Goal: Task Accomplishment & Management: Manage account settings

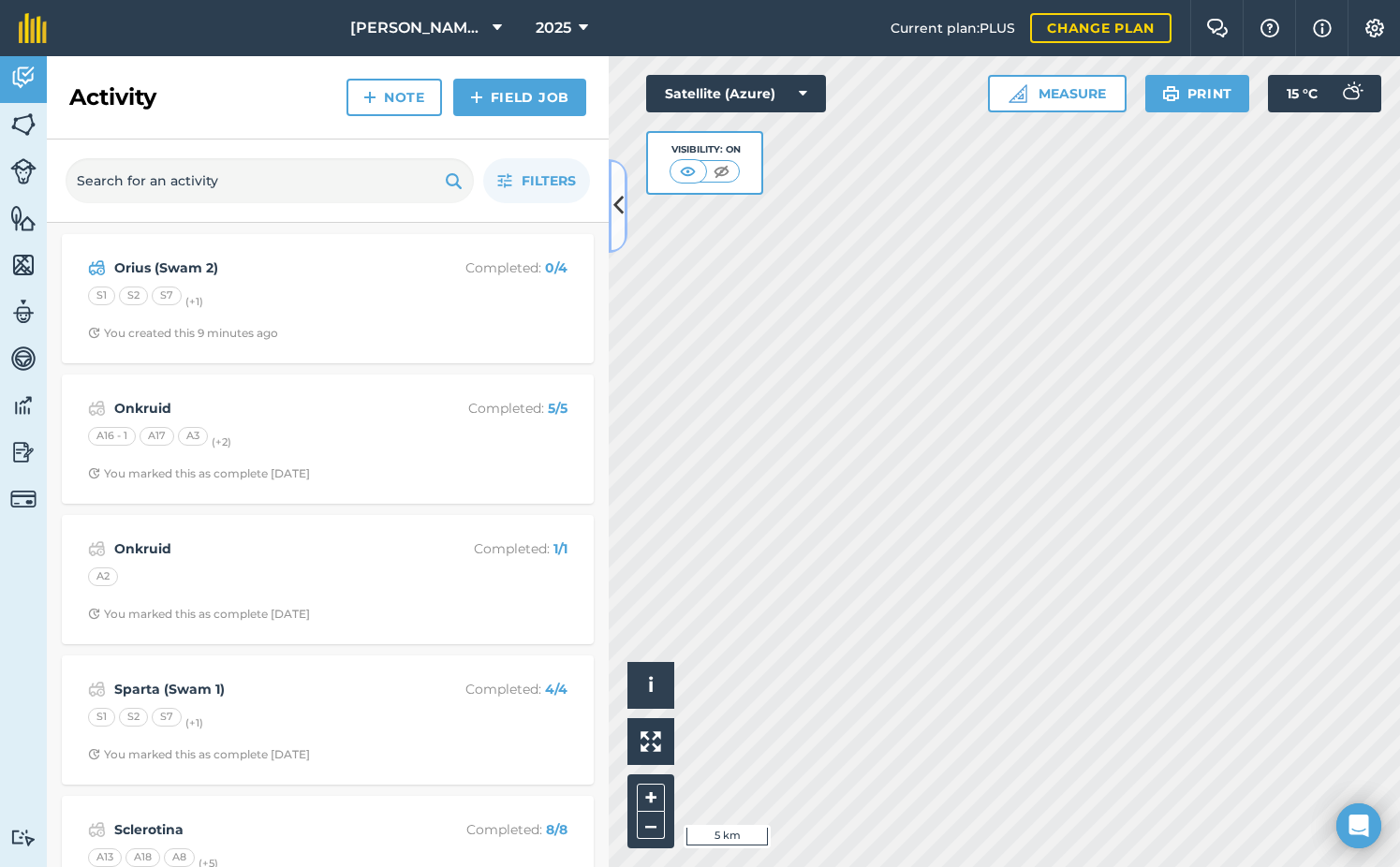
click at [625, 202] on button at bounding box center [618, 206] width 19 height 94
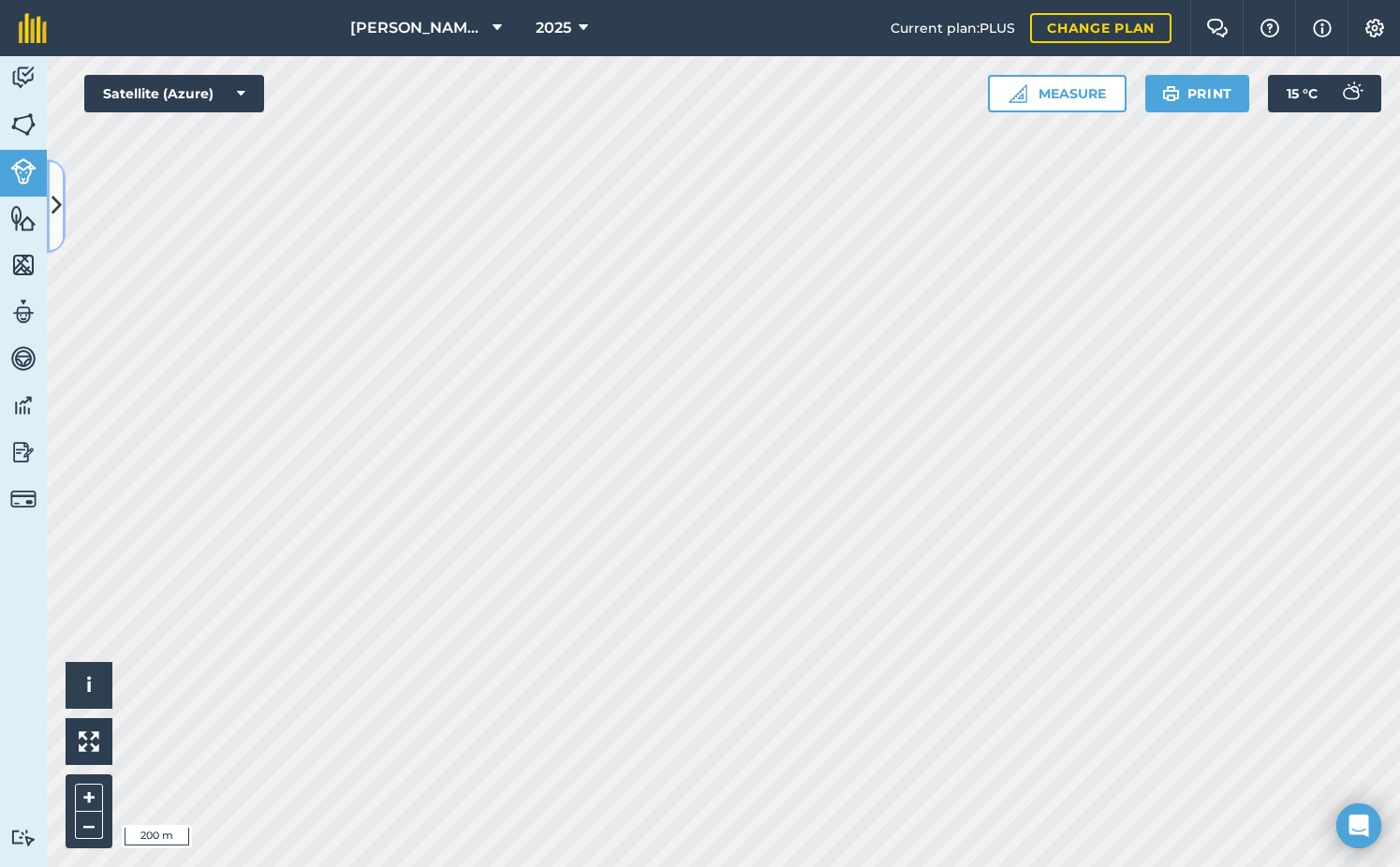
click at [58, 208] on icon at bounding box center [57, 205] width 10 height 33
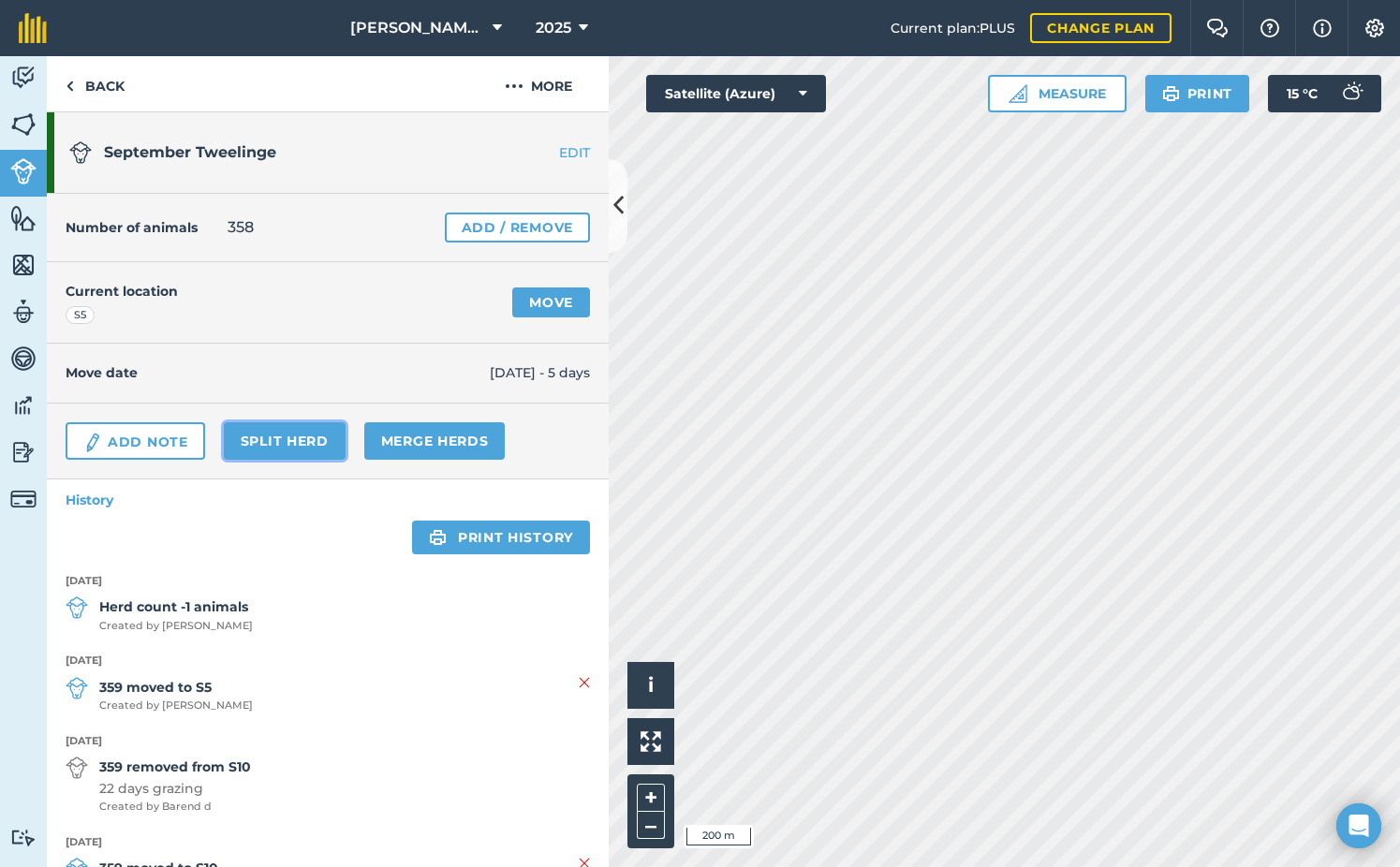
click at [293, 434] on link "Split herd" at bounding box center [284, 441] width 122 height 38
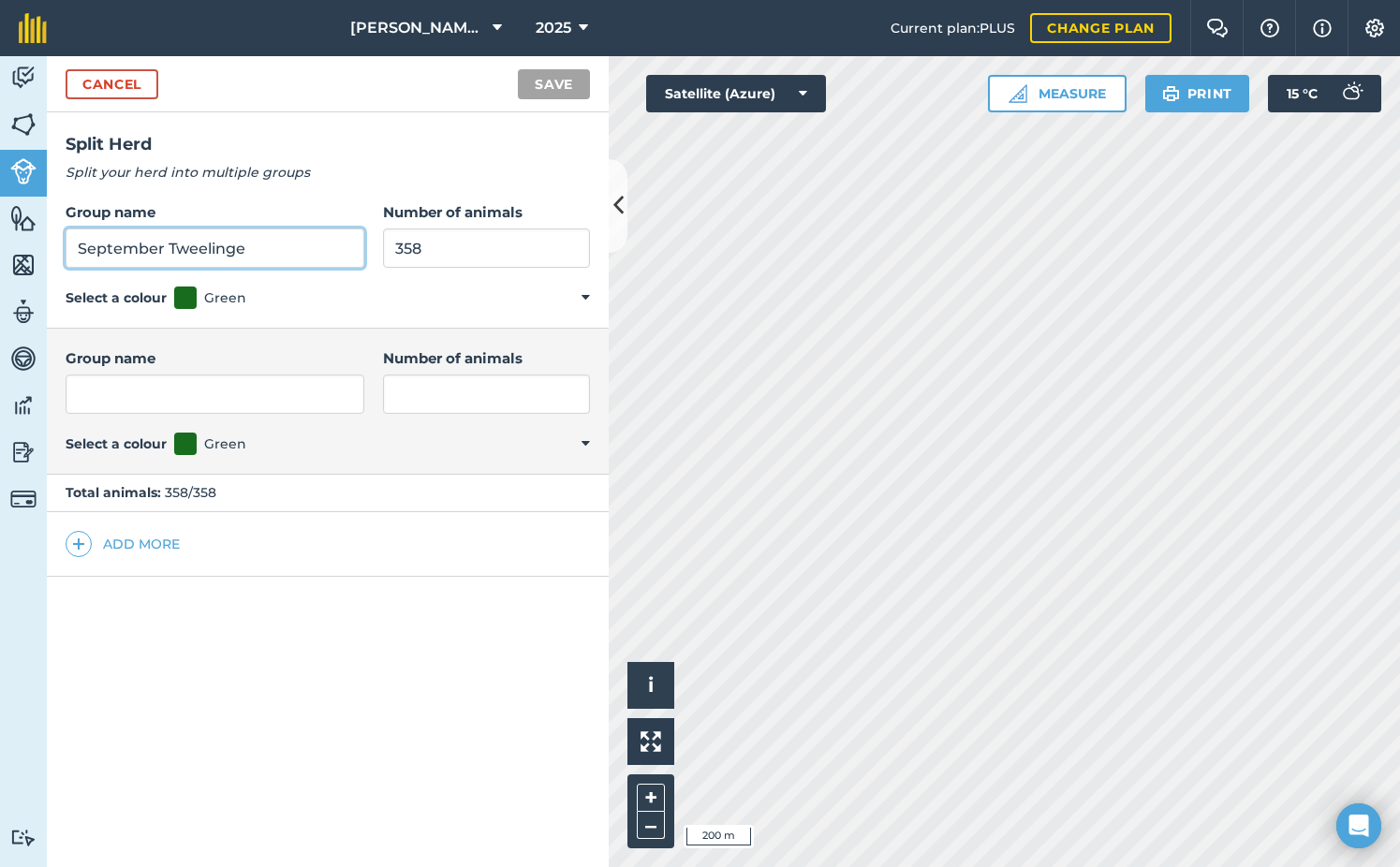
drag, startPoint x: 263, startPoint y: 248, endPoint x: 19, endPoint y: 247, distance: 244.0
click at [19, 247] on div "Activity Fields Livestock Features Maps Team Vehicles Data Reporting Billing Tu…" at bounding box center [700, 461] width 1400 height 810
click at [312, 262] on input "September Tweelinge" at bounding box center [214, 248] width 299 height 40
drag, startPoint x: 268, startPoint y: 249, endPoint x: -13, endPoint y: 232, distance: 281.5
click at [0, 232] on html "[PERSON_NAME] Sandfontein BK 2025 Current plan : PLUS Change plan Farm Chat Hel…" at bounding box center [700, 434] width 1400 height 867
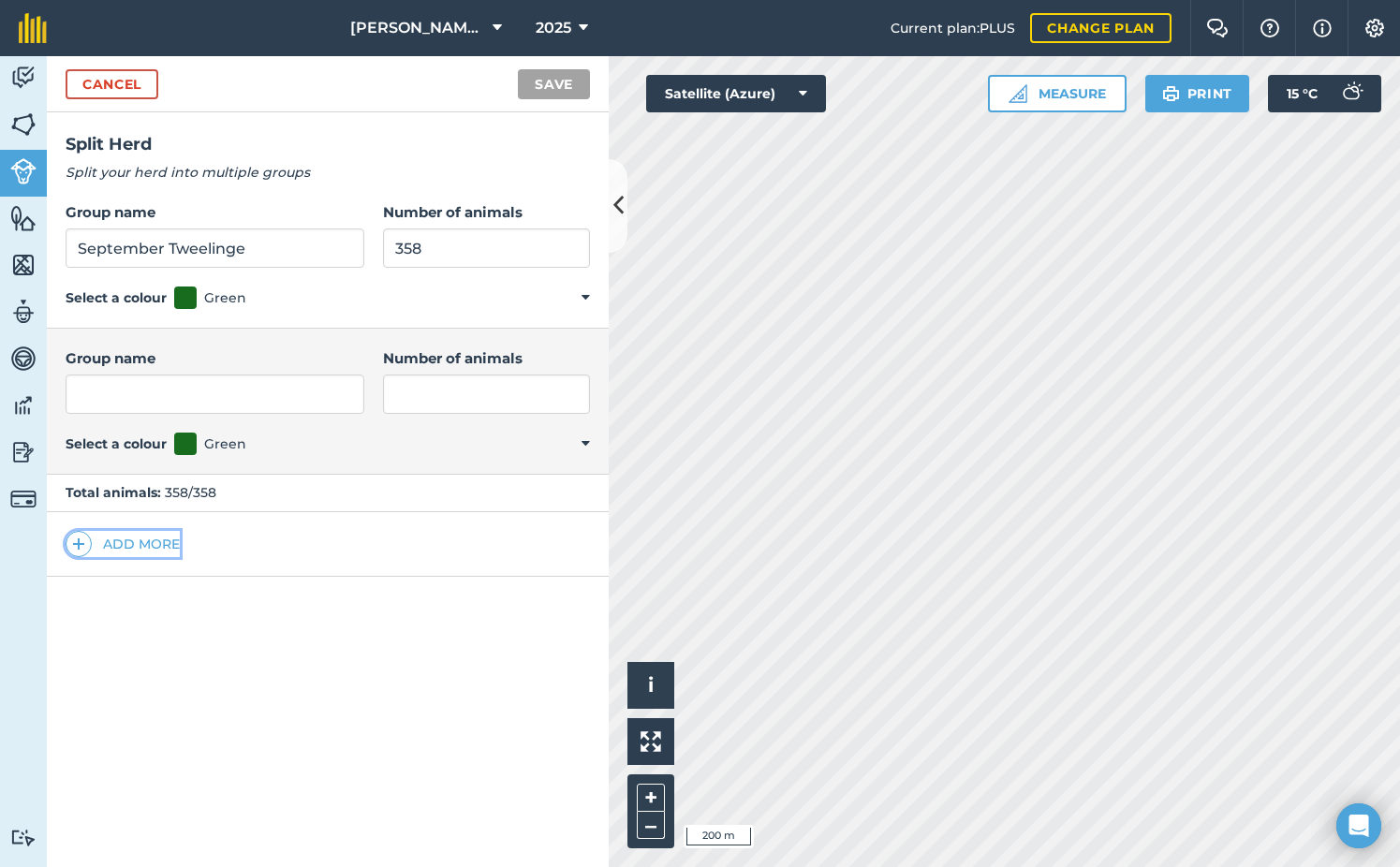
click at [103, 546] on button "Add more" at bounding box center [122, 544] width 114 height 26
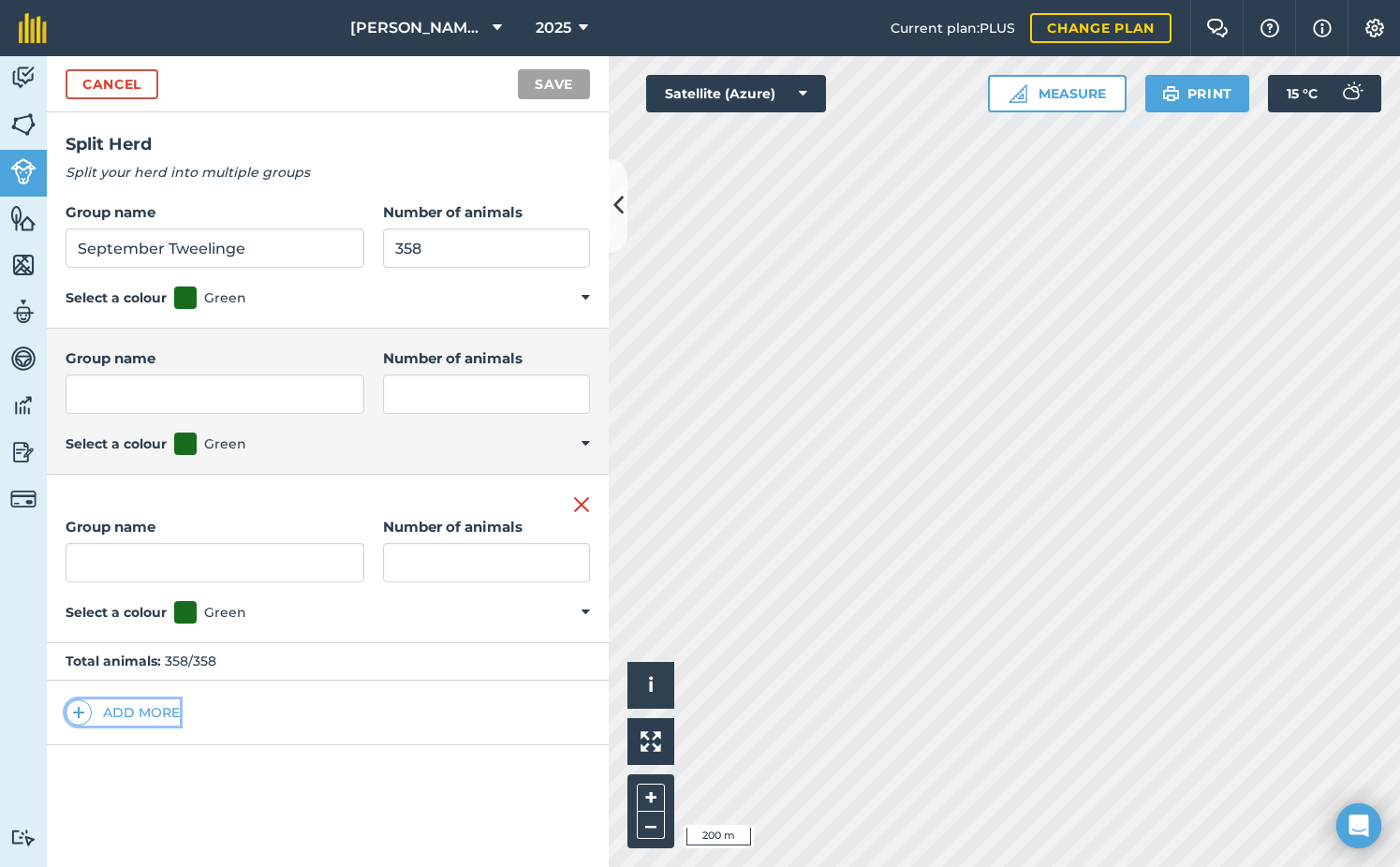
click at [118, 706] on button "Add more" at bounding box center [122, 713] width 114 height 26
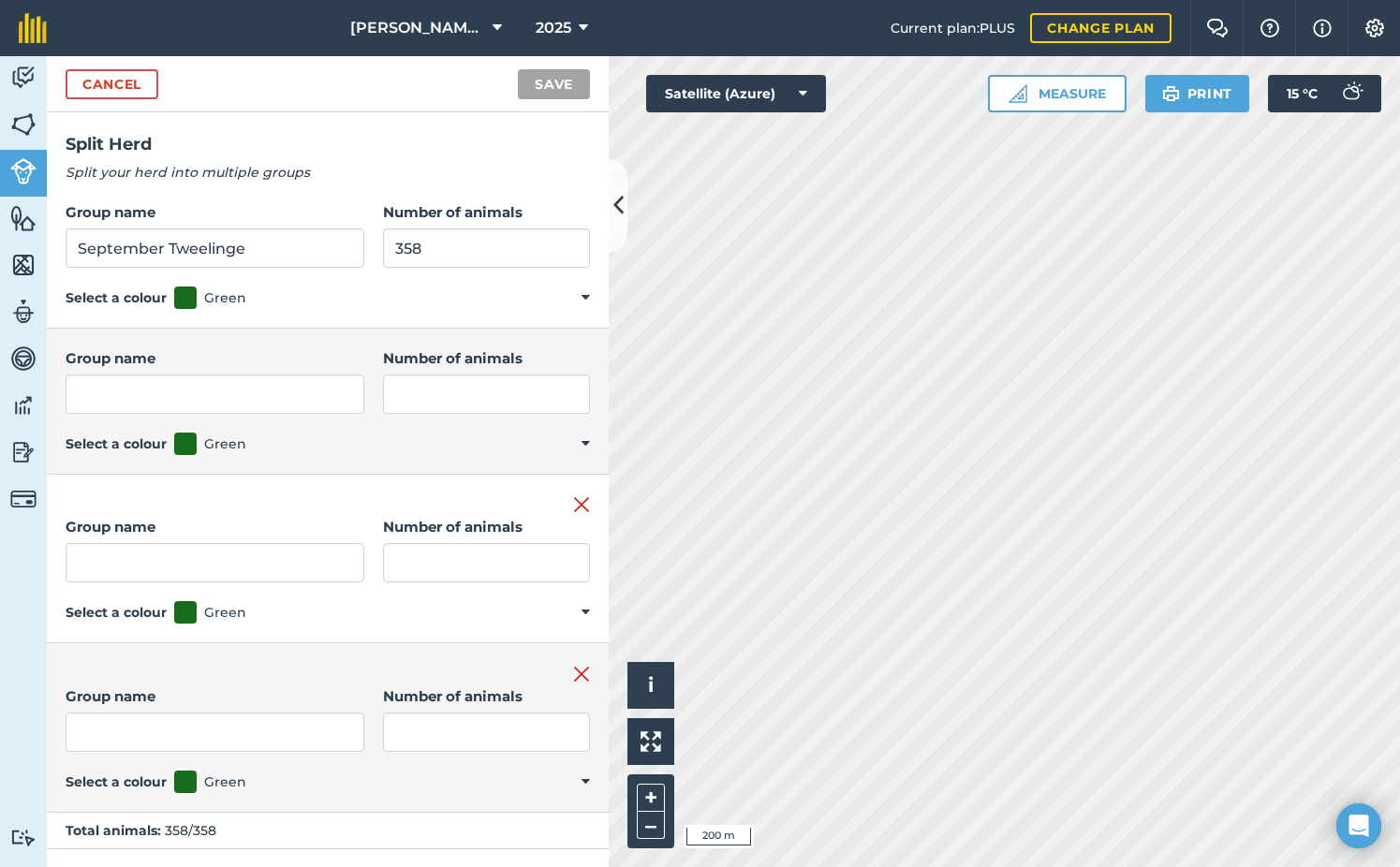
scroll to position [47, 0]
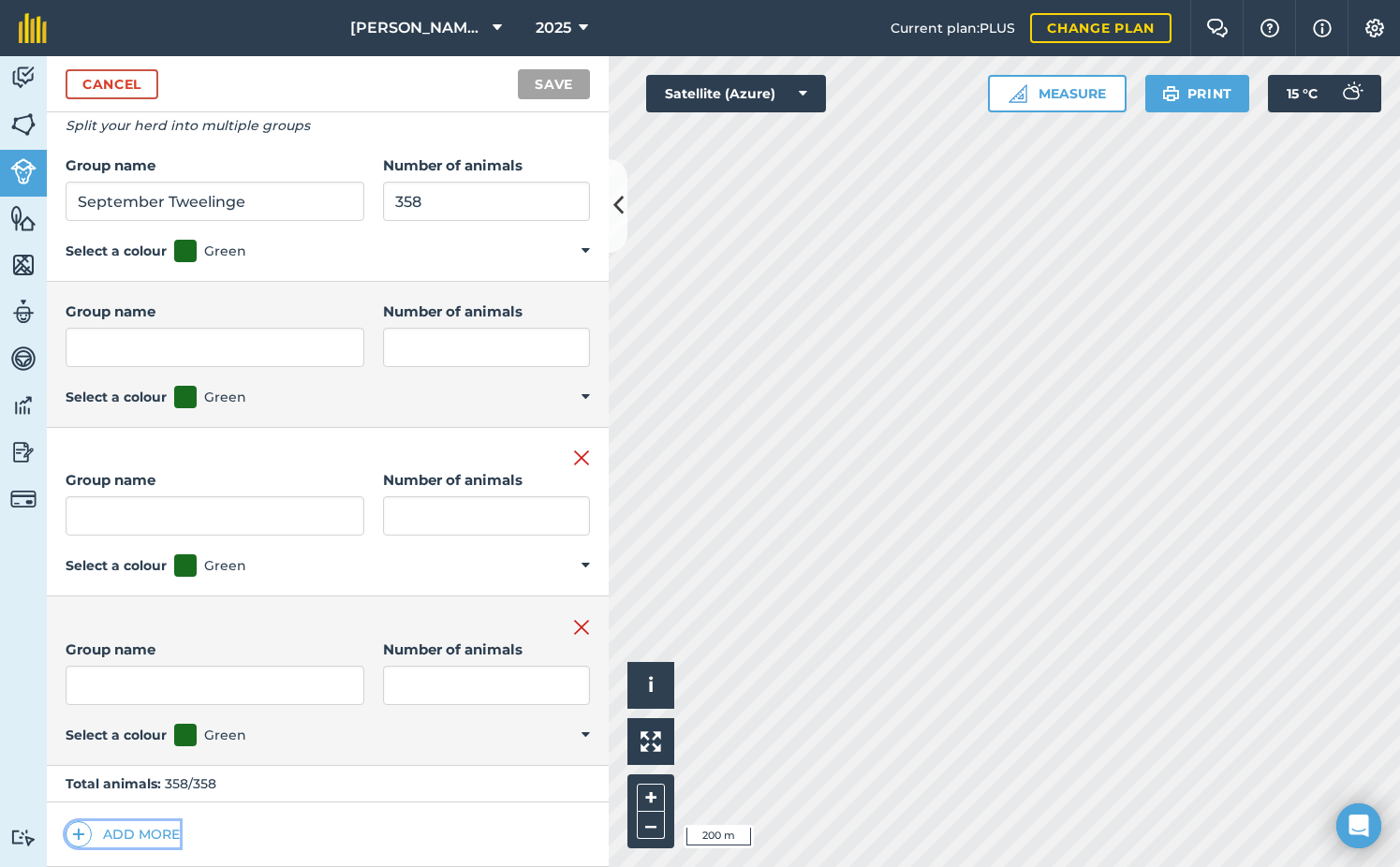
click at [124, 824] on button "Add more" at bounding box center [122, 834] width 114 height 26
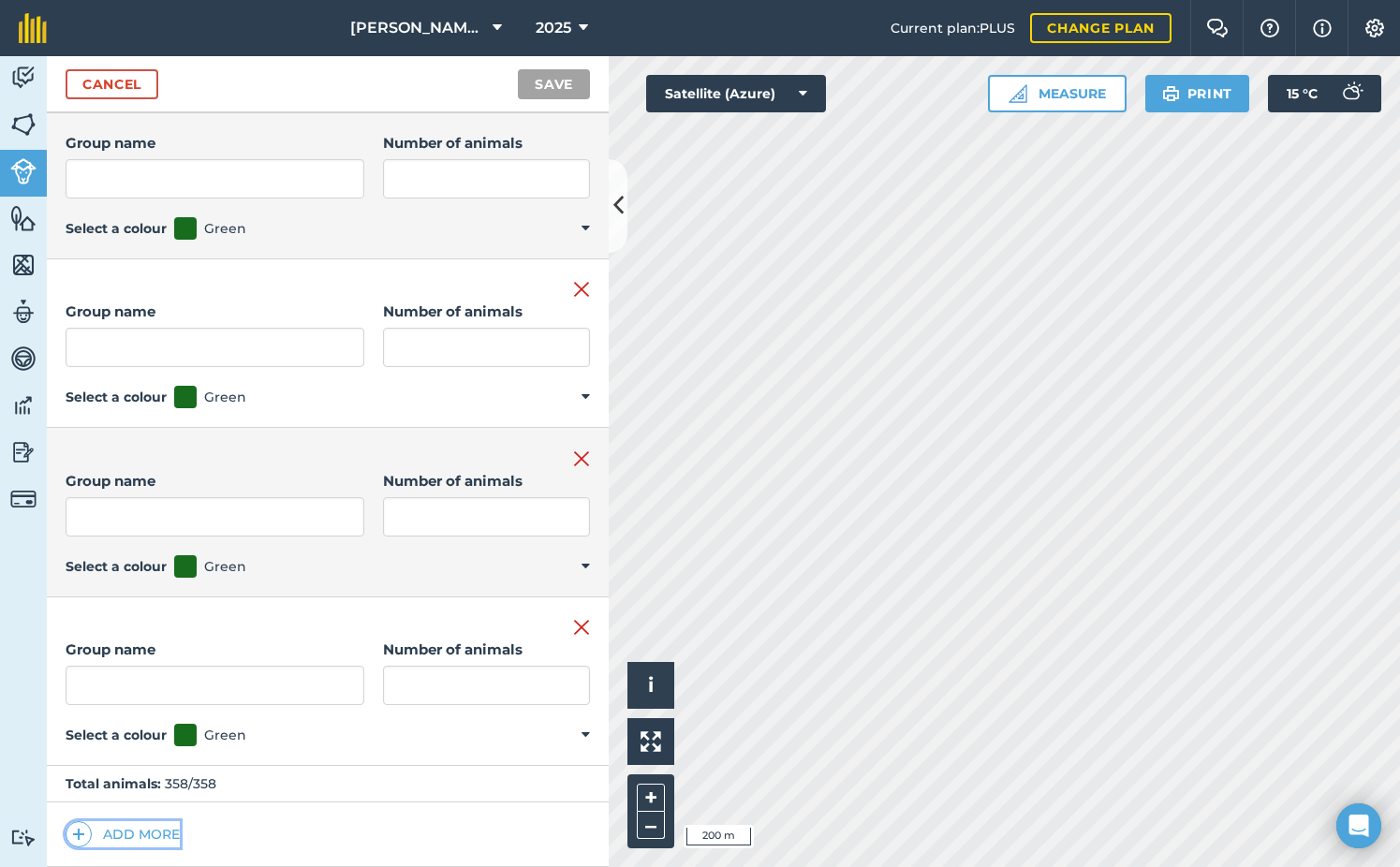
click at [112, 831] on button "Add more" at bounding box center [122, 834] width 114 height 26
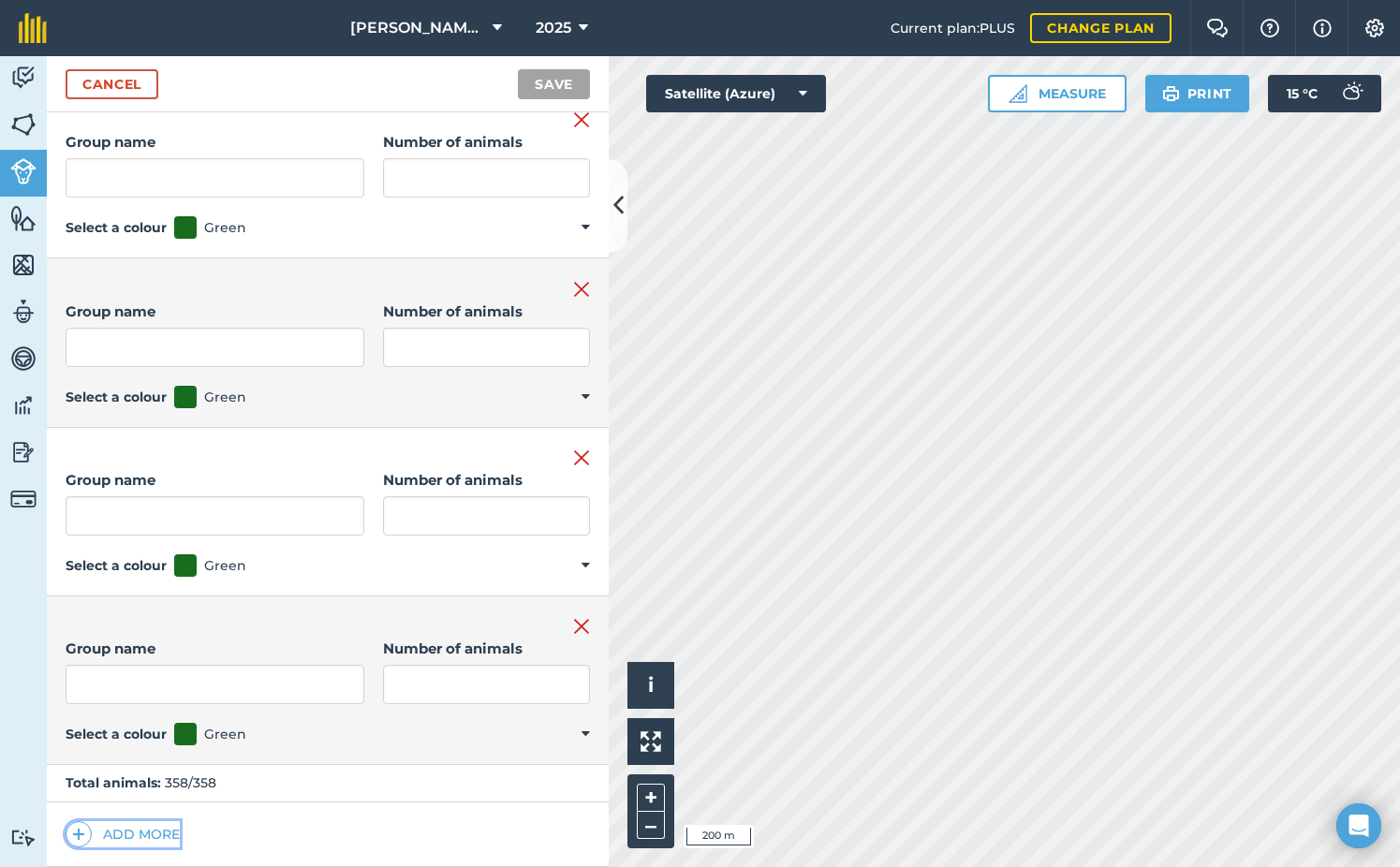
click at [114, 833] on button "Add more" at bounding box center [122, 834] width 114 height 26
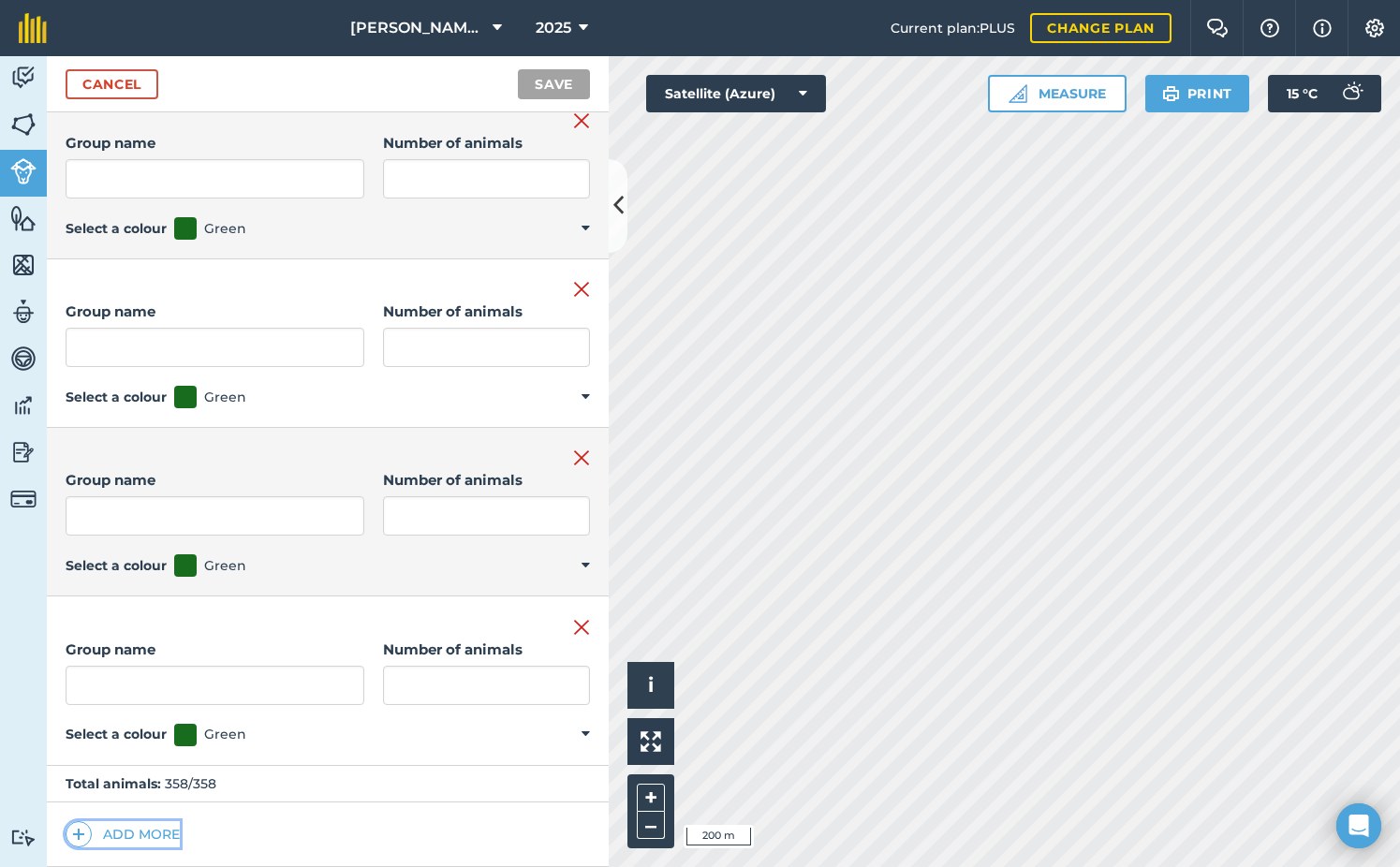
click at [122, 828] on button "Add more" at bounding box center [122, 834] width 114 height 26
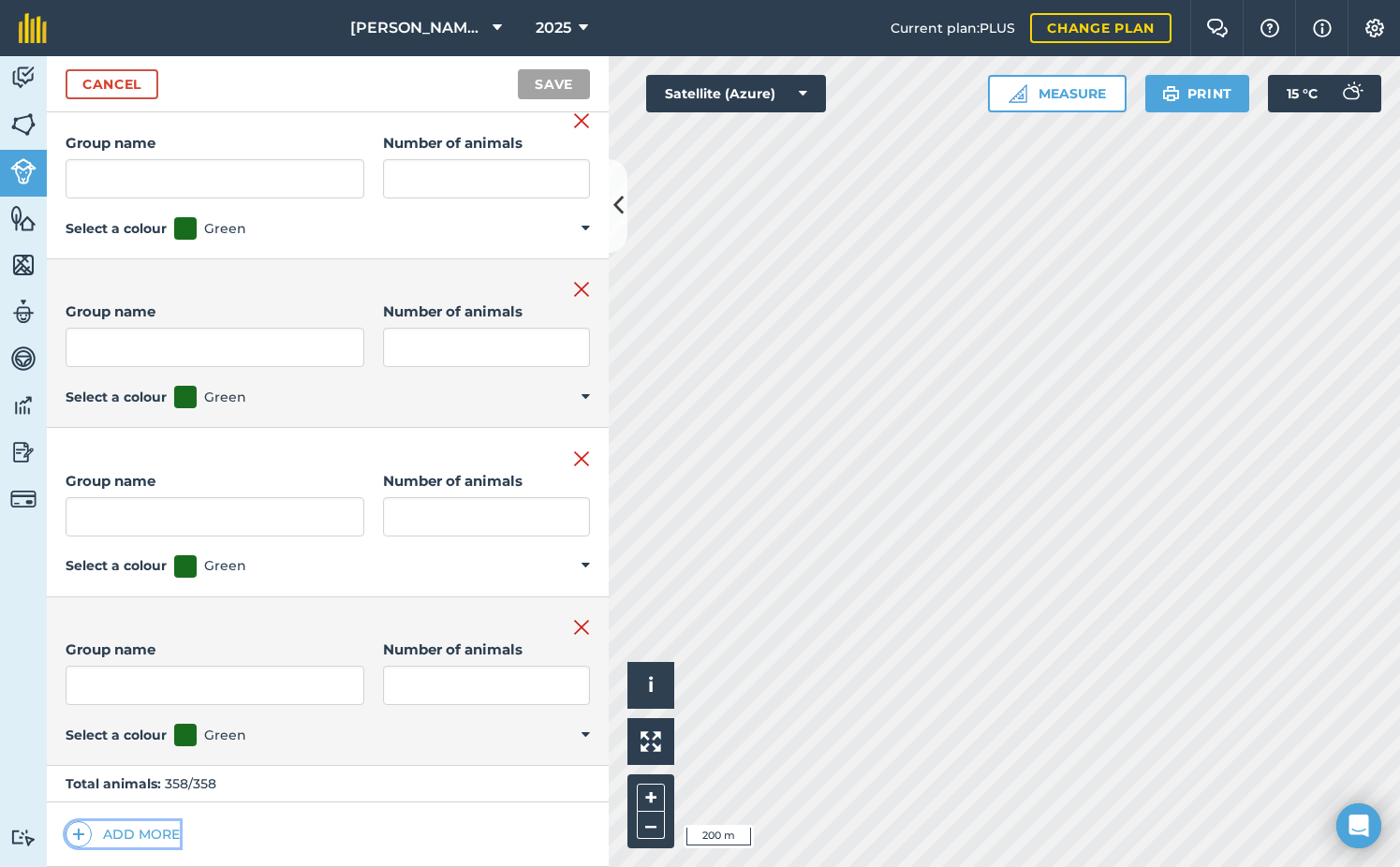
click at [128, 828] on button "Add more" at bounding box center [122, 834] width 114 height 26
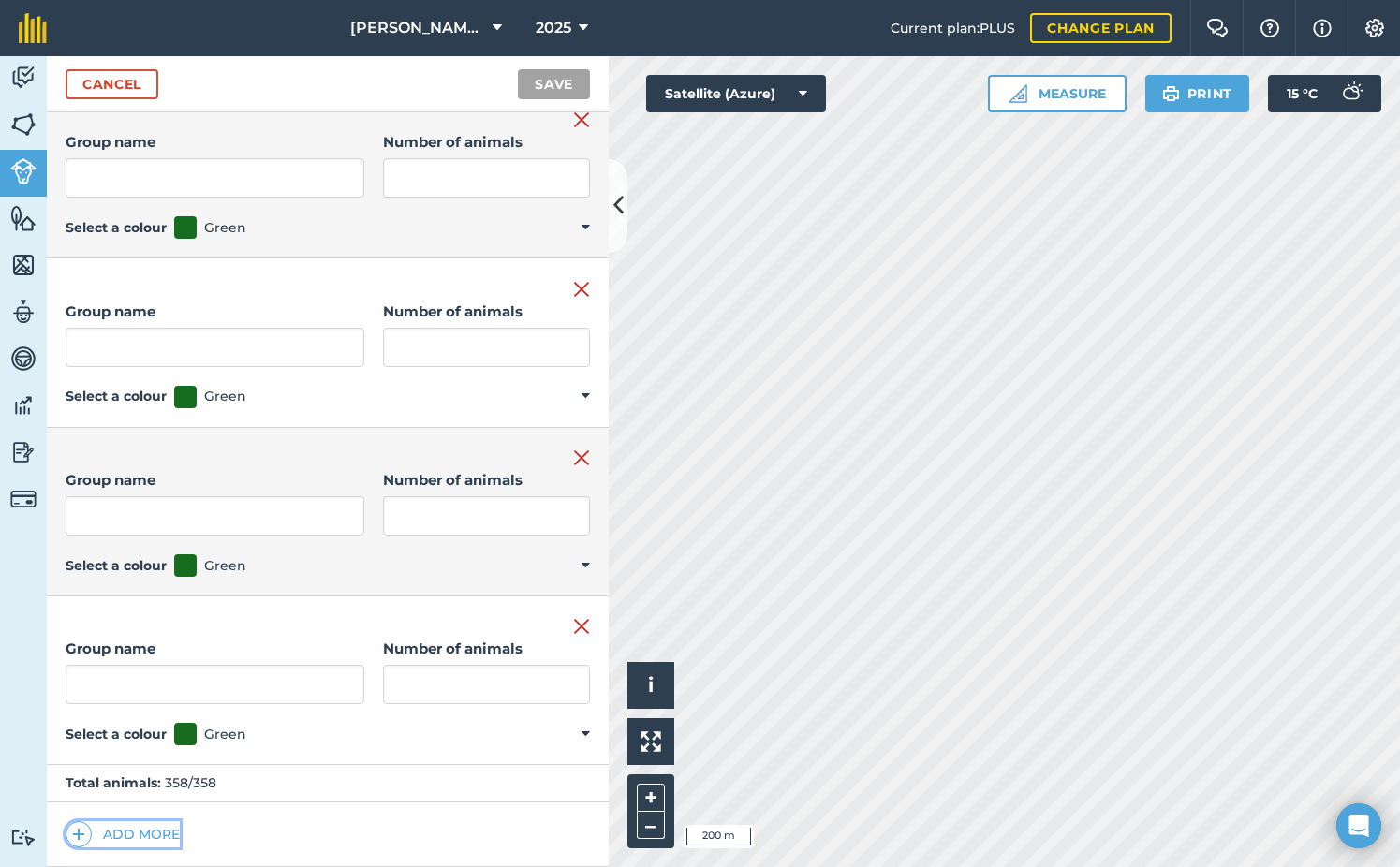
click at [112, 842] on button "Add more" at bounding box center [122, 834] width 114 height 26
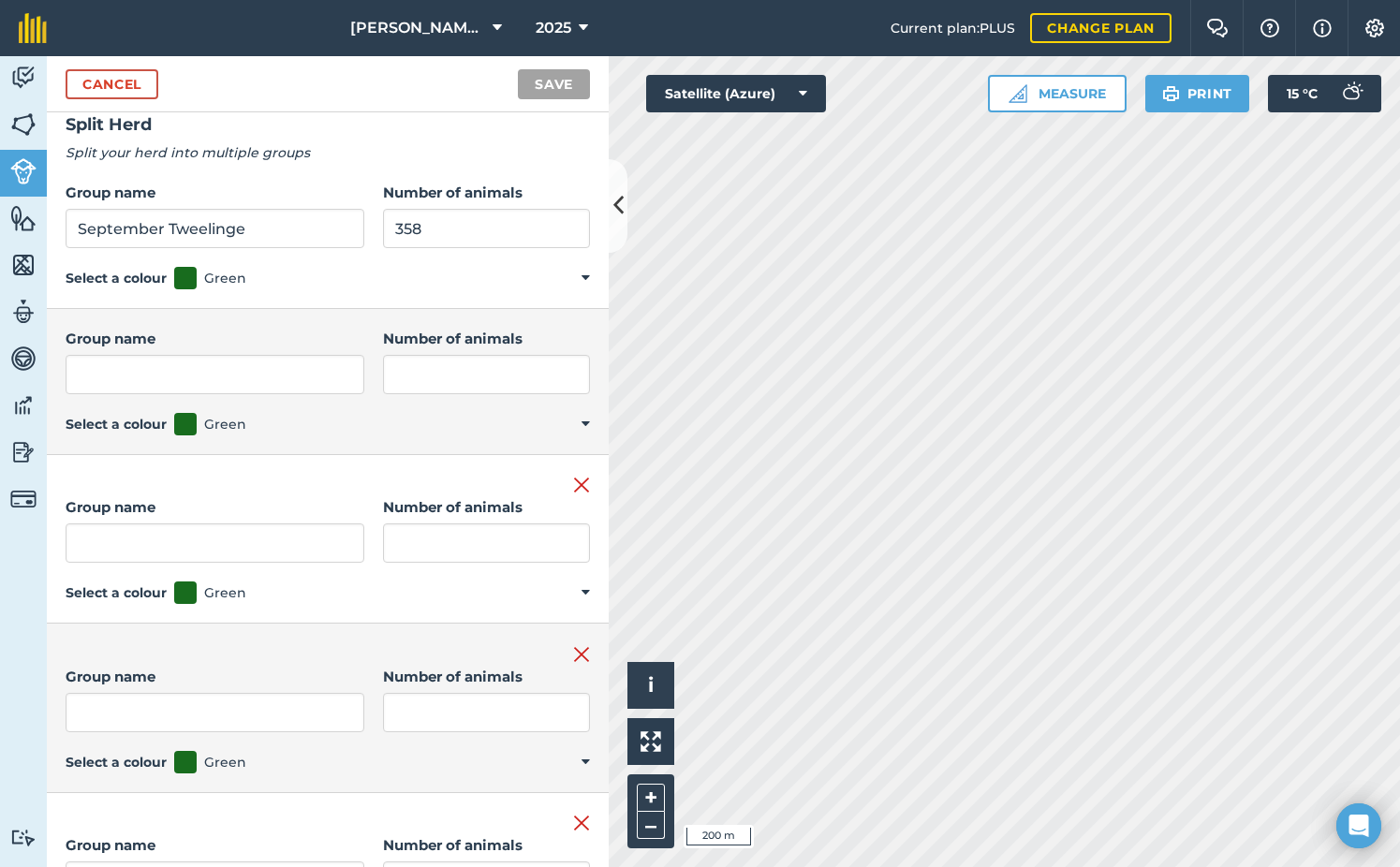
scroll to position [0, 0]
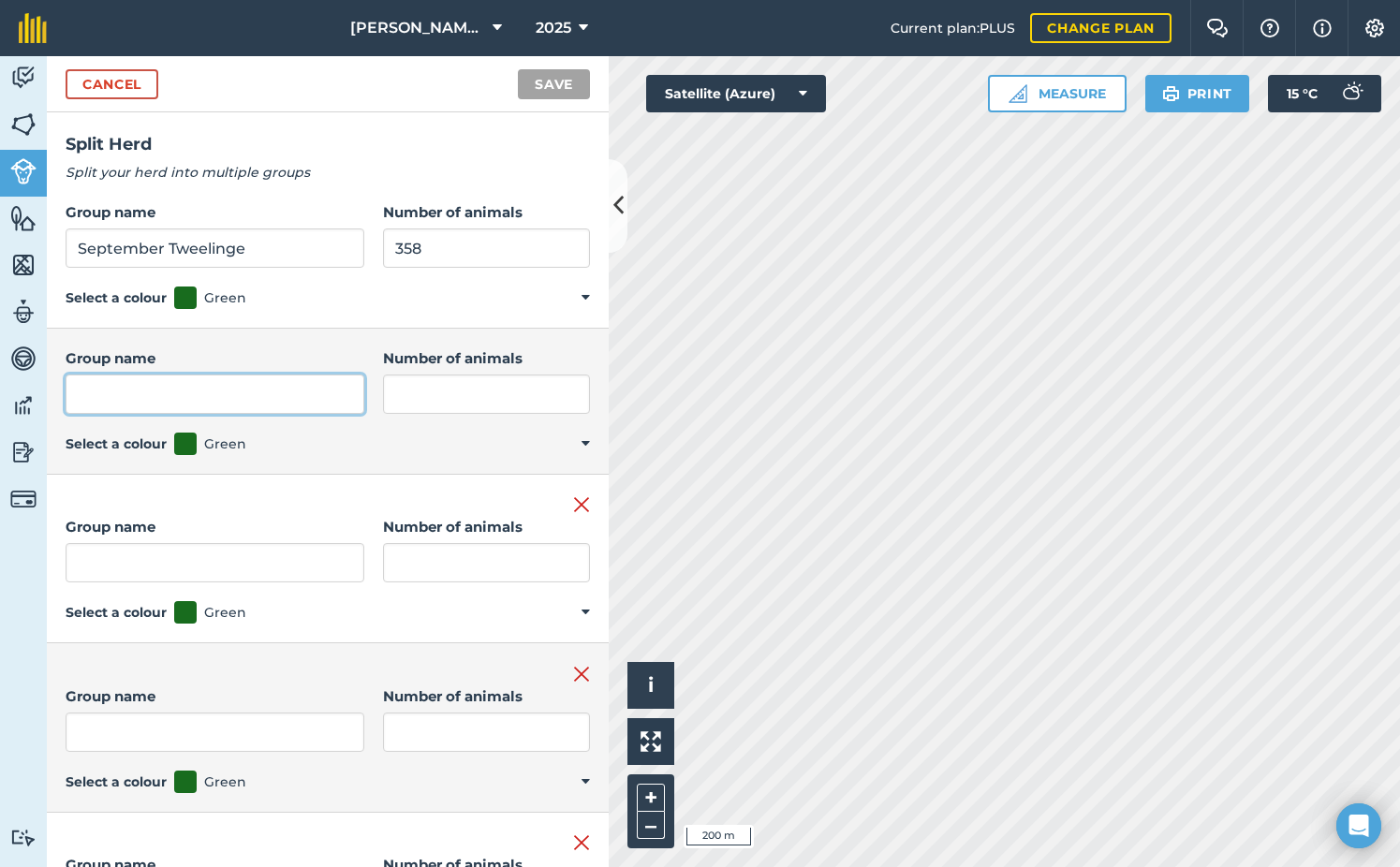
click at [162, 399] on input "Group name" at bounding box center [214, 395] width 299 height 40
paste input "September Tweelinge"
type input "September Tweelinge"
click at [199, 541] on div "Group name" at bounding box center [214, 549] width 299 height 66
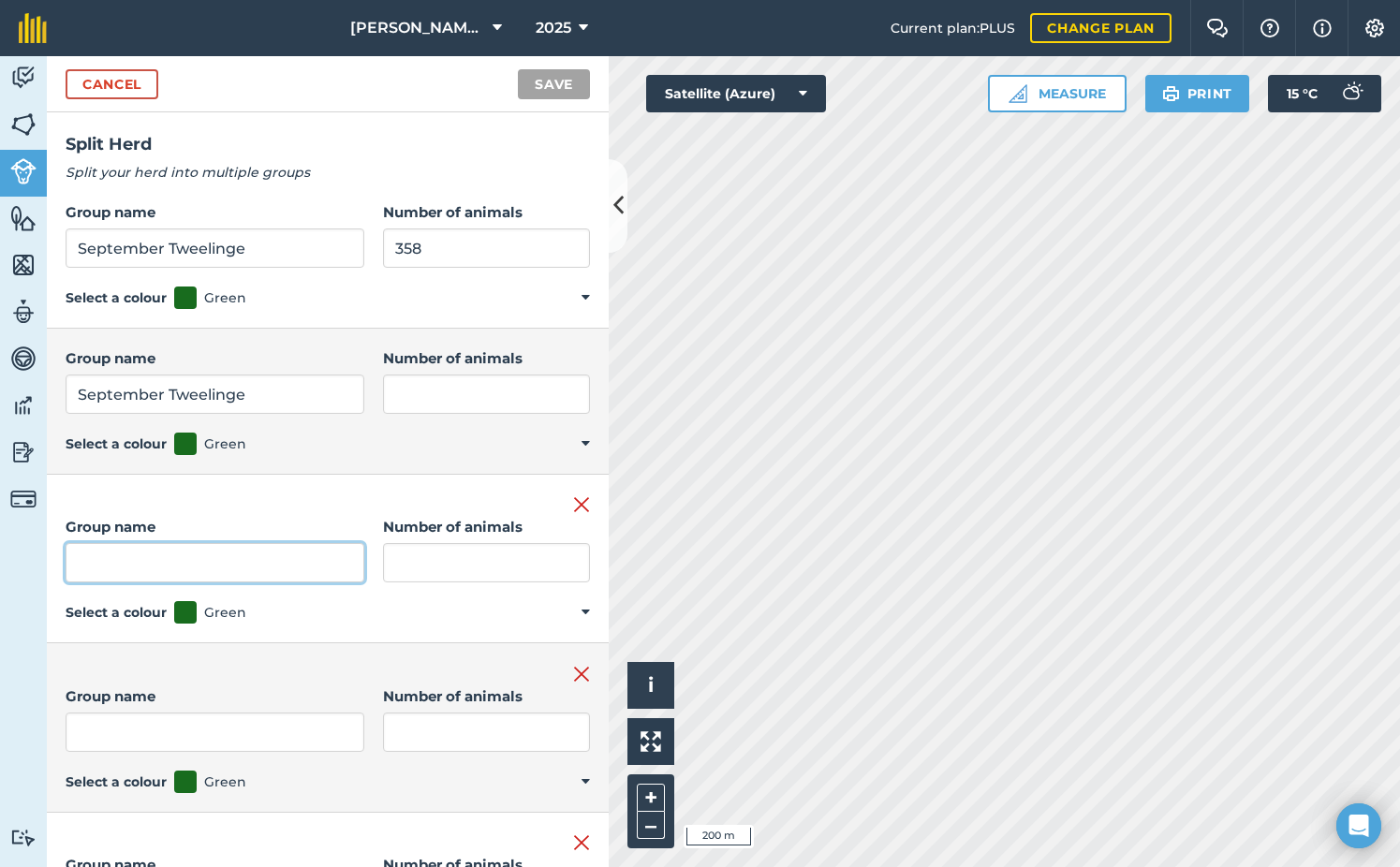
click at [190, 571] on input "Group name" at bounding box center [214, 563] width 299 height 40
paste input "September Tweelinge"
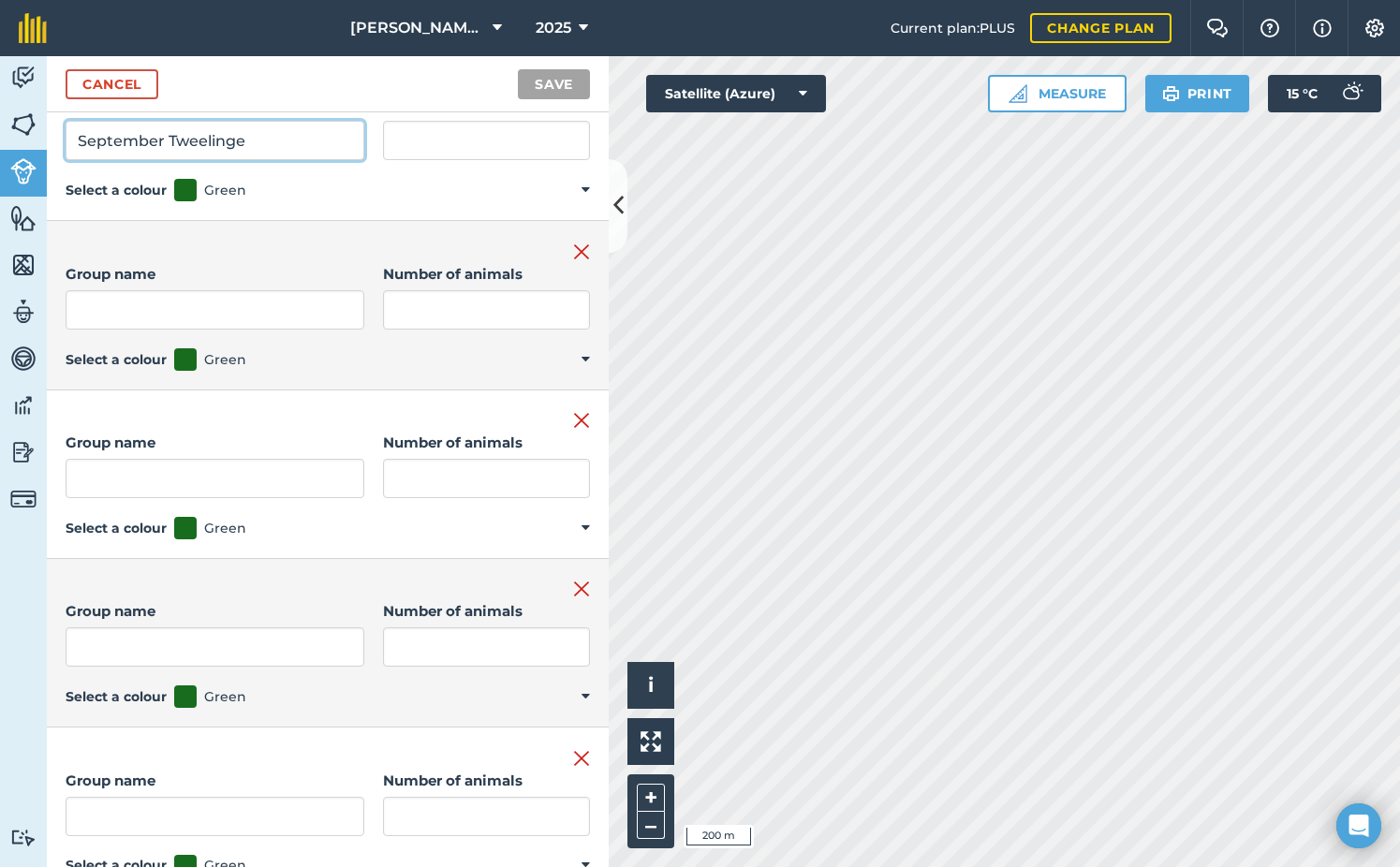
scroll to position [468, 0]
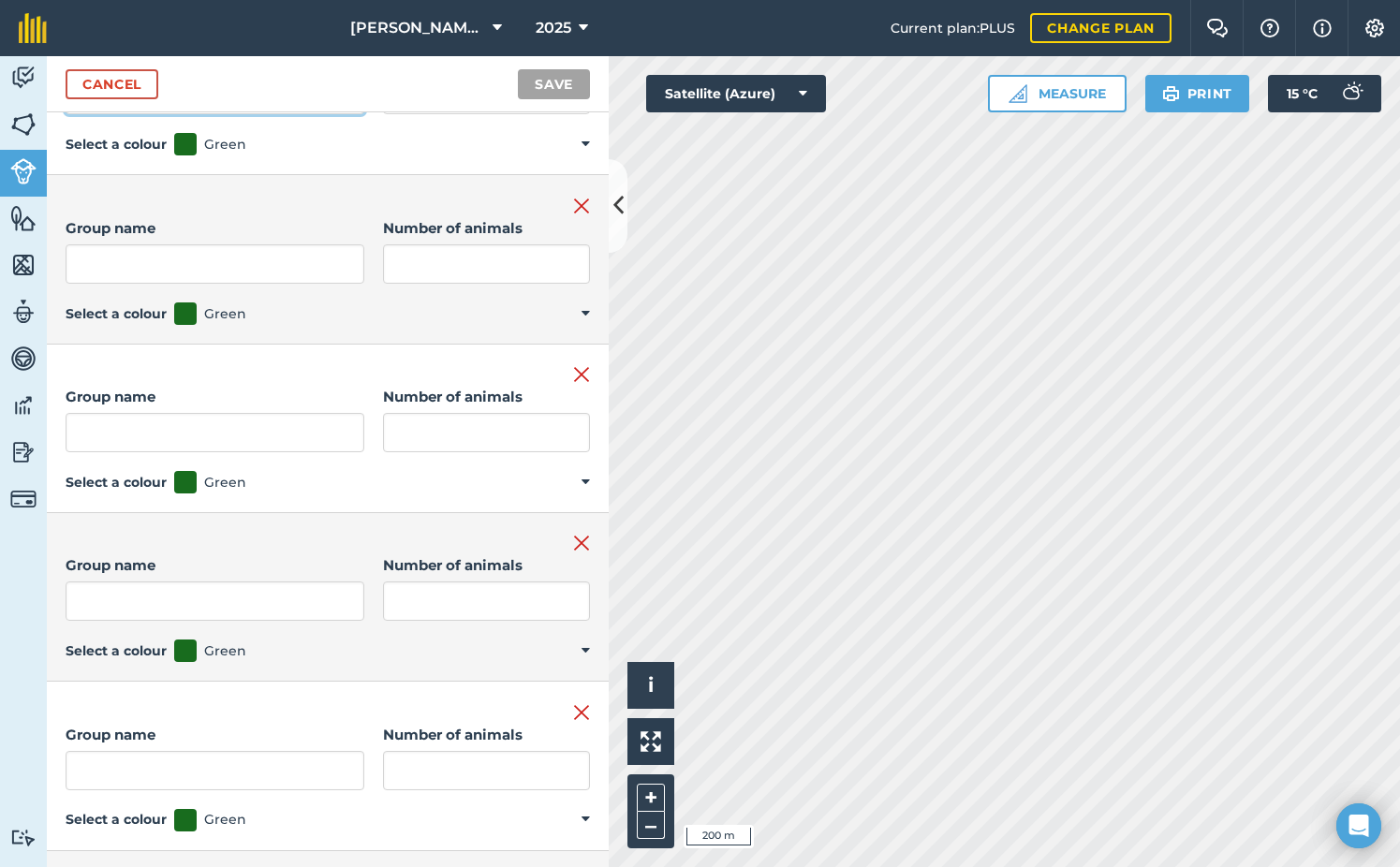
type input "September Tweelinge"
click at [186, 260] on input "Group name" at bounding box center [214, 264] width 299 height 40
paste input "September Tweelinge"
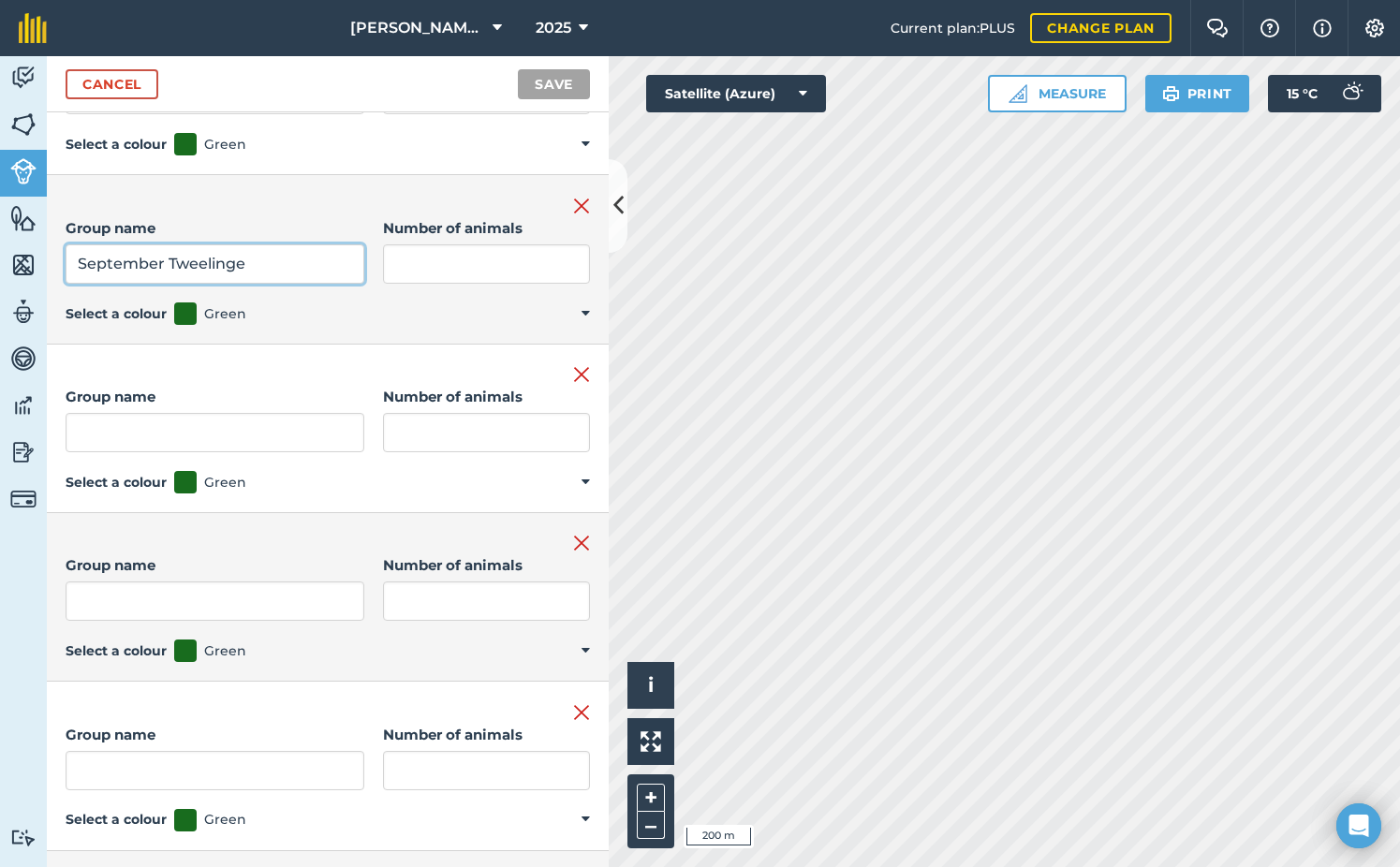
type input "September Tweelinge"
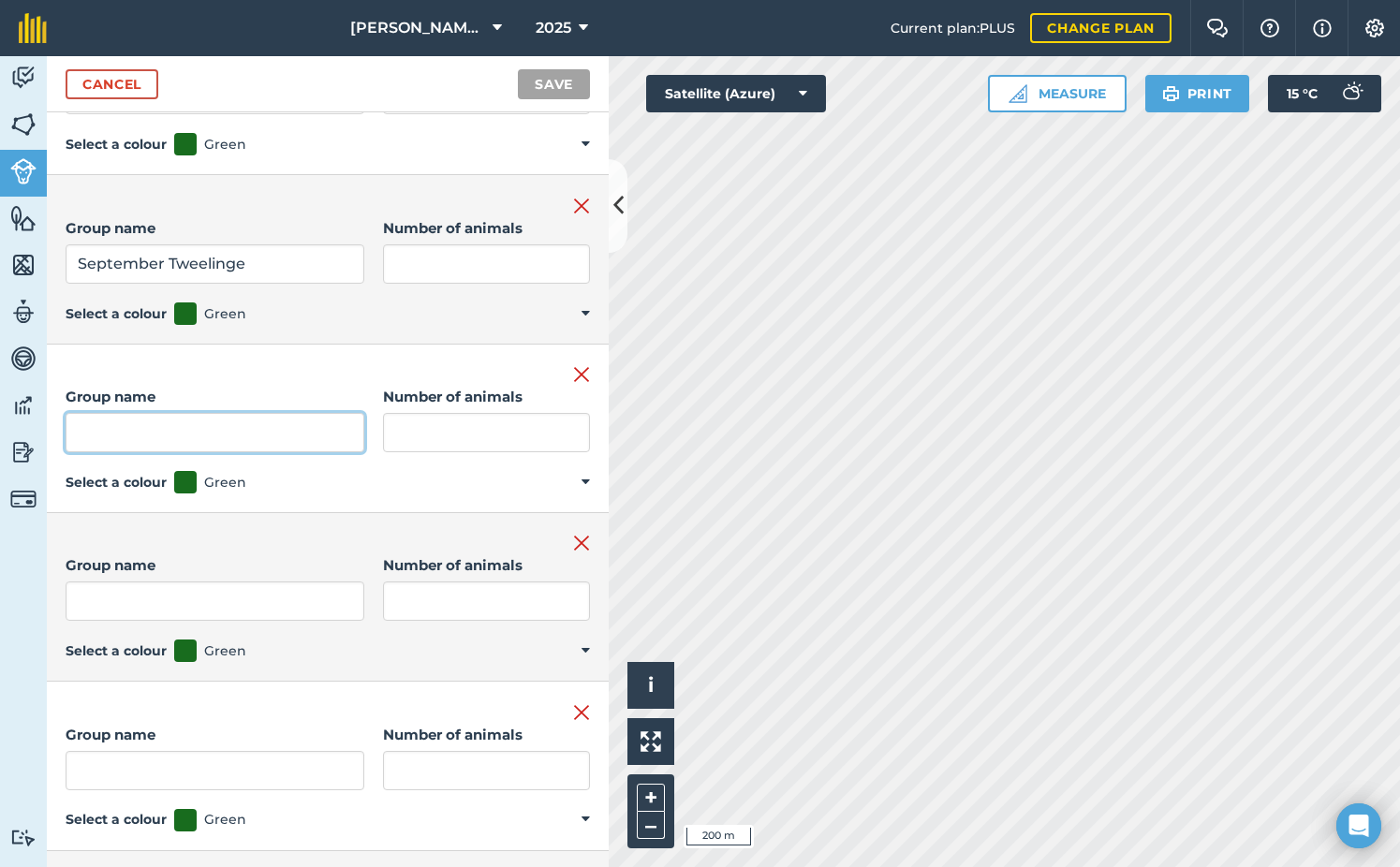
click at [182, 441] on input "Group name" at bounding box center [214, 433] width 299 height 40
paste input "September Tweelinge"
type input "September Tweelinge"
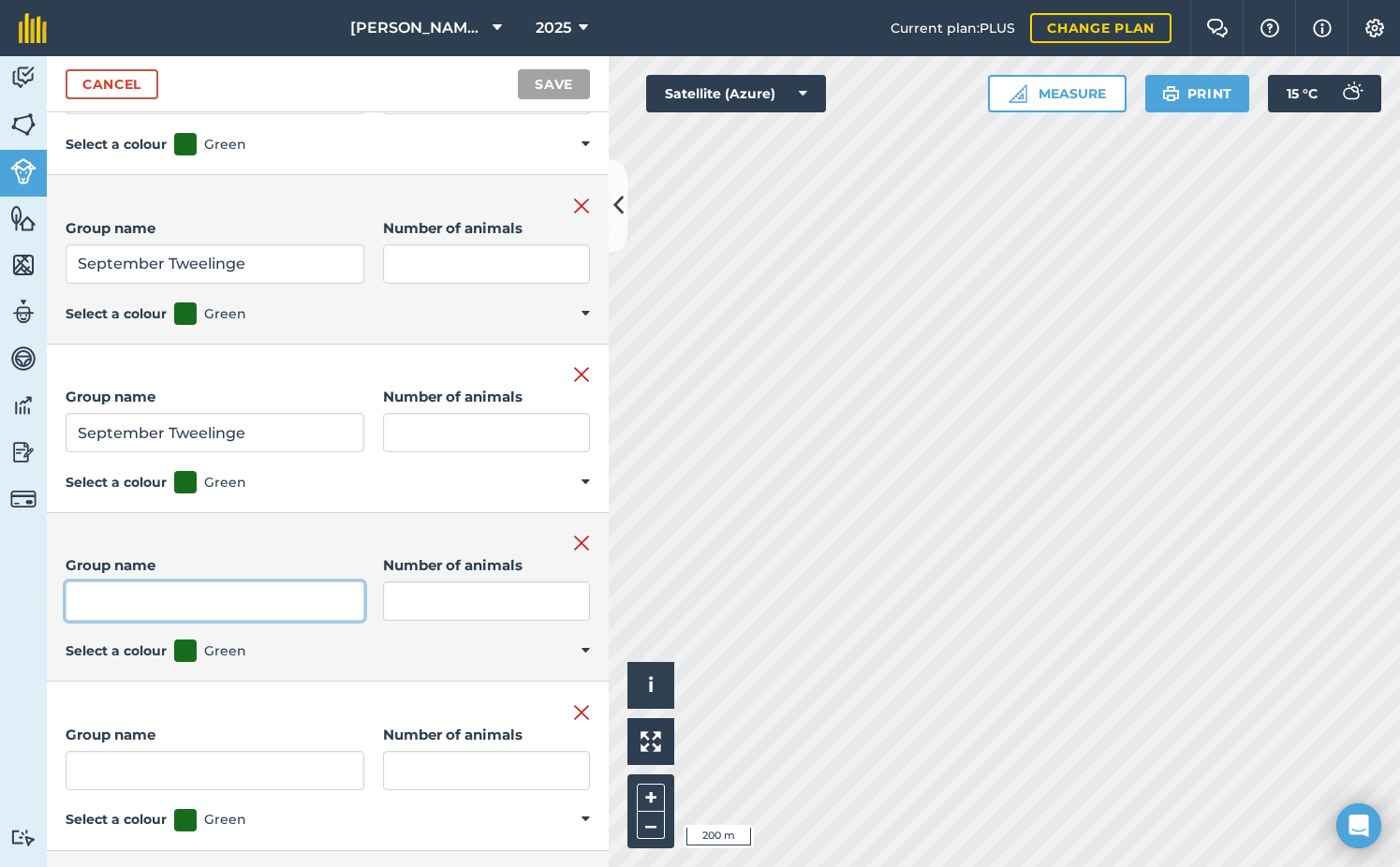
click at [153, 606] on input "Group name" at bounding box center [214, 602] width 299 height 40
paste input "September Tweelinge"
type input "September Tweelinge"
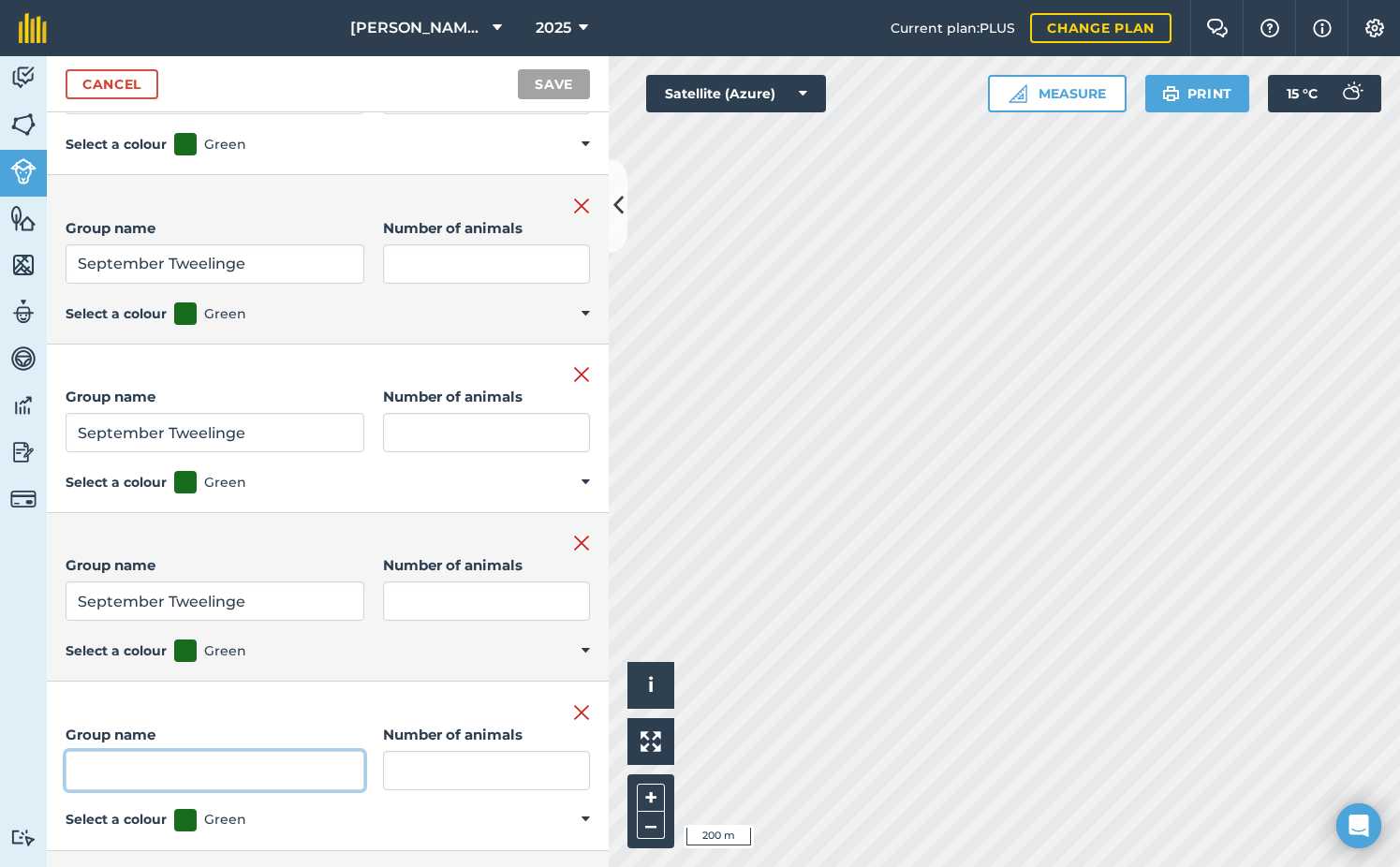
click at [164, 781] on input "Group name" at bounding box center [214, 771] width 299 height 40
paste input "September Tweelinge"
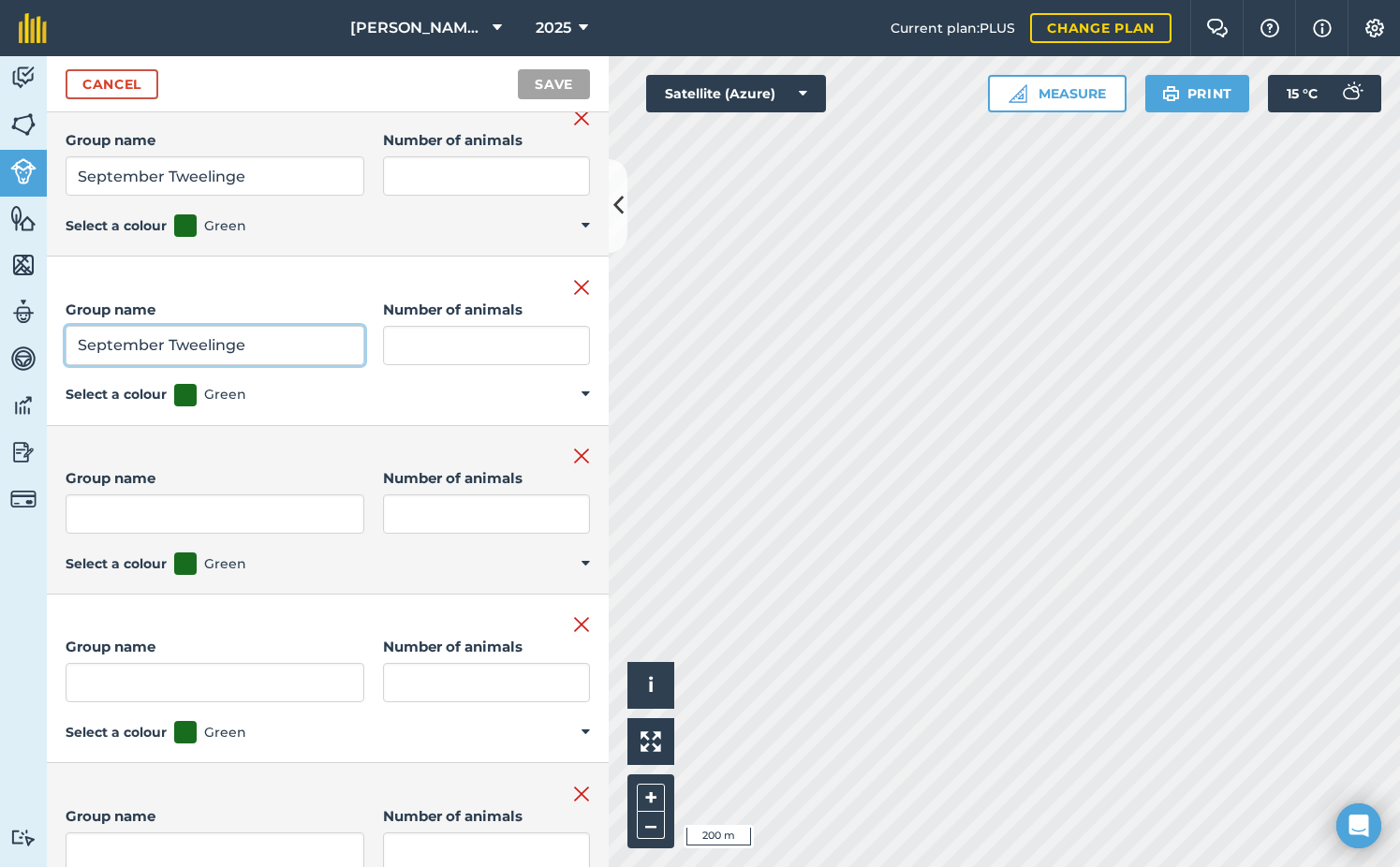
scroll to position [1029, 0]
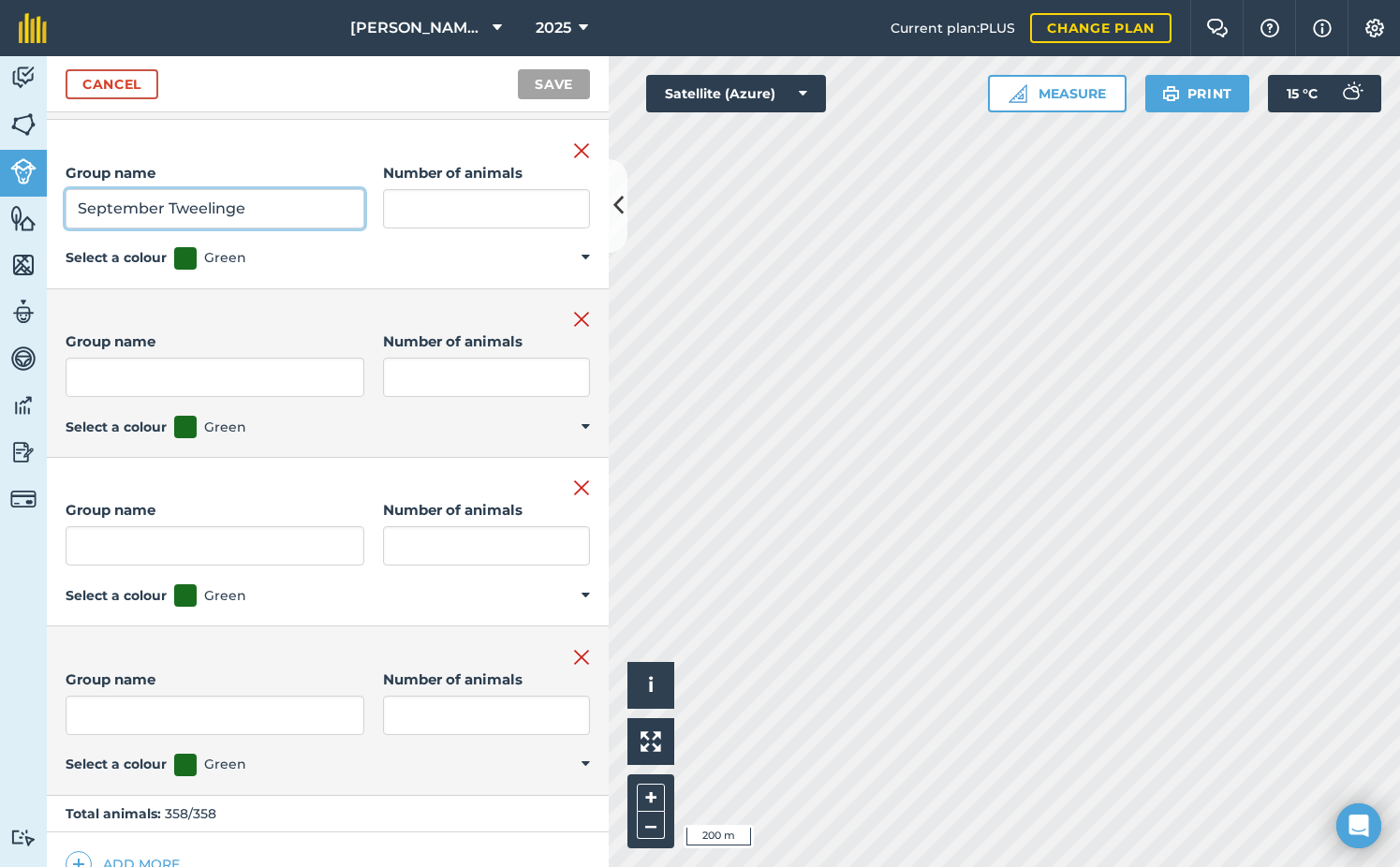
type input "September Tweelinge"
click at [137, 367] on input "Group name" at bounding box center [214, 378] width 299 height 40
paste input "September Tweelinge"
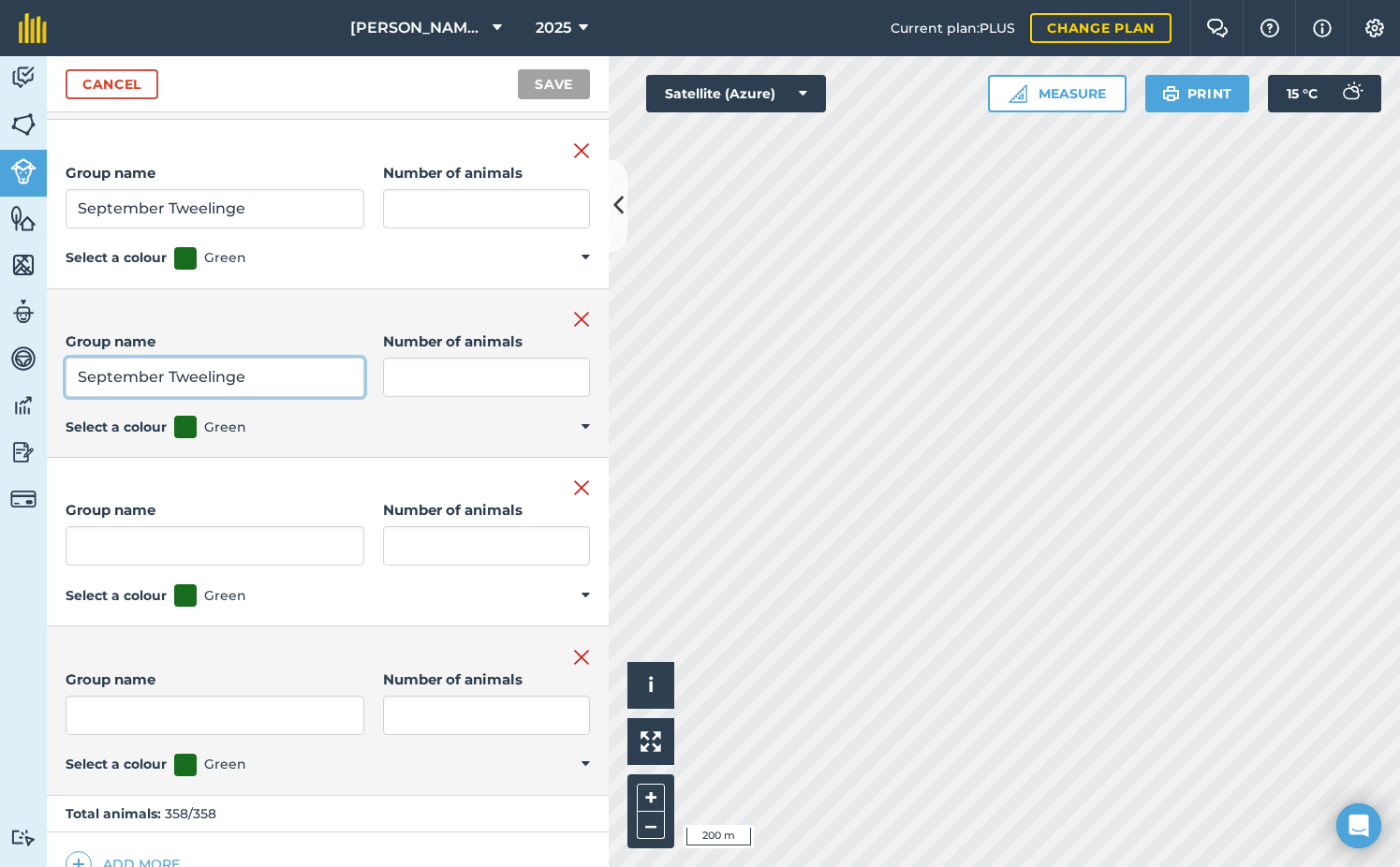
type input "September Tweelinge"
click at [153, 527] on input "Group name" at bounding box center [214, 546] width 299 height 40
paste input "September Tweelinge"
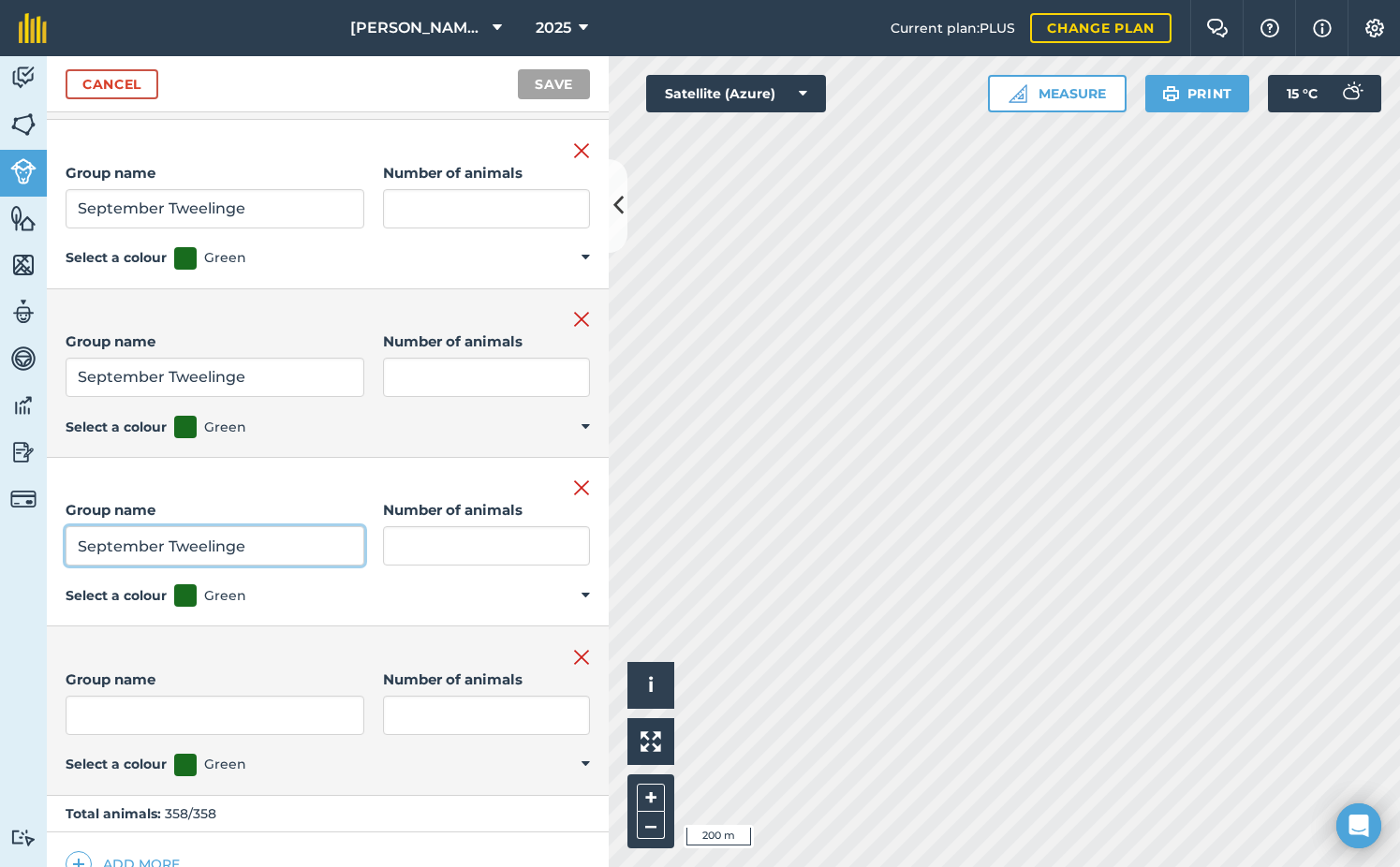
type input "September Tweelinge"
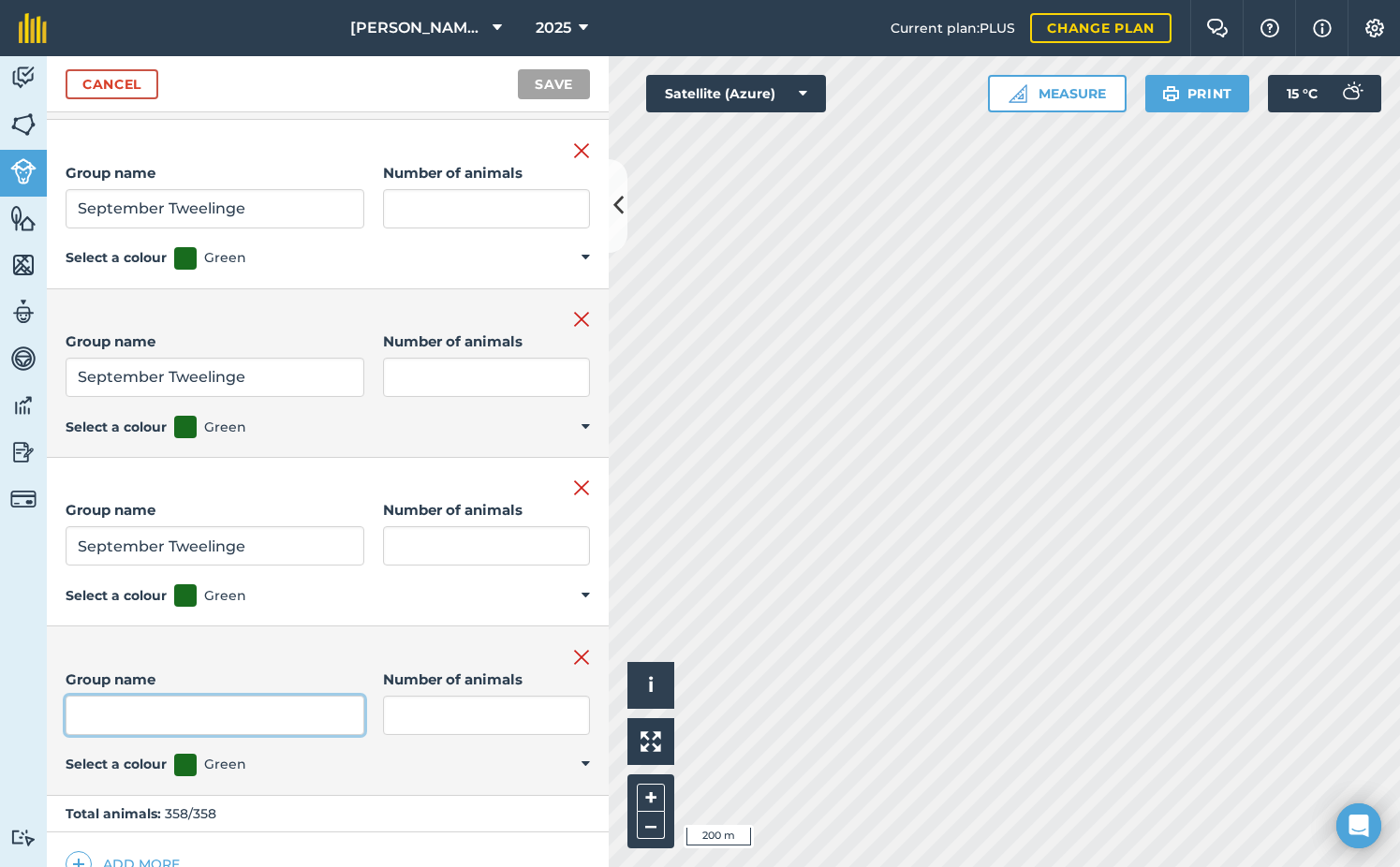
click at [130, 709] on input "Group name" at bounding box center [214, 716] width 299 height 40
paste input "September Tweelinge"
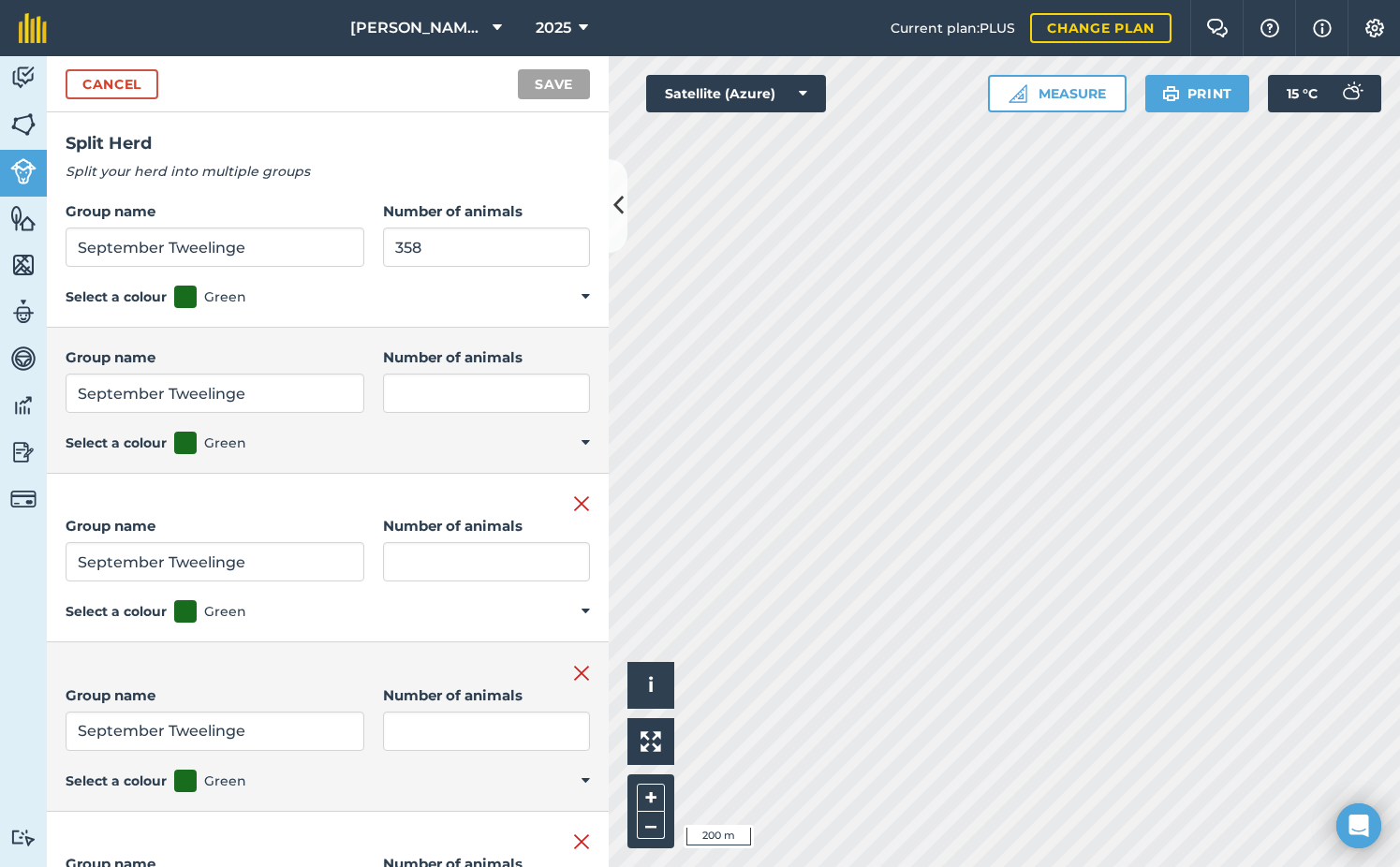
scroll to position [0, 0]
type input "September Tweelinge"
drag, startPoint x: 443, startPoint y: 248, endPoint x: 262, endPoint y: 248, distance: 181.0
click at [262, 248] on div "Group name September Tweelinge Number of animals 358" at bounding box center [327, 234] width 524 height 66
type input "25"
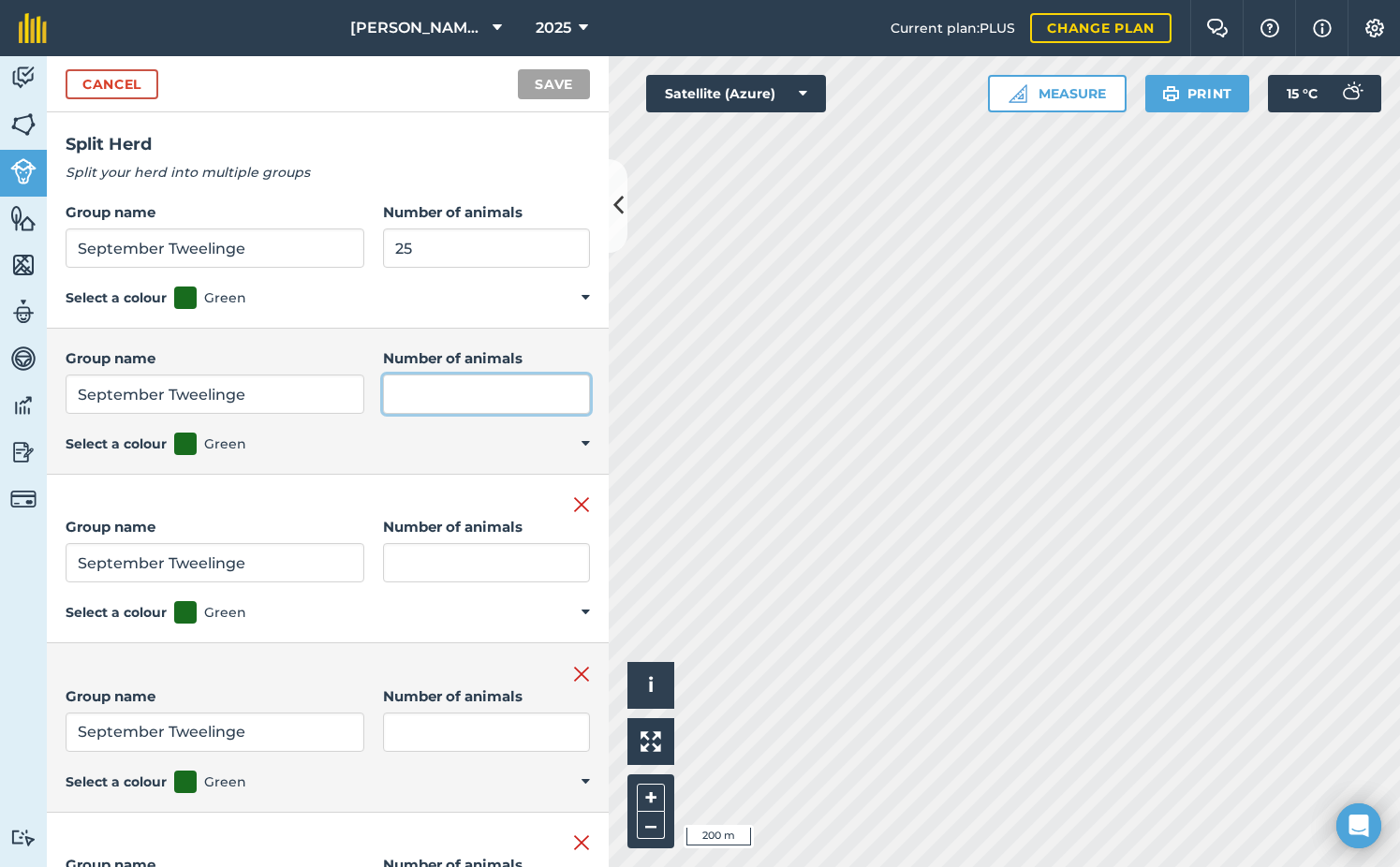
click at [423, 385] on input "Number of animals" at bounding box center [486, 395] width 207 height 40
type input "25"
click at [446, 544] on input "Number of animals" at bounding box center [486, 563] width 207 height 40
type input "30"
click at [418, 729] on input "Number of animals" at bounding box center [486, 732] width 207 height 40
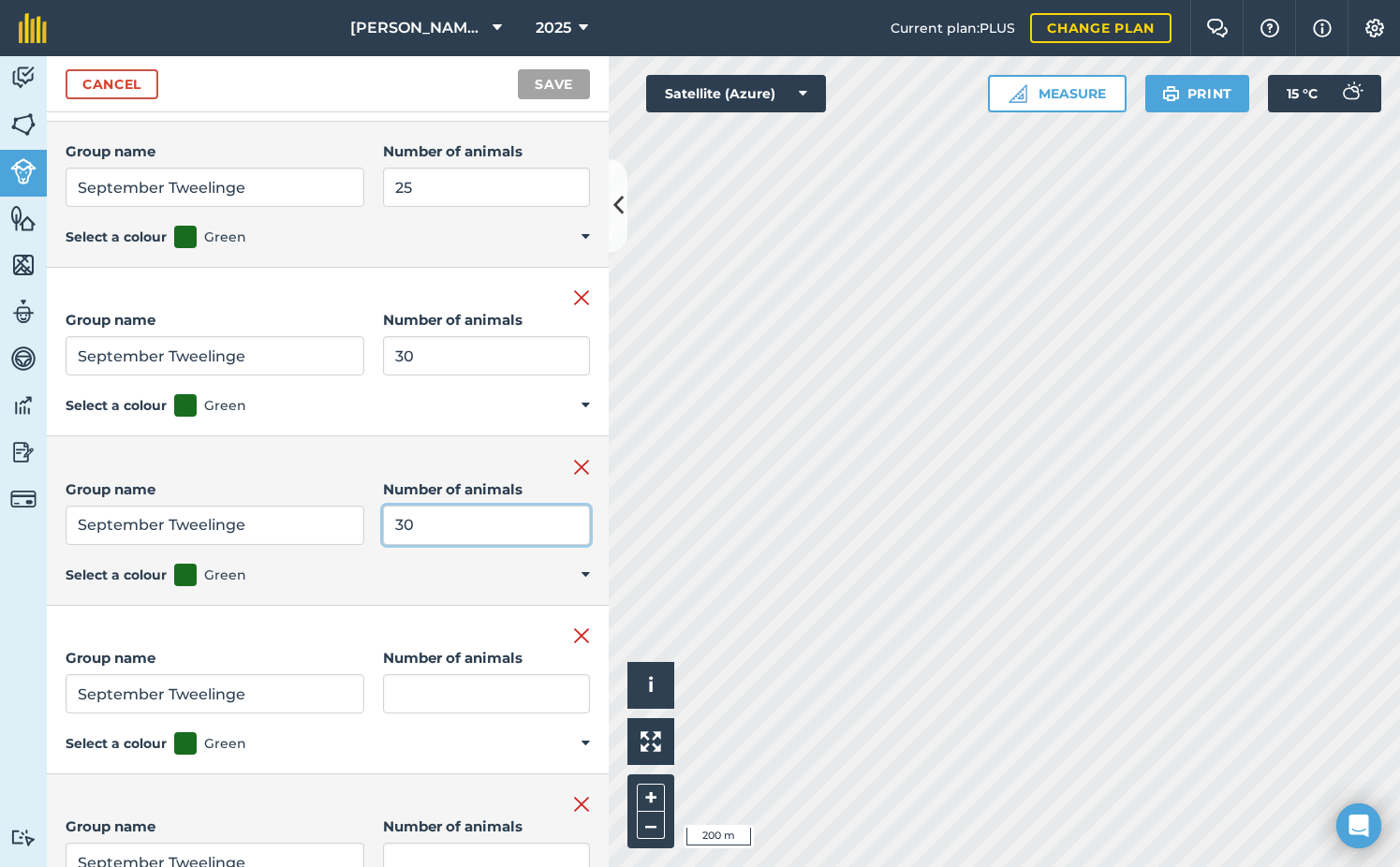
scroll to position [375, 0]
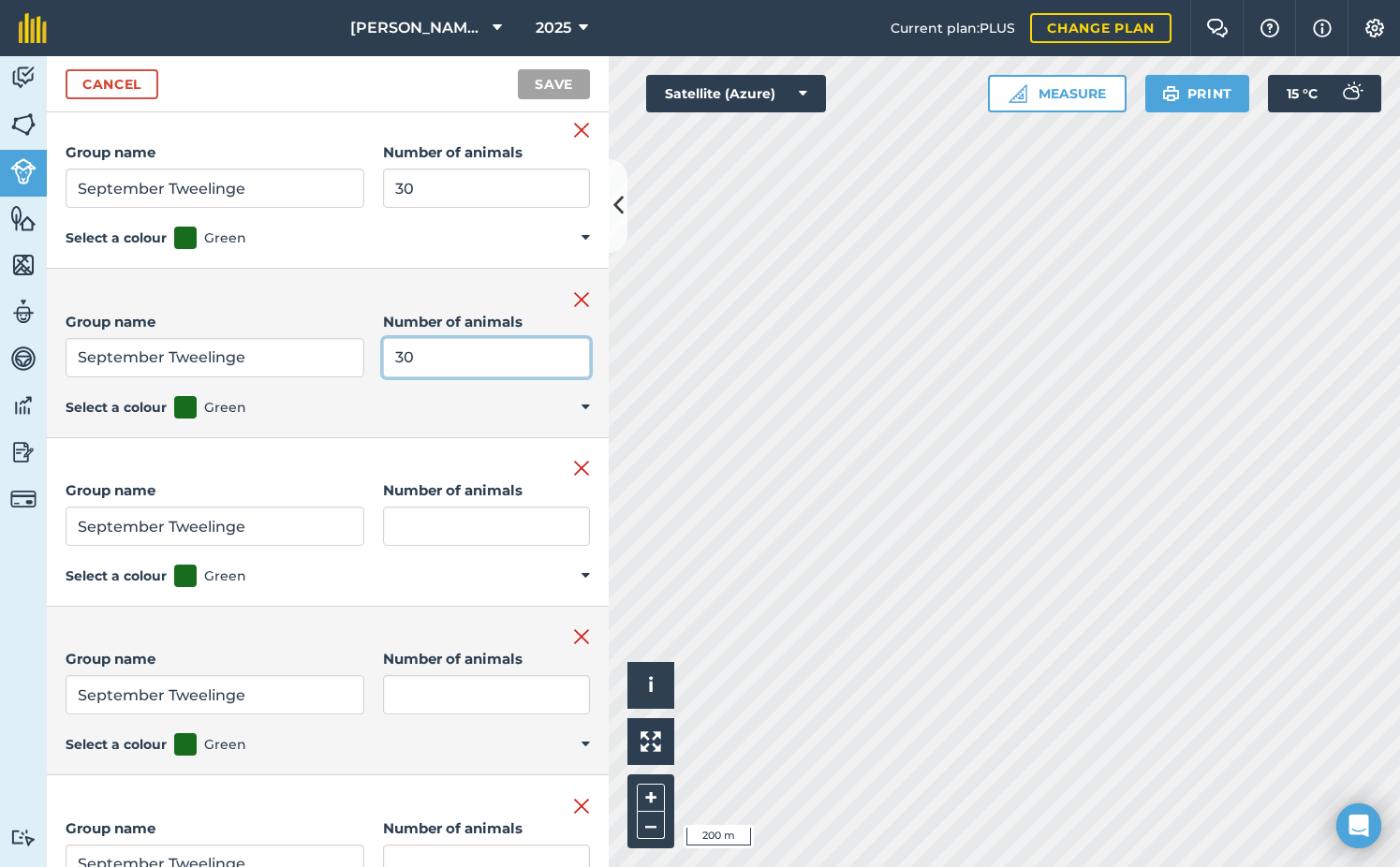
type input "30"
click at [430, 531] on input "Number of animals" at bounding box center [486, 526] width 207 height 40
type input "50"
click at [470, 696] on input "Number of animals" at bounding box center [486, 695] width 207 height 40
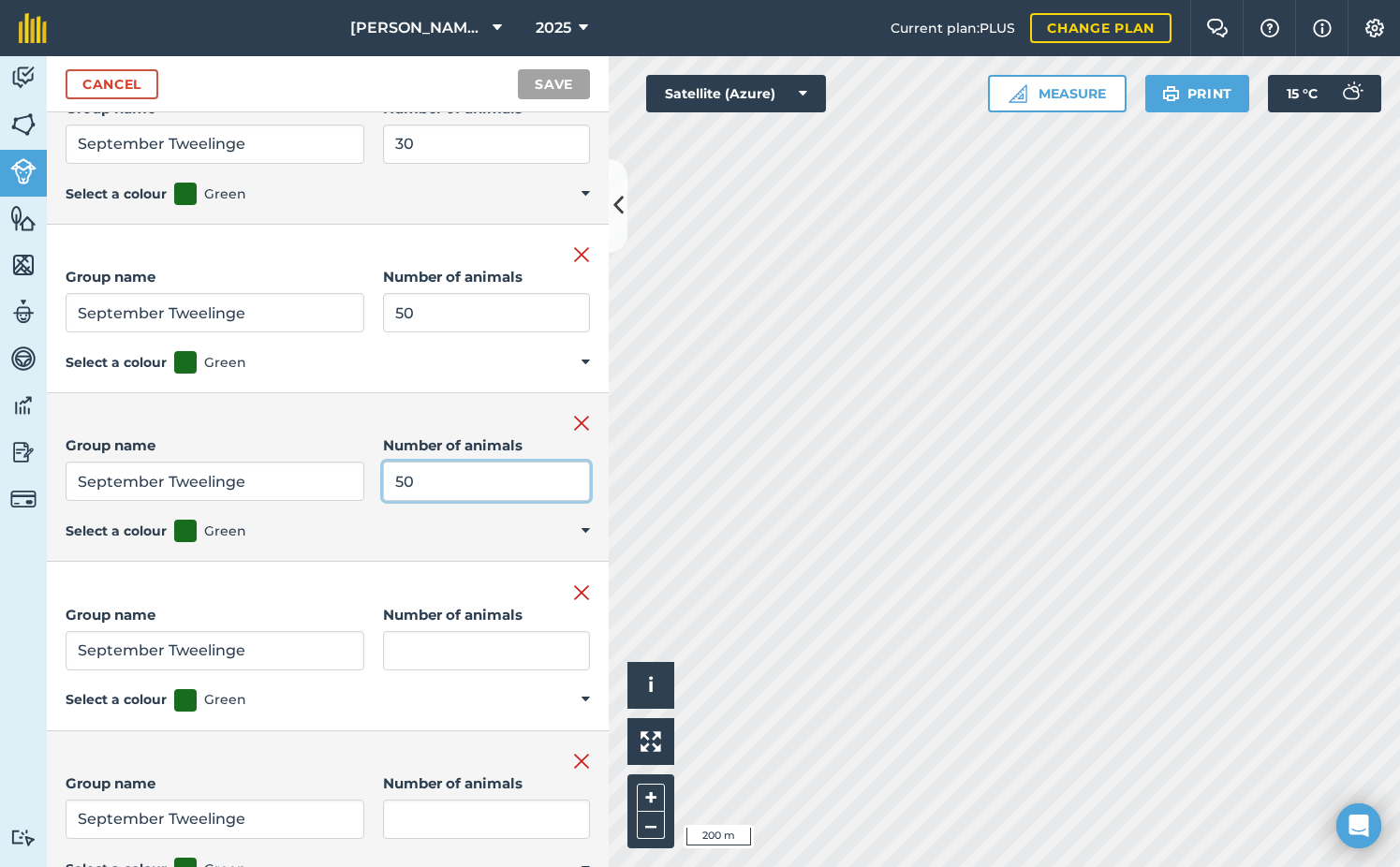
scroll to position [655, 0]
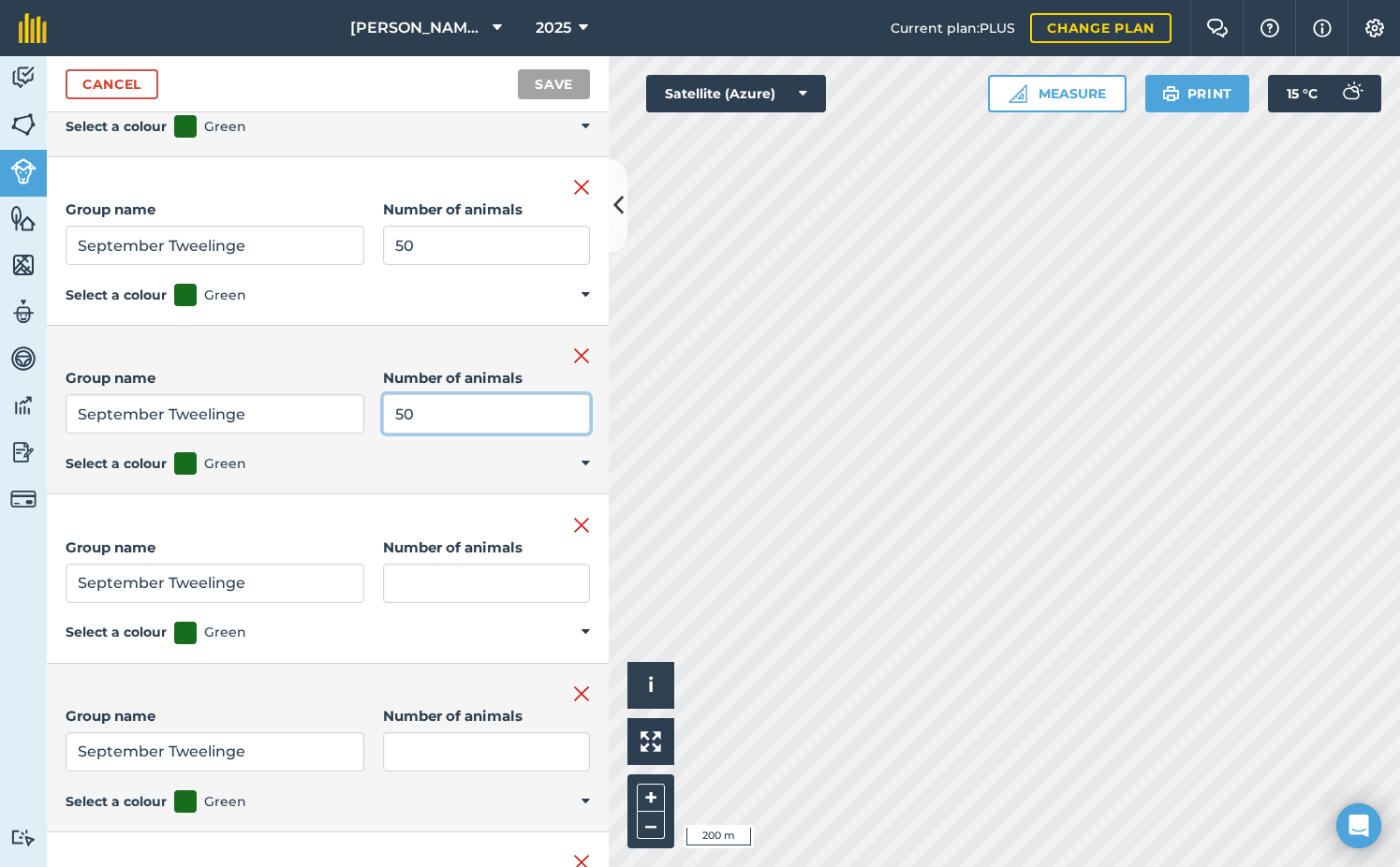
type input "50"
click at [431, 578] on input "Number of animals" at bounding box center [486, 584] width 207 height 40
type input "50"
click at [443, 760] on input "Number of animals" at bounding box center [486, 752] width 207 height 40
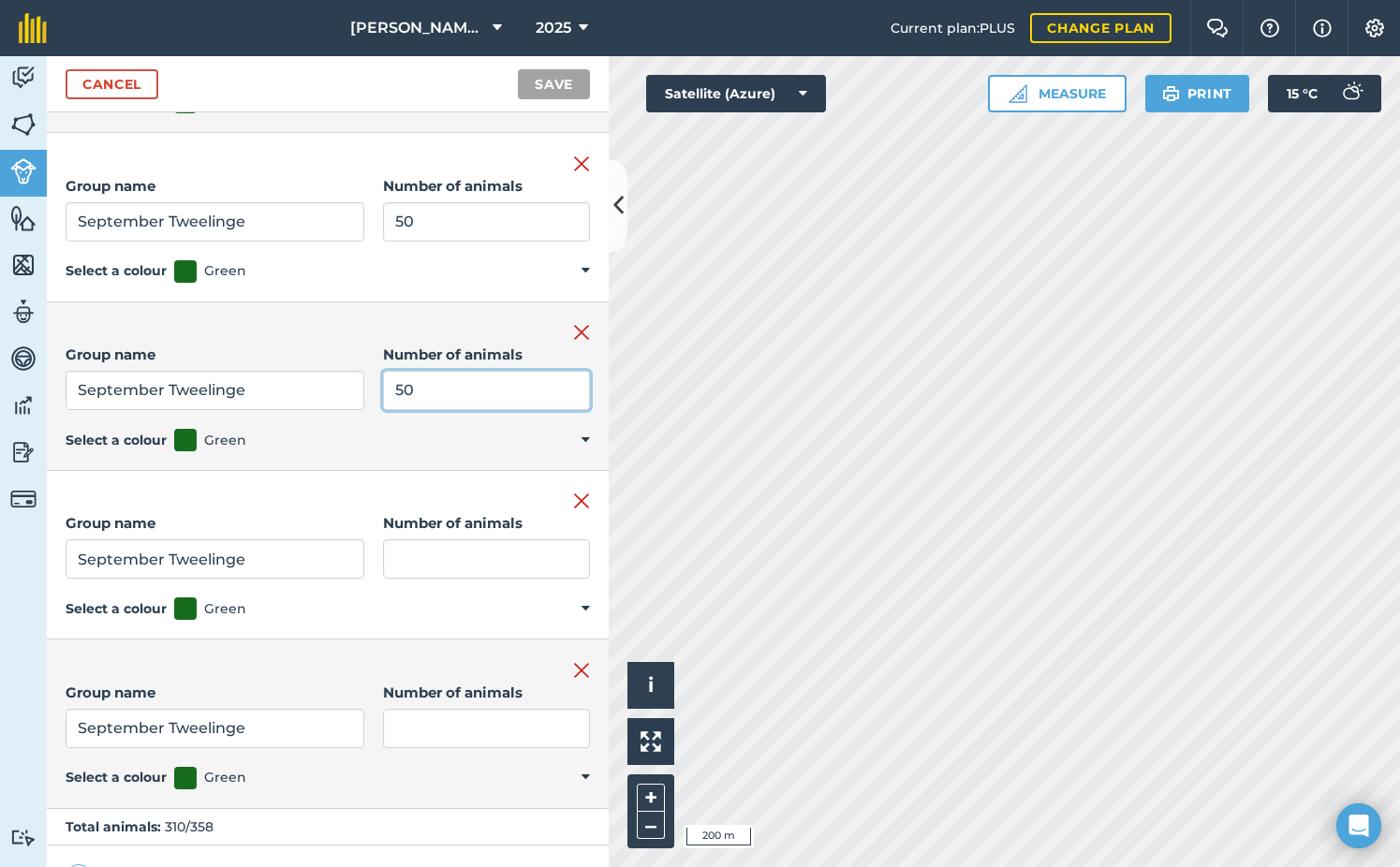
scroll to position [1060, 0]
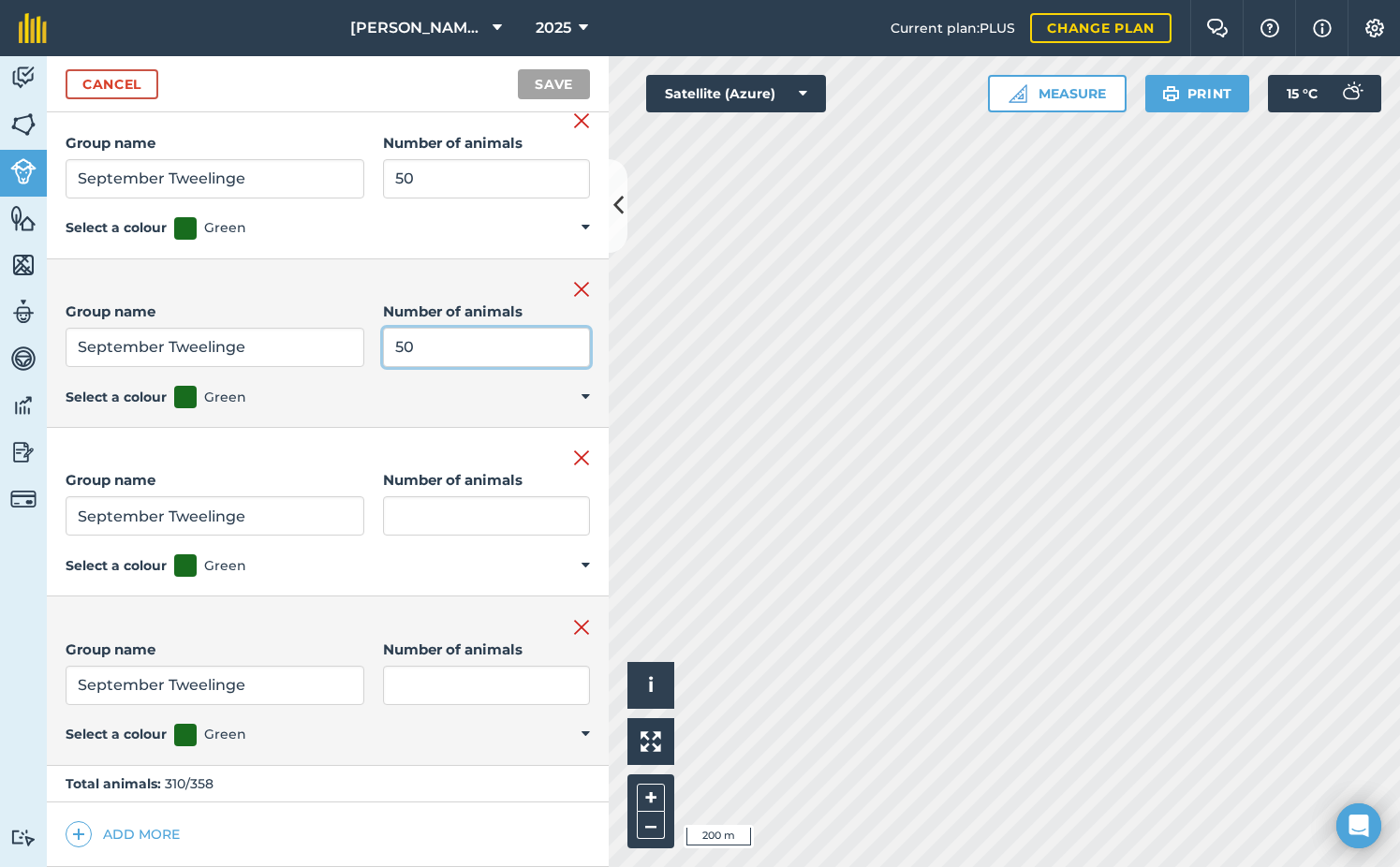
type input "50"
click at [424, 510] on input "Number of animals" at bounding box center [486, 516] width 207 height 40
type input "23"
click at [414, 678] on input "Number of animals" at bounding box center [486, 686] width 207 height 40
type input "25"
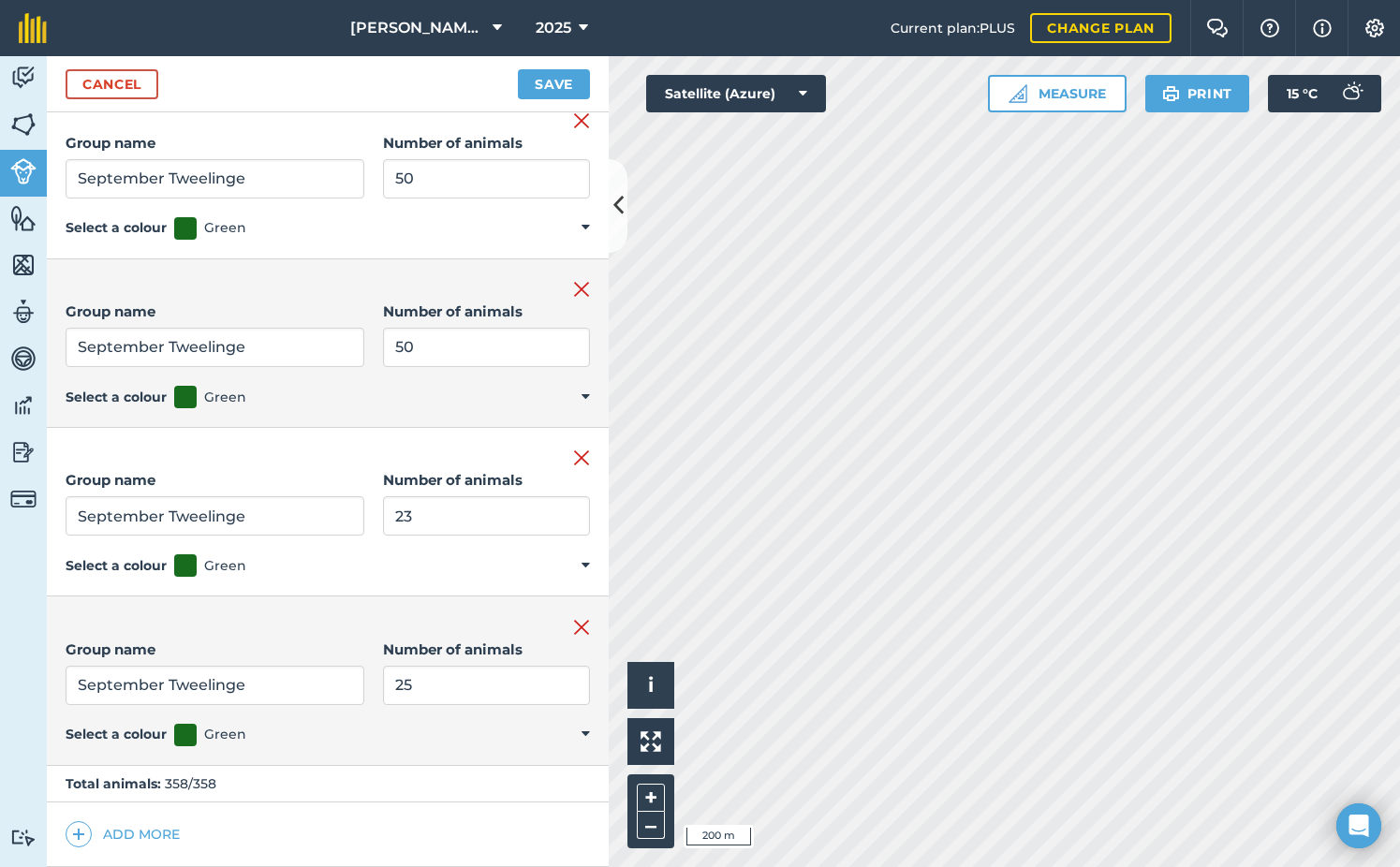
click at [312, 613] on div "Remove group Group name September Tweelinge Number of animals 25 Select a colou…" at bounding box center [328, 680] width 562 height 168
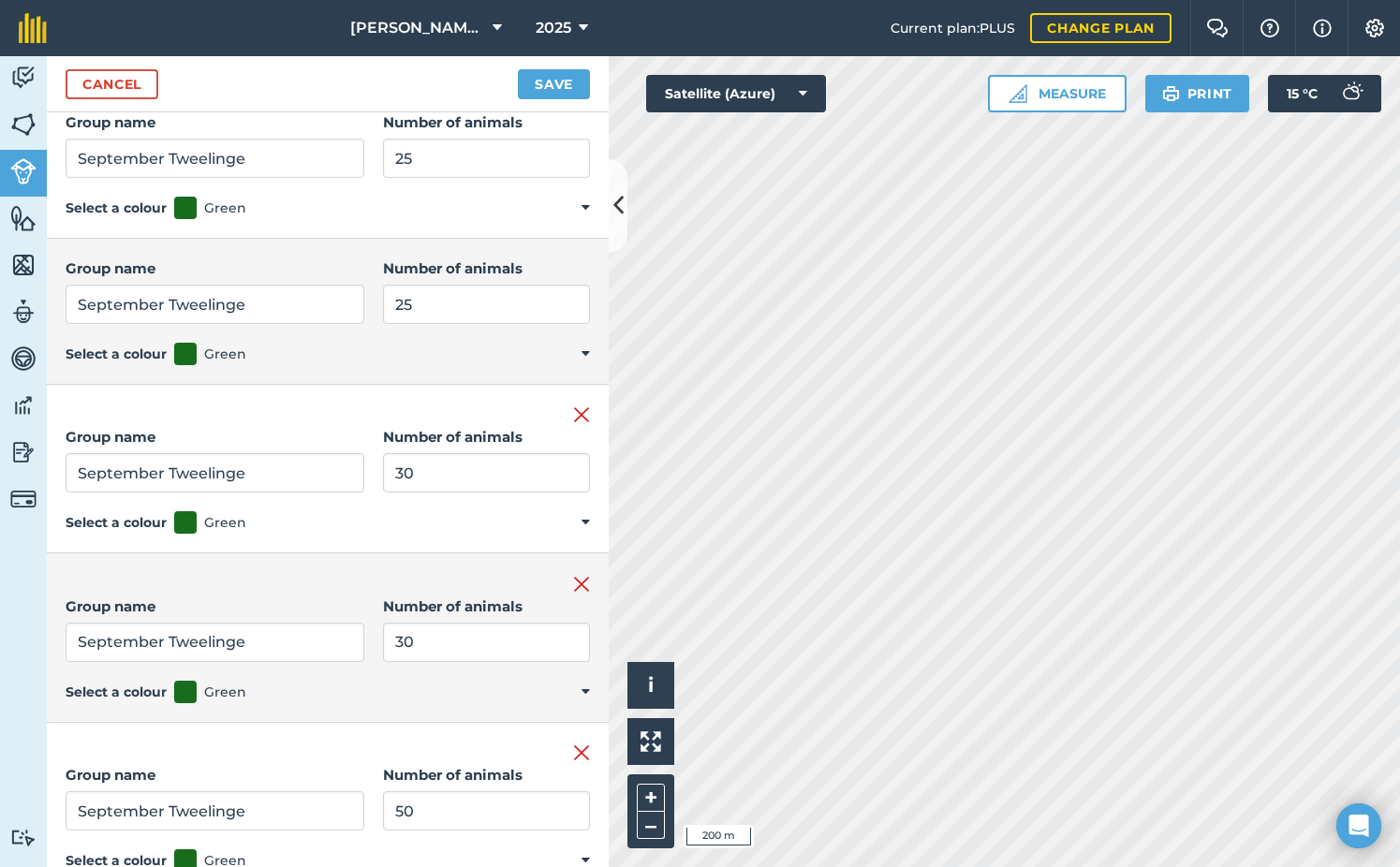
scroll to position [0, 0]
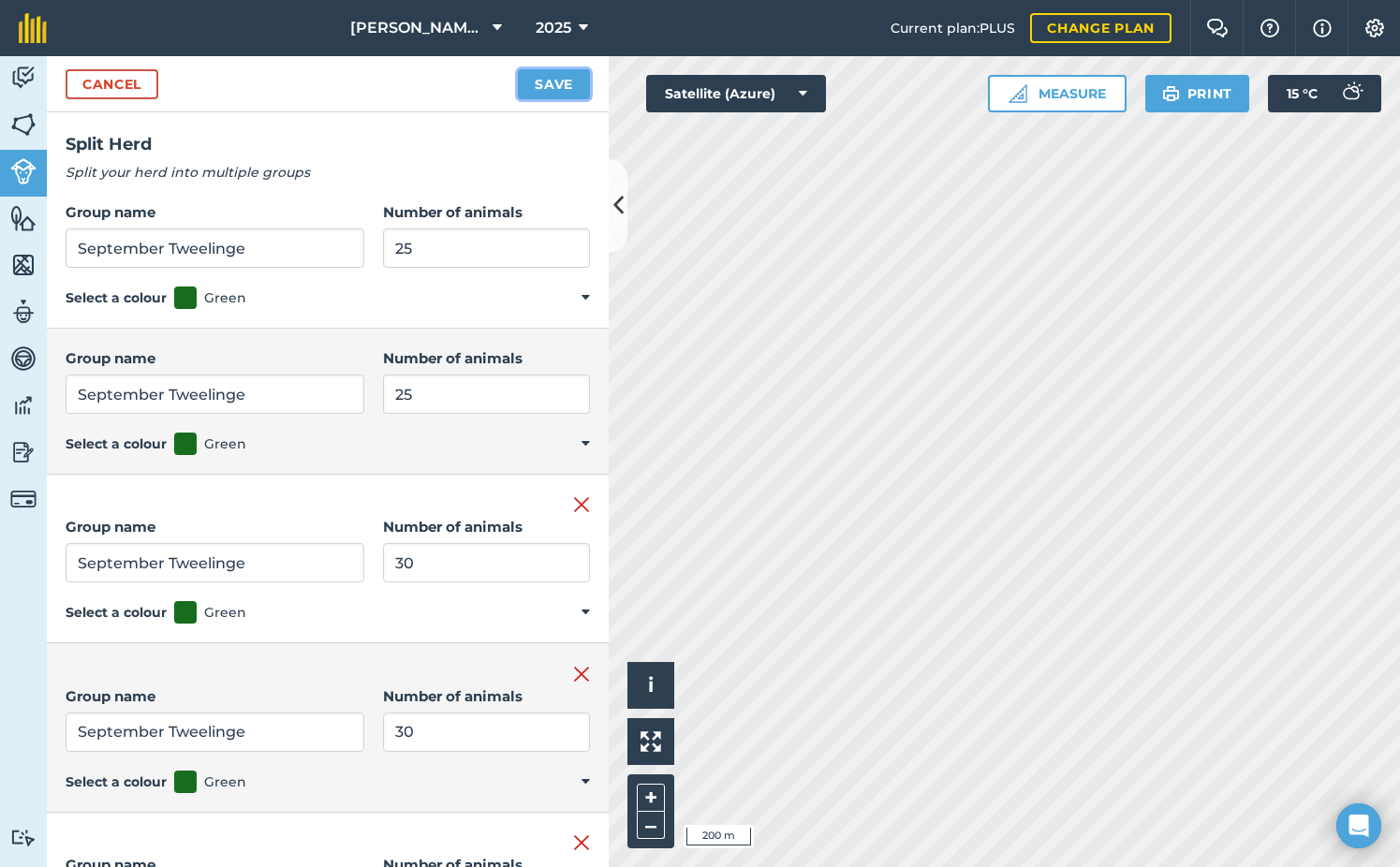
click at [534, 82] on button "Save" at bounding box center [554, 84] width 72 height 30
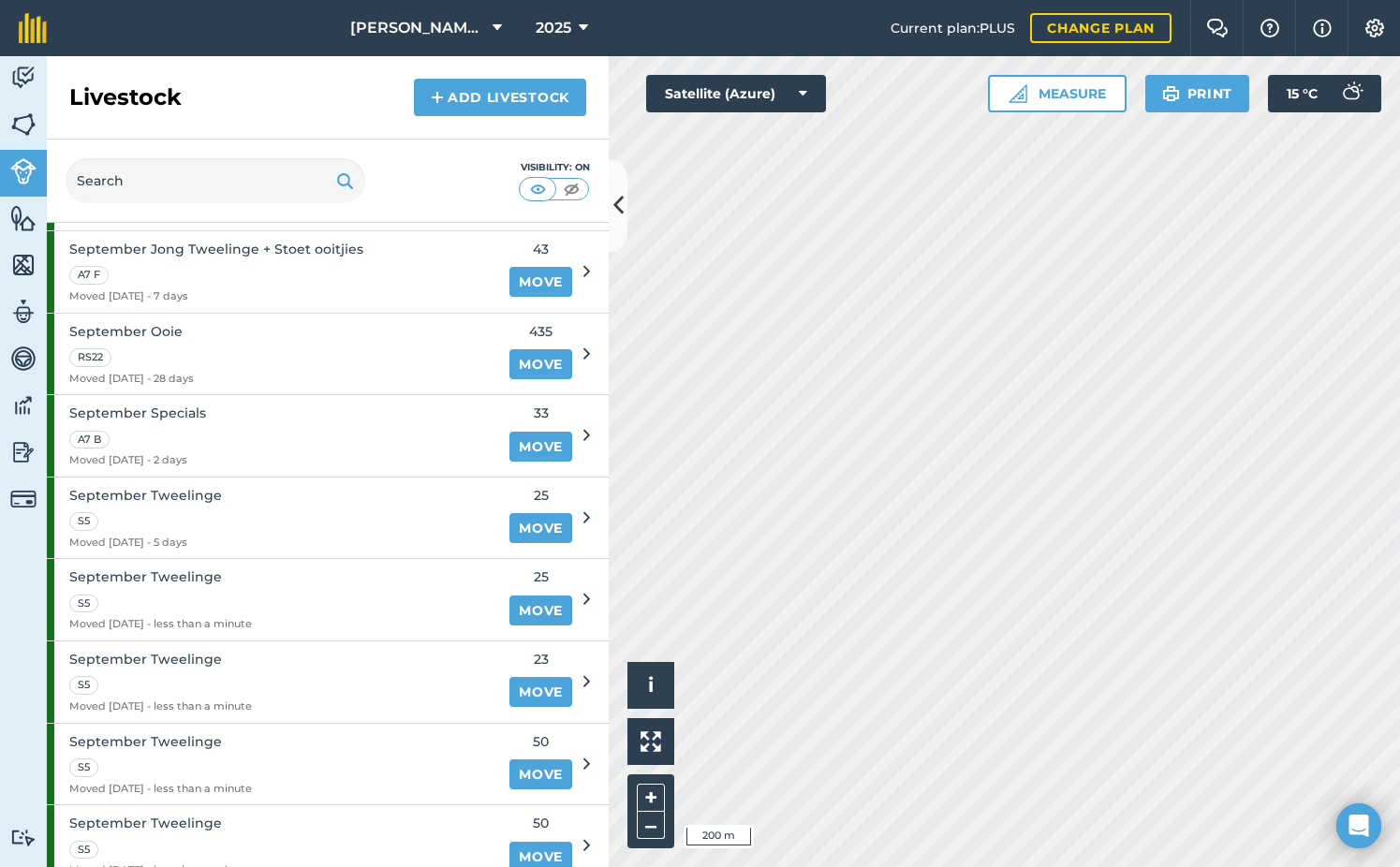
scroll to position [1472, 0]
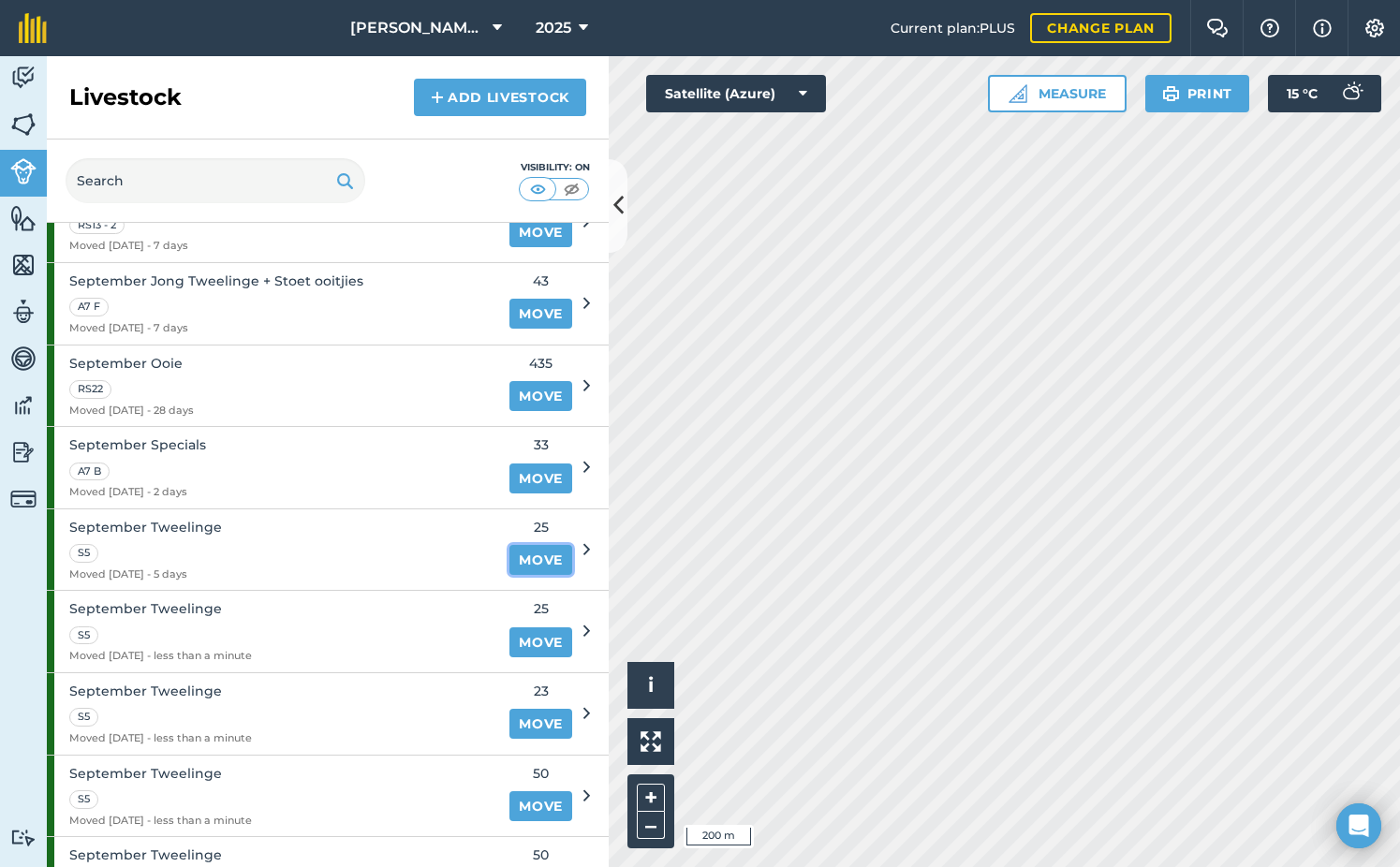
click at [530, 561] on link "Move" at bounding box center [540, 560] width 62 height 30
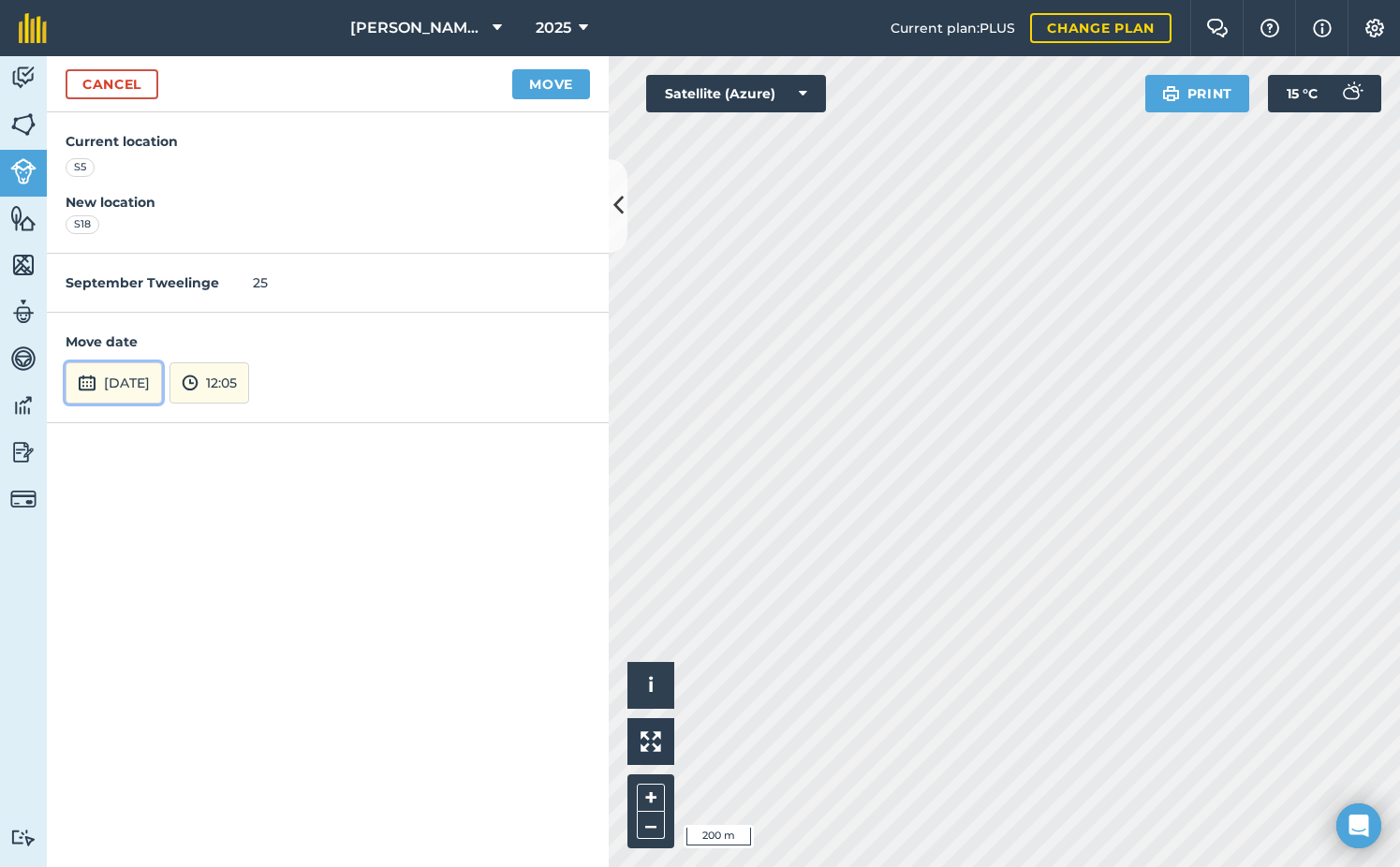
click at [132, 377] on button "[DATE]" at bounding box center [113, 383] width 96 height 42
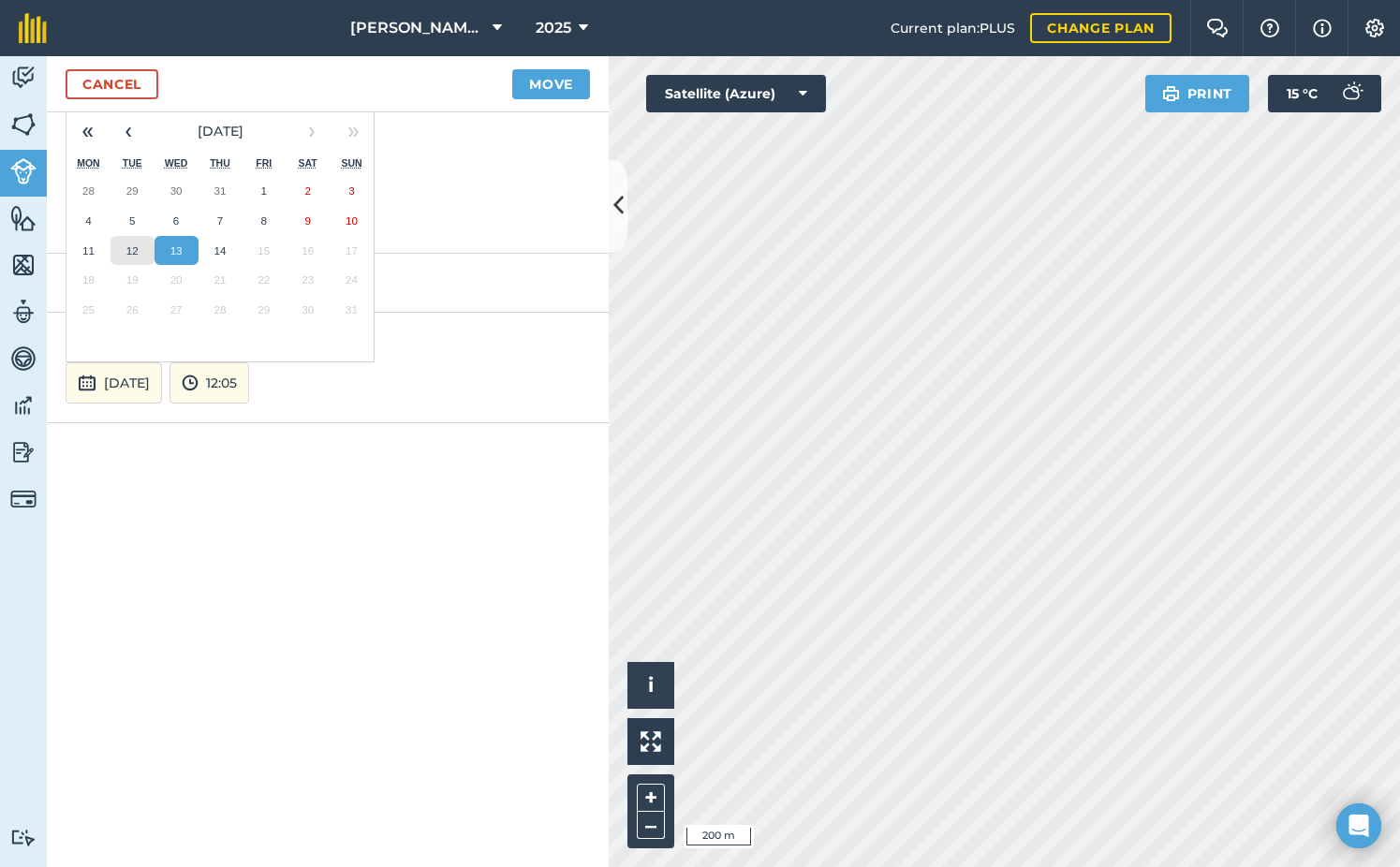
click at [124, 245] on button "12" at bounding box center [132, 251] width 44 height 30
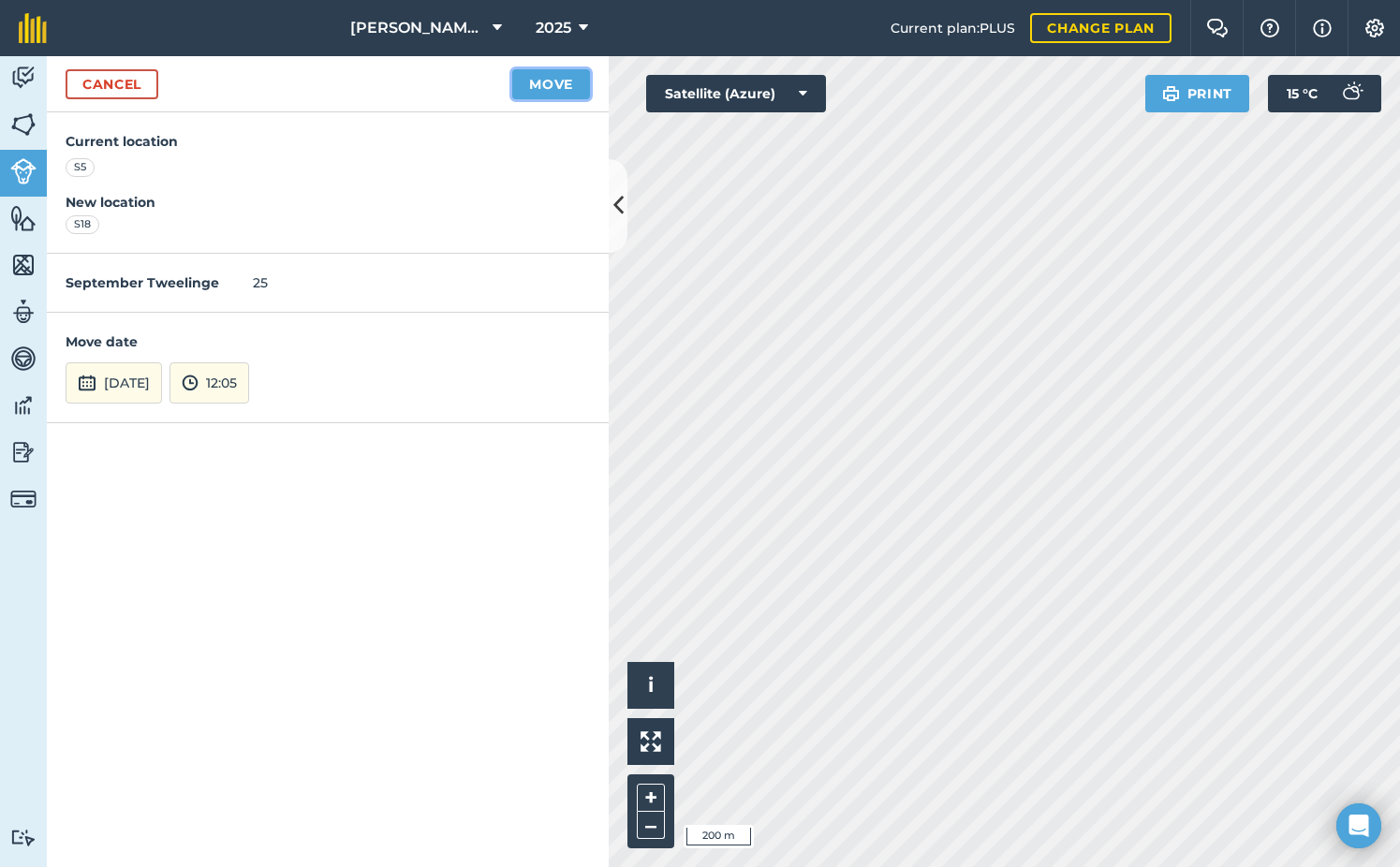
click at [575, 90] on button "Move" at bounding box center [551, 84] width 77 height 30
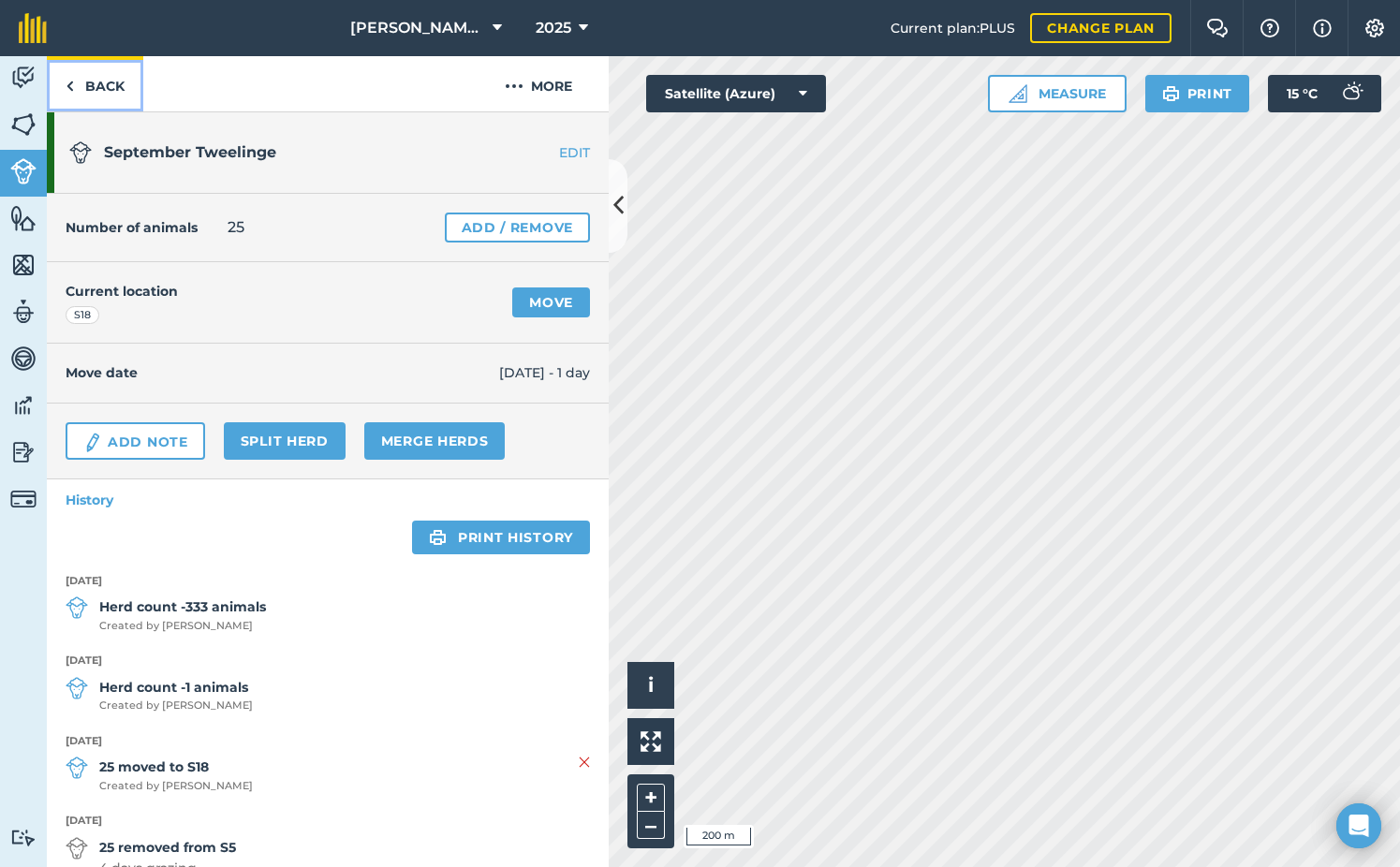
click at [73, 81] on img at bounding box center [69, 86] width 9 height 23
click at [92, 92] on link "Back" at bounding box center [95, 83] width 96 height 55
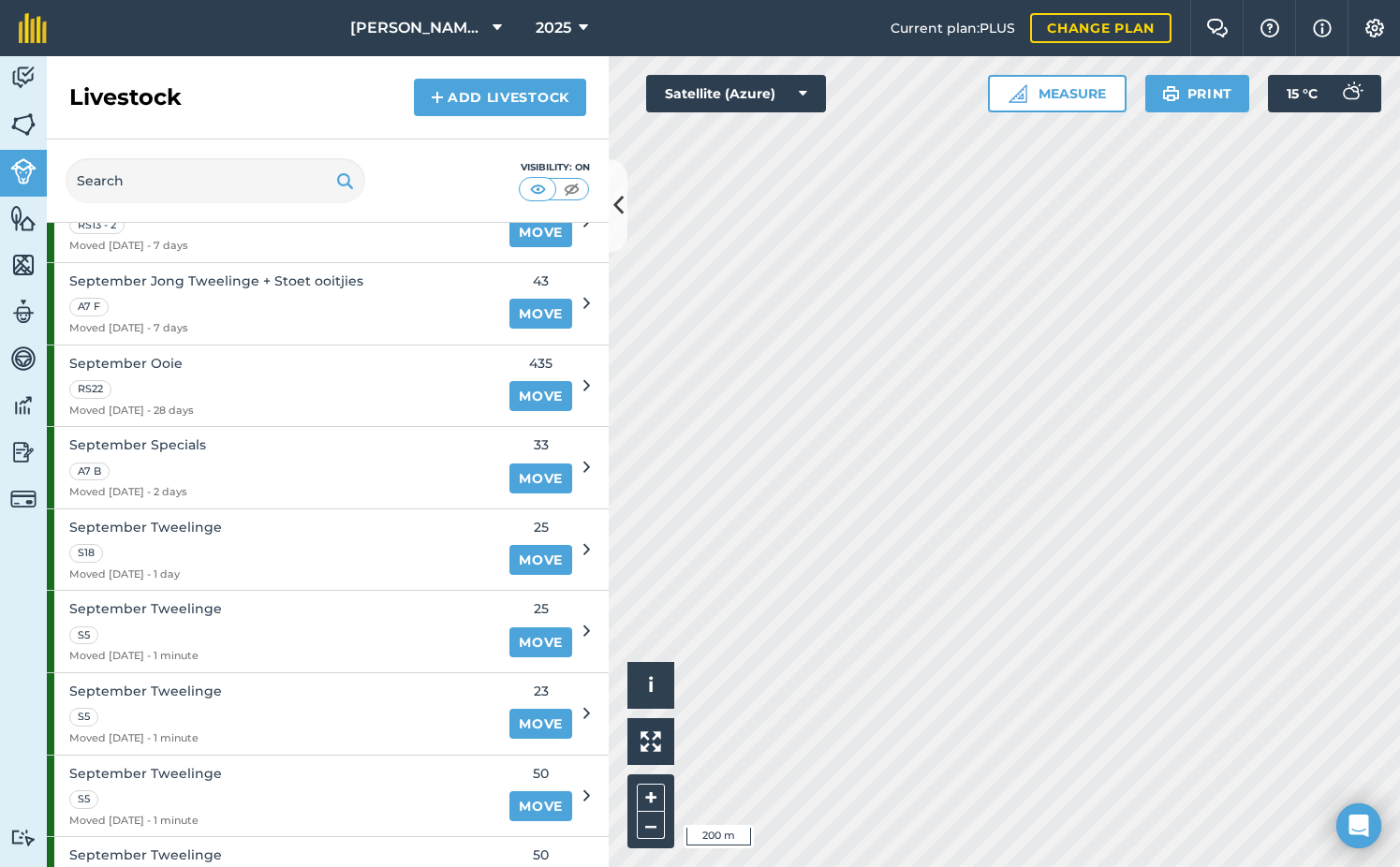
scroll to position [1498, 0]
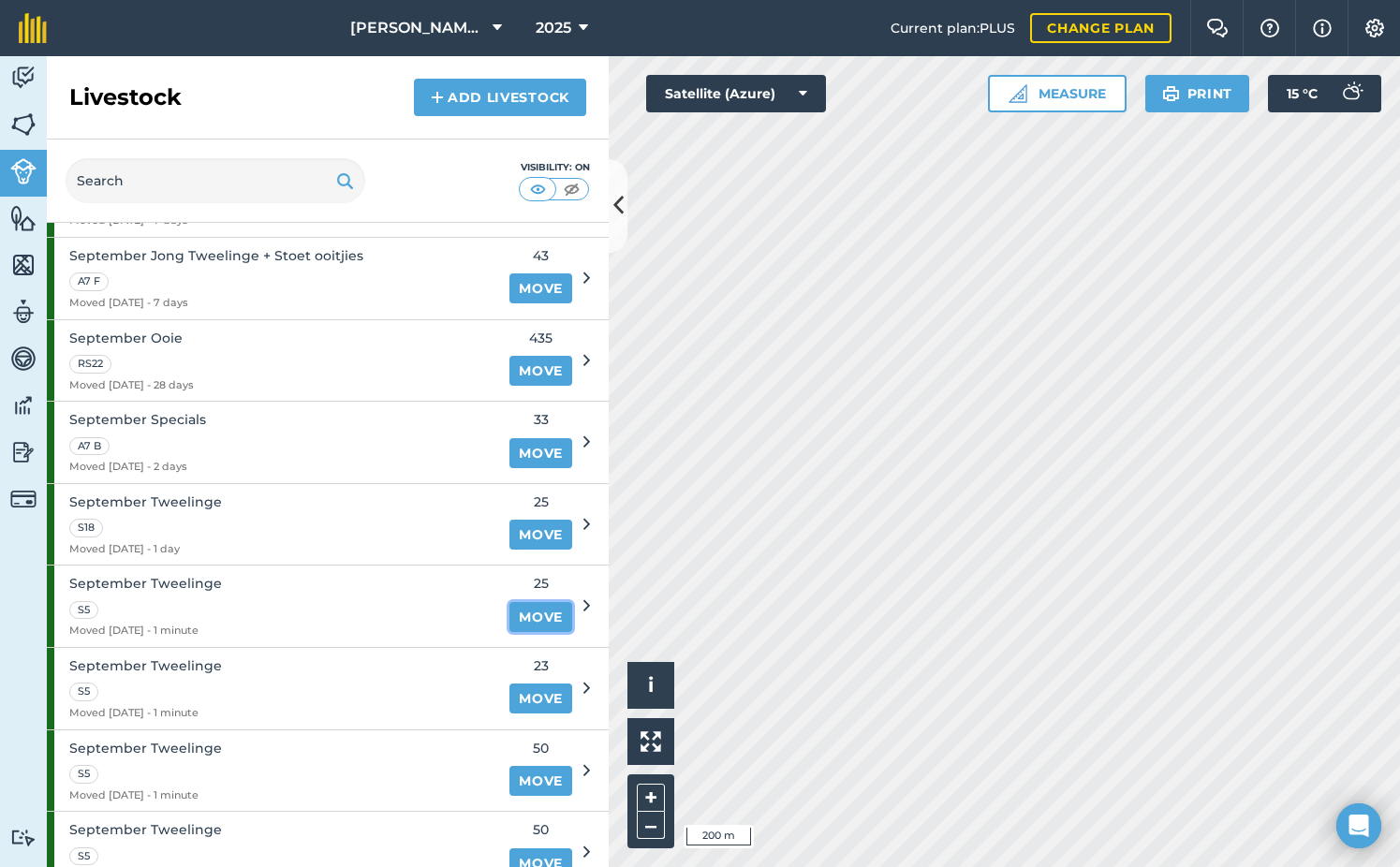
click at [526, 620] on link "Move" at bounding box center [540, 617] width 62 height 30
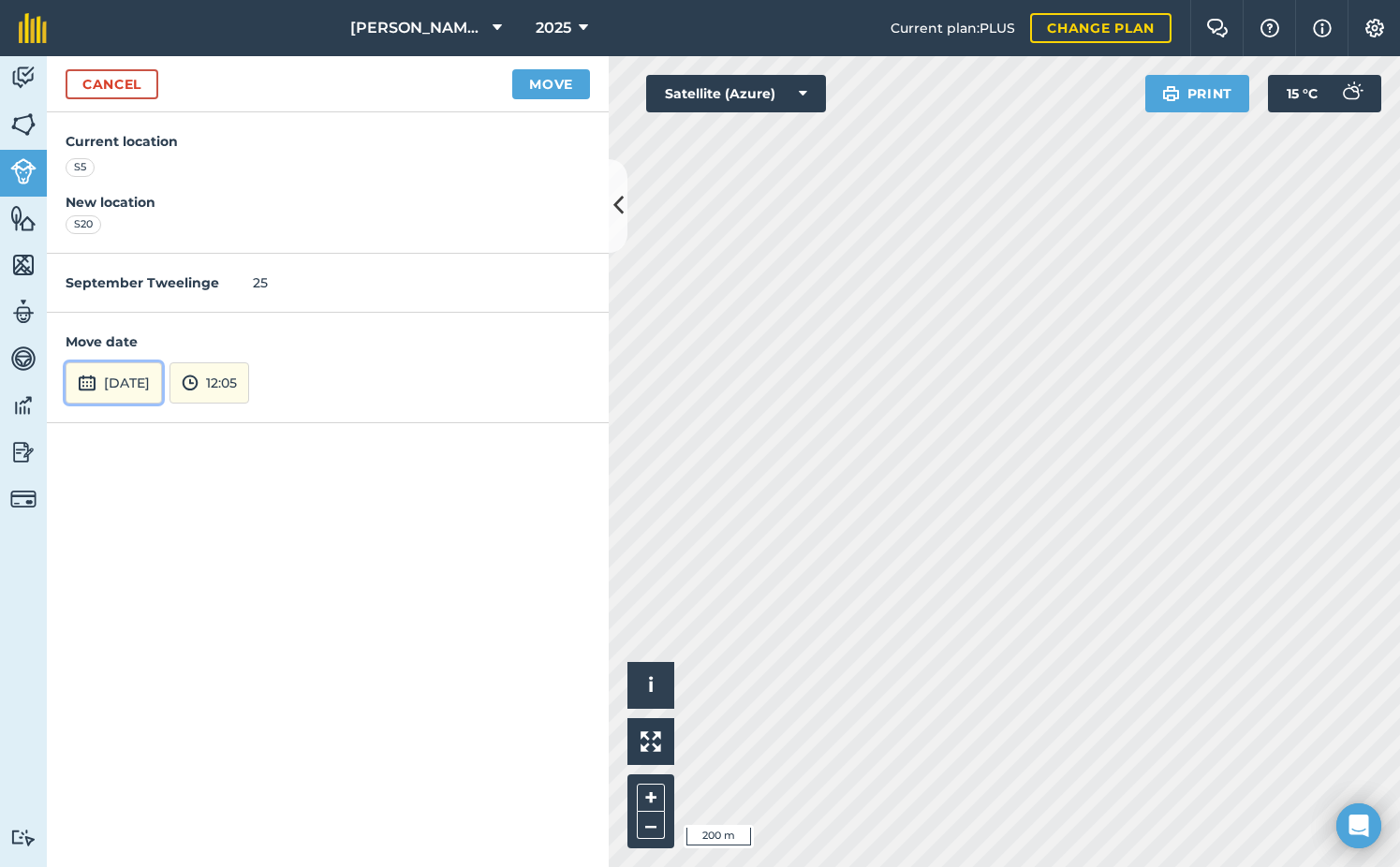
click at [162, 386] on button "[DATE]" at bounding box center [113, 383] width 96 height 42
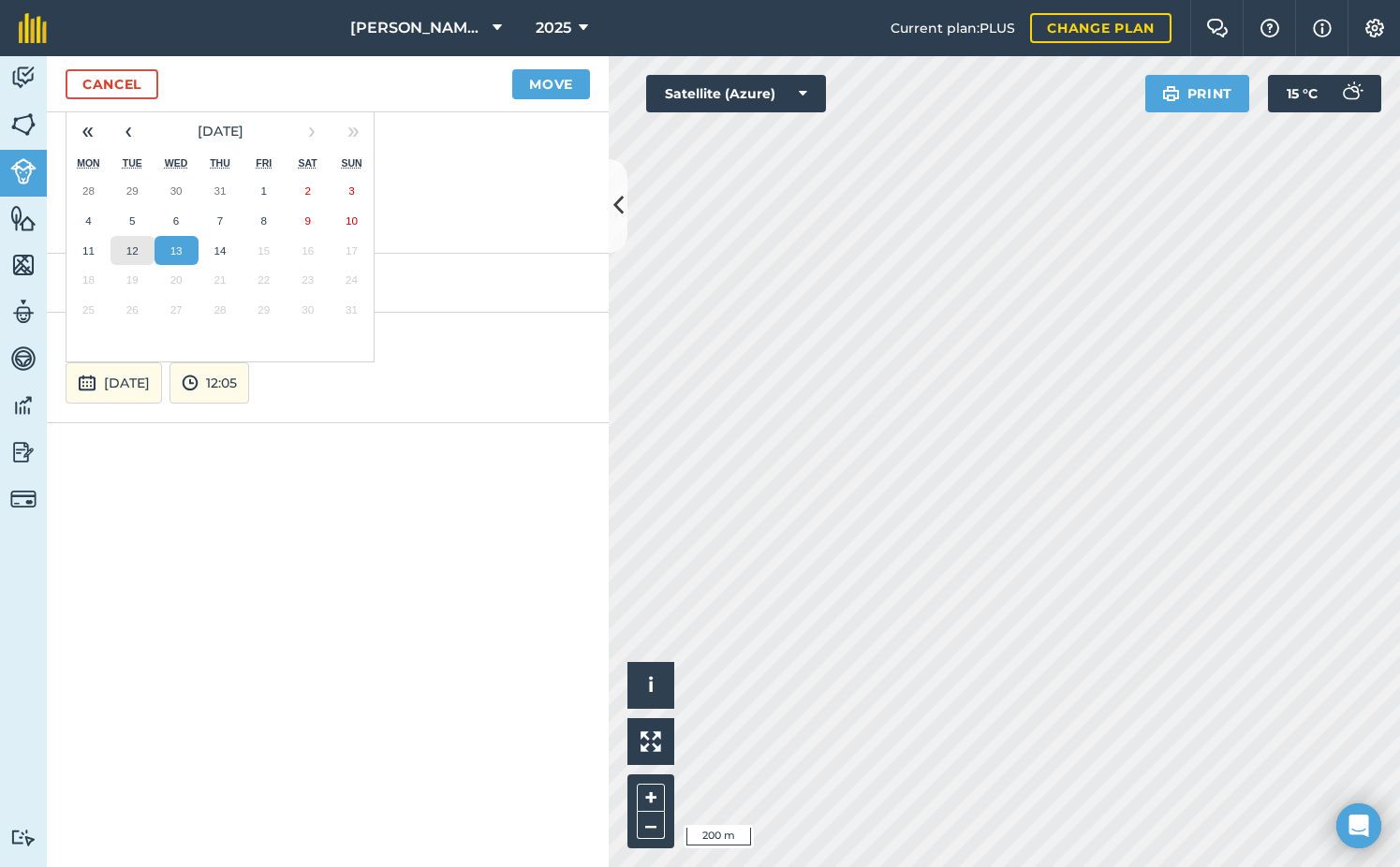
click at [137, 248] on abbr "12" at bounding box center [132, 250] width 12 height 12
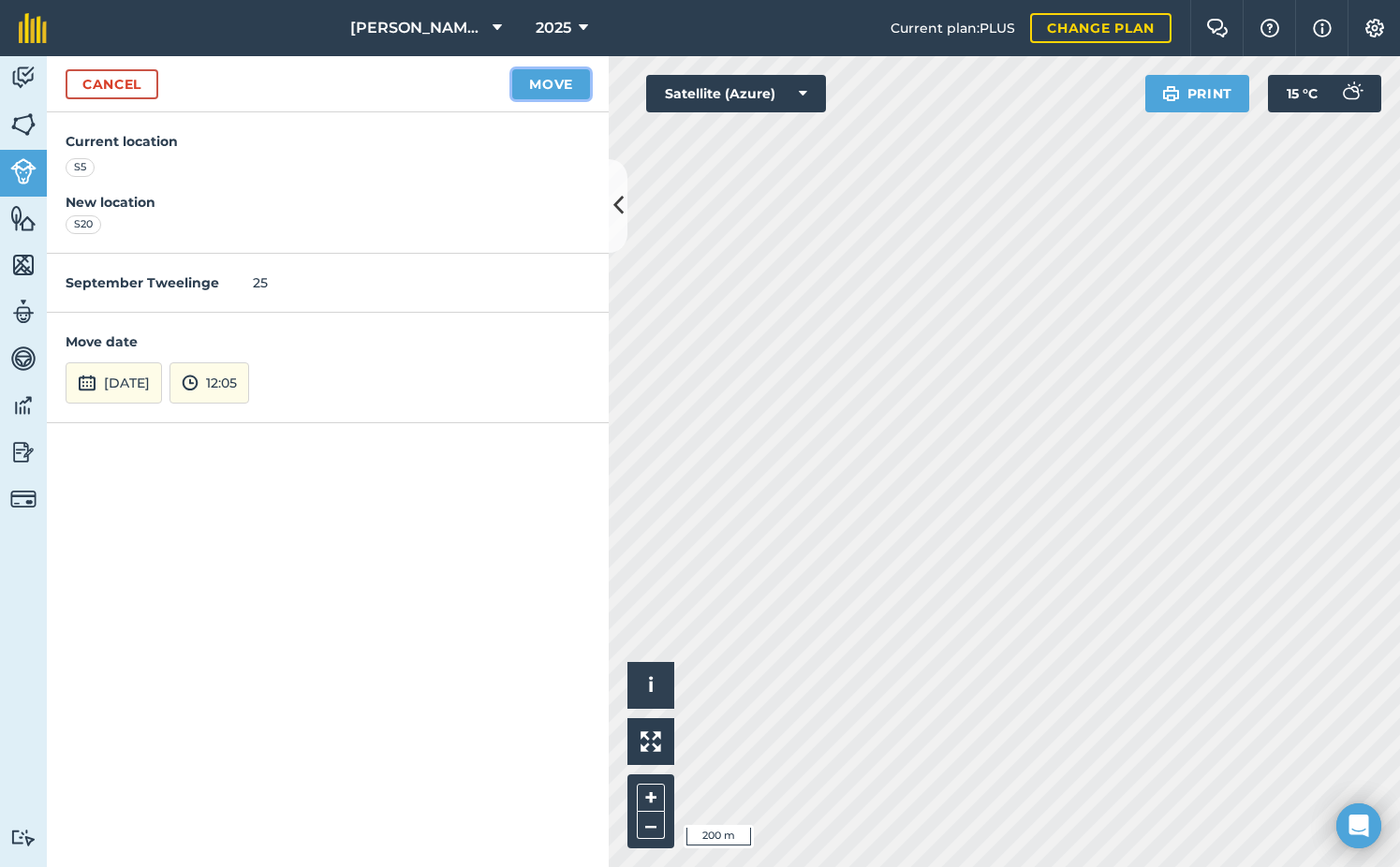
click at [556, 82] on button "Move" at bounding box center [551, 84] width 77 height 30
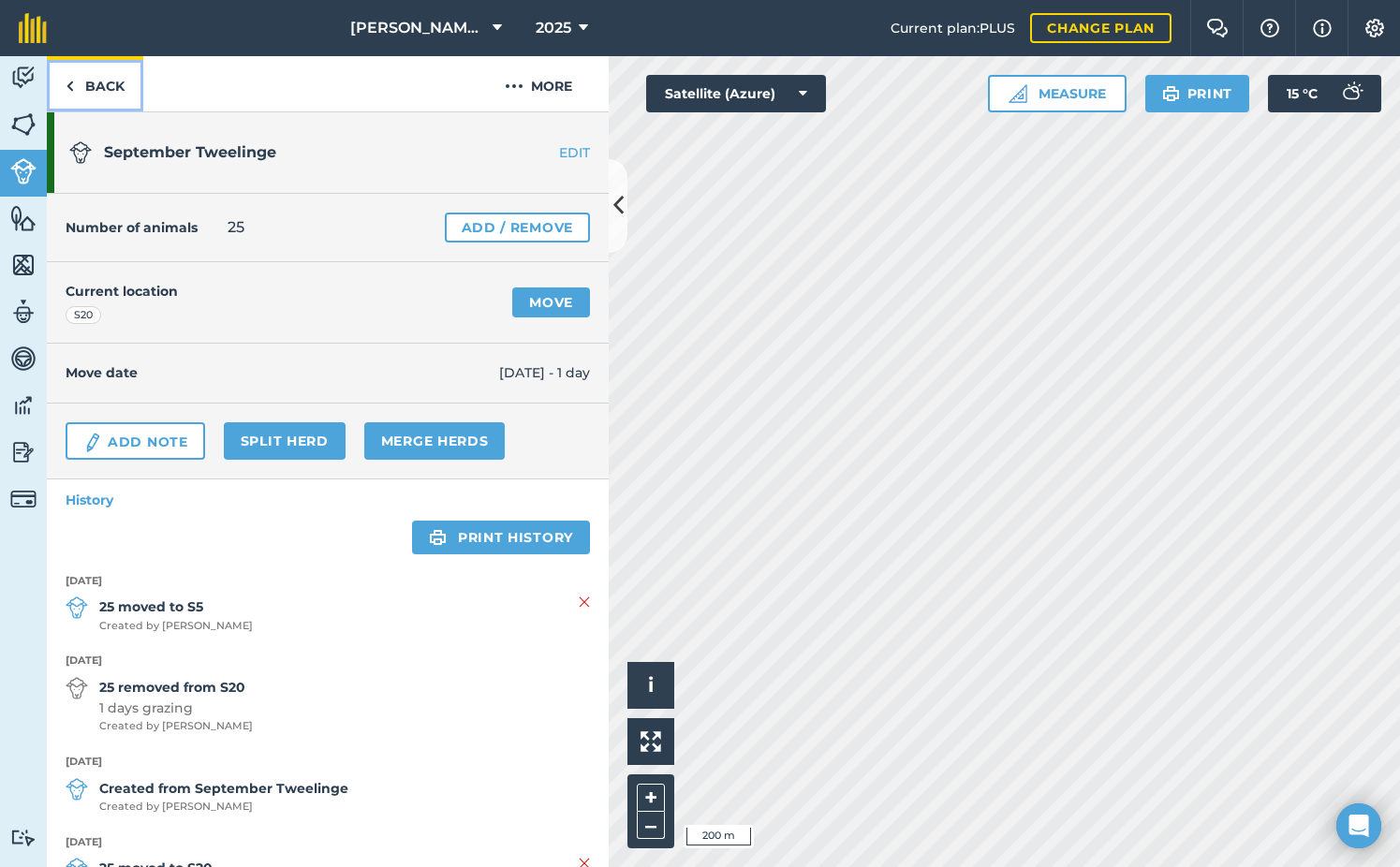
click at [85, 86] on link "Back" at bounding box center [95, 83] width 96 height 55
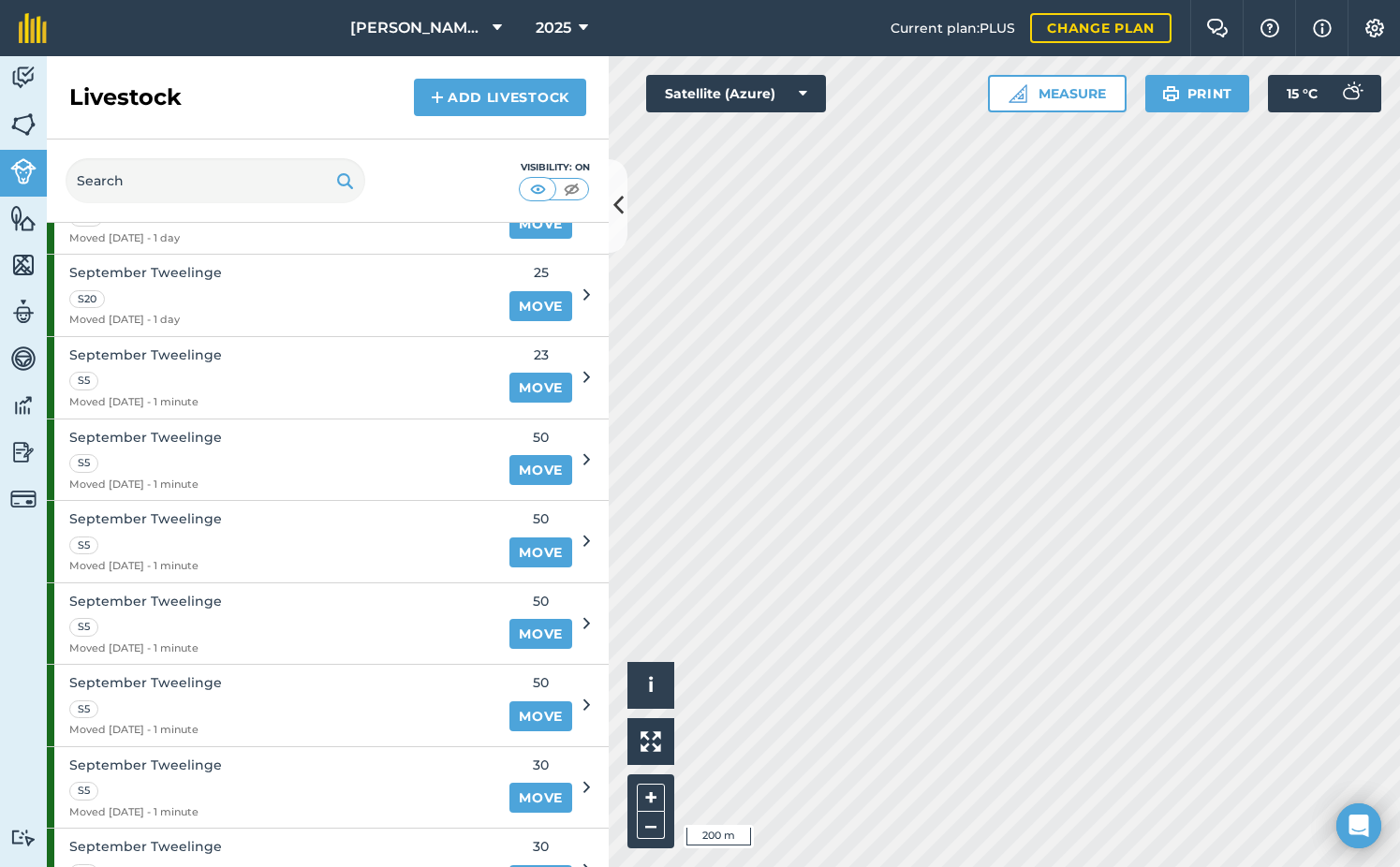
scroll to position [1685, 0]
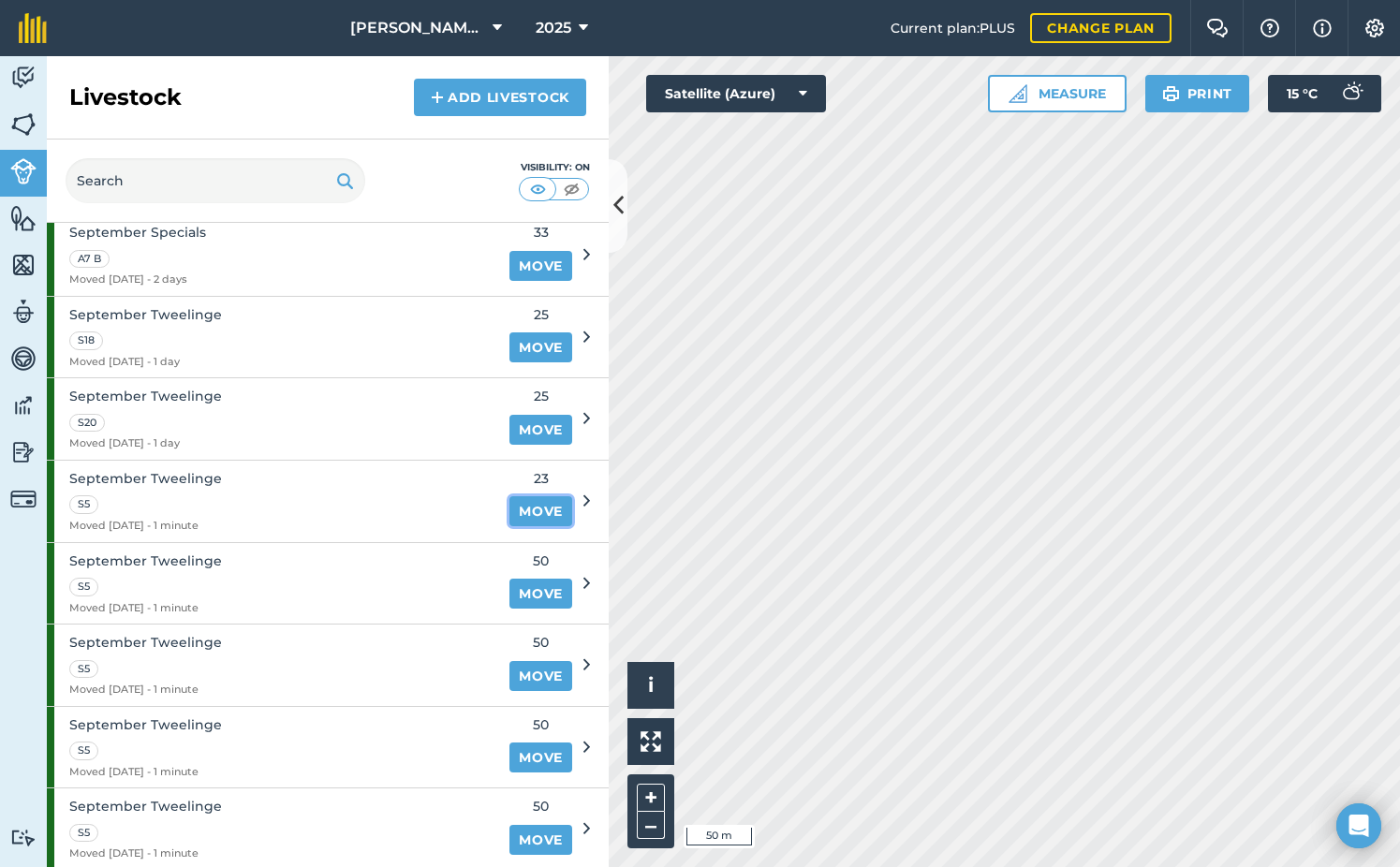
click at [509, 510] on link "Move" at bounding box center [540, 511] width 62 height 30
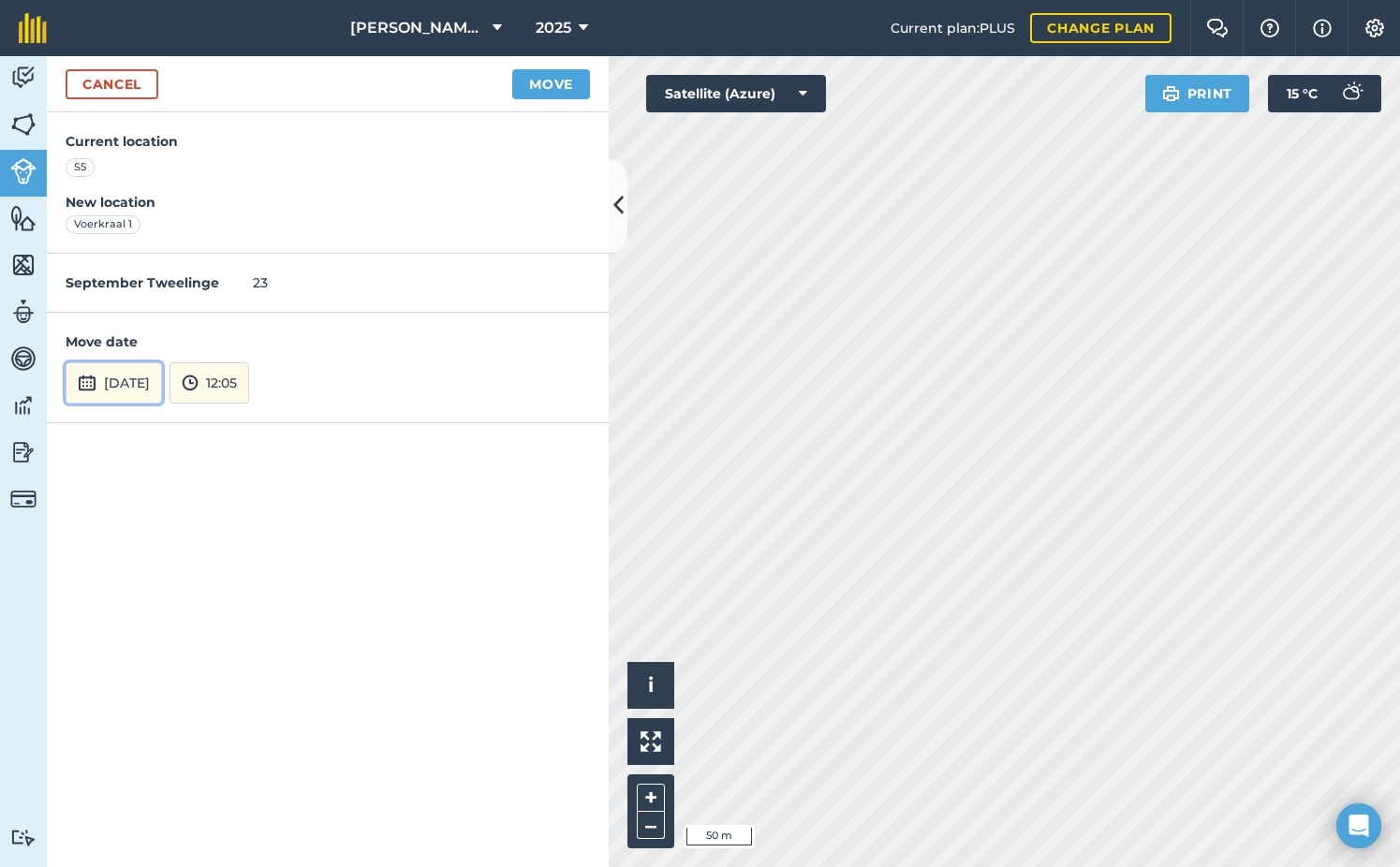
click at [160, 396] on button "[DATE]" at bounding box center [113, 383] width 96 height 42
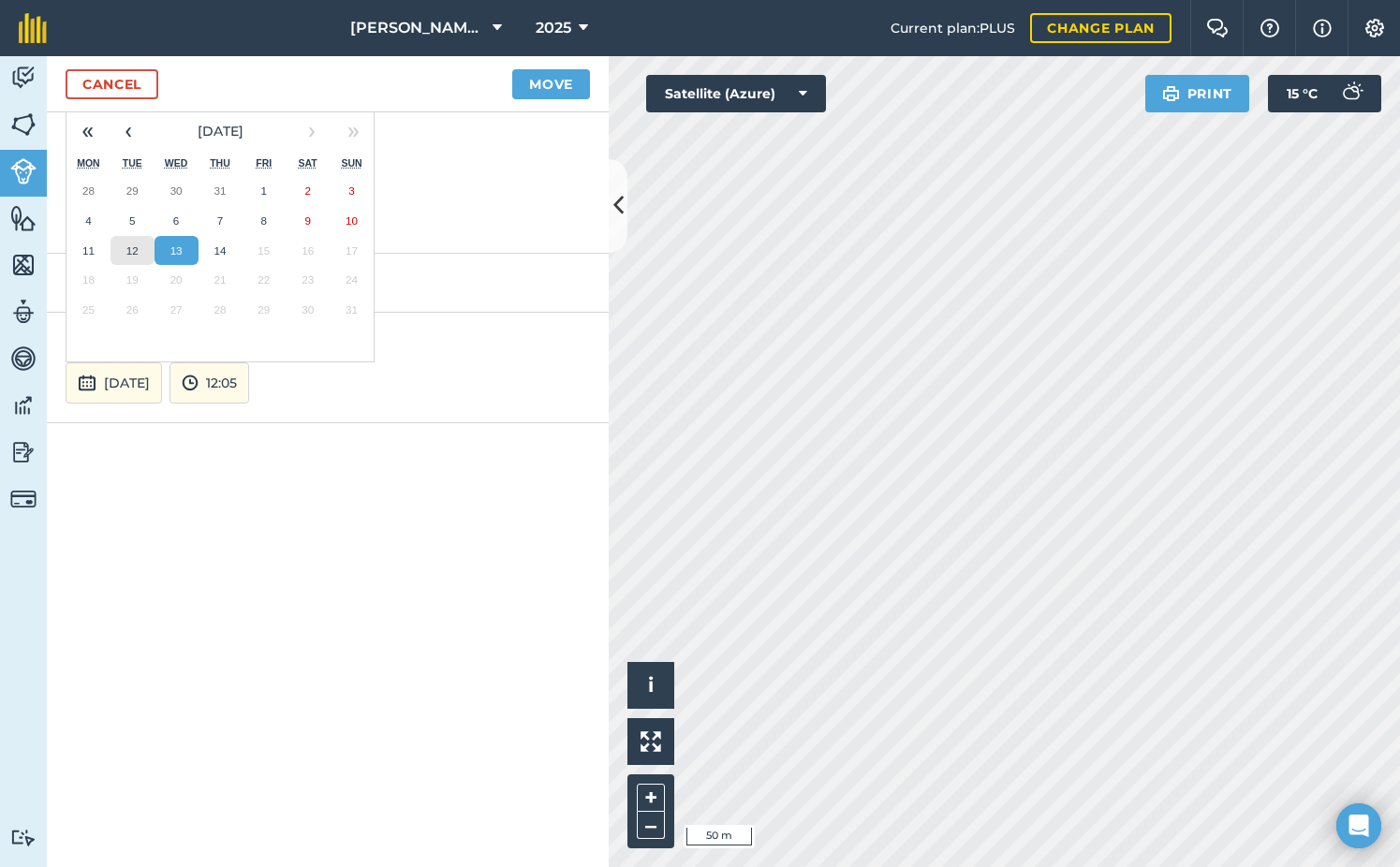
click at [138, 252] on abbr "12" at bounding box center [132, 250] width 12 height 12
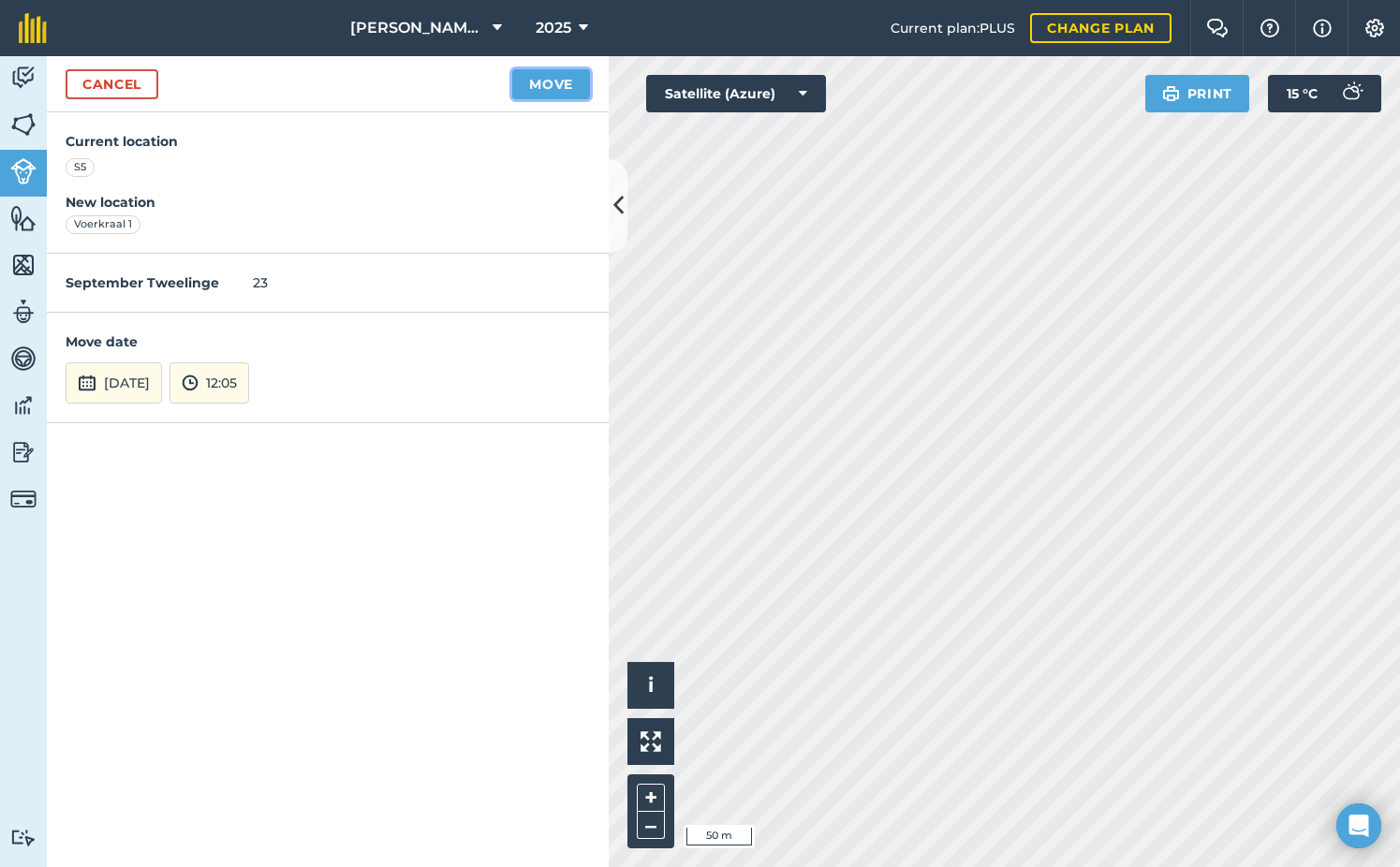
click at [569, 81] on button "Move" at bounding box center [551, 84] width 77 height 30
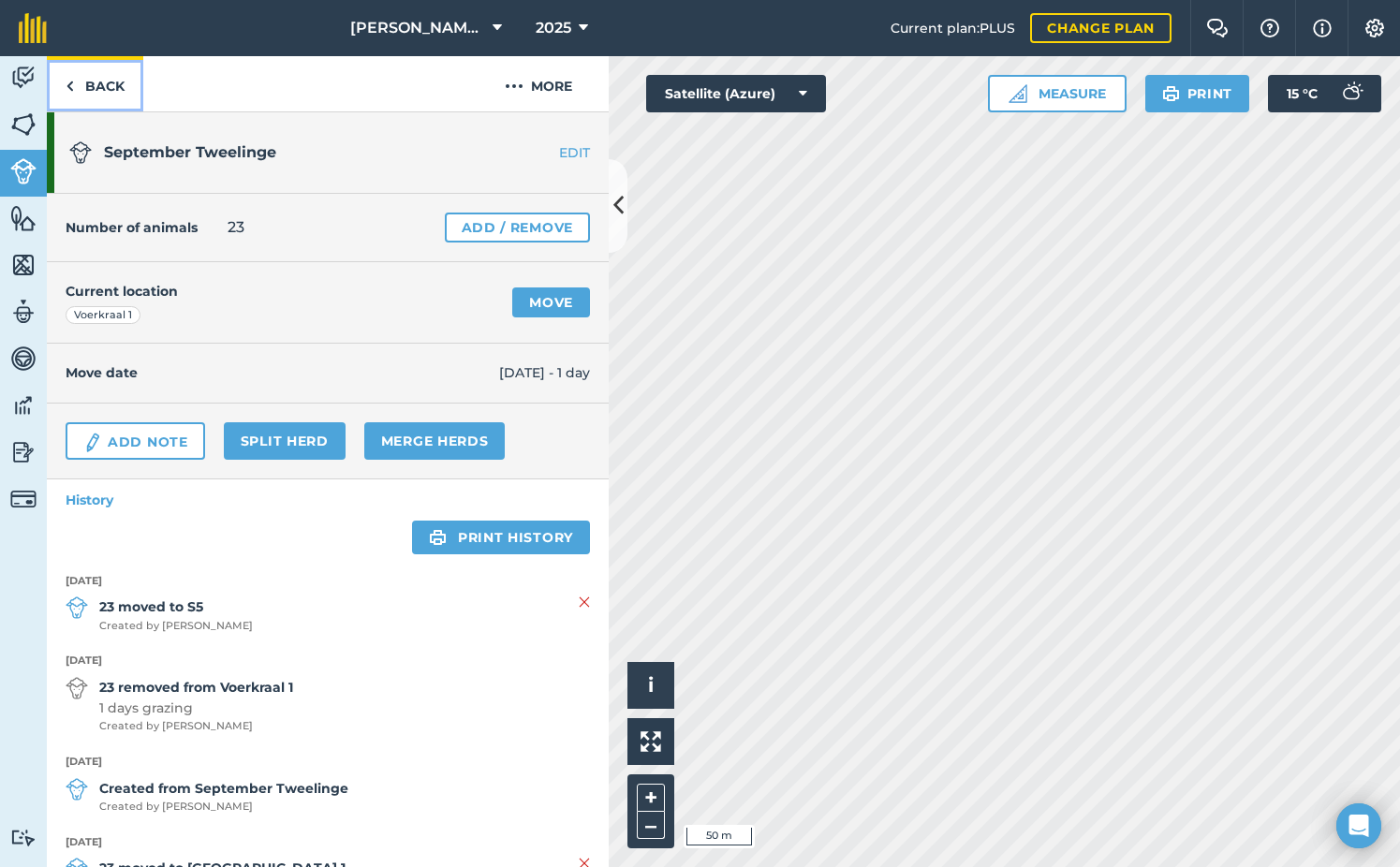
click at [95, 92] on link "Back" at bounding box center [95, 83] width 96 height 55
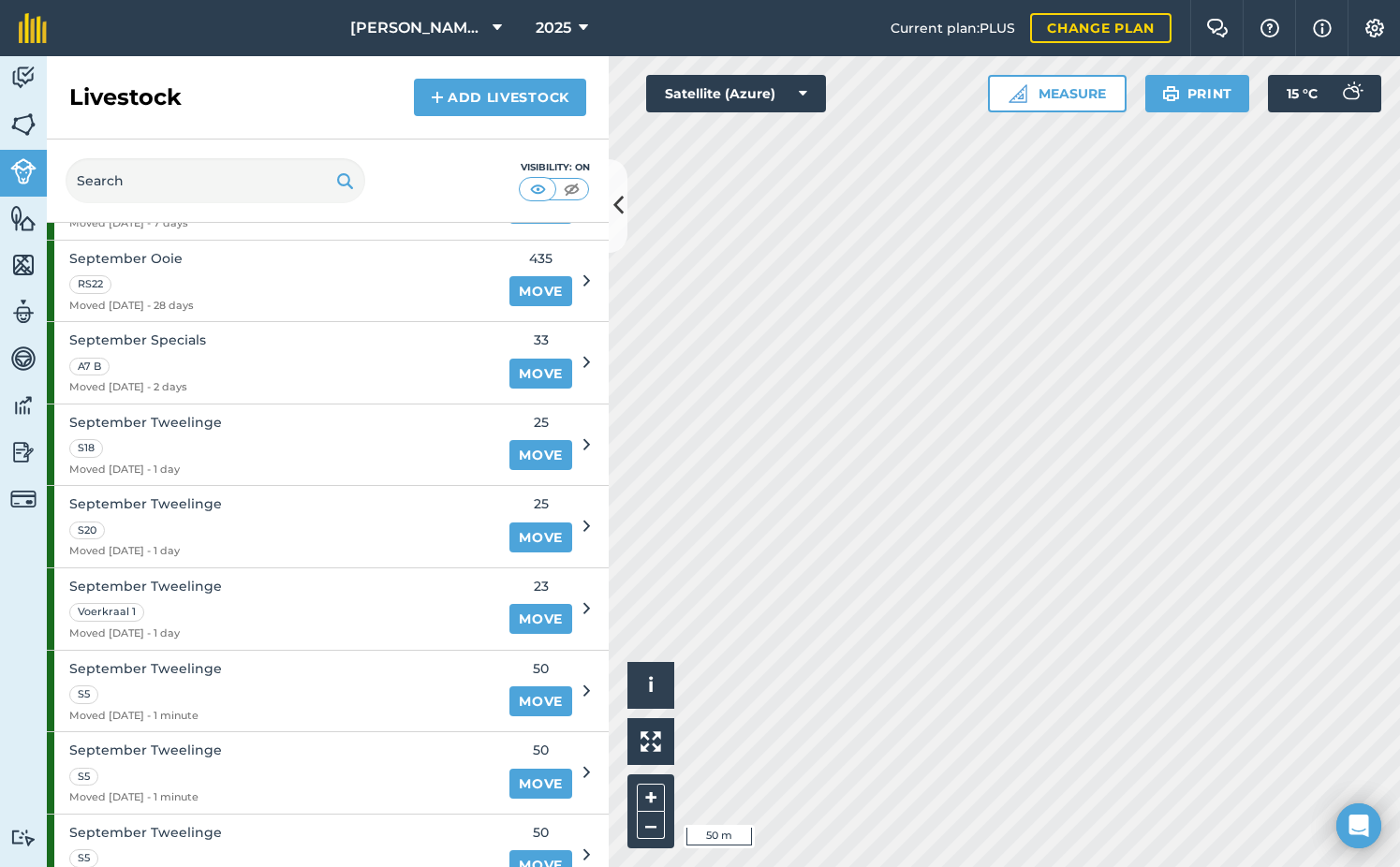
scroll to position [1591, 0]
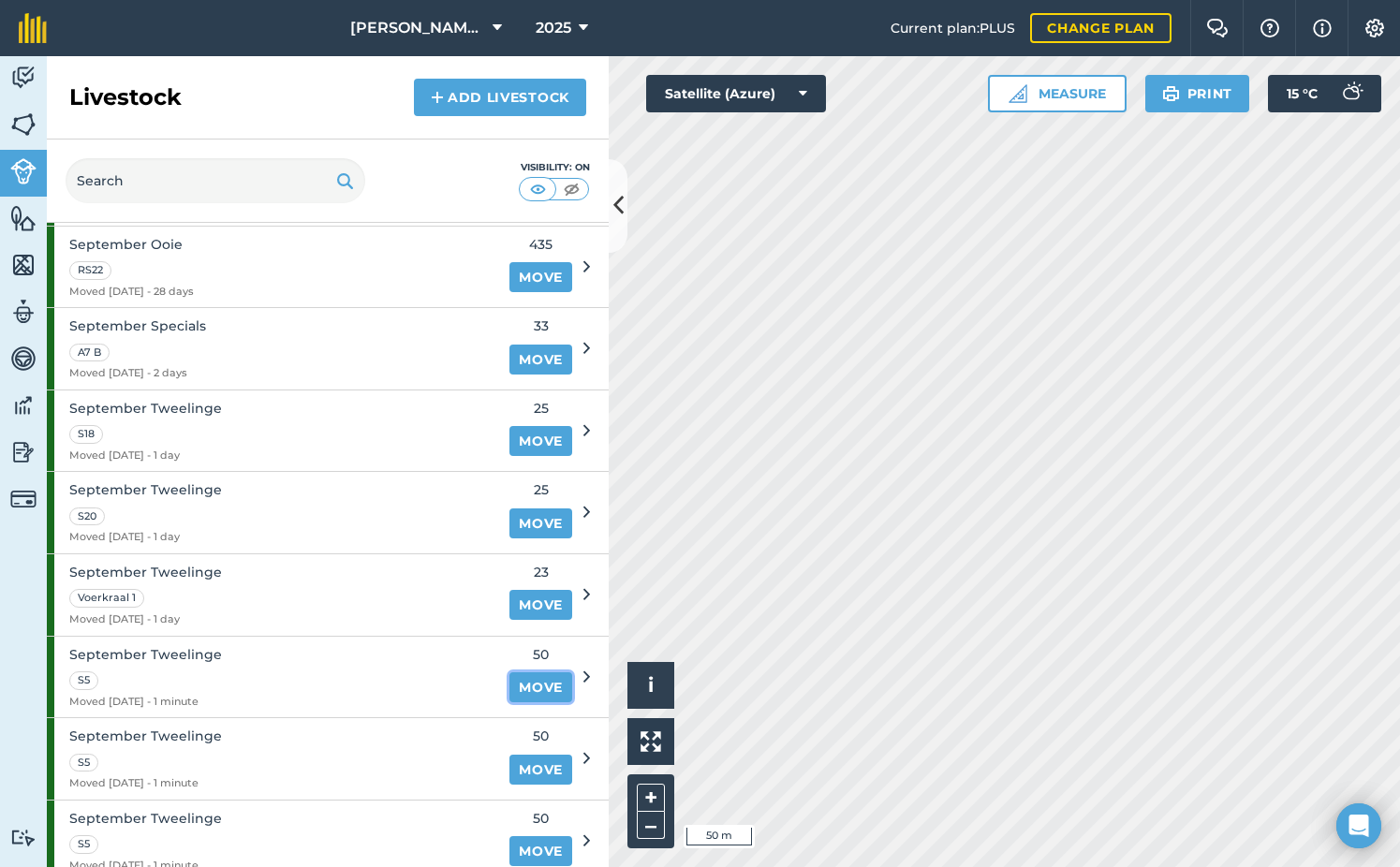
click at [524, 692] on link "Move" at bounding box center [540, 688] width 62 height 30
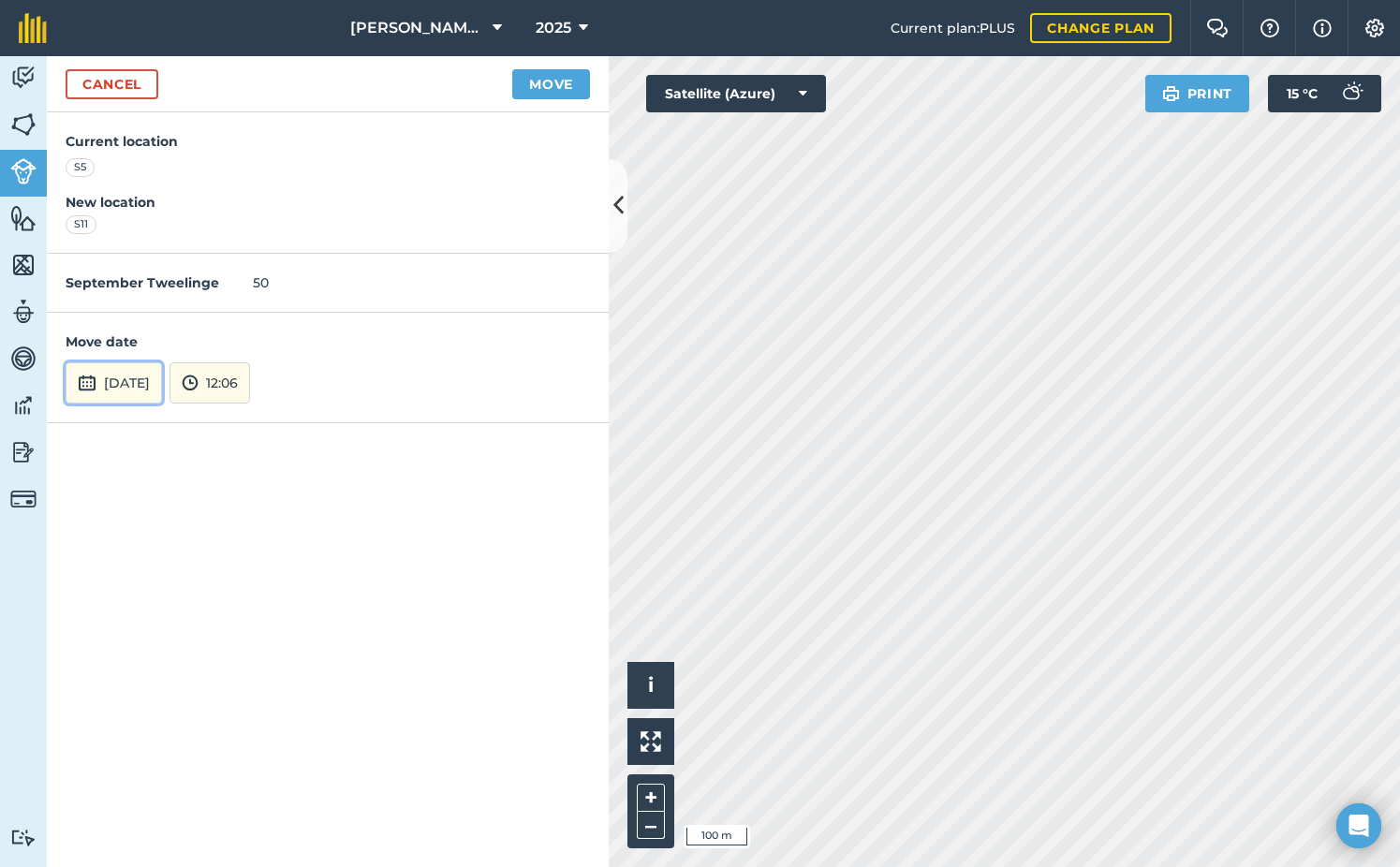
click at [162, 381] on button "[DATE]" at bounding box center [113, 383] width 96 height 42
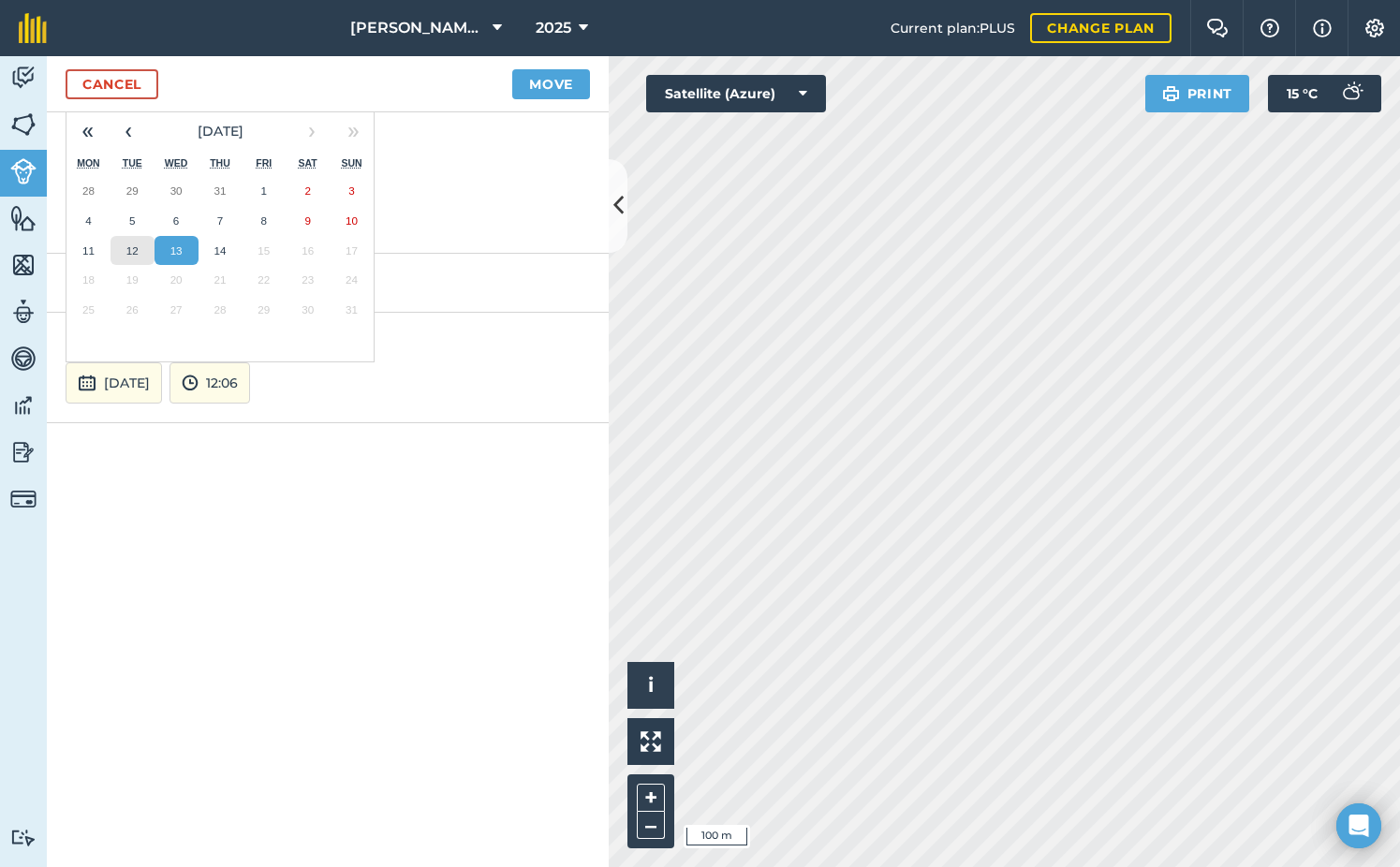
click at [127, 250] on abbr "12" at bounding box center [132, 250] width 12 height 12
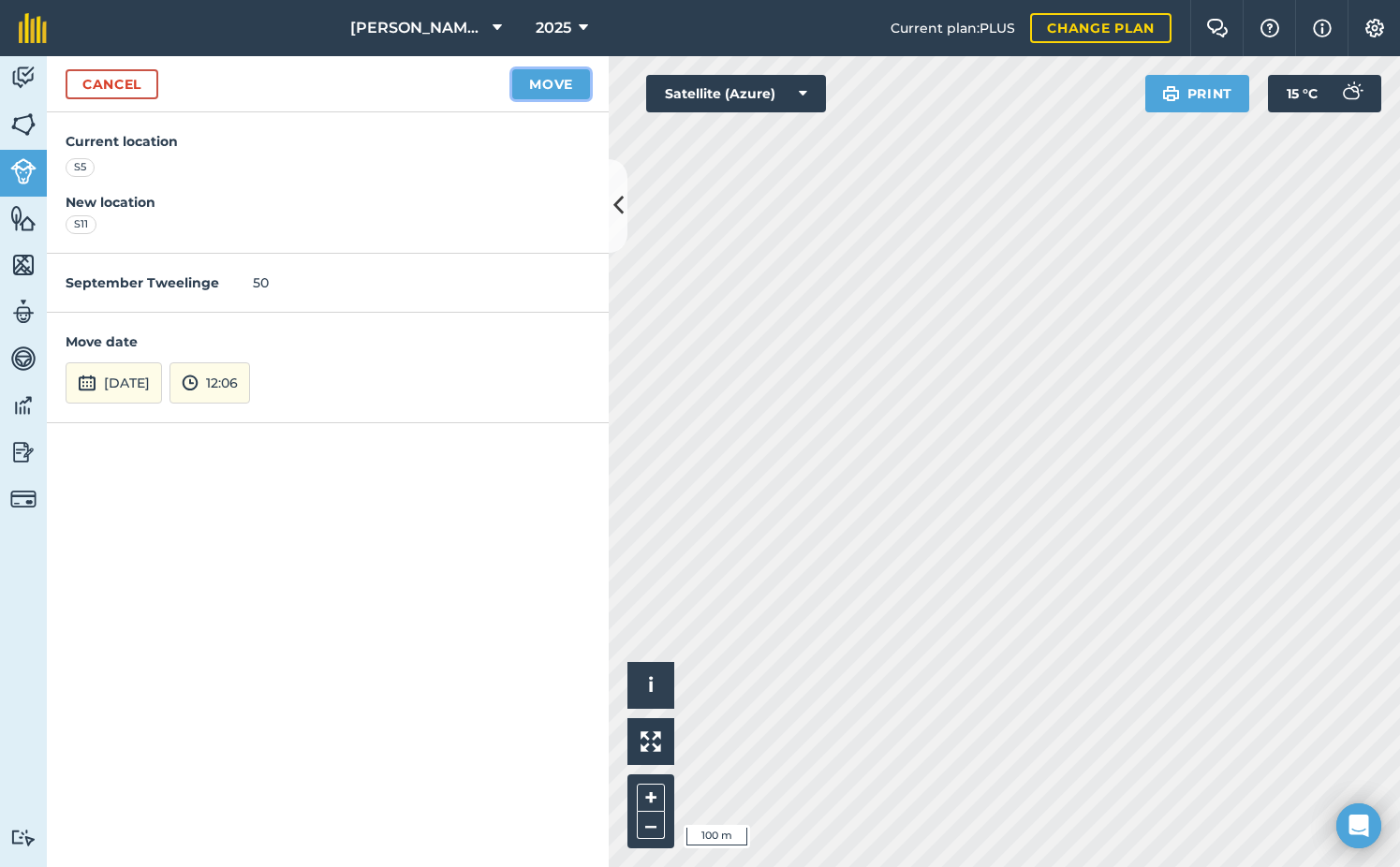
click at [562, 86] on button "Move" at bounding box center [551, 84] width 77 height 30
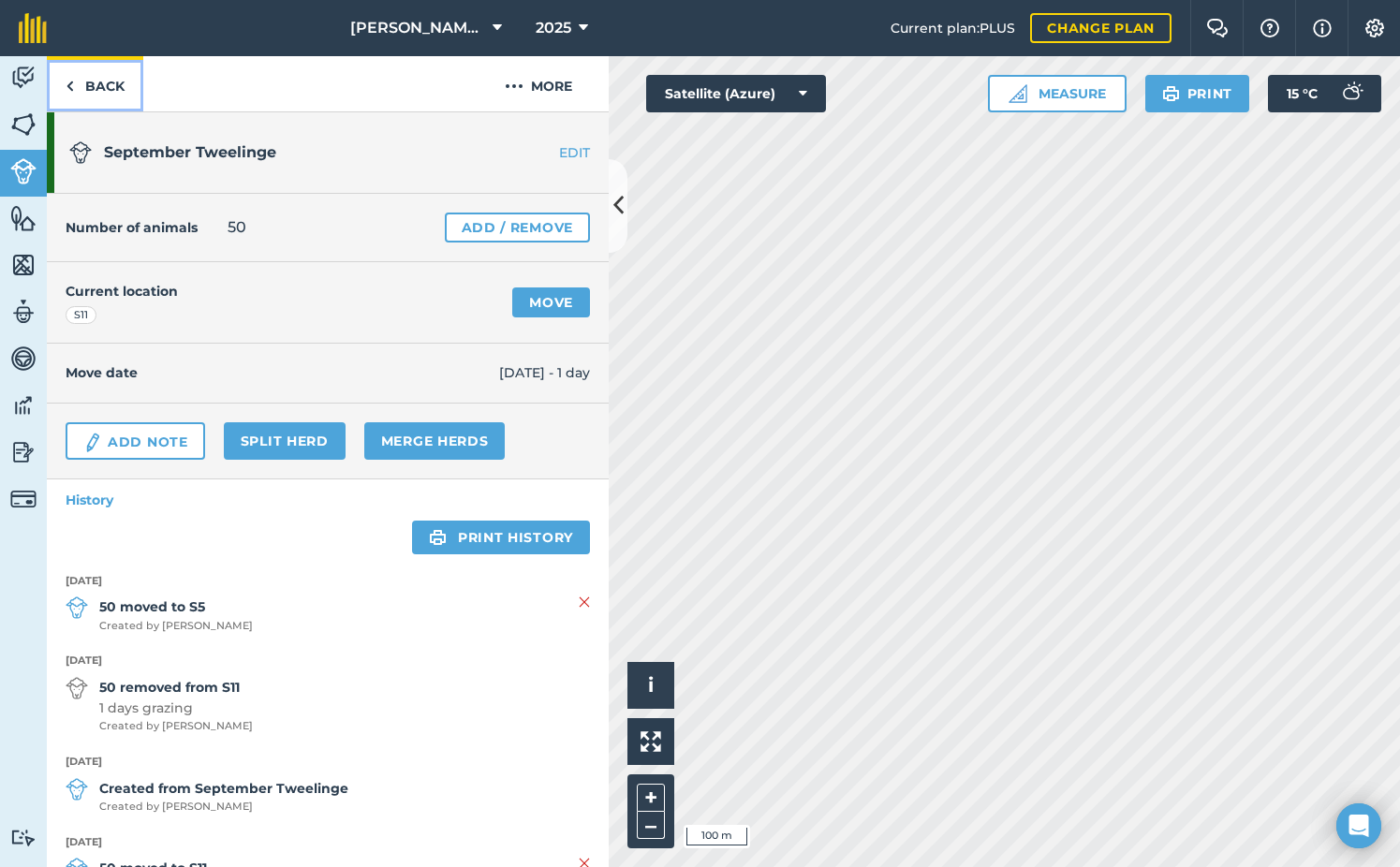
click at [93, 86] on link "Back" at bounding box center [95, 83] width 96 height 55
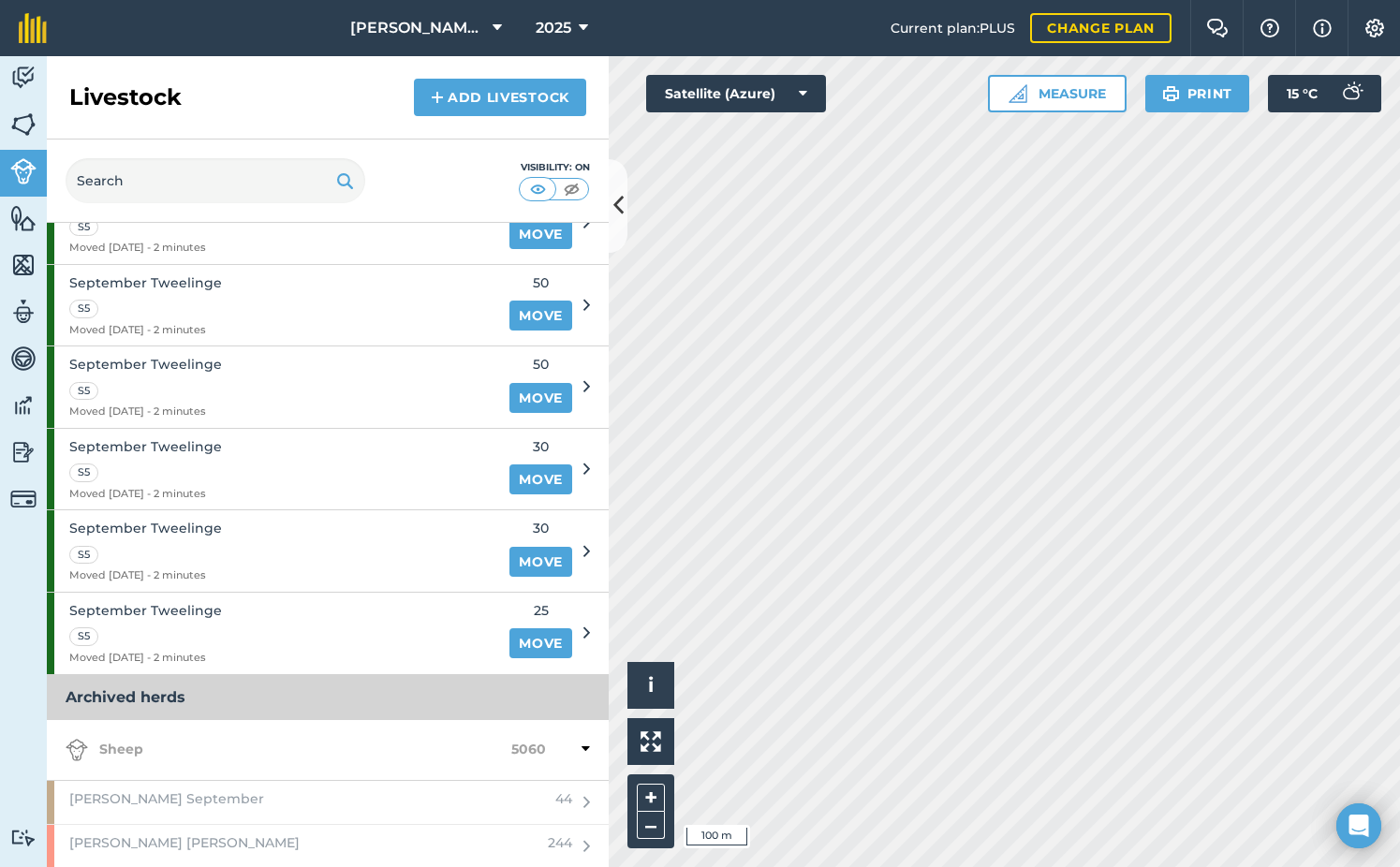
scroll to position [2153, 0]
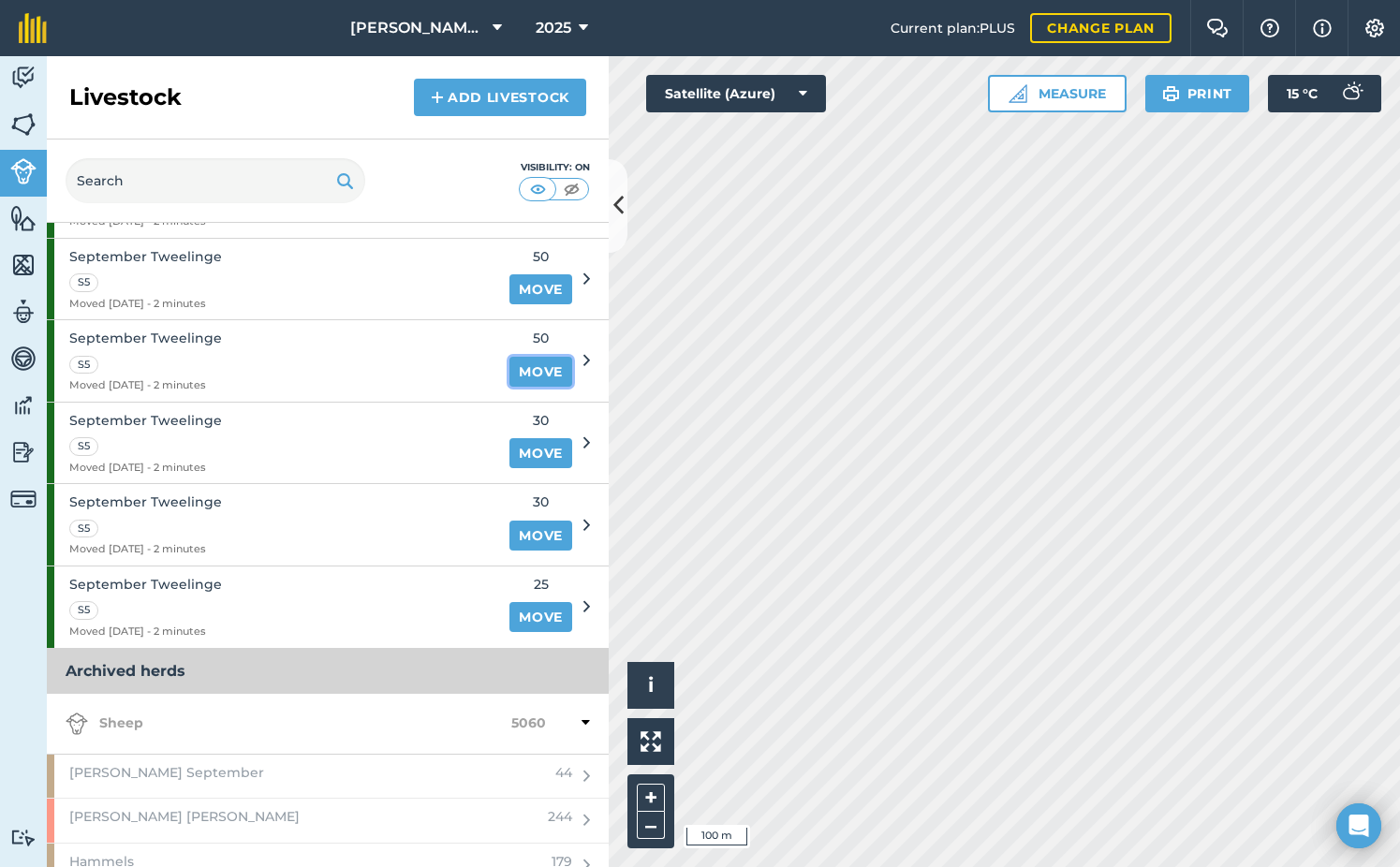
click at [519, 373] on link "Move" at bounding box center [540, 372] width 62 height 30
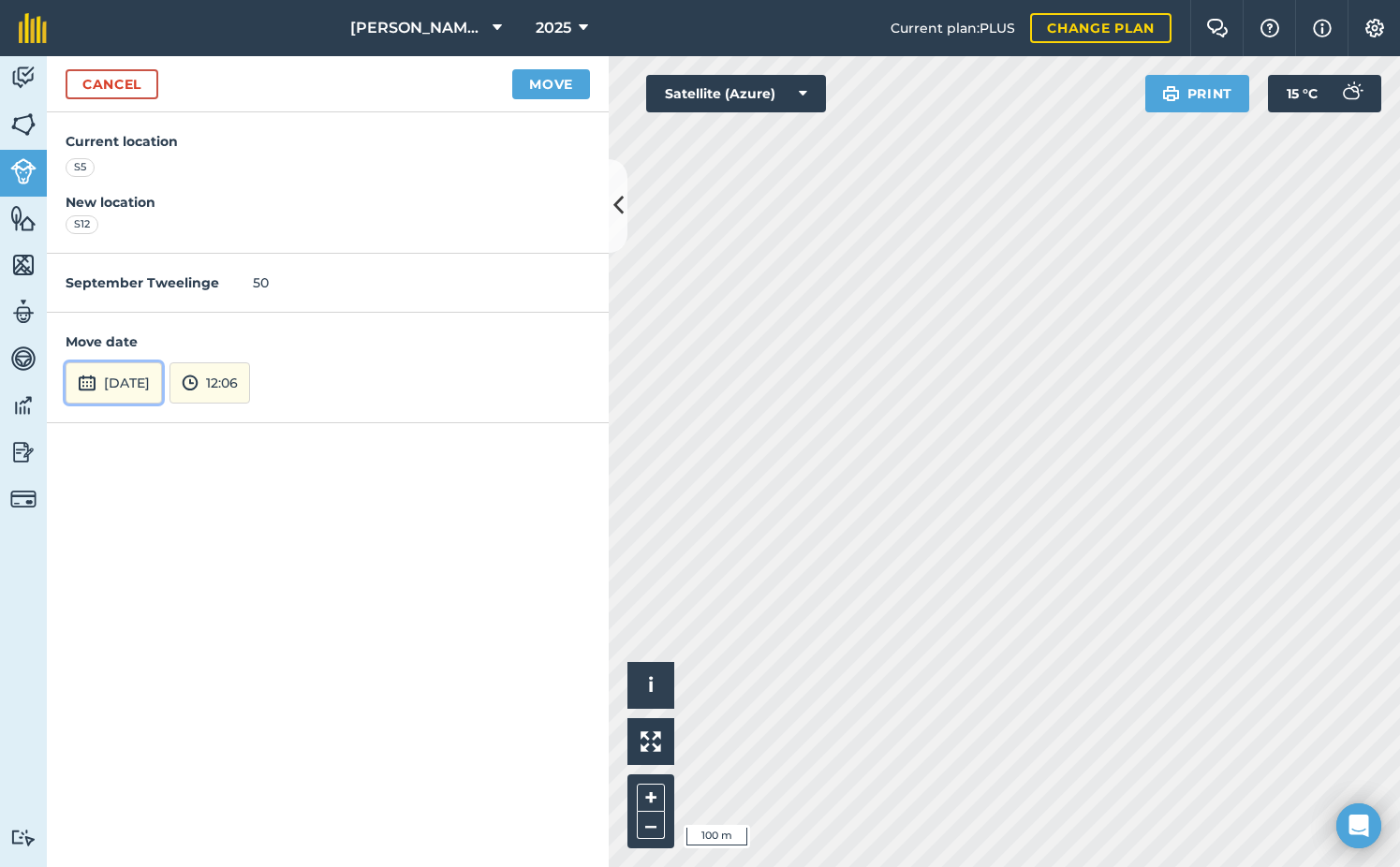
click at [118, 370] on button "[DATE]" at bounding box center [113, 383] width 96 height 42
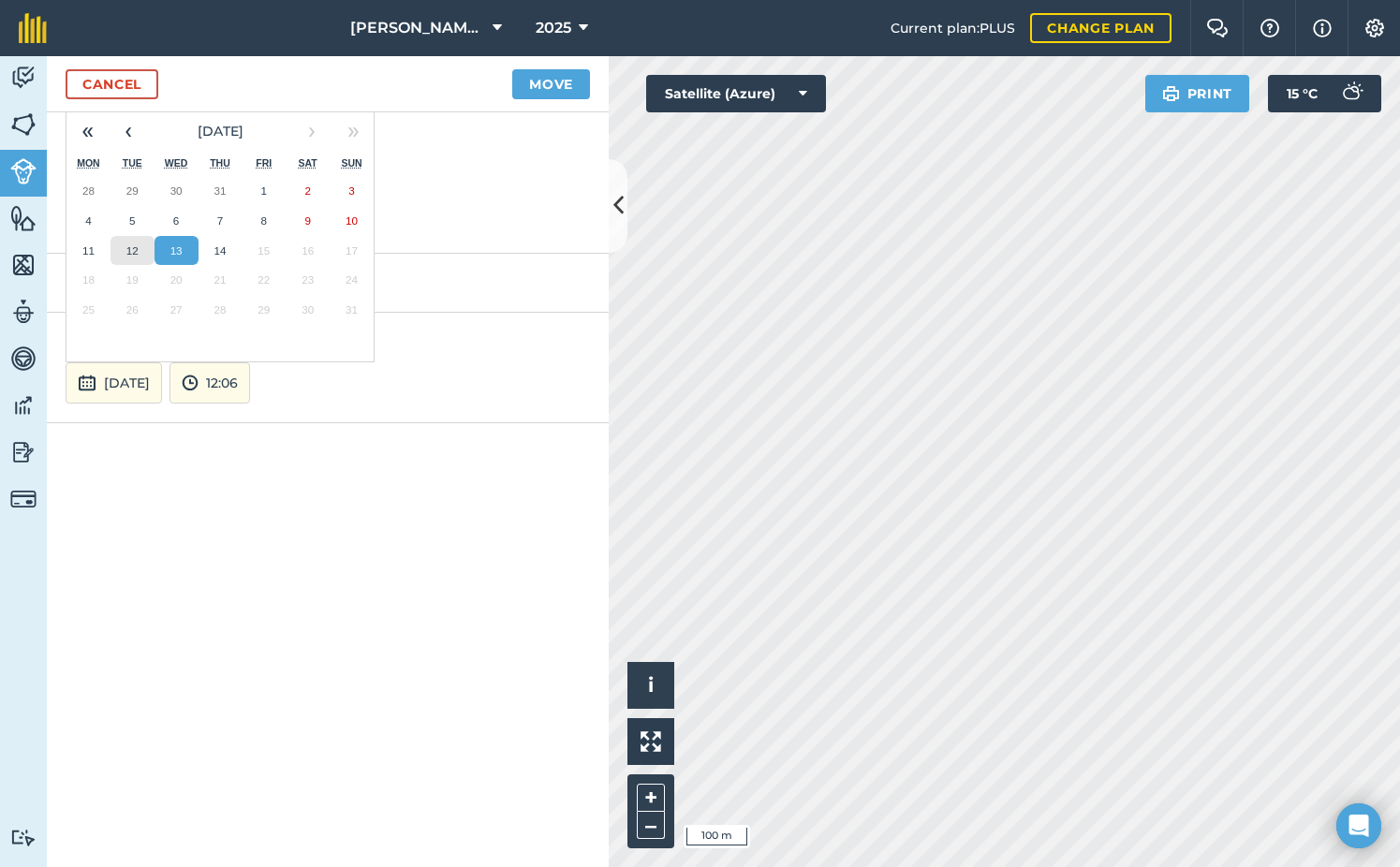
click at [128, 254] on abbr "12" at bounding box center [132, 250] width 12 height 12
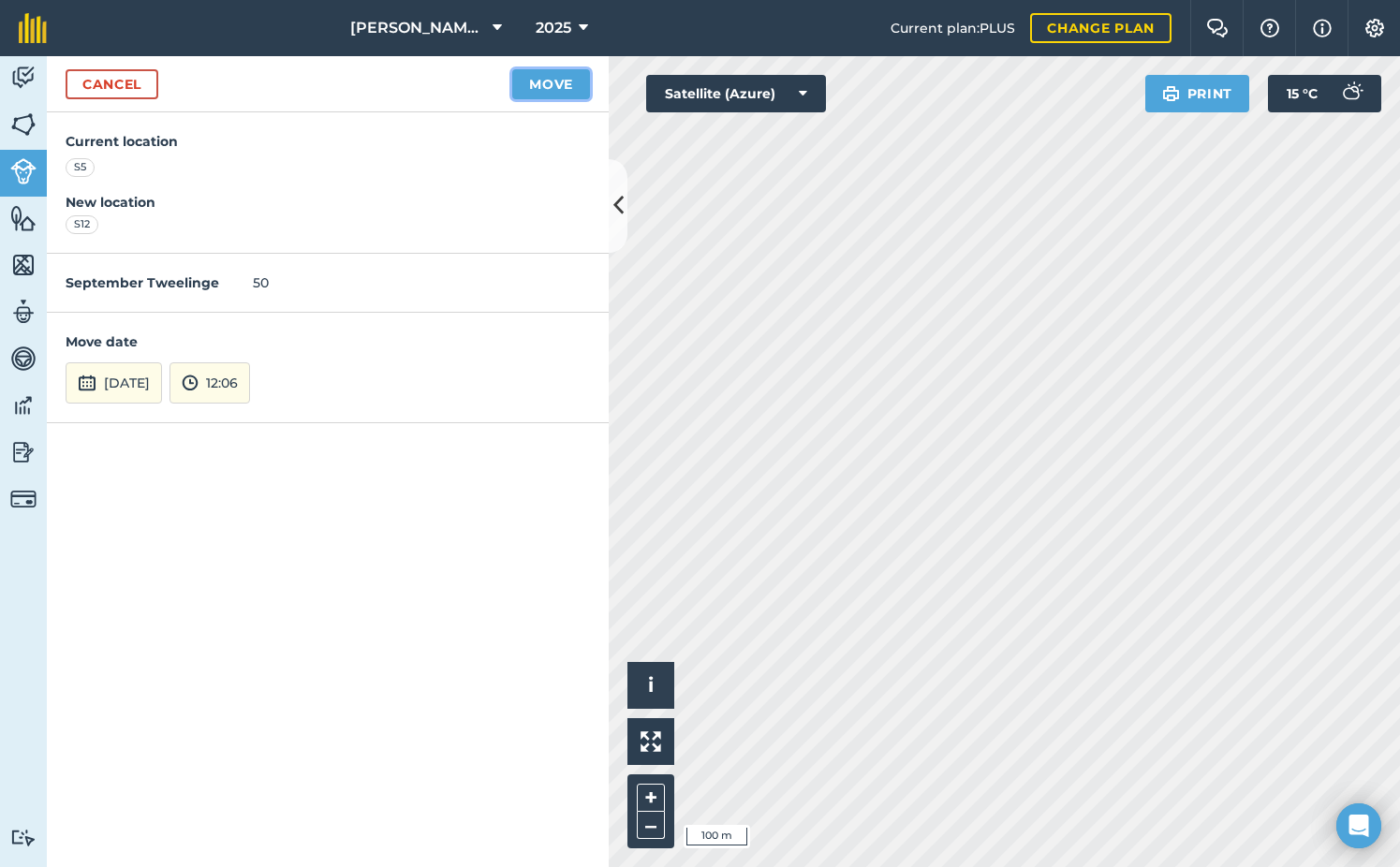
click at [549, 93] on button "Move" at bounding box center [551, 84] width 77 height 30
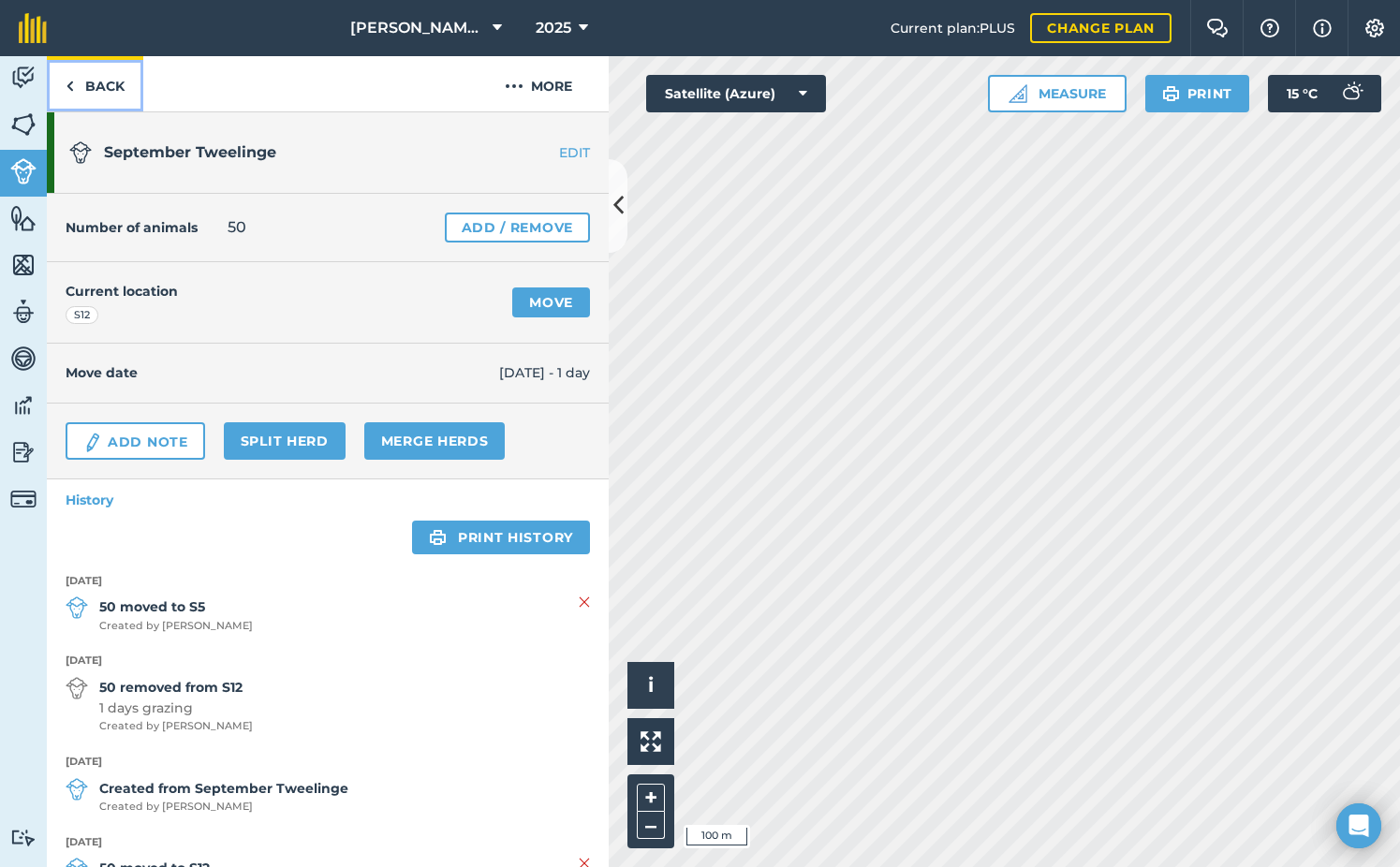
click at [101, 83] on link "Back" at bounding box center [95, 83] width 96 height 55
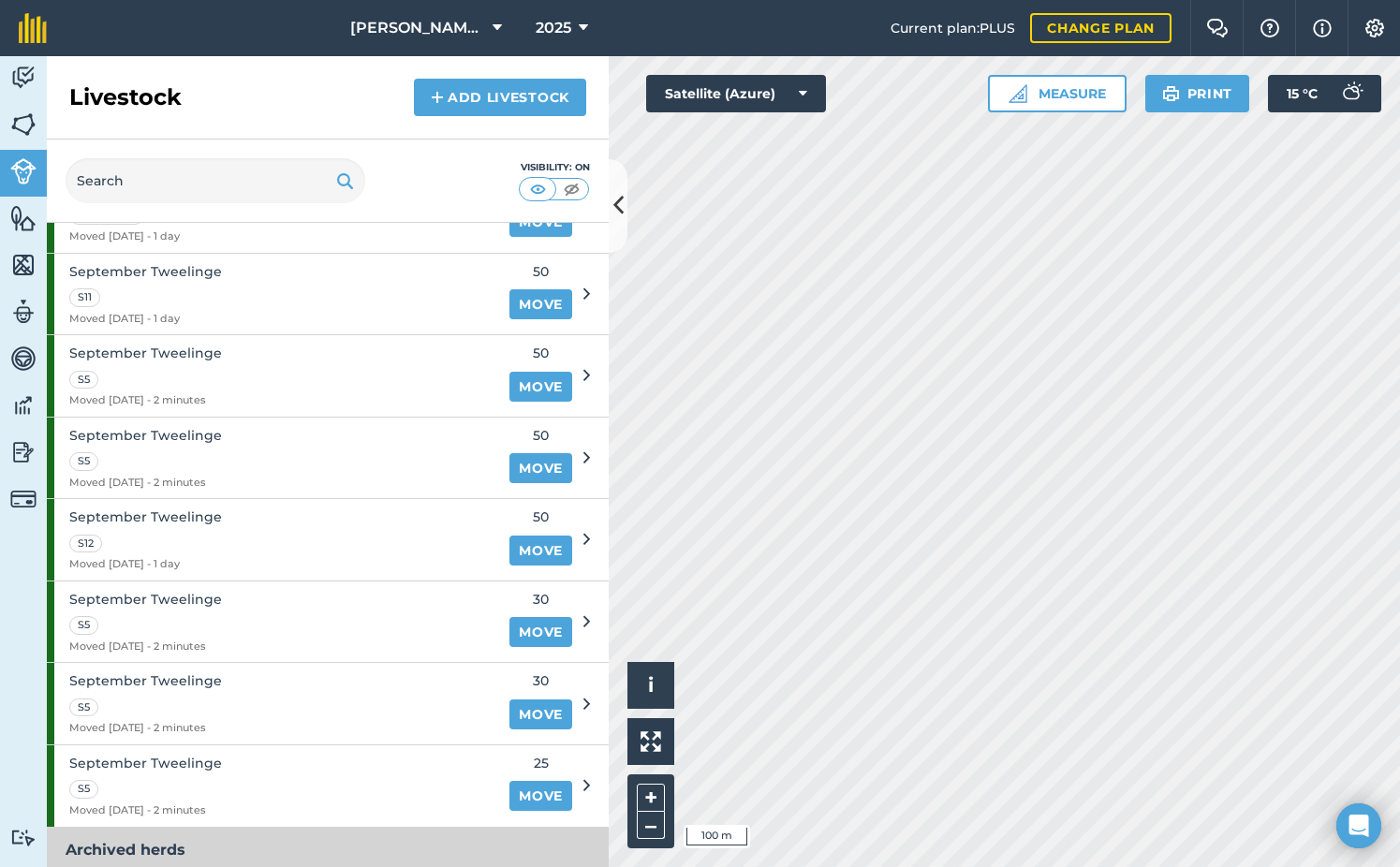
scroll to position [1966, 0]
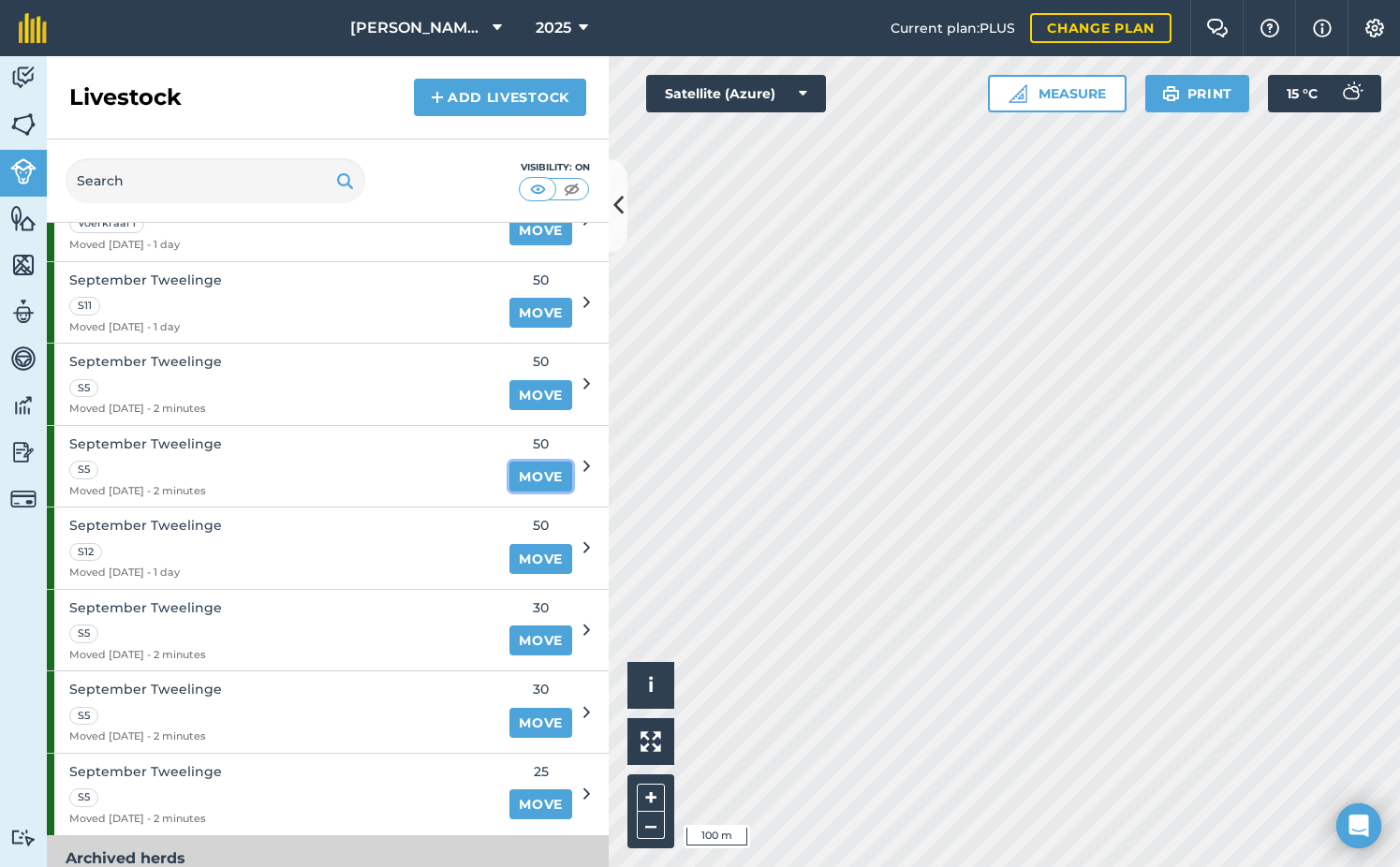
click at [509, 477] on link "Move" at bounding box center [540, 477] width 62 height 30
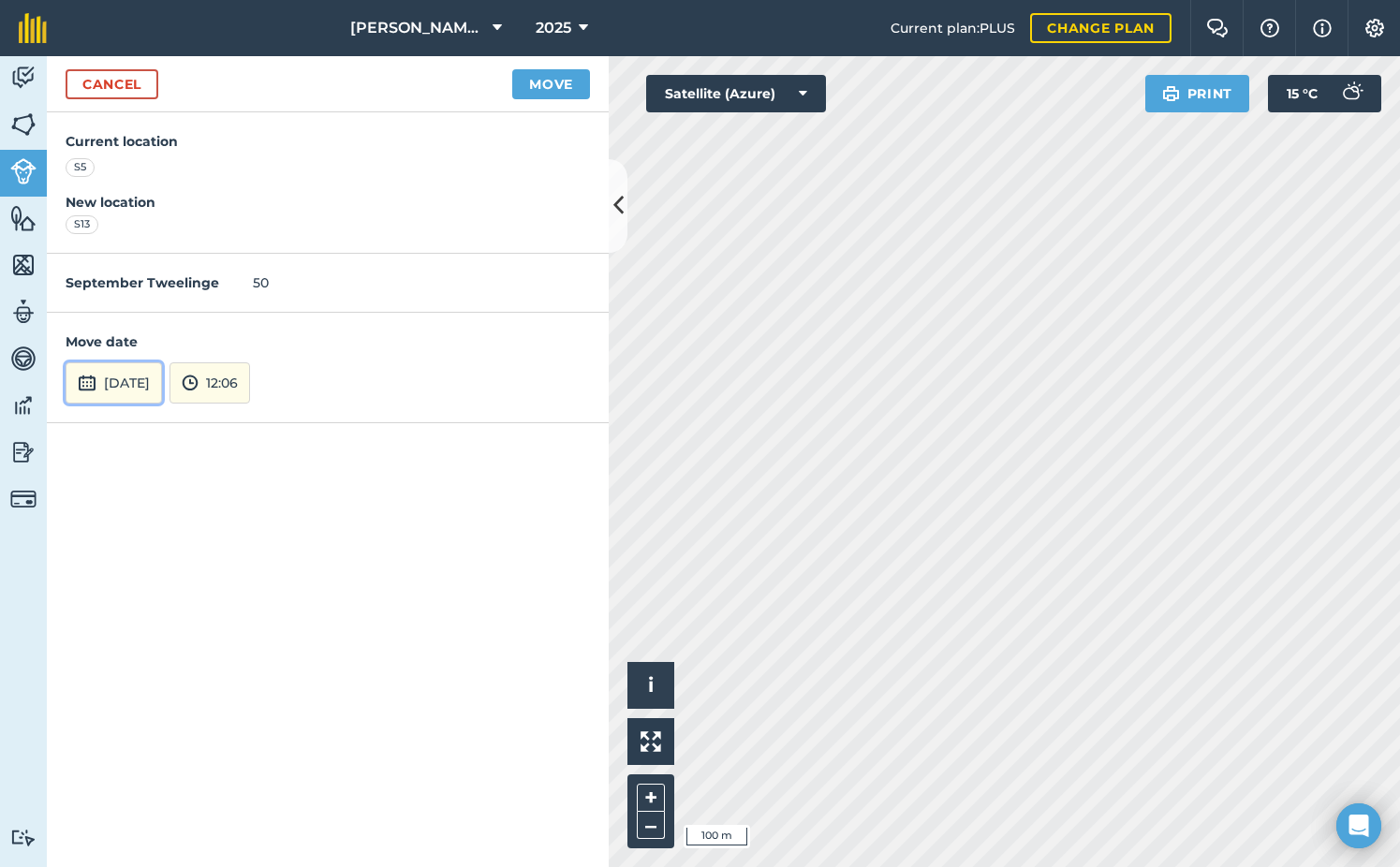
click at [162, 382] on button "[DATE]" at bounding box center [113, 383] width 96 height 42
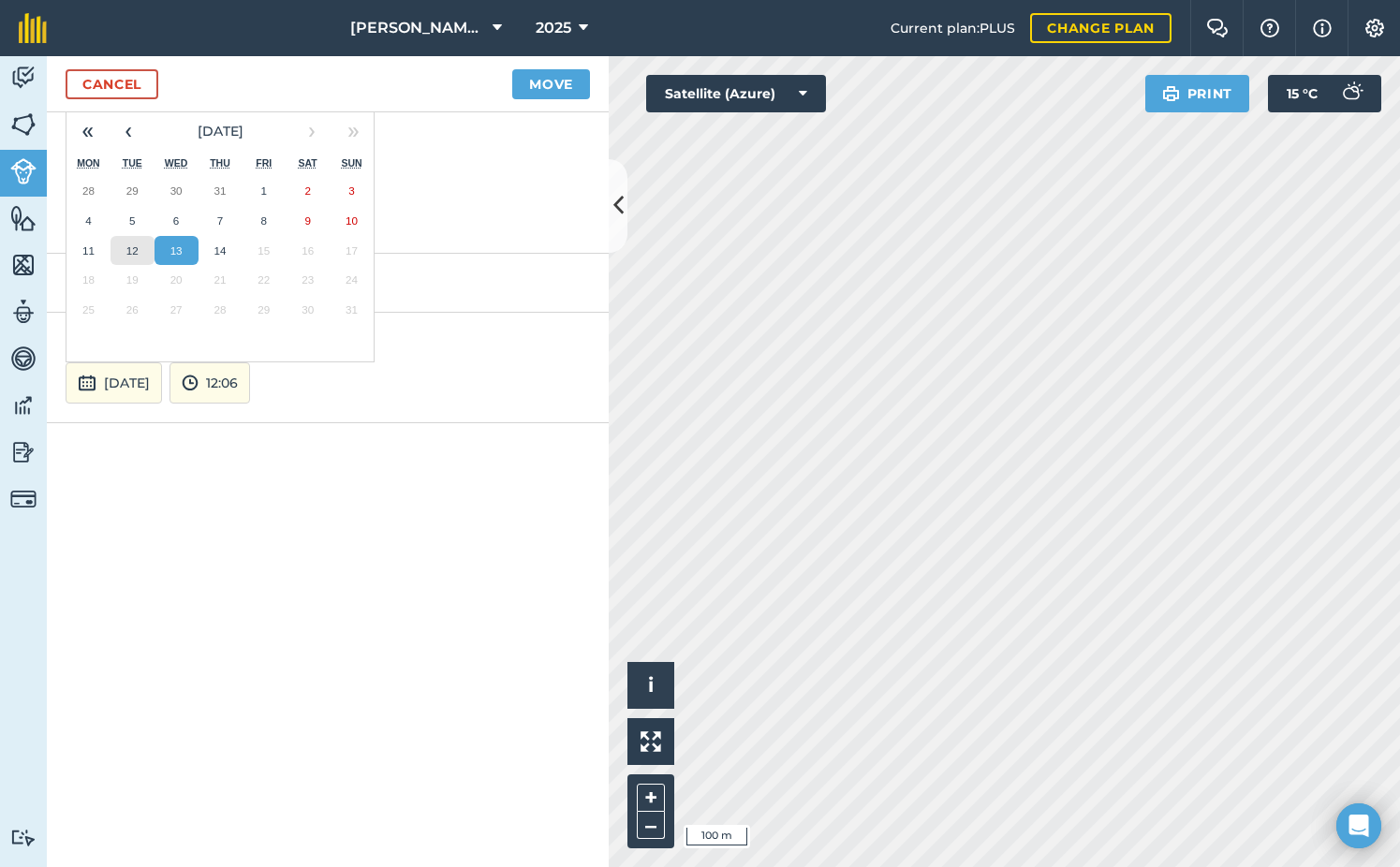
click at [128, 250] on abbr "12" at bounding box center [132, 250] width 12 height 12
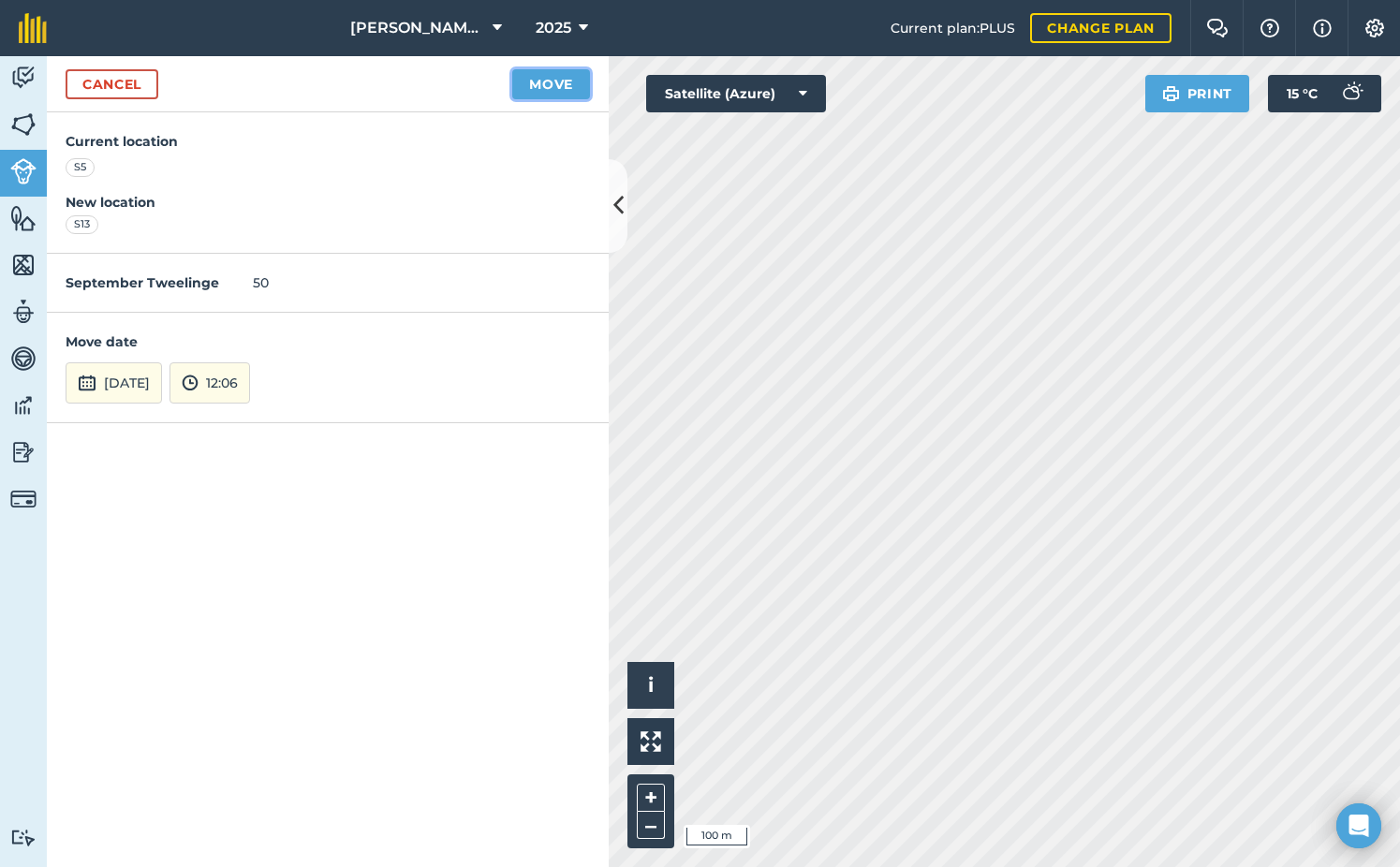
click at [547, 94] on button "Move" at bounding box center [551, 84] width 77 height 30
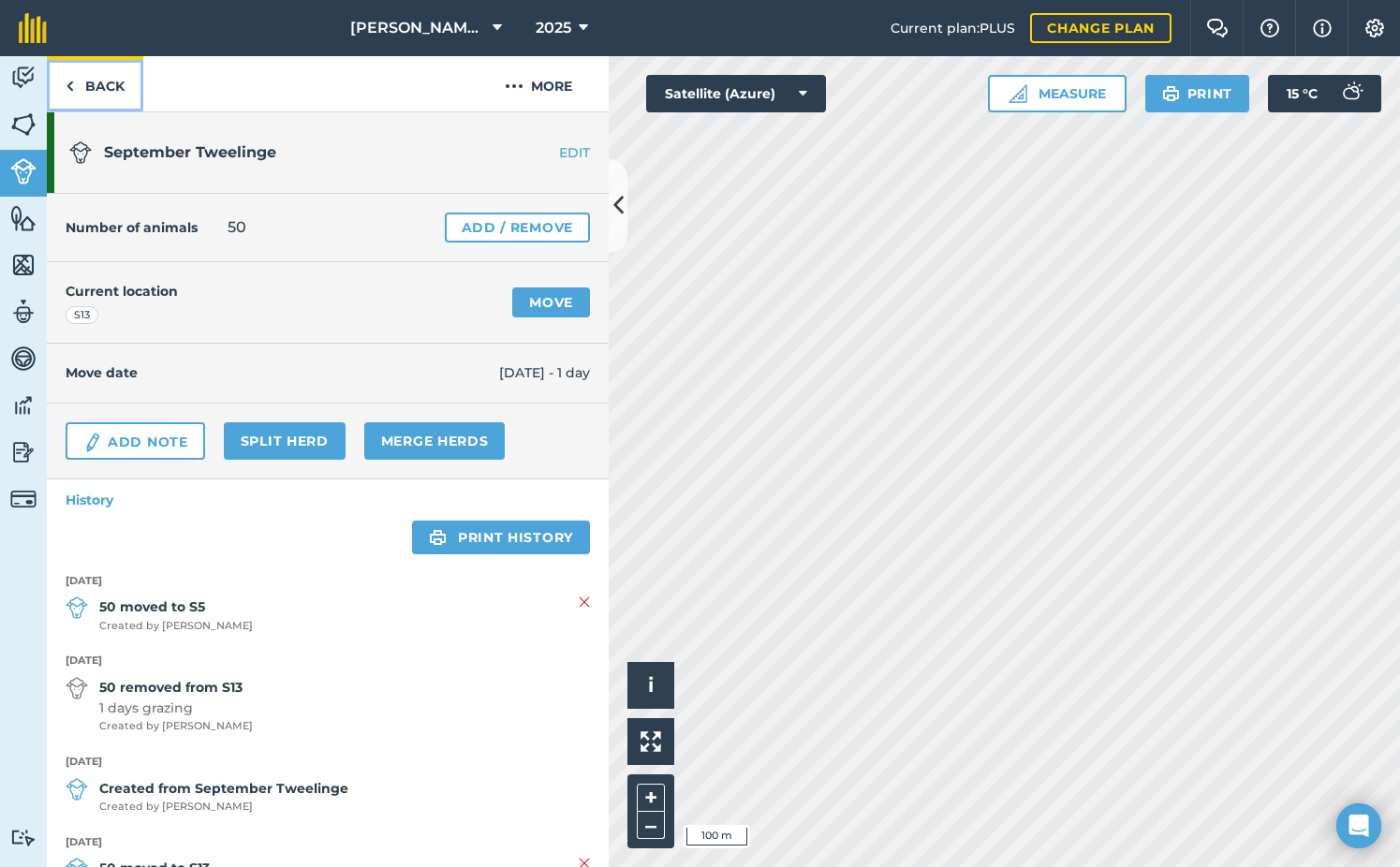
click at [97, 83] on link "Back" at bounding box center [95, 83] width 96 height 55
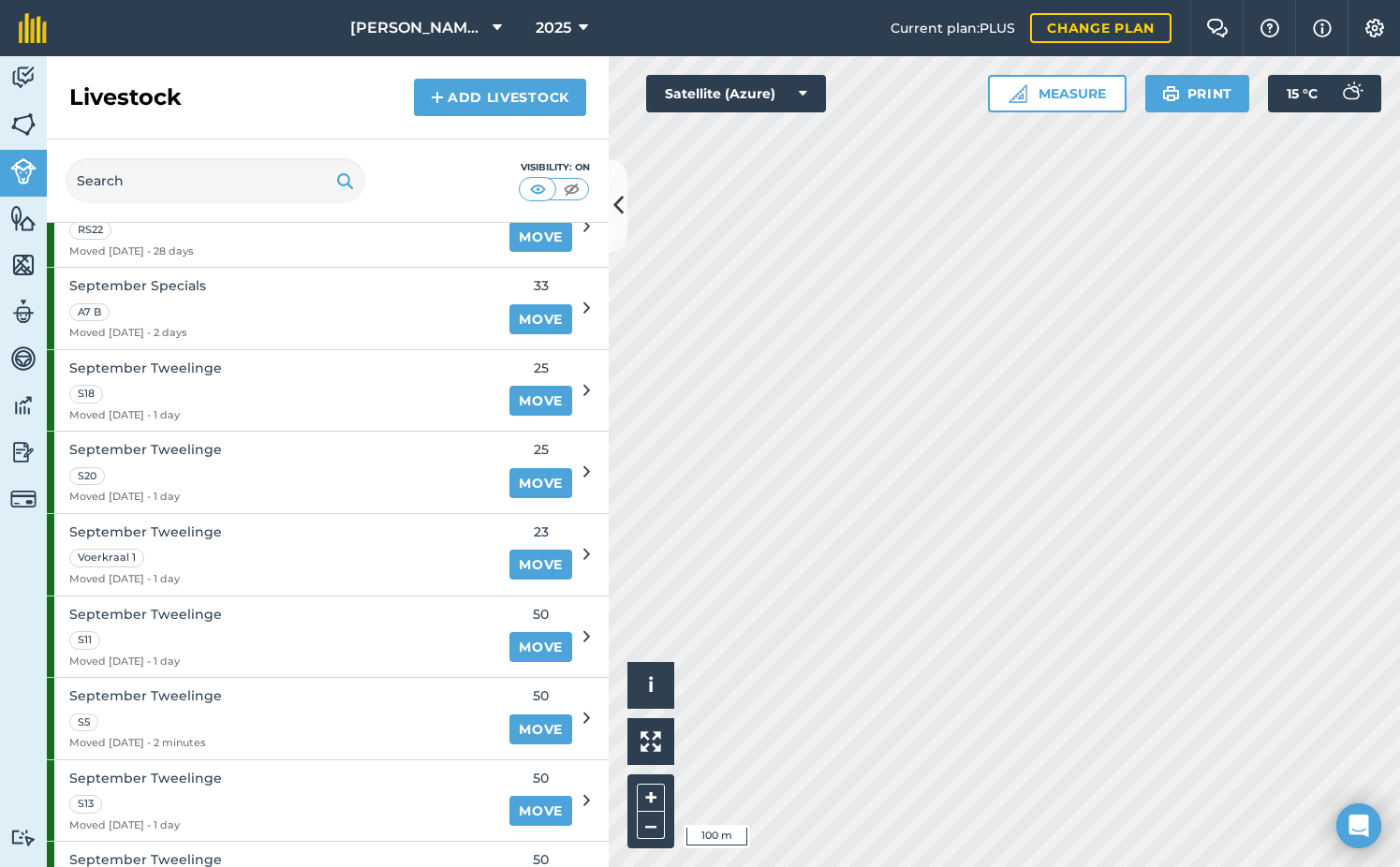
scroll to position [1873, 0]
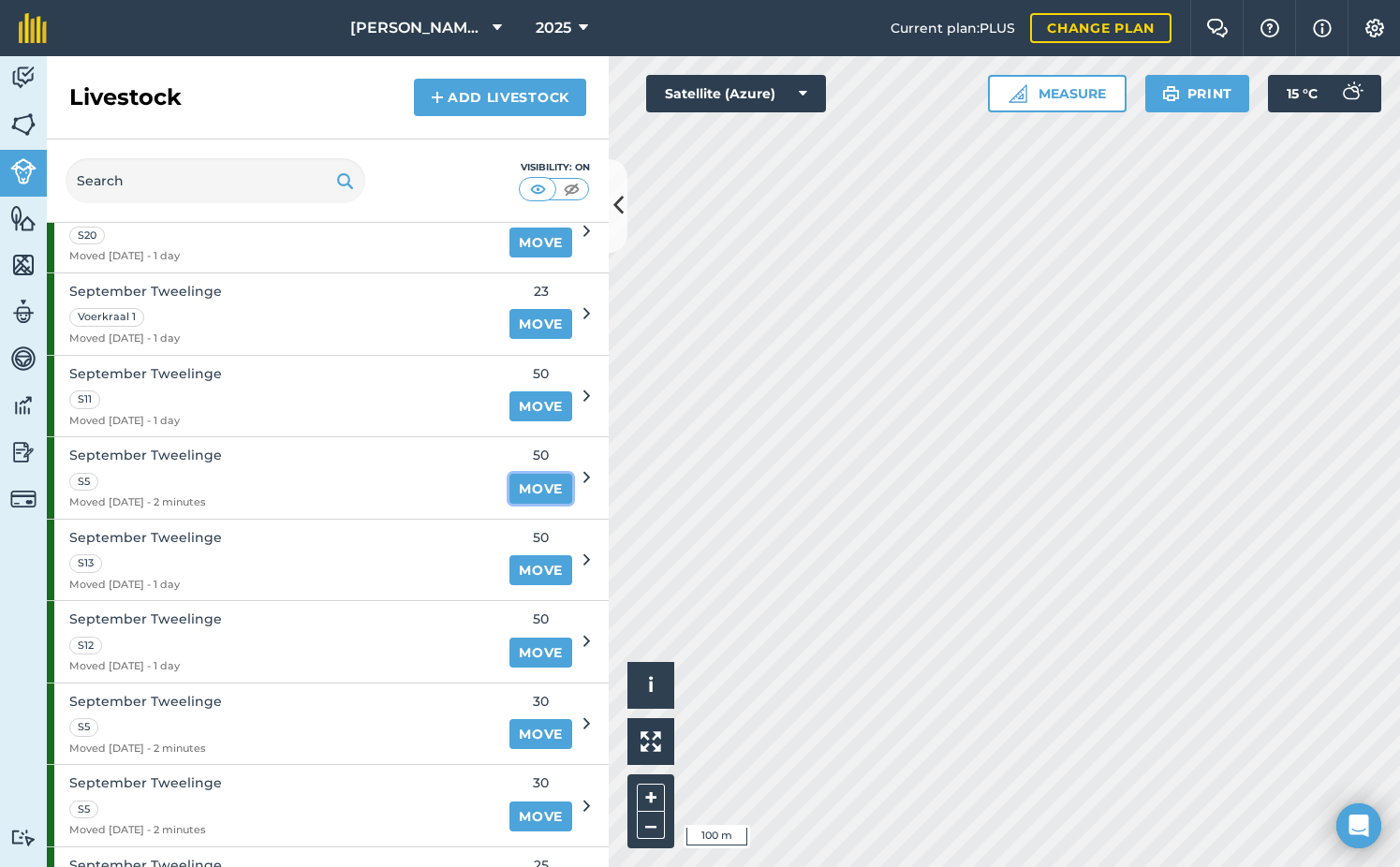
click at [514, 486] on link "Move" at bounding box center [540, 489] width 62 height 30
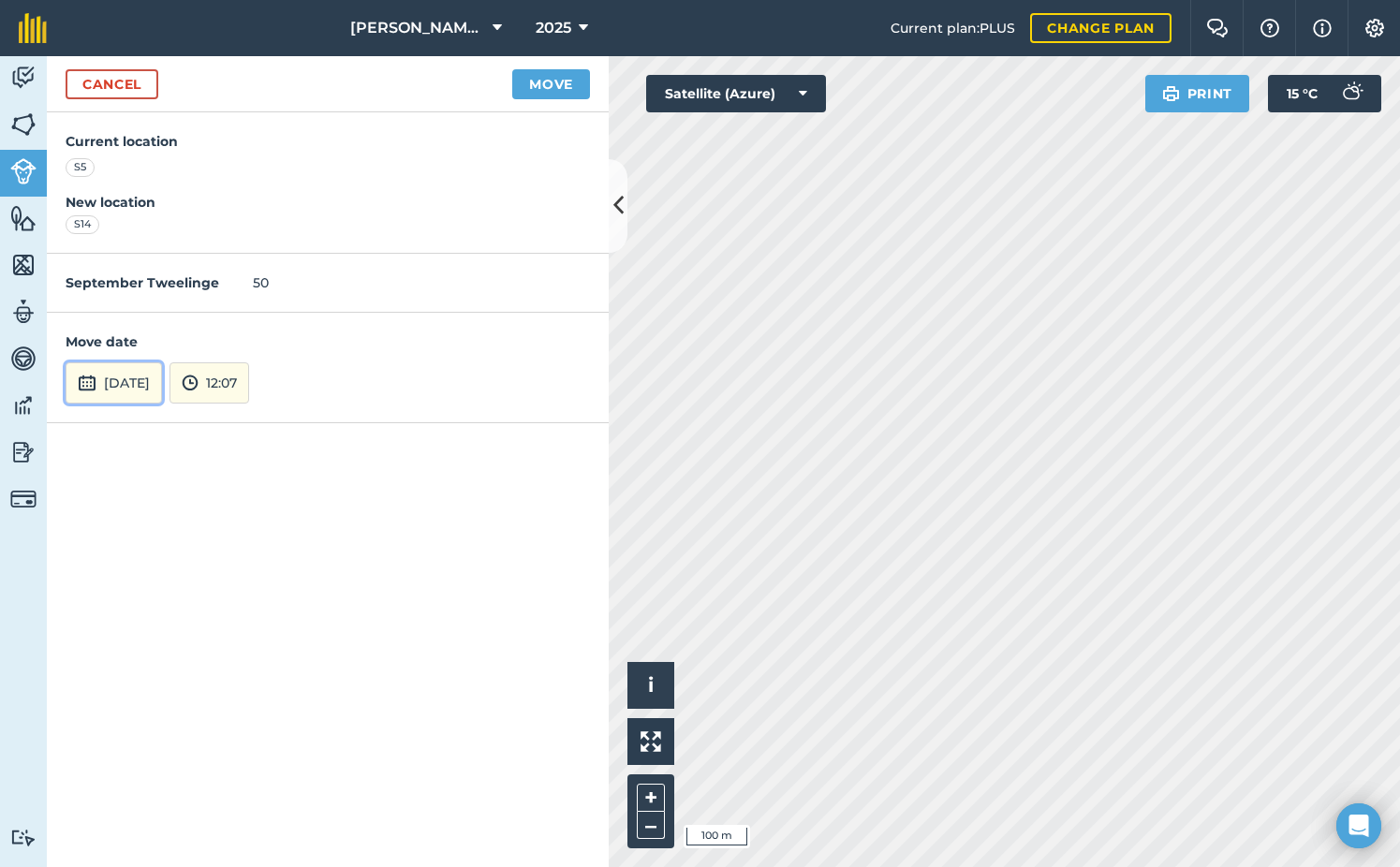
click at [150, 388] on button "[DATE]" at bounding box center [113, 383] width 96 height 42
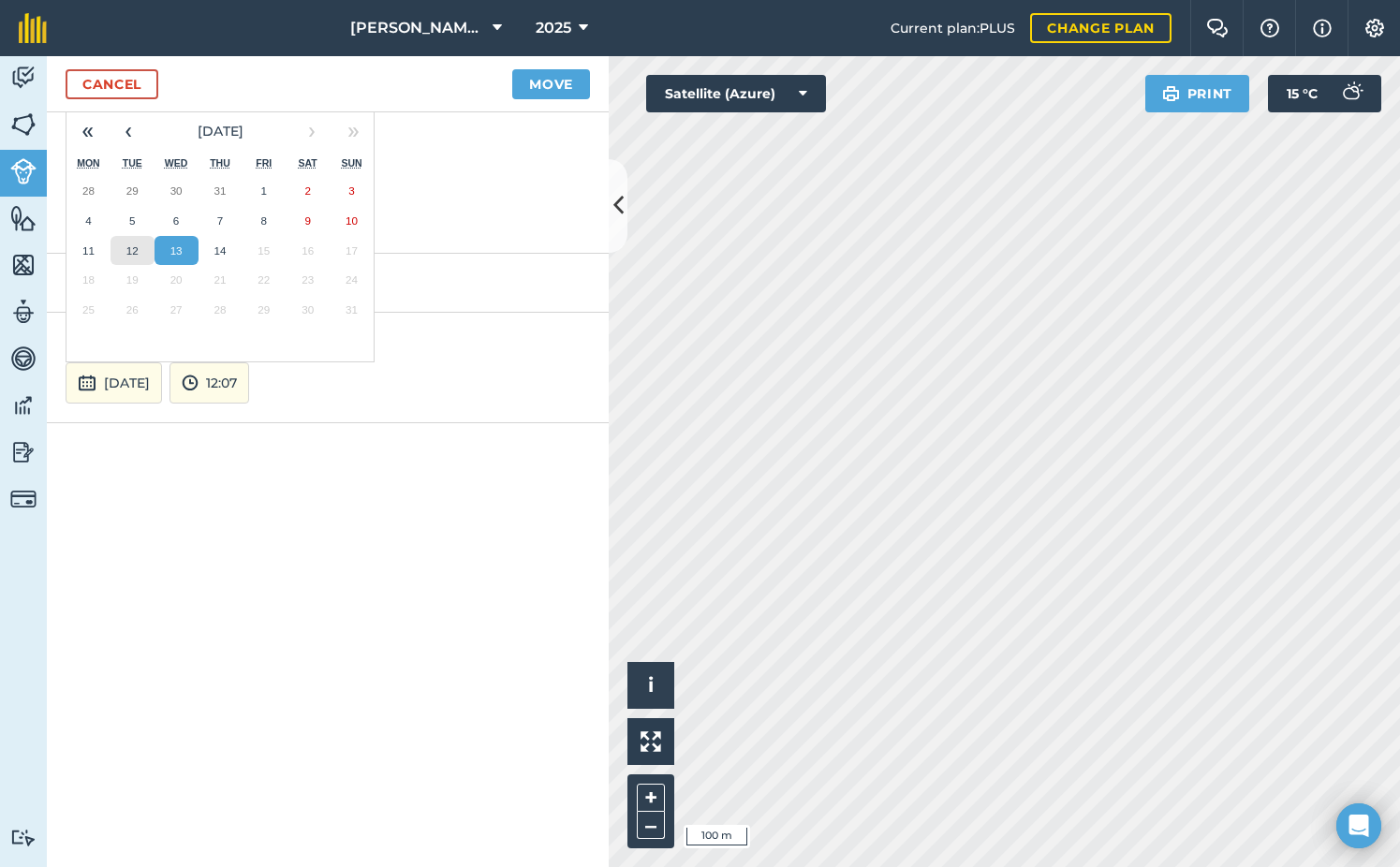
click at [133, 255] on abbr "12" at bounding box center [132, 250] width 12 height 12
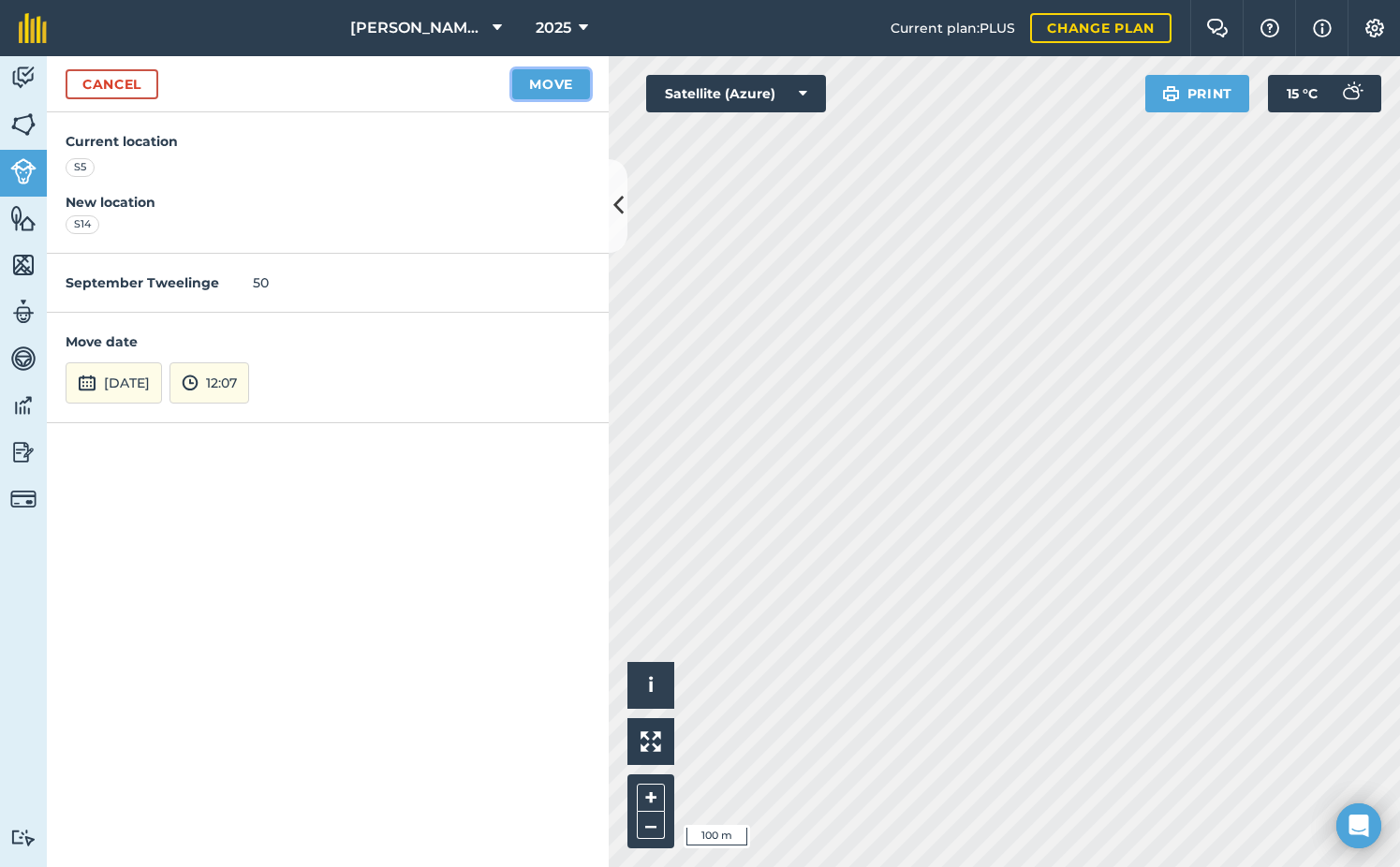
click at [554, 84] on button "Move" at bounding box center [551, 84] width 77 height 30
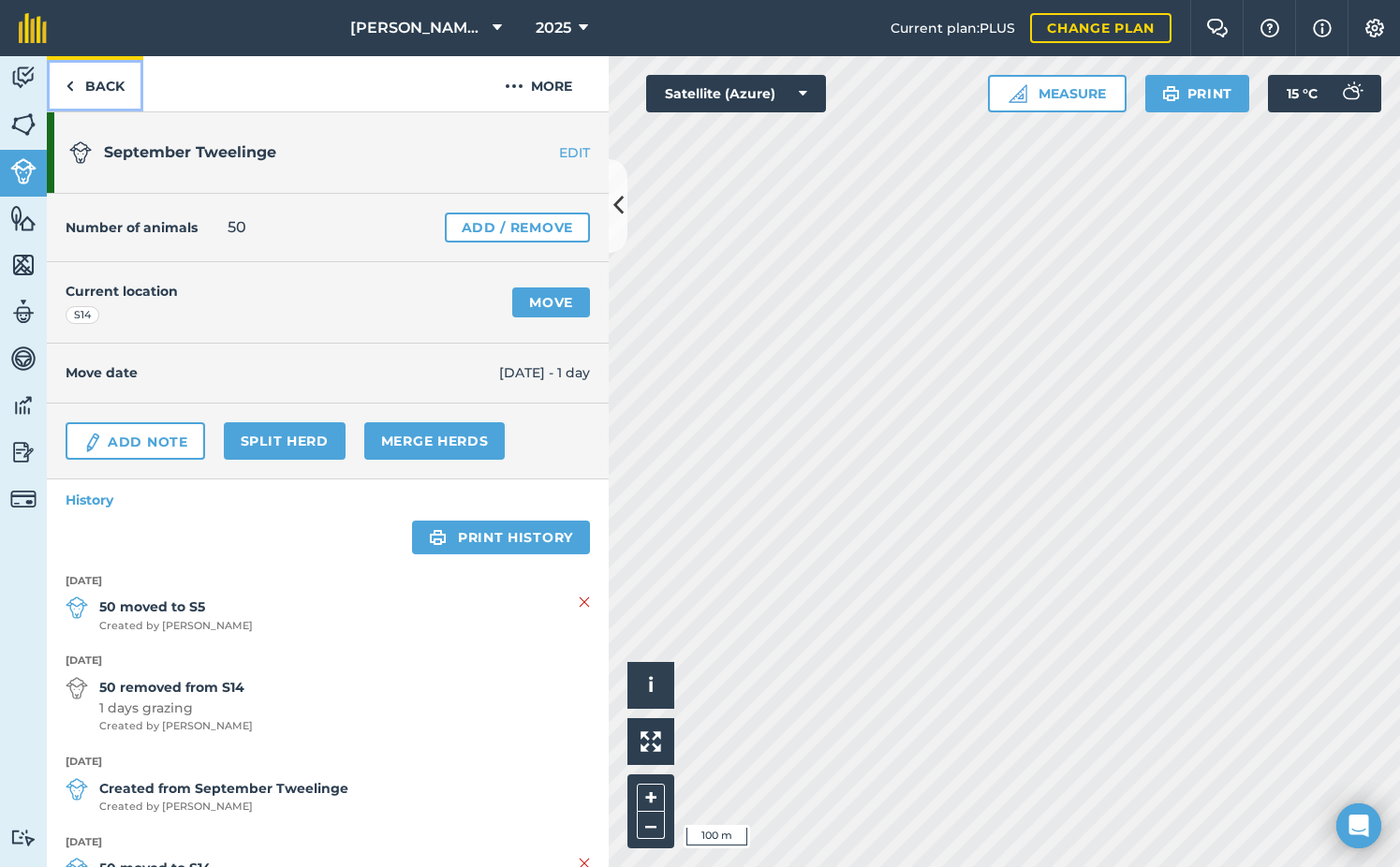
click at [93, 97] on link "Back" at bounding box center [95, 83] width 96 height 55
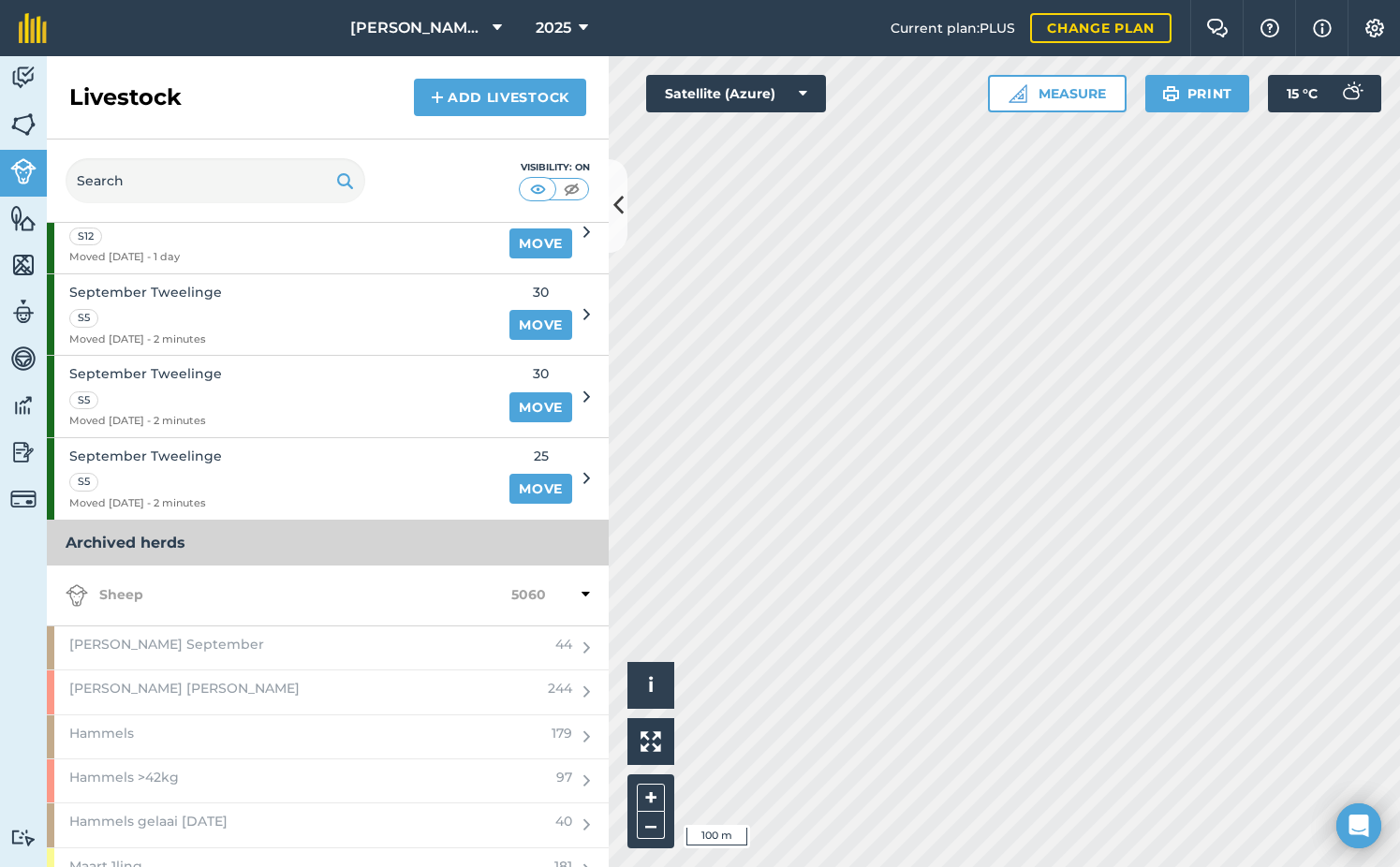
scroll to position [2247, 0]
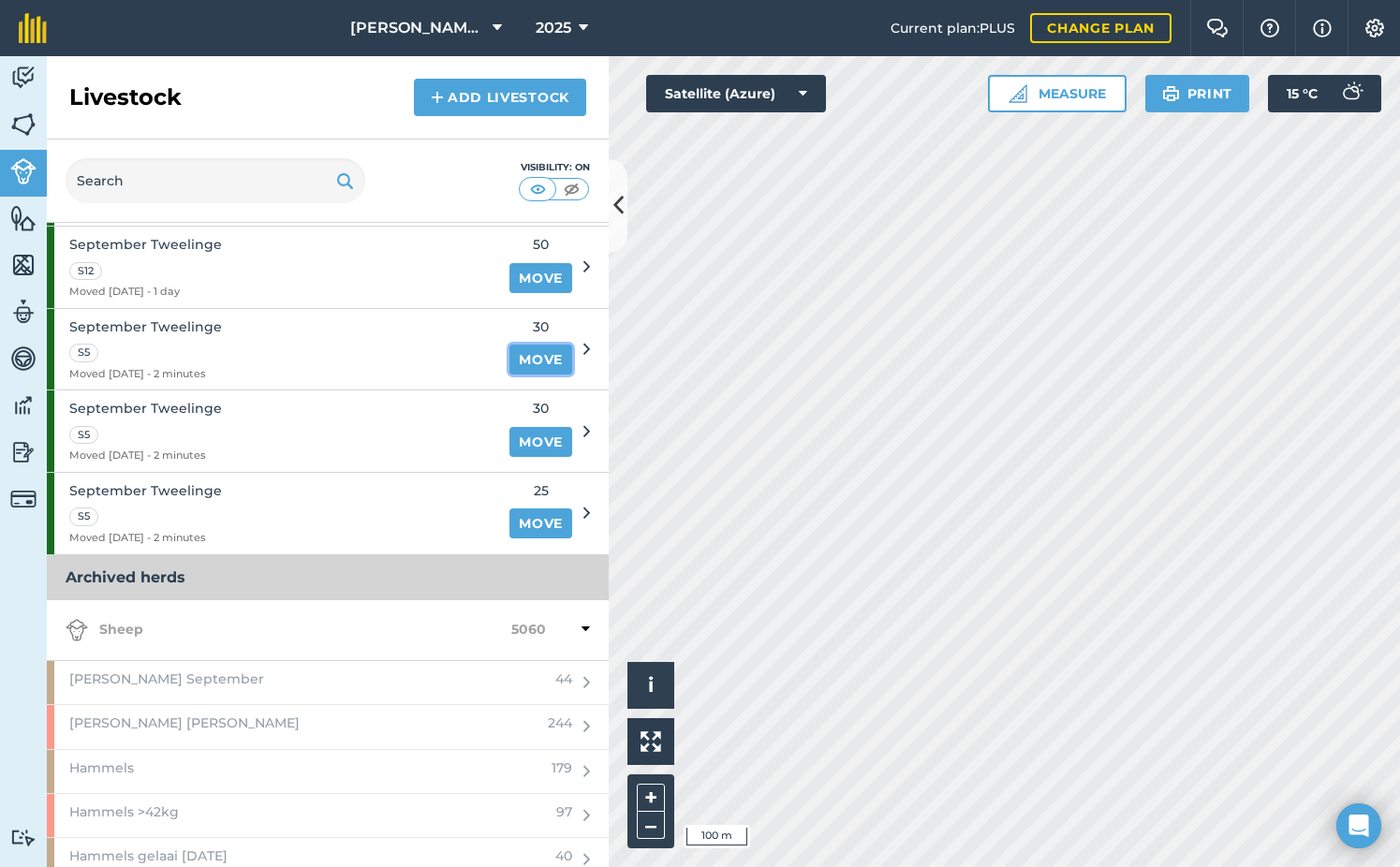
click at [511, 363] on link "Move" at bounding box center [540, 360] width 62 height 30
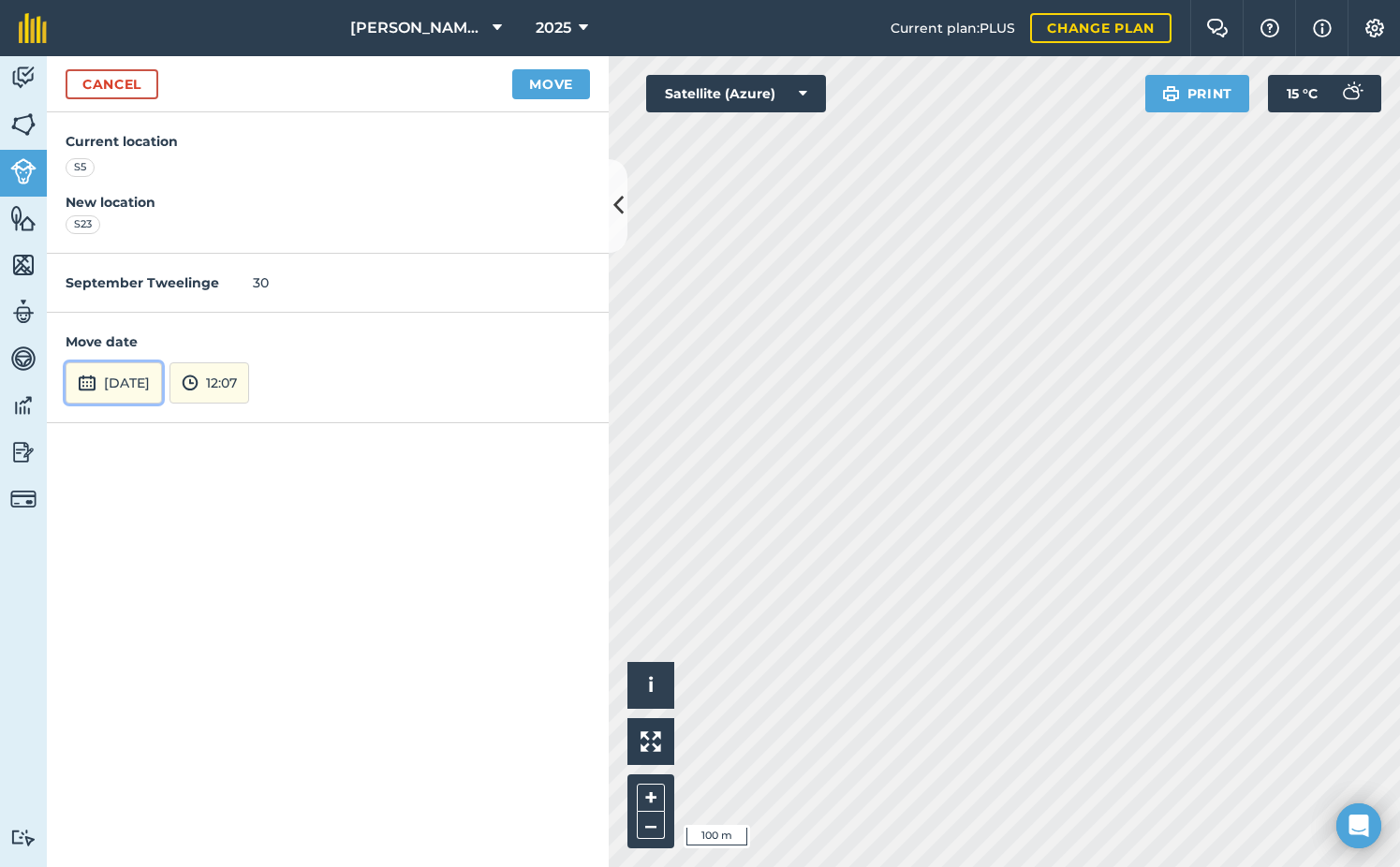
click at [158, 379] on button "[DATE]" at bounding box center [113, 383] width 96 height 42
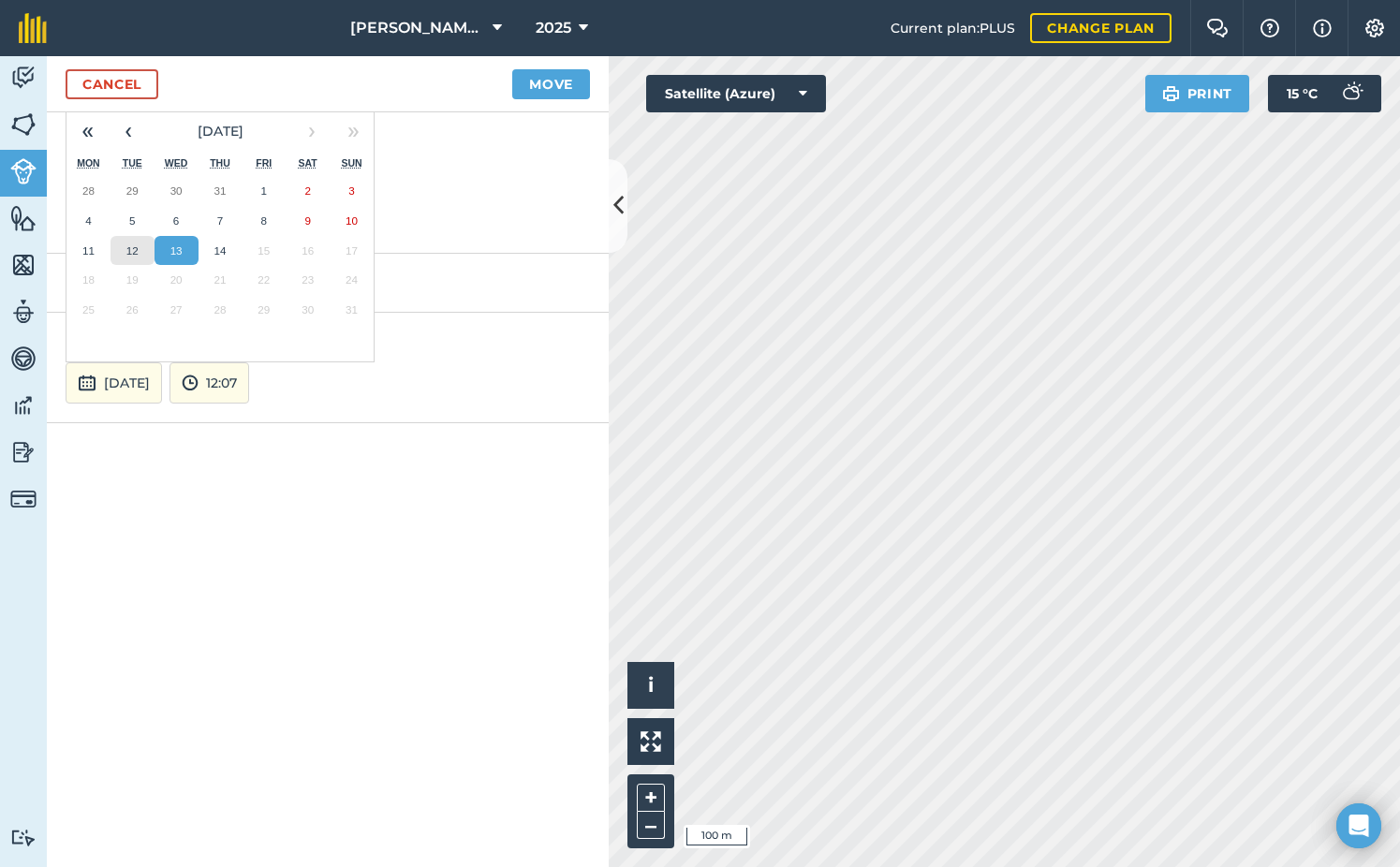
click at [111, 247] on button "12" at bounding box center [132, 251] width 44 height 30
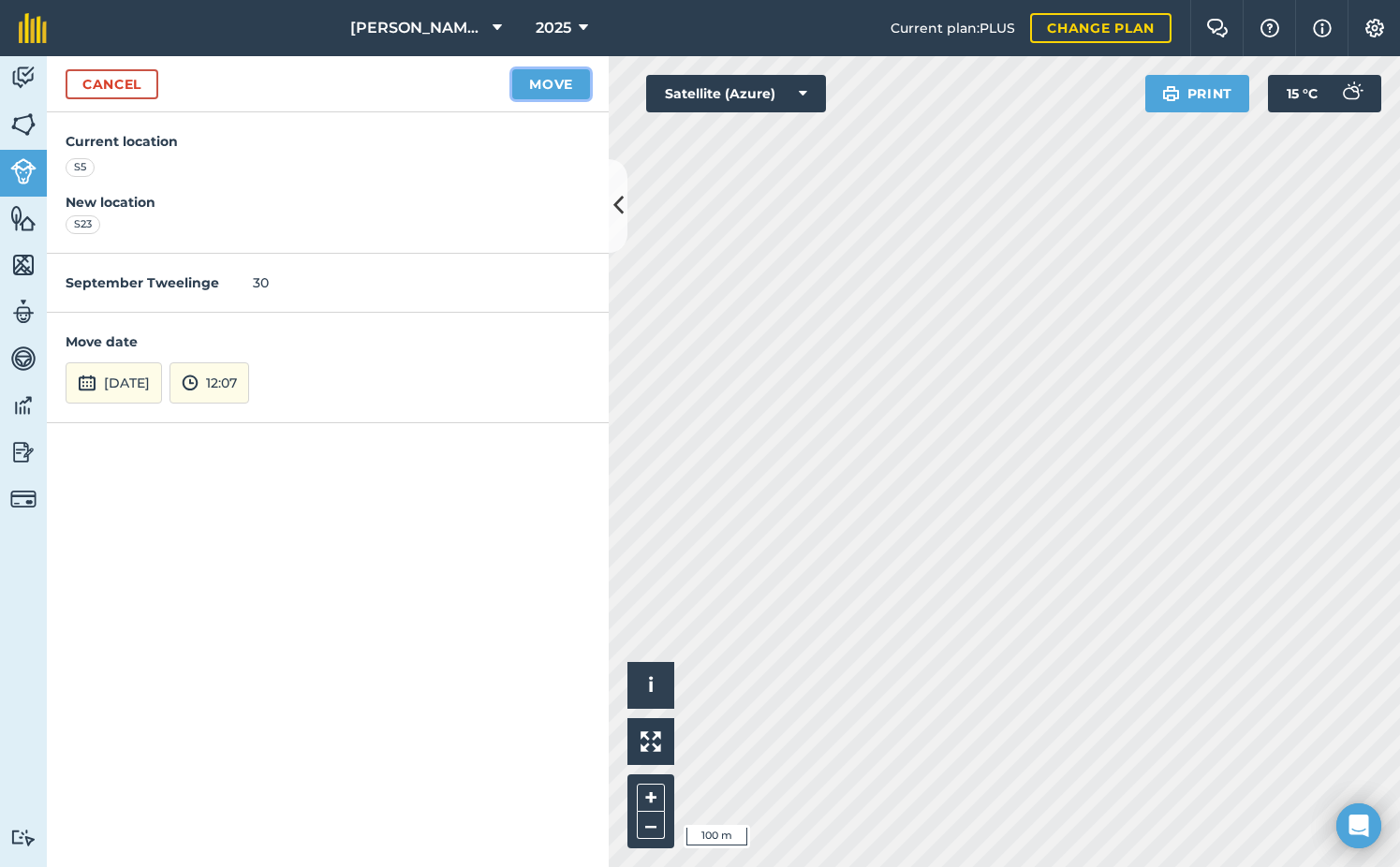
click at [550, 87] on button "Move" at bounding box center [551, 84] width 77 height 30
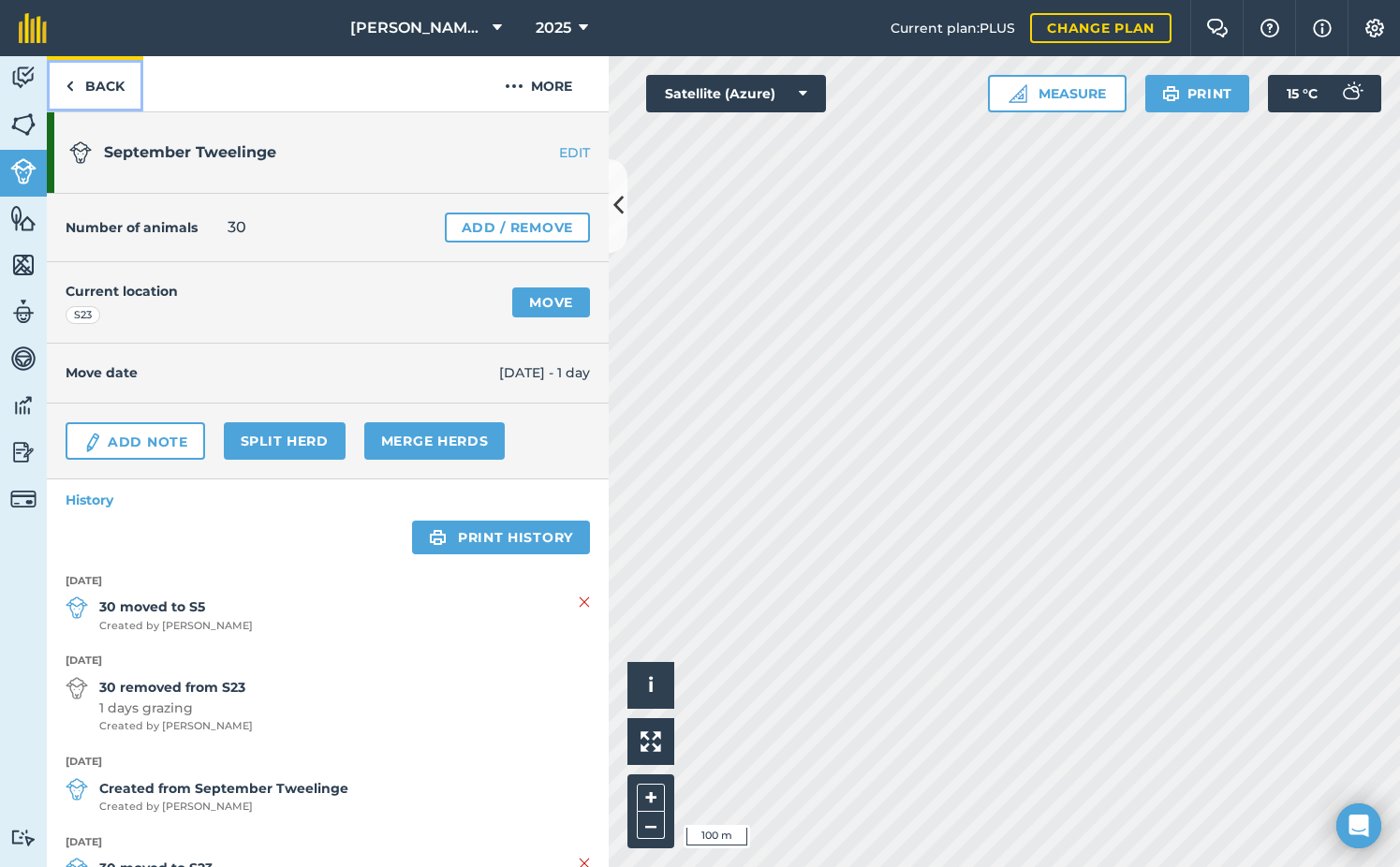
click at [85, 78] on link "Back" at bounding box center [95, 83] width 96 height 55
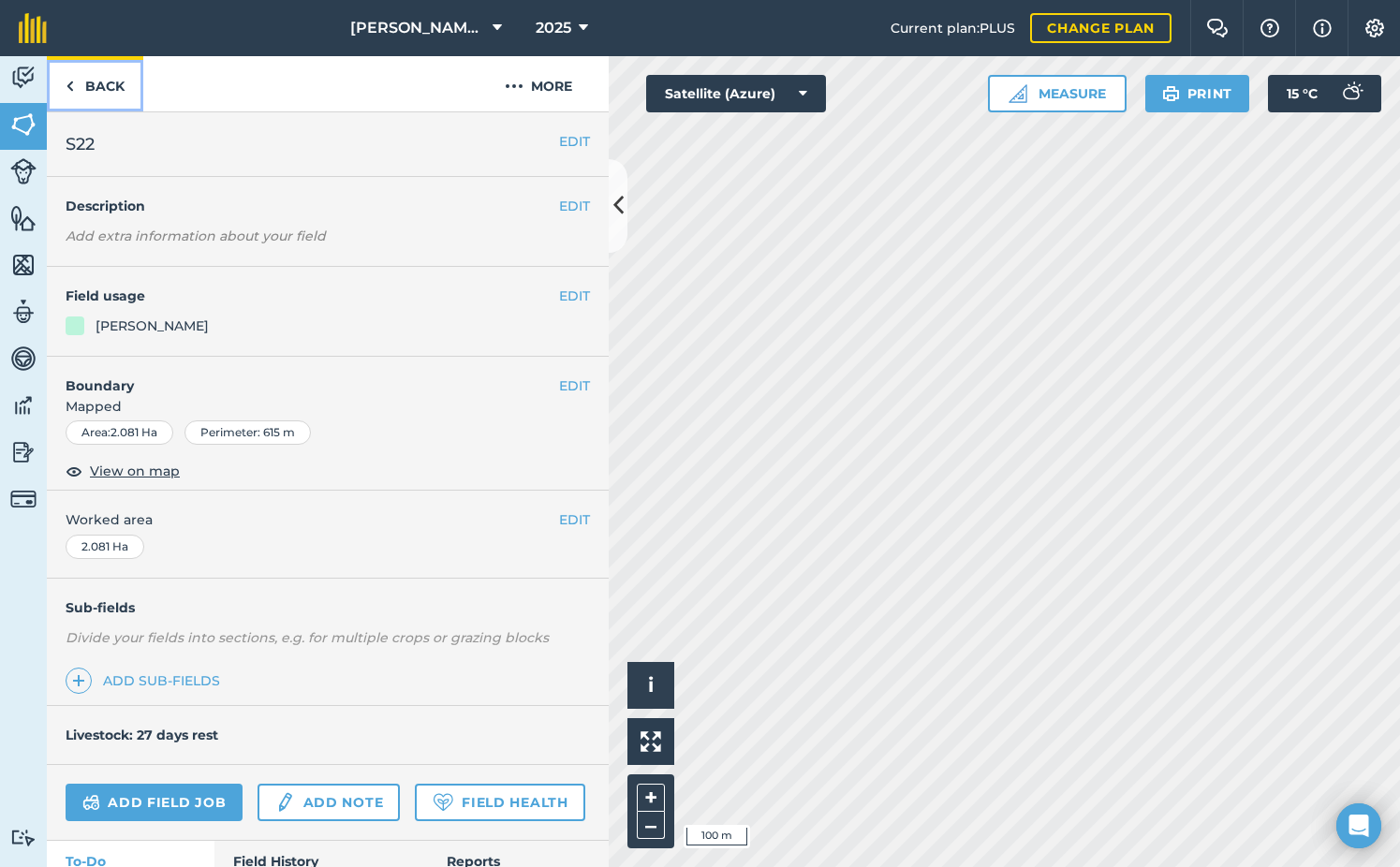
click at [71, 87] on img at bounding box center [69, 86] width 9 height 23
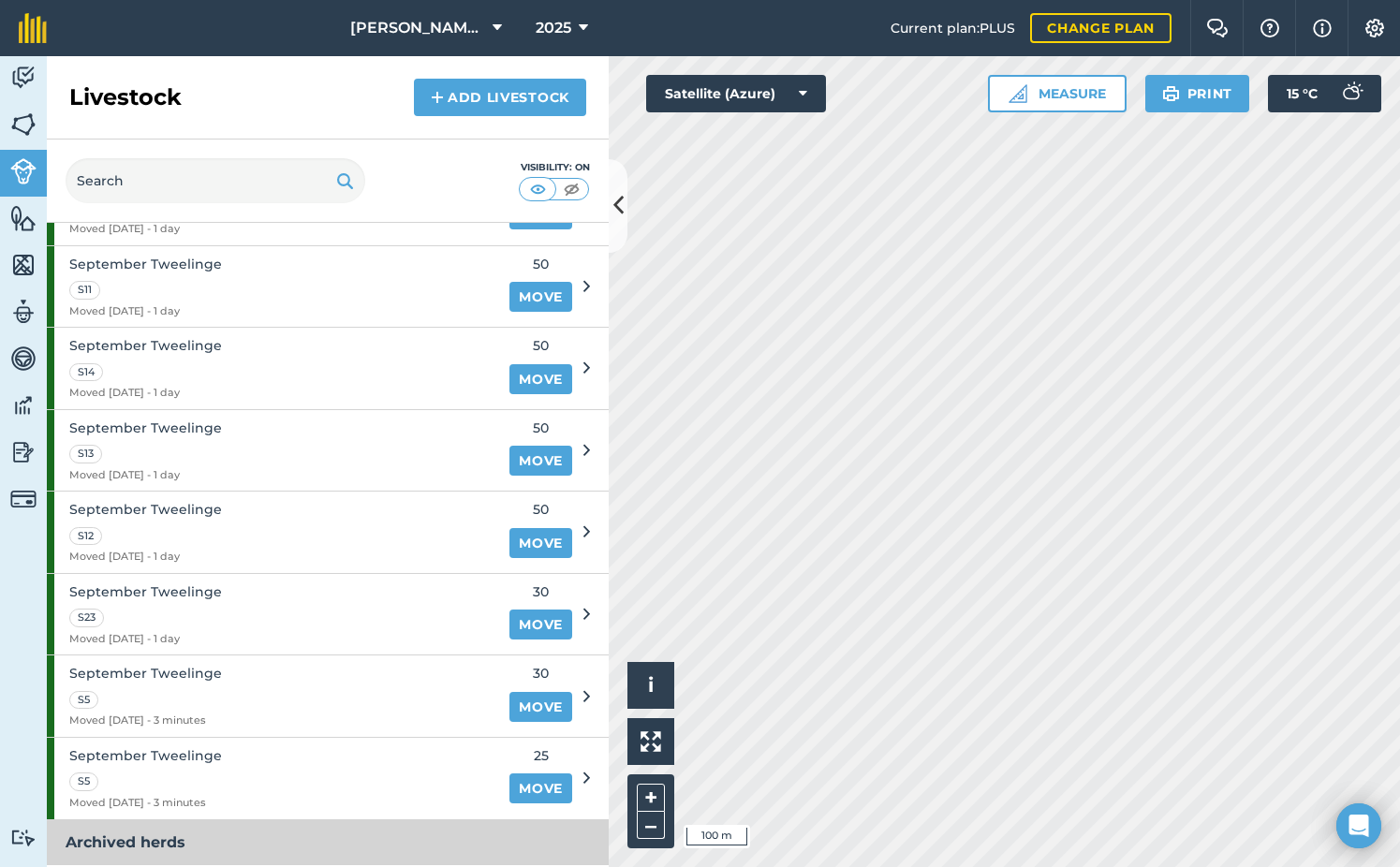
scroll to position [2340, 0]
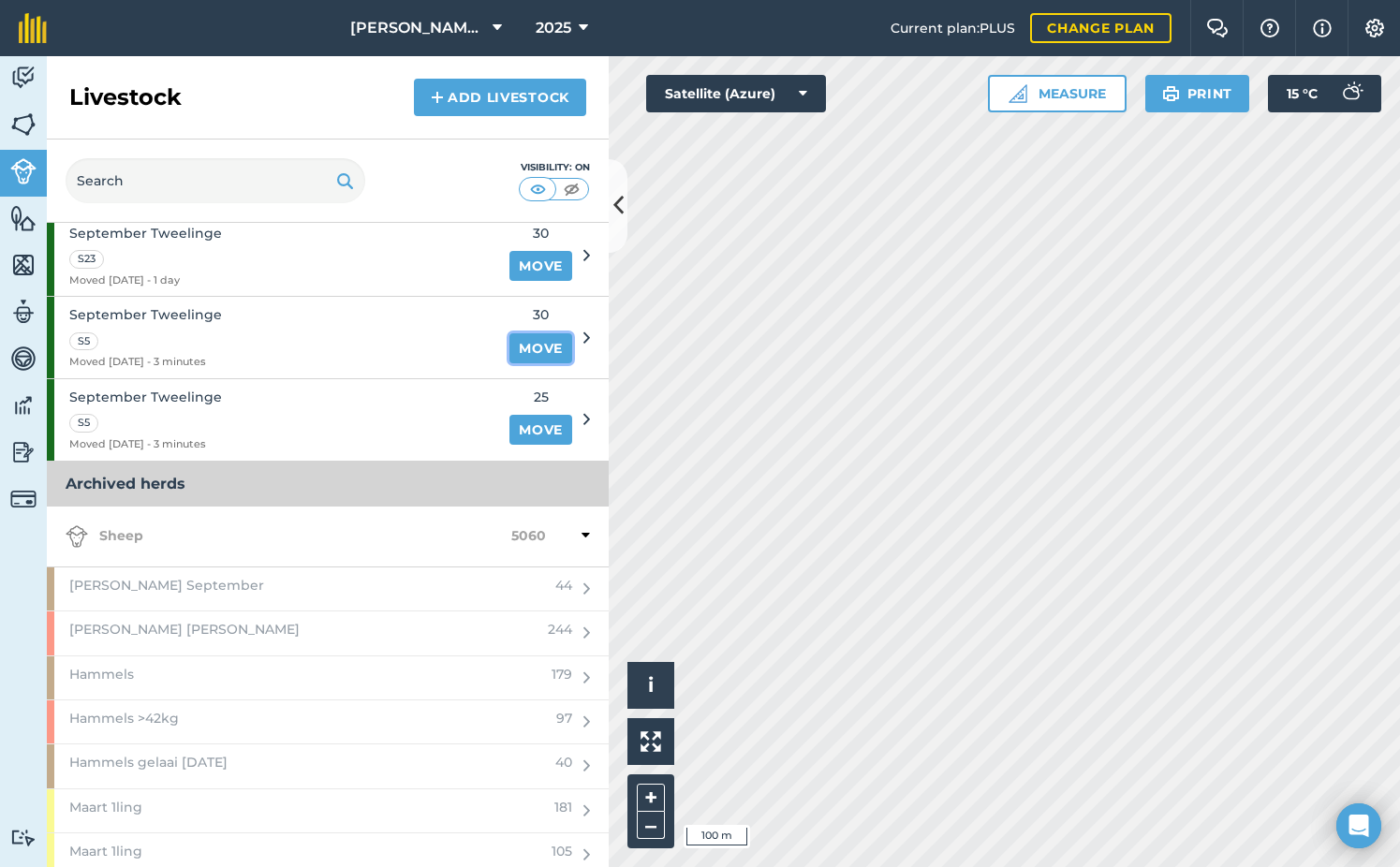
click at [530, 346] on link "Move" at bounding box center [540, 348] width 62 height 30
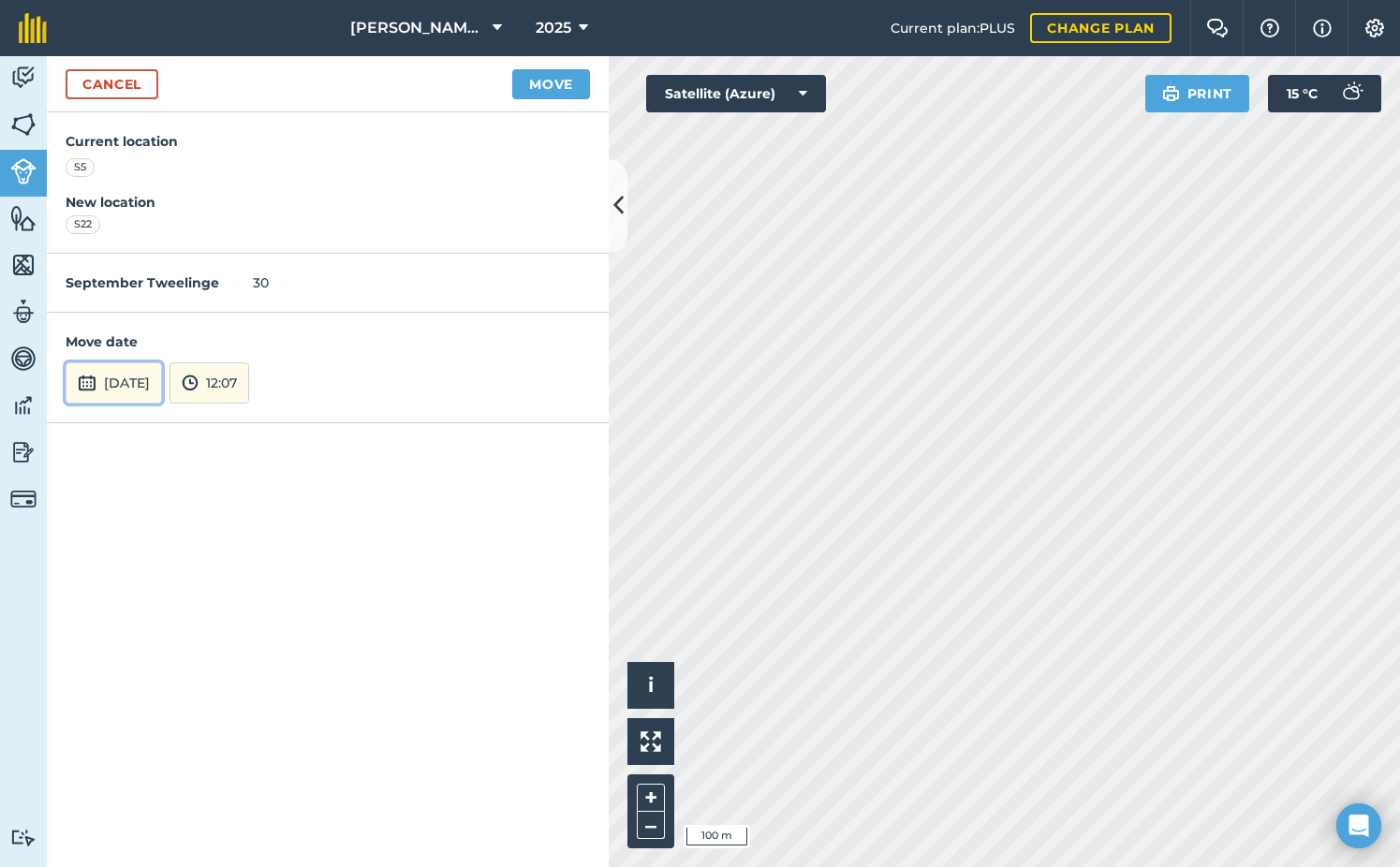
click at [128, 384] on button "[DATE]" at bounding box center [113, 383] width 96 height 42
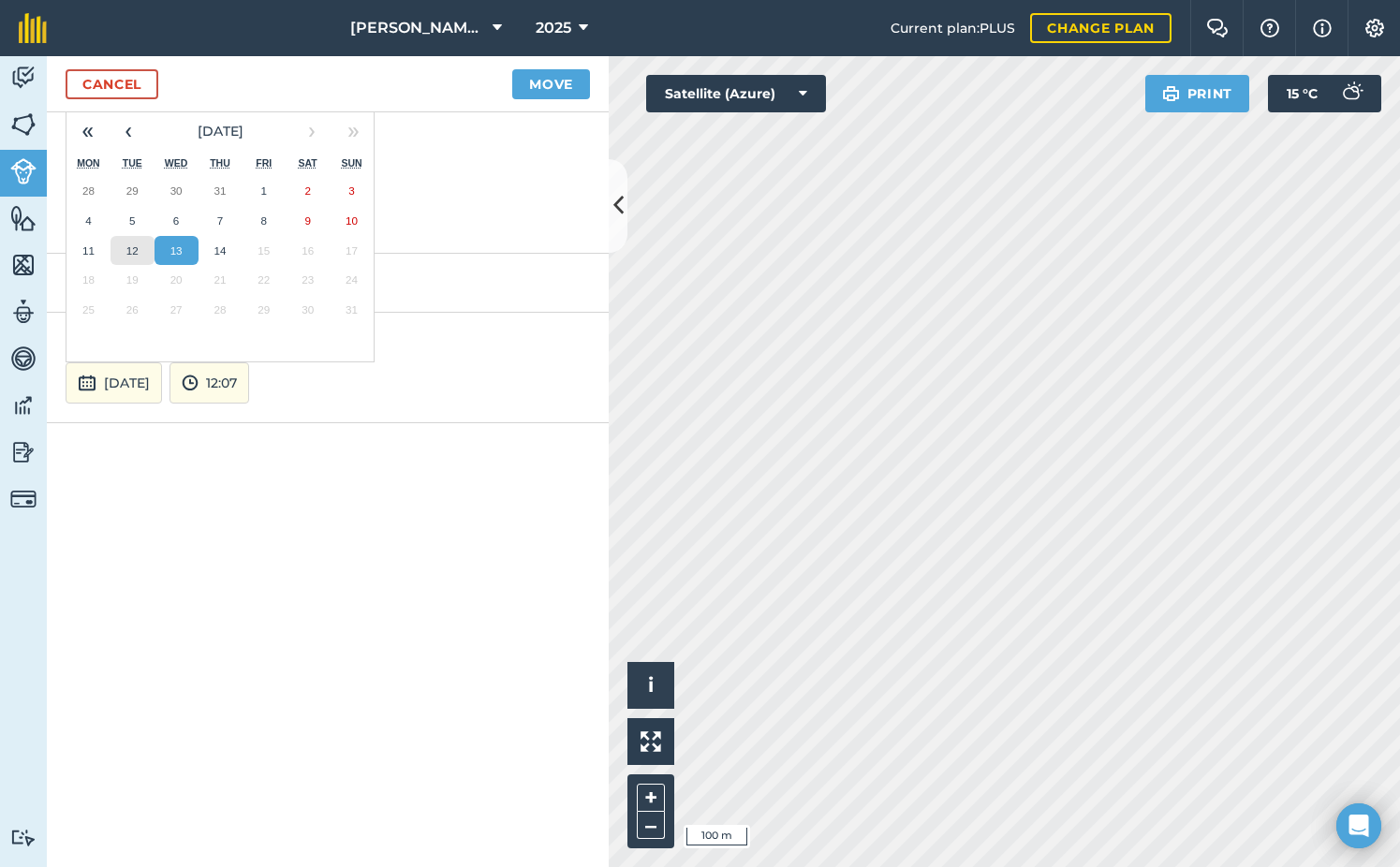
click at [133, 247] on abbr "12" at bounding box center [132, 250] width 12 height 12
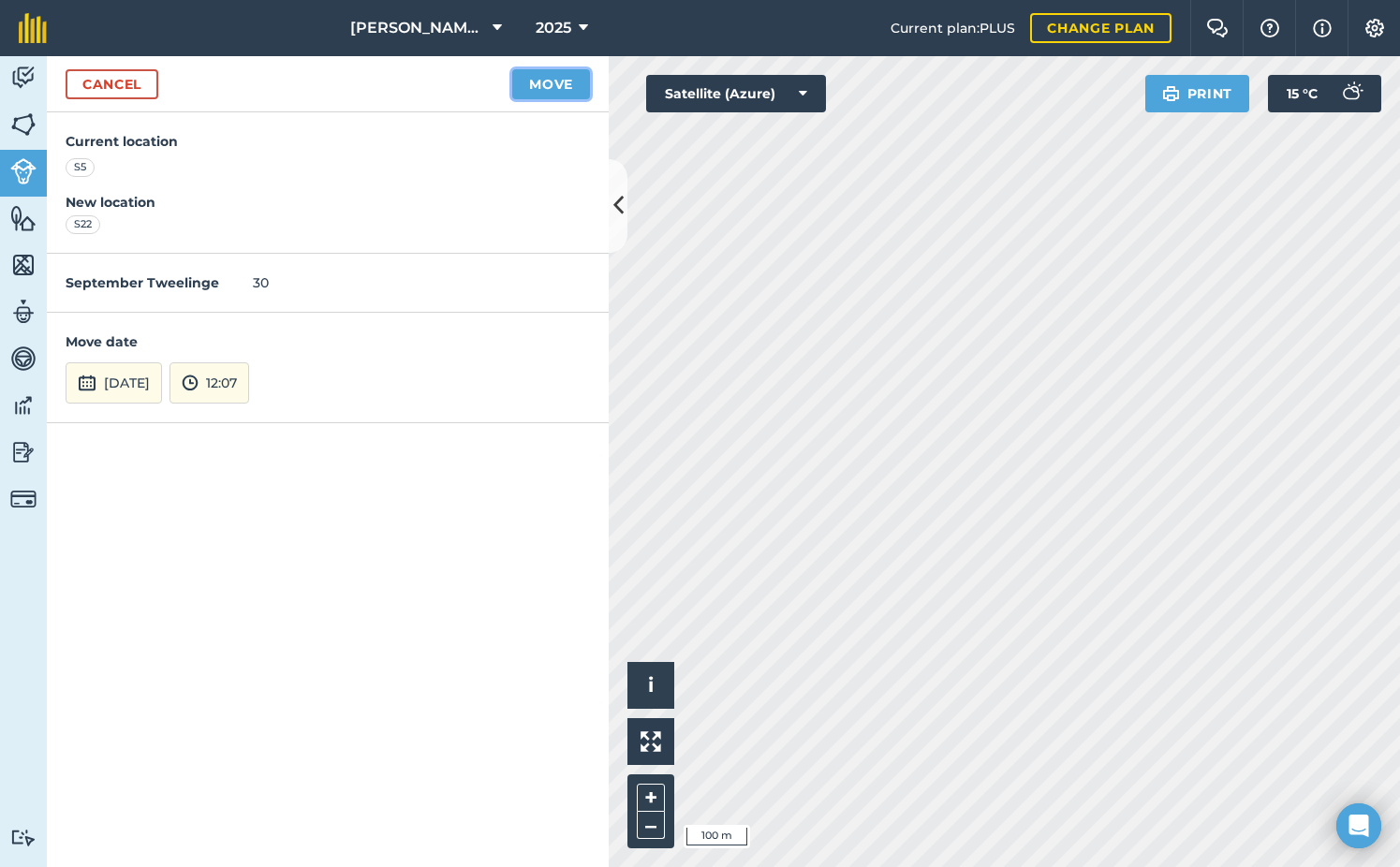
click at [573, 83] on button "Move" at bounding box center [551, 84] width 77 height 30
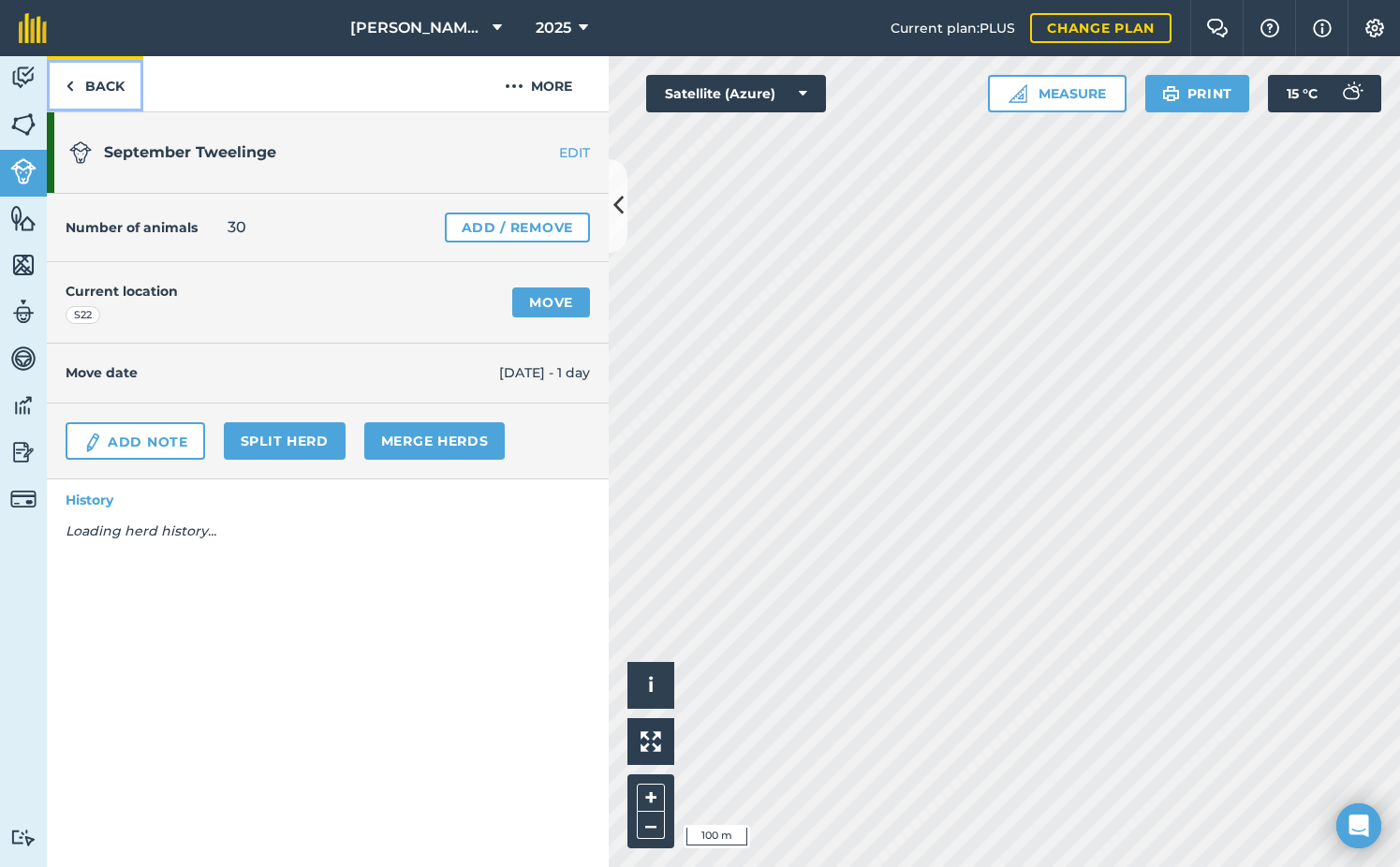
click at [104, 86] on link "Back" at bounding box center [95, 83] width 96 height 55
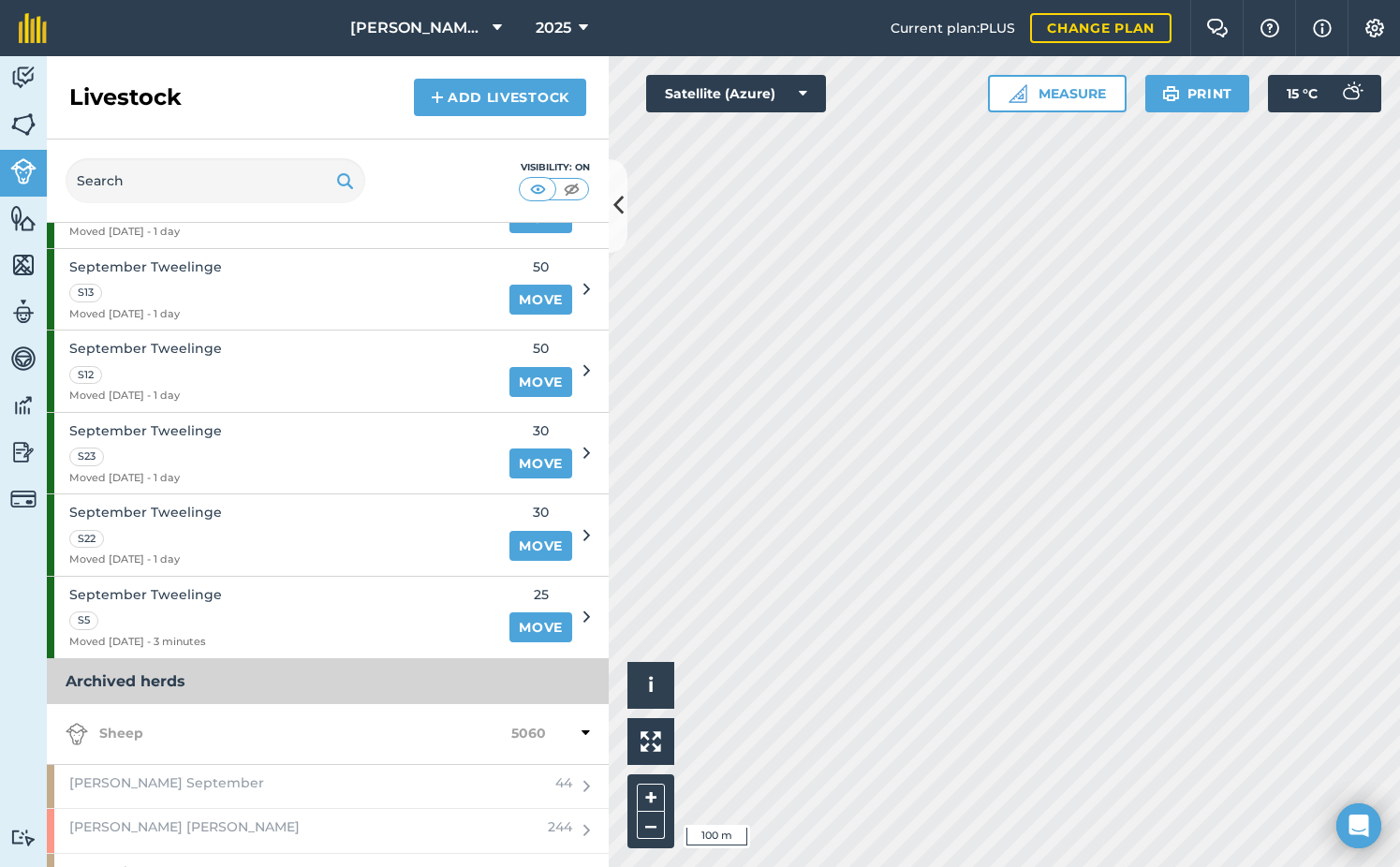
scroll to position [2060, 0]
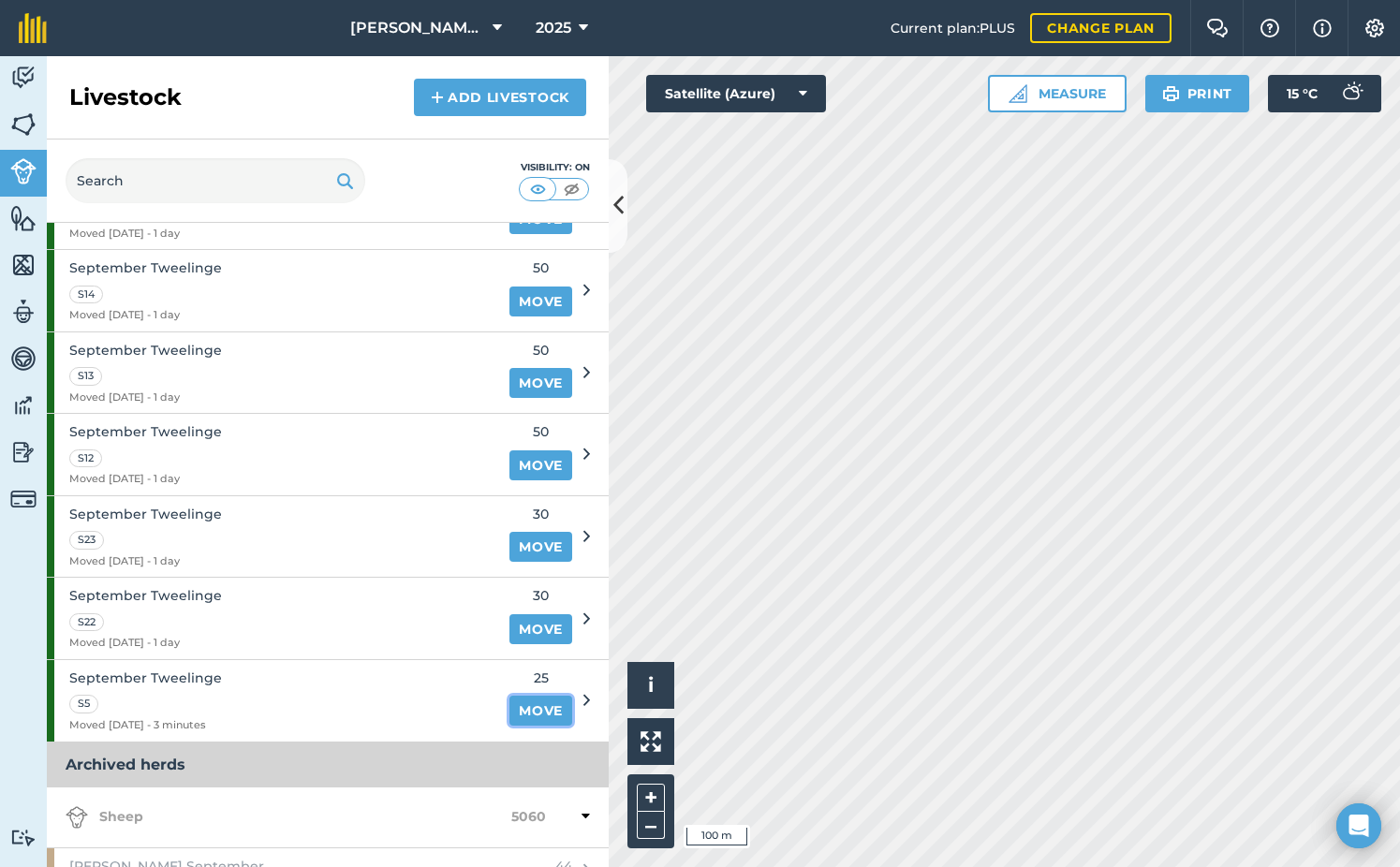
click at [540, 712] on link "Move" at bounding box center [540, 711] width 62 height 30
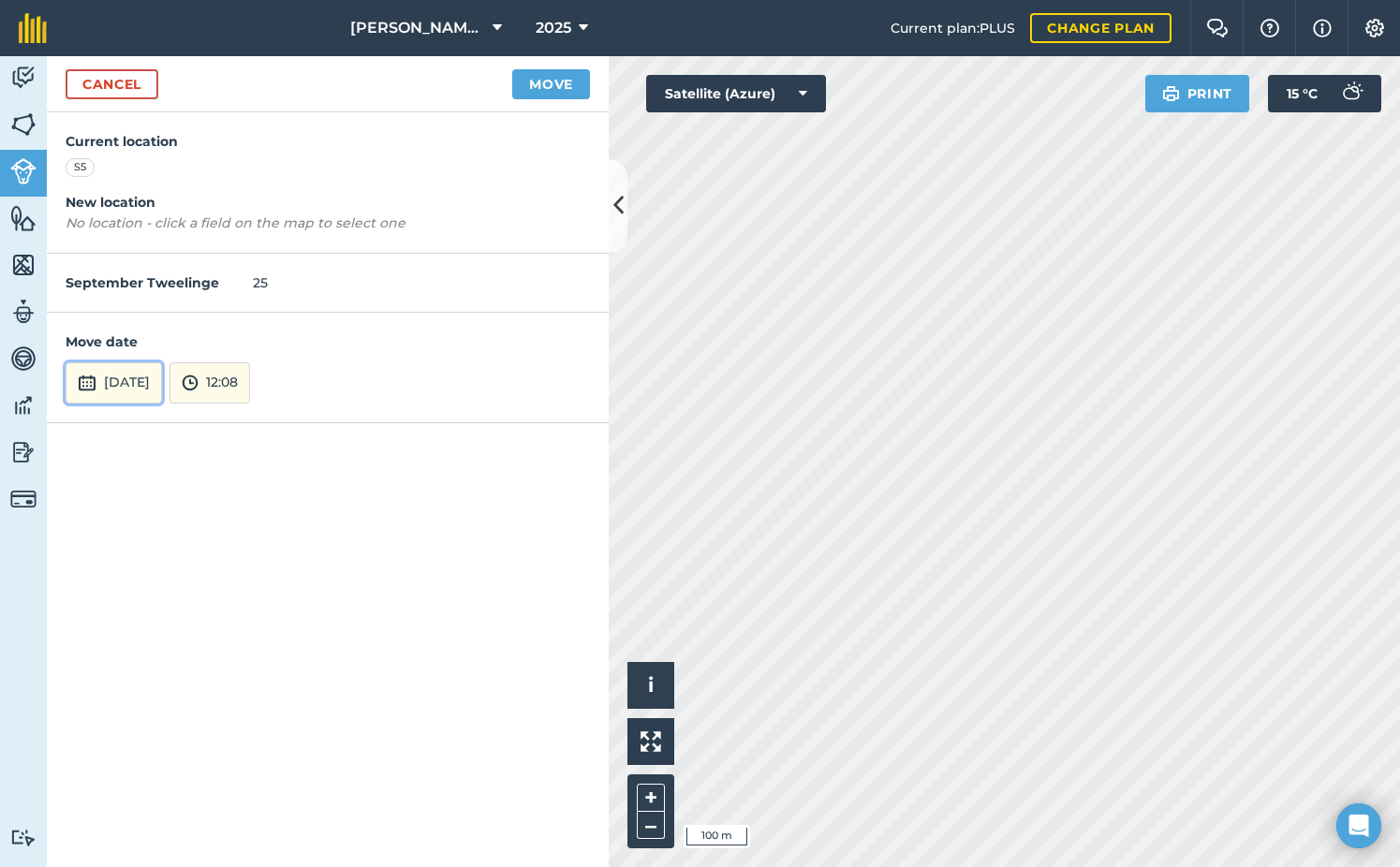
click at [125, 377] on button "[DATE]" at bounding box center [113, 383] width 96 height 42
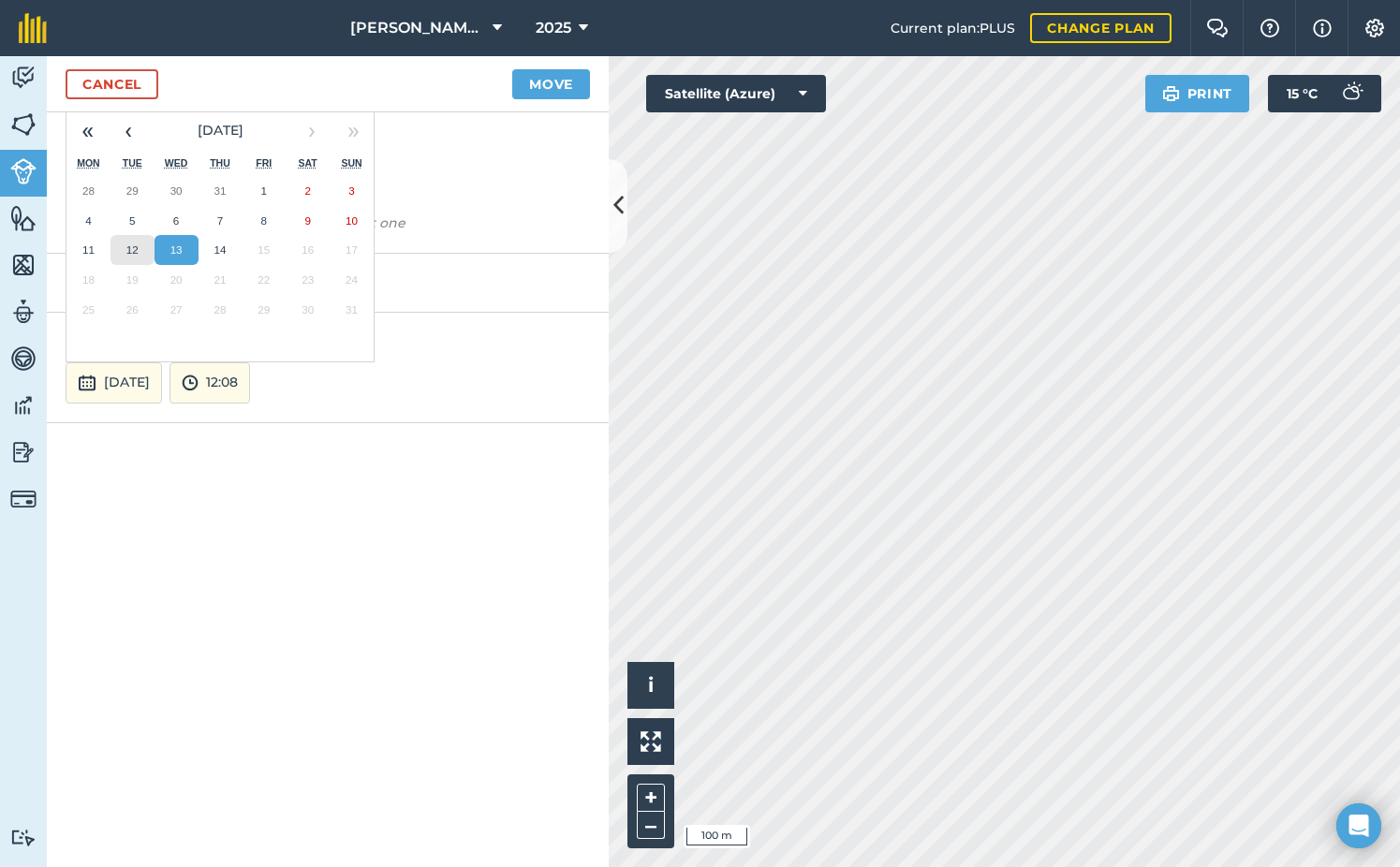
click at [133, 246] on abbr "12" at bounding box center [132, 249] width 12 height 12
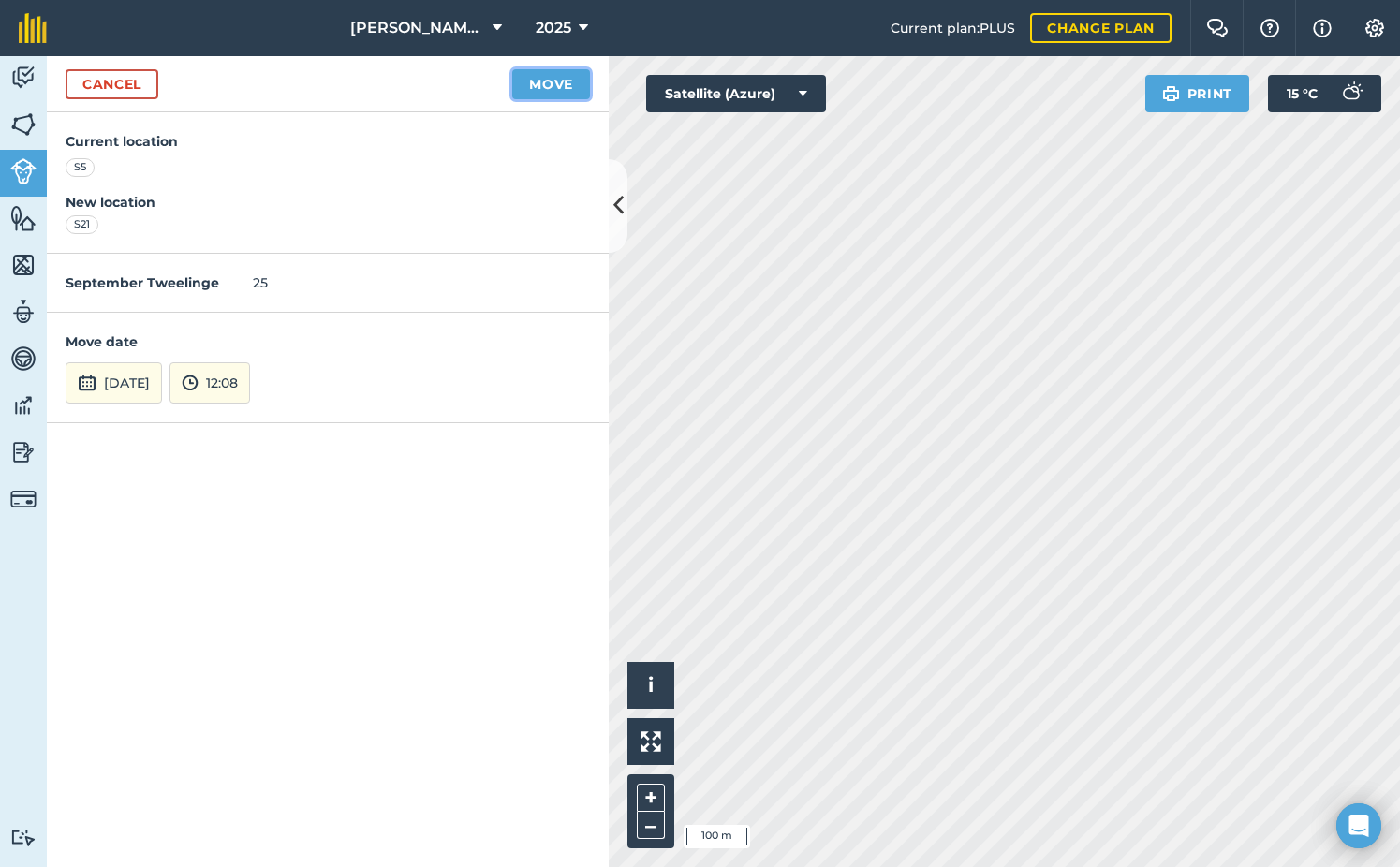
click at [549, 88] on button "Move" at bounding box center [551, 84] width 77 height 30
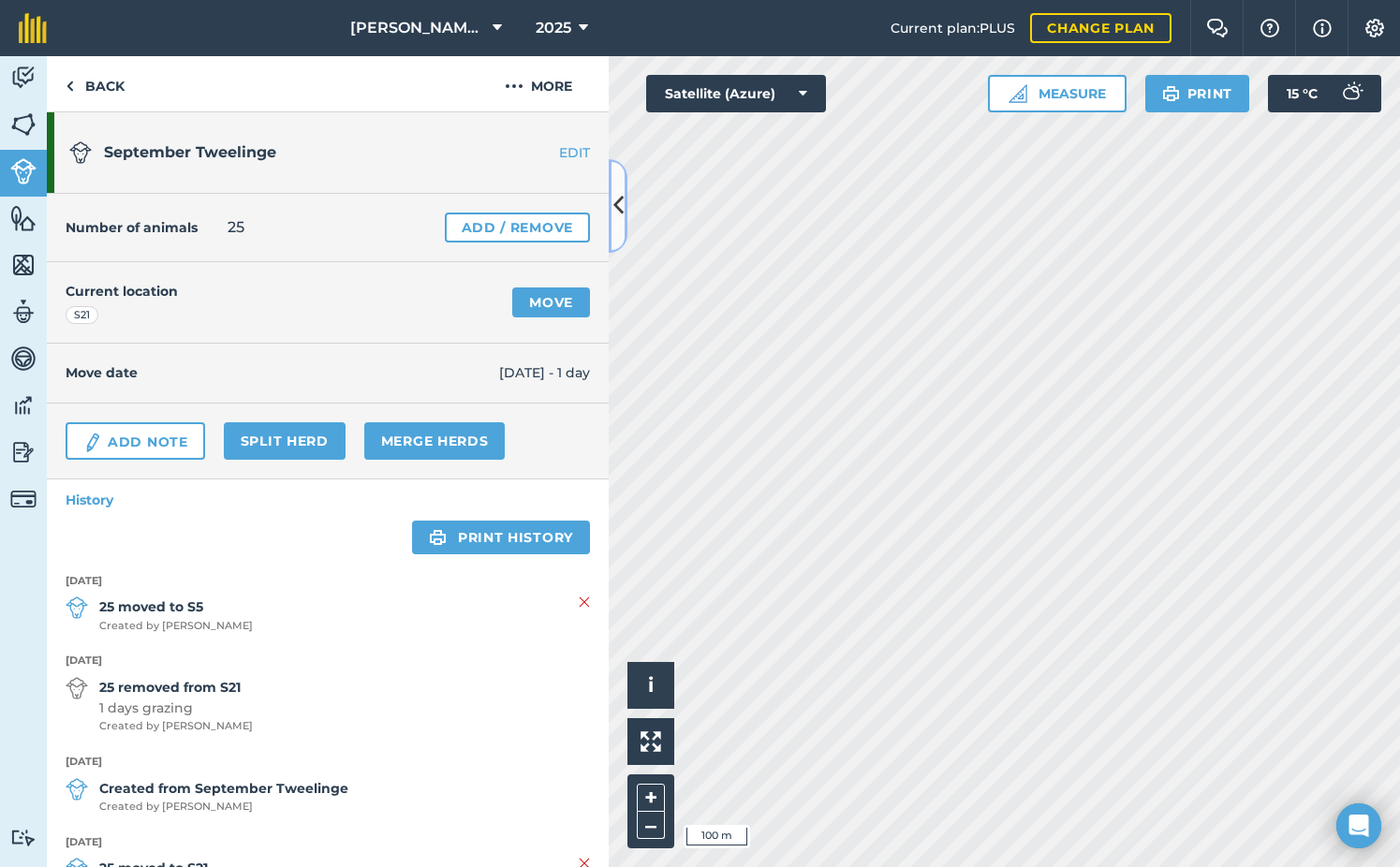
click at [613, 192] on icon at bounding box center [618, 205] width 10 height 33
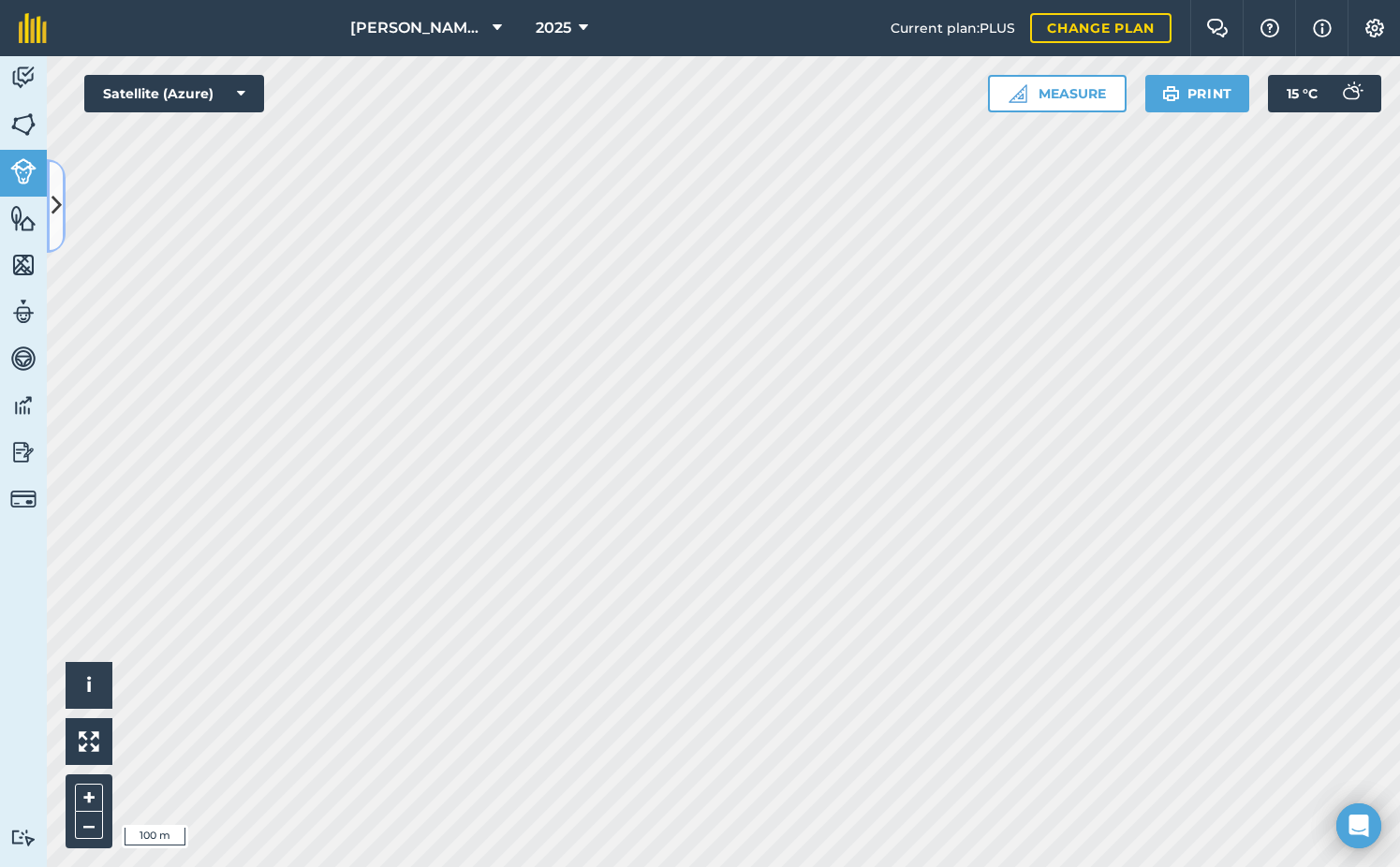
click at [57, 182] on button at bounding box center [57, 206] width 19 height 94
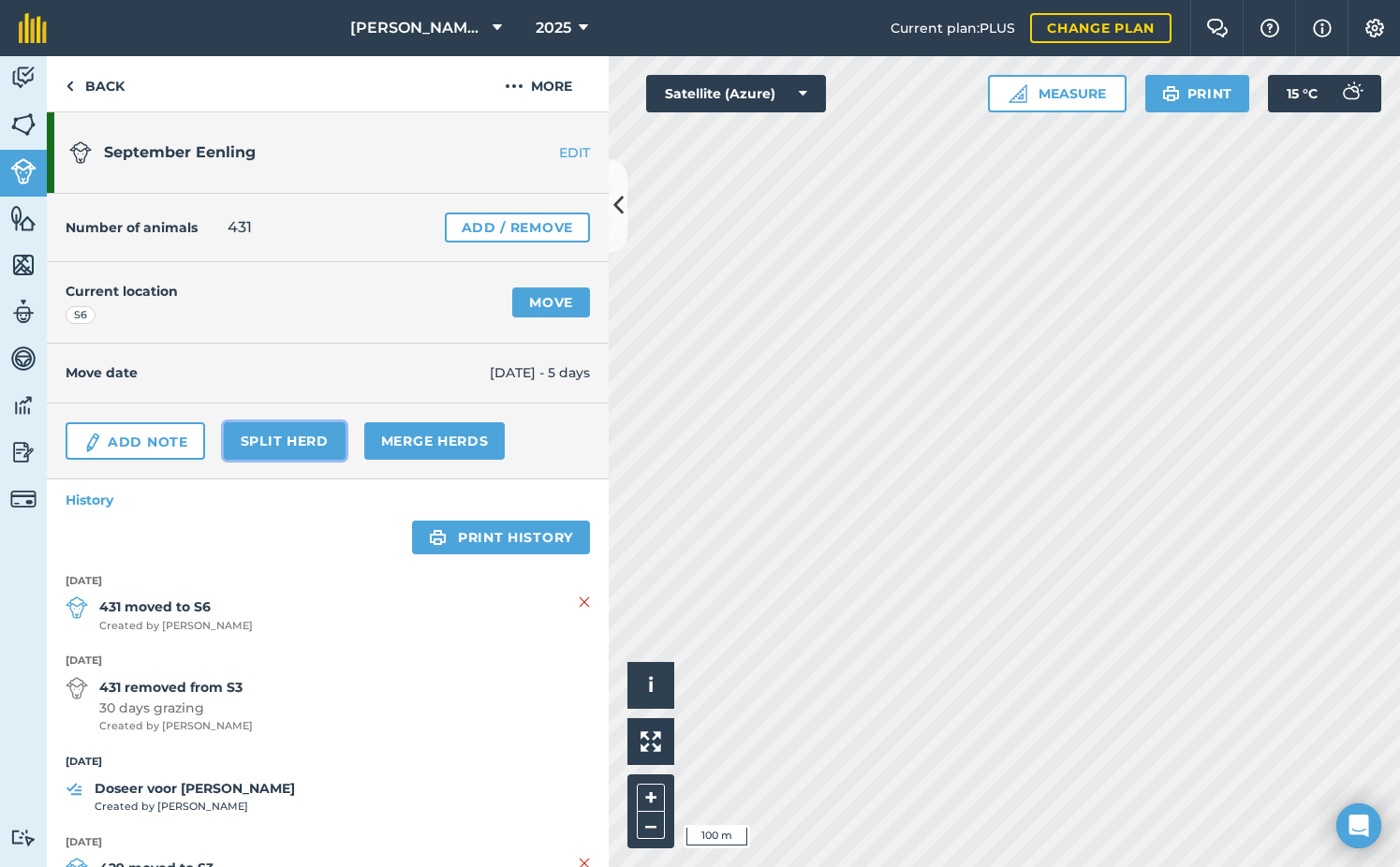
click at [280, 444] on link "Split herd" at bounding box center [284, 441] width 122 height 38
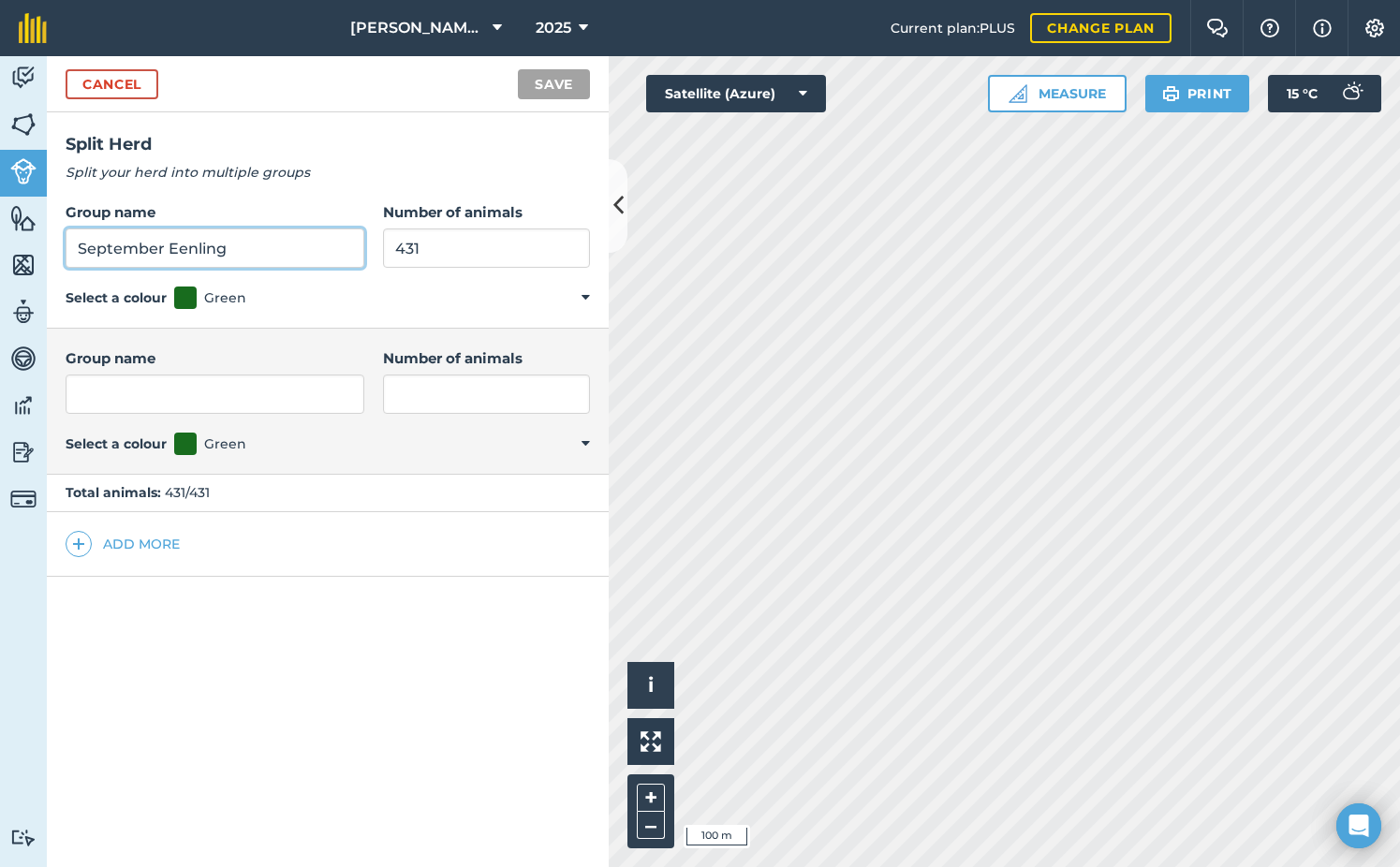
drag, startPoint x: 257, startPoint y: 251, endPoint x: -141, endPoint y: 274, distance: 398.7
click at [0, 274] on html "[PERSON_NAME] Sandfontein BK 2025 Current plan : PLUS Change plan Farm Chat Hel…" at bounding box center [700, 434] width 1400 height 867
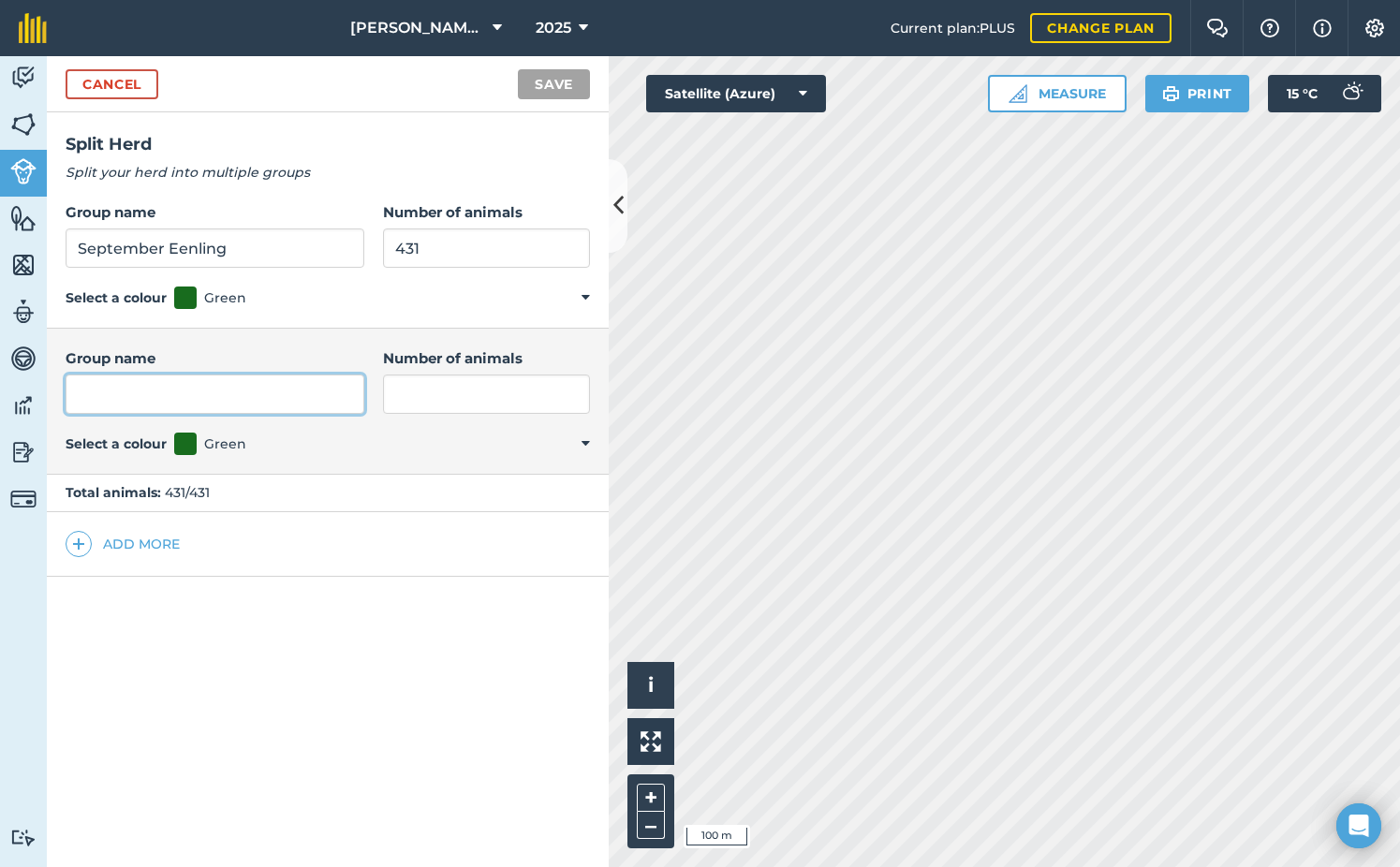
click at [152, 398] on input "Group name" at bounding box center [214, 395] width 299 height 40
paste input "September Eenling"
type input "September Eenling"
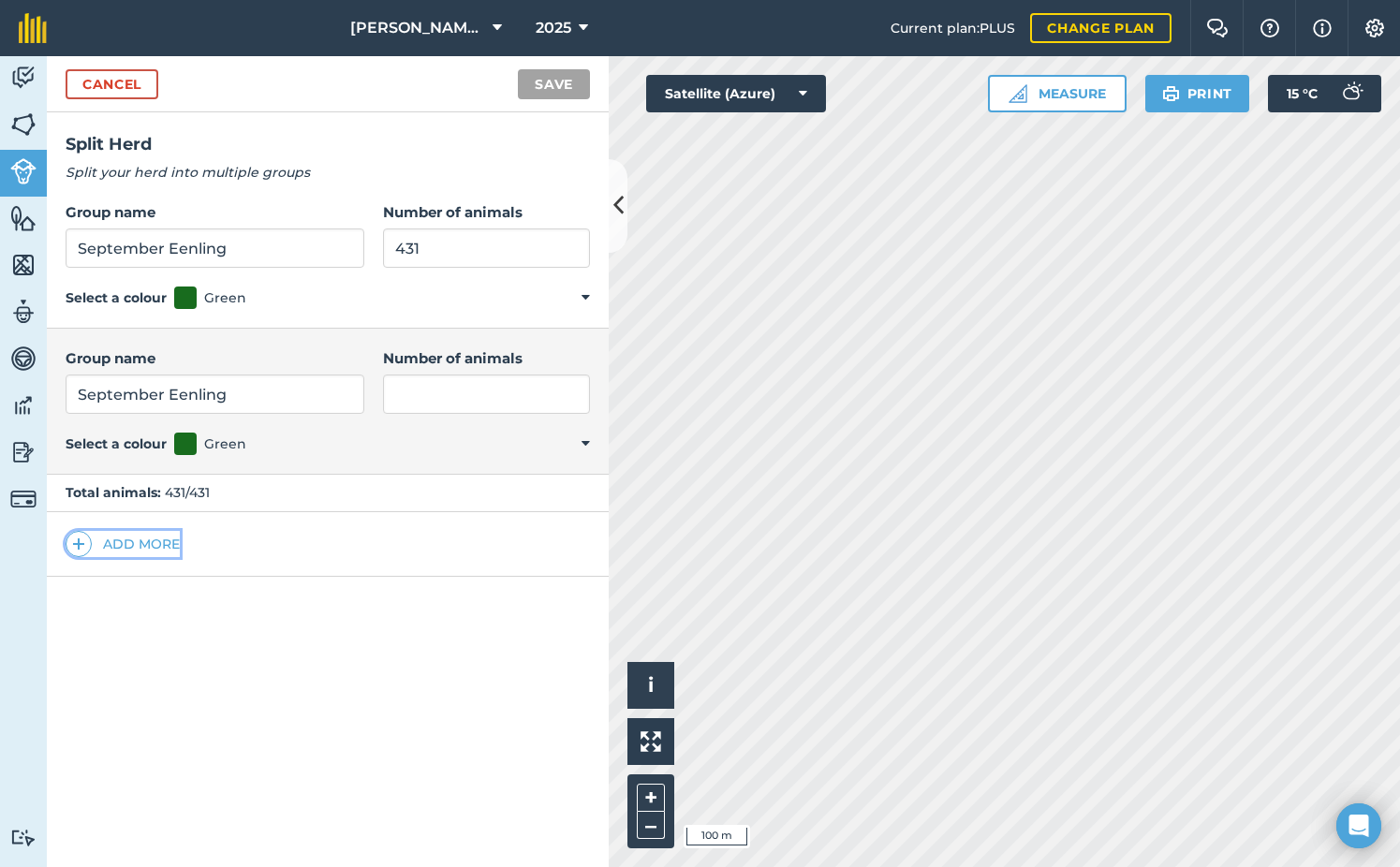
click at [91, 547] on span at bounding box center [78, 544] width 26 height 26
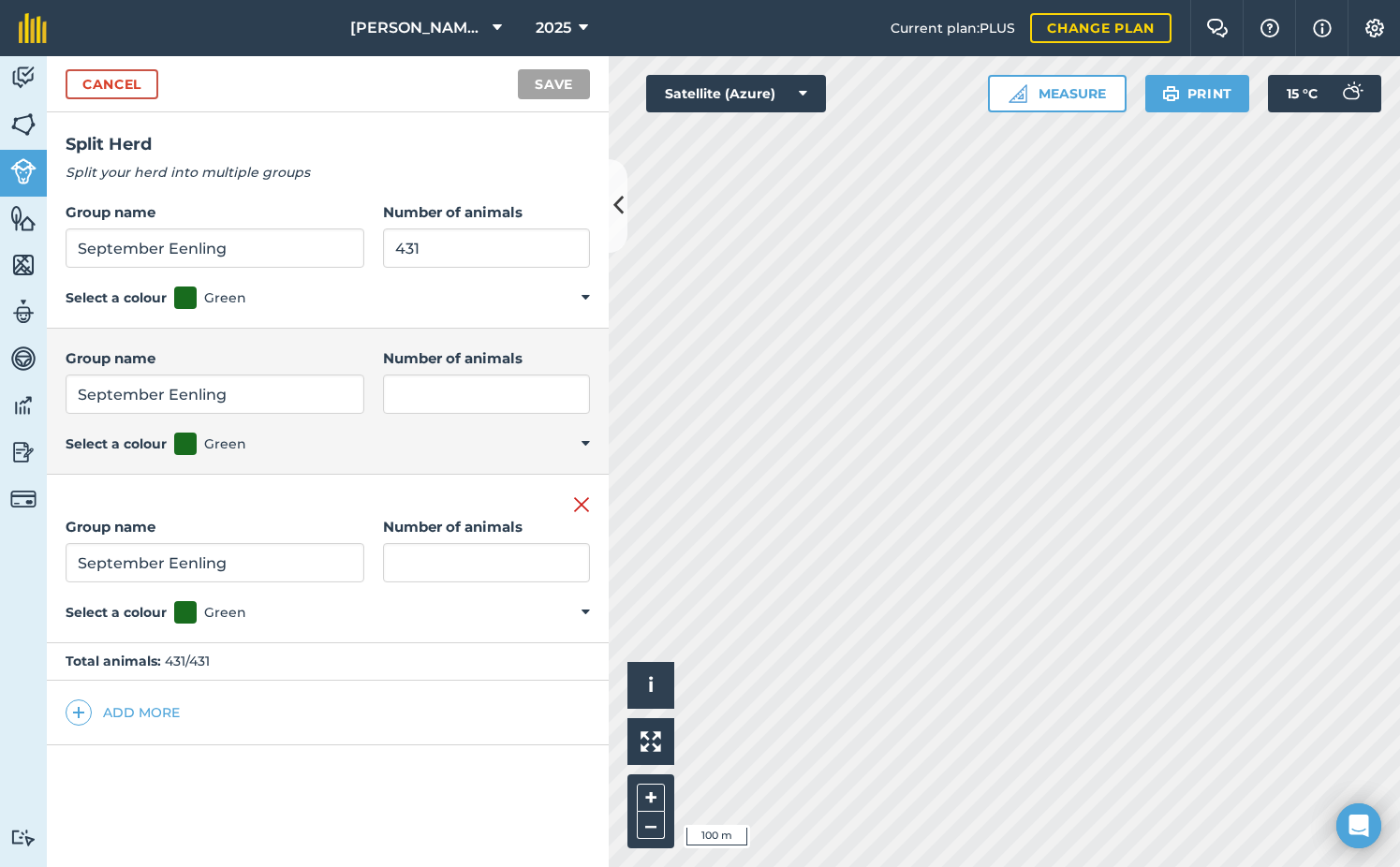
type input "September Eenling"
drag, startPoint x: 419, startPoint y: 246, endPoint x: 249, endPoint y: 228, distance: 171.0
click at [249, 228] on div "Group name September Eenling Number of animals 431" at bounding box center [327, 234] width 524 height 66
type input "144"
click at [444, 392] on input "Number of animals" at bounding box center [486, 395] width 207 height 40
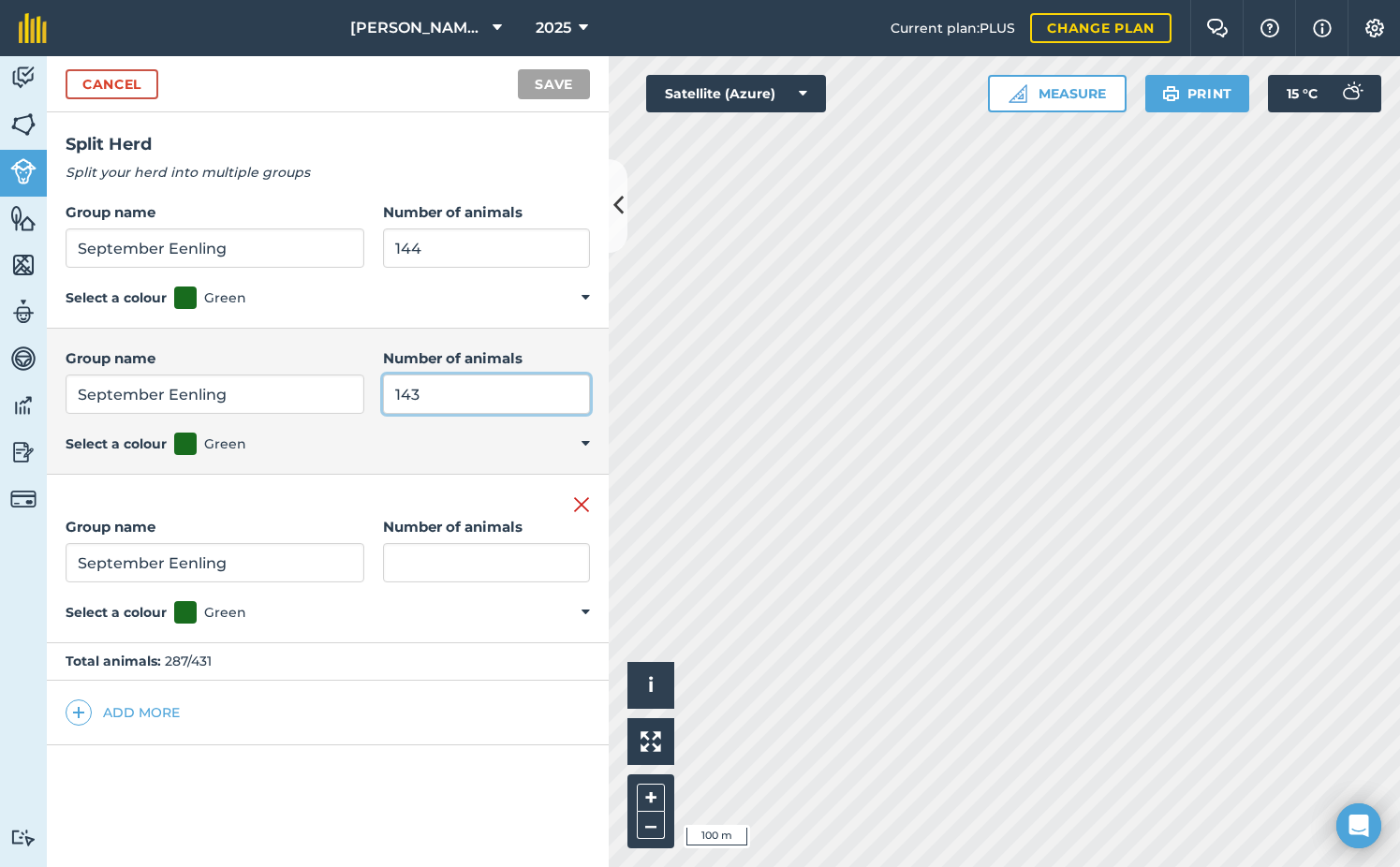
type input "143"
click at [424, 558] on input "Number of animals" at bounding box center [486, 563] width 207 height 40
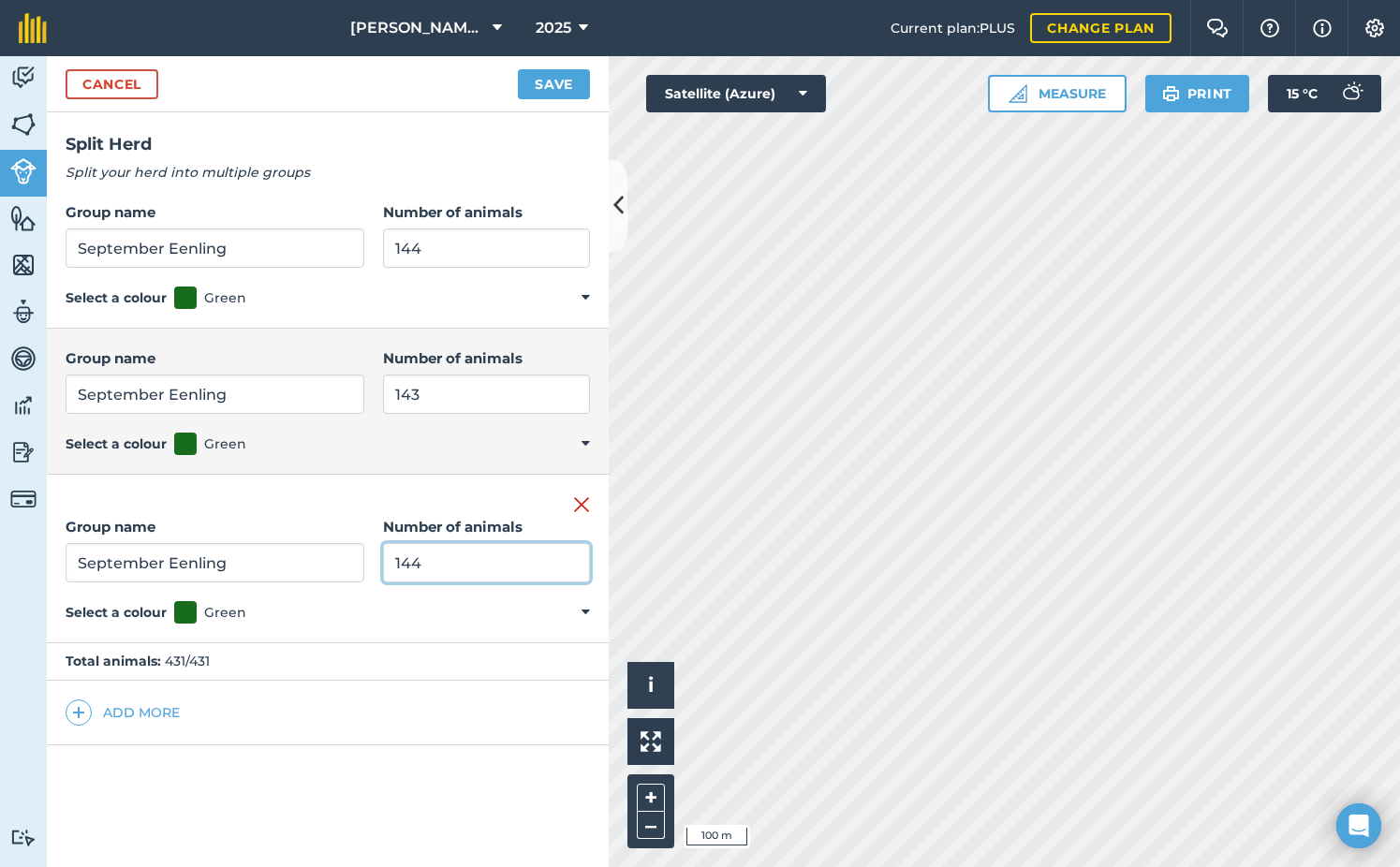
type input "144"
click at [312, 761] on div "Split Herd Split your herd into multiple groups Group name September Eenling Nu…" at bounding box center [328, 489] width 562 height 755
click at [547, 86] on button "Save" at bounding box center [554, 84] width 72 height 30
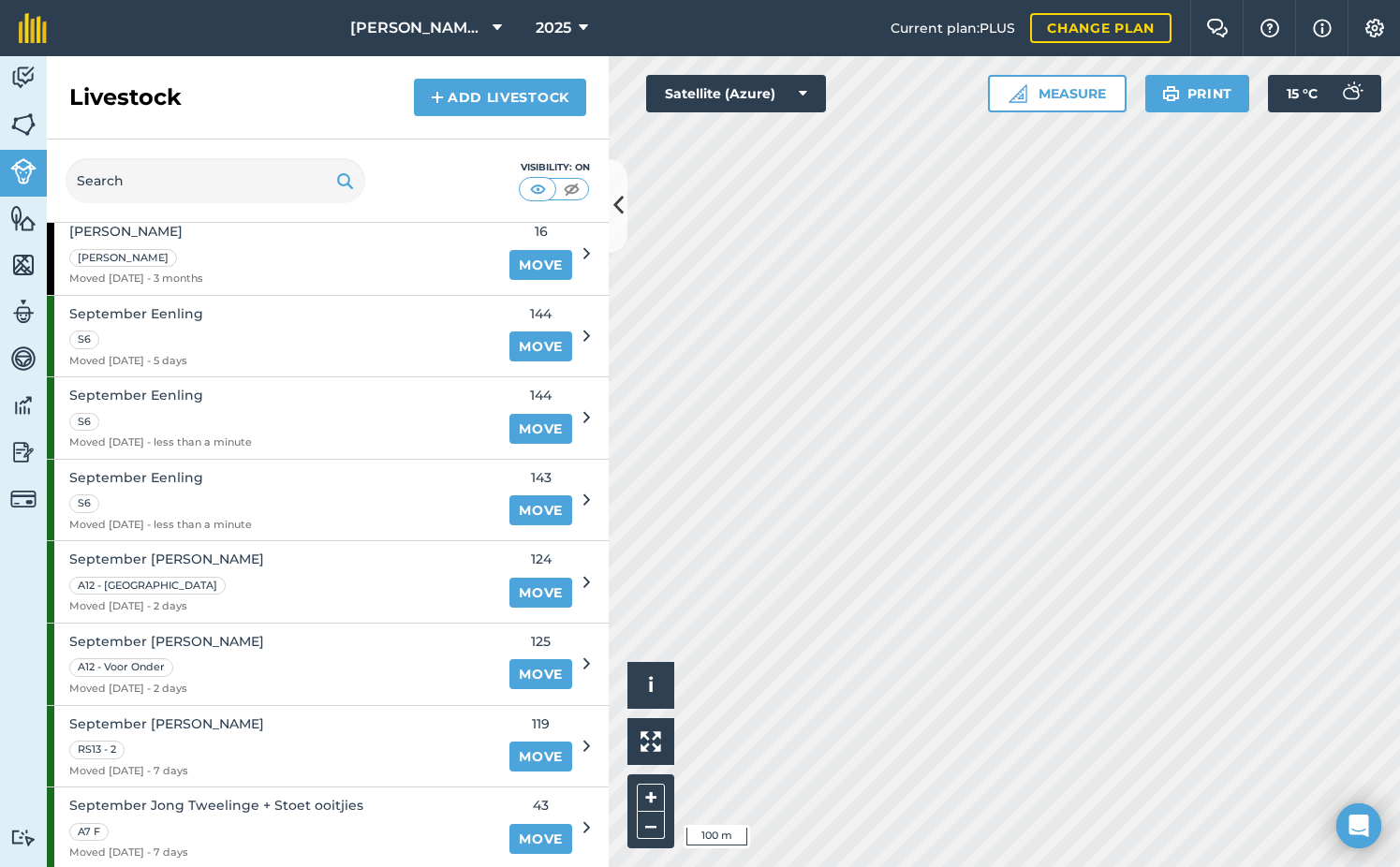
scroll to position [1029, 0]
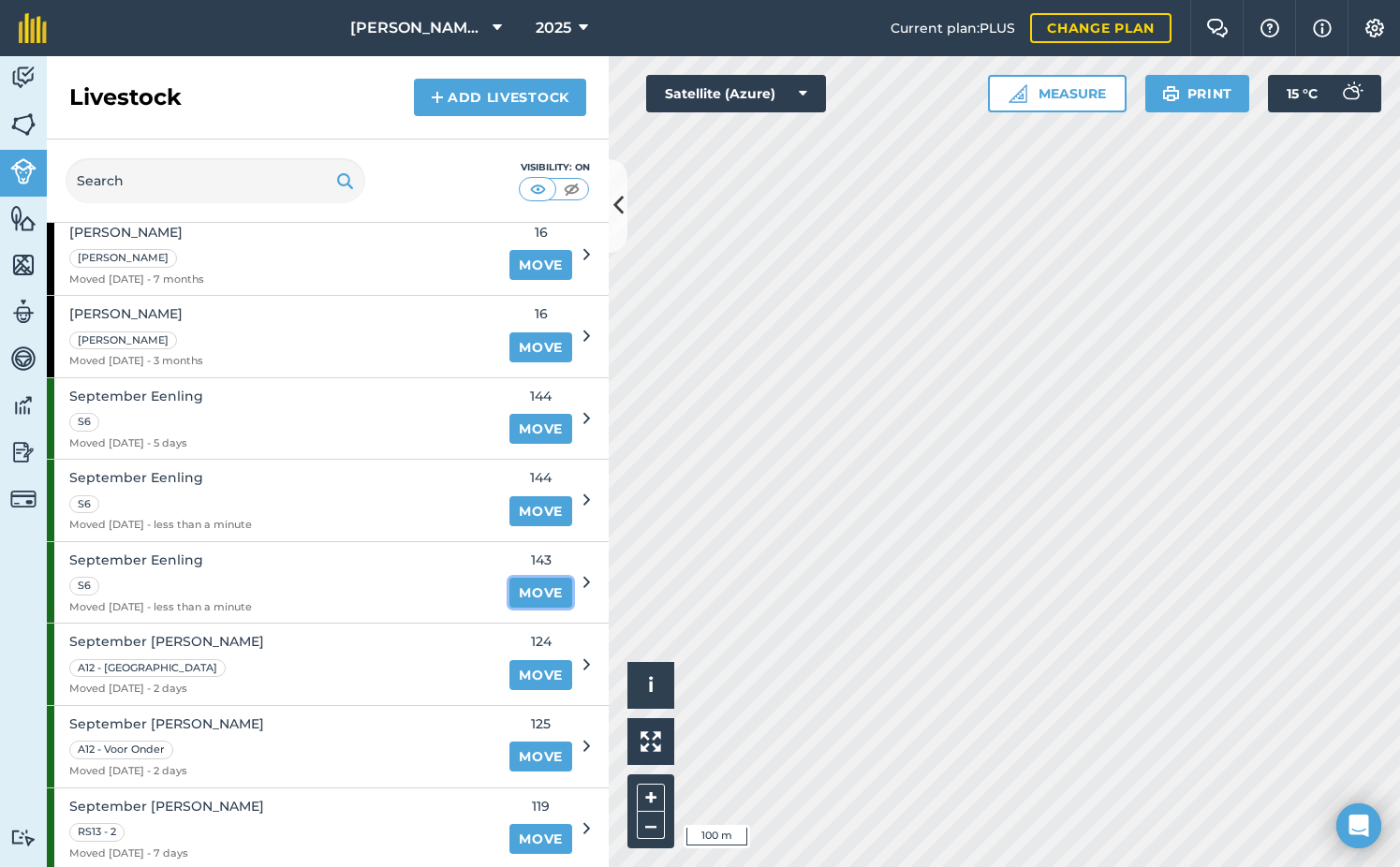
click at [520, 586] on link "Move" at bounding box center [540, 593] width 62 height 30
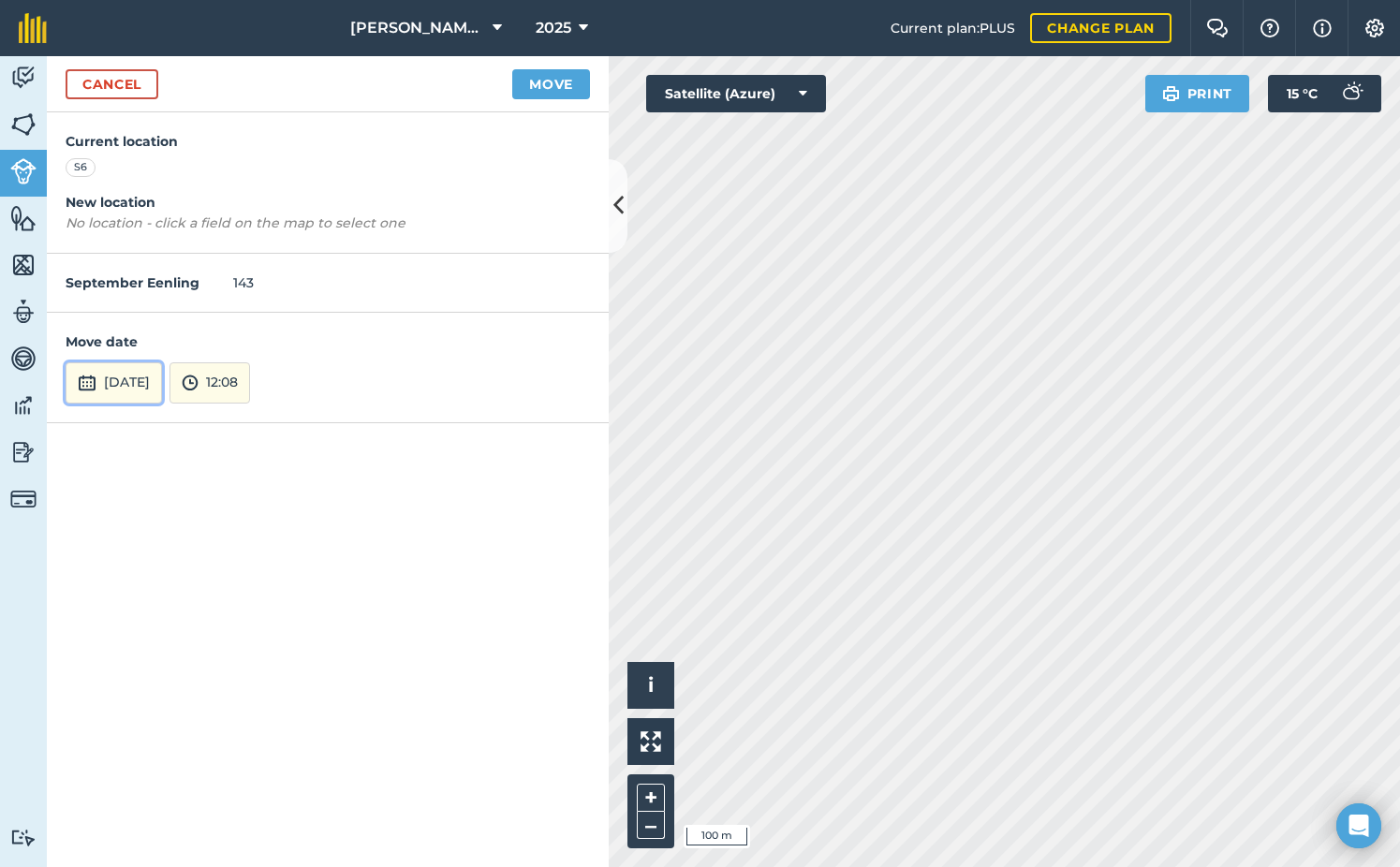
click at [162, 392] on button "[DATE]" at bounding box center [113, 383] width 96 height 42
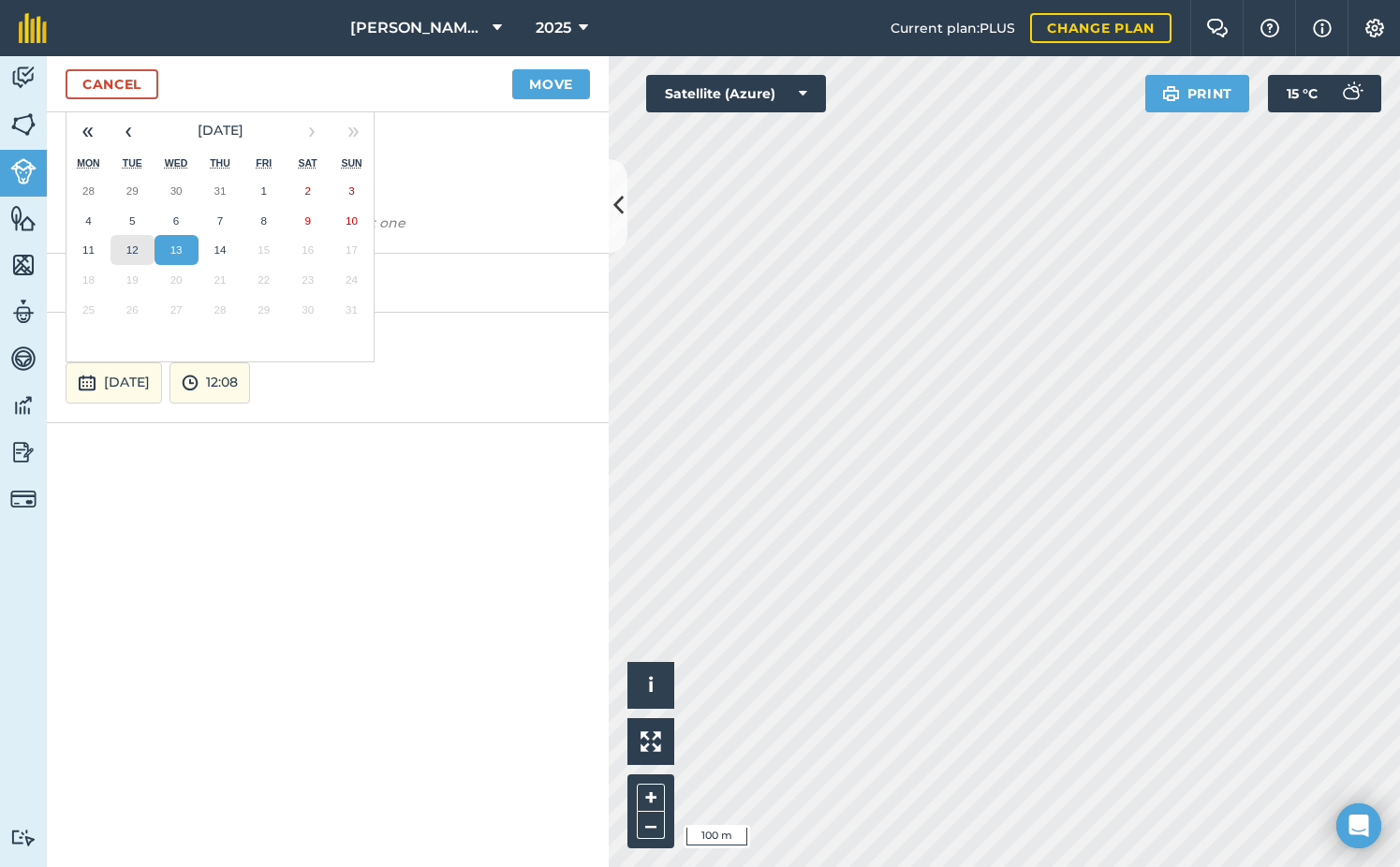
click at [141, 254] on button "12" at bounding box center [132, 250] width 44 height 30
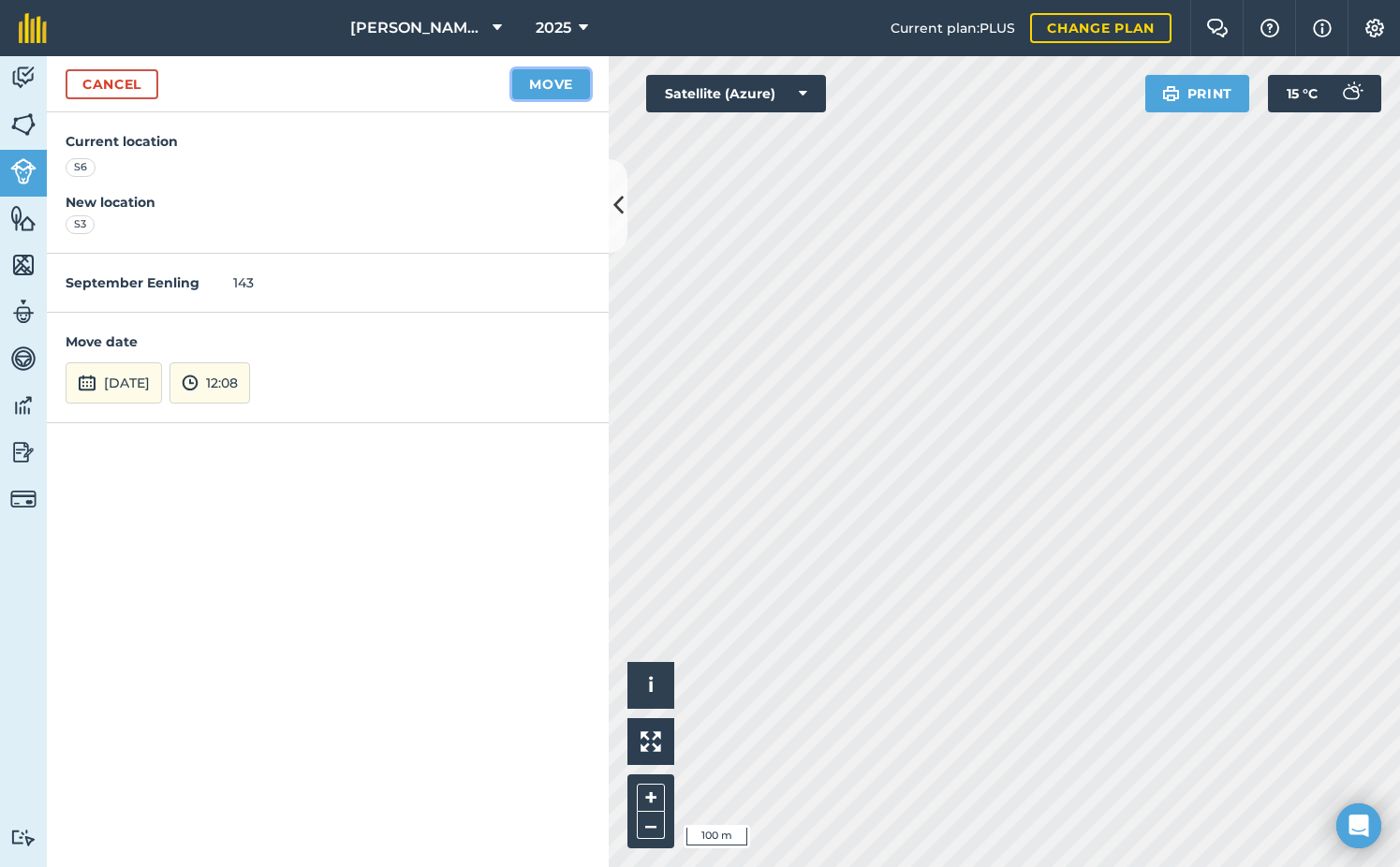
click at [563, 89] on button "Move" at bounding box center [551, 84] width 77 height 30
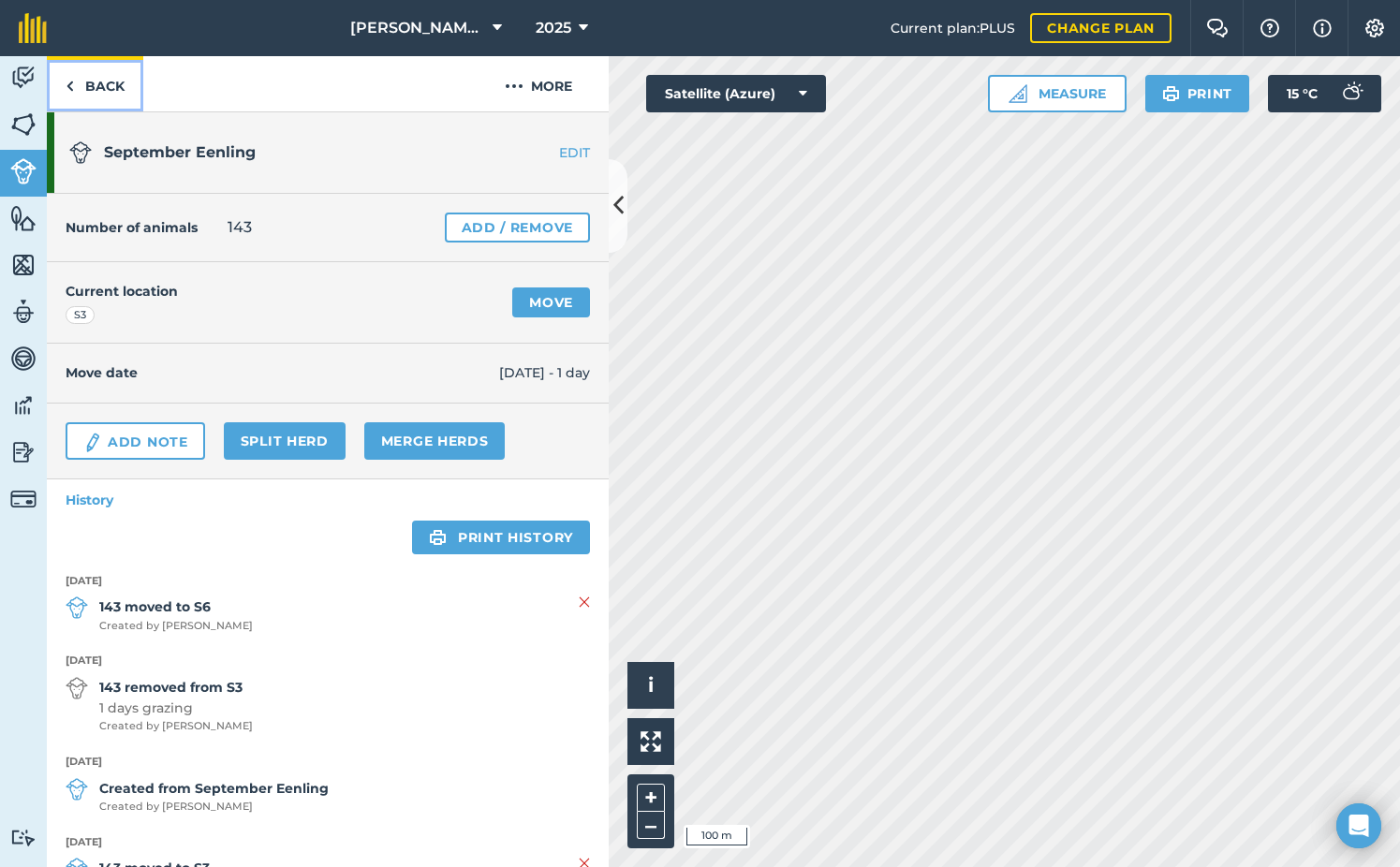
click at [85, 93] on link "Back" at bounding box center [95, 83] width 96 height 55
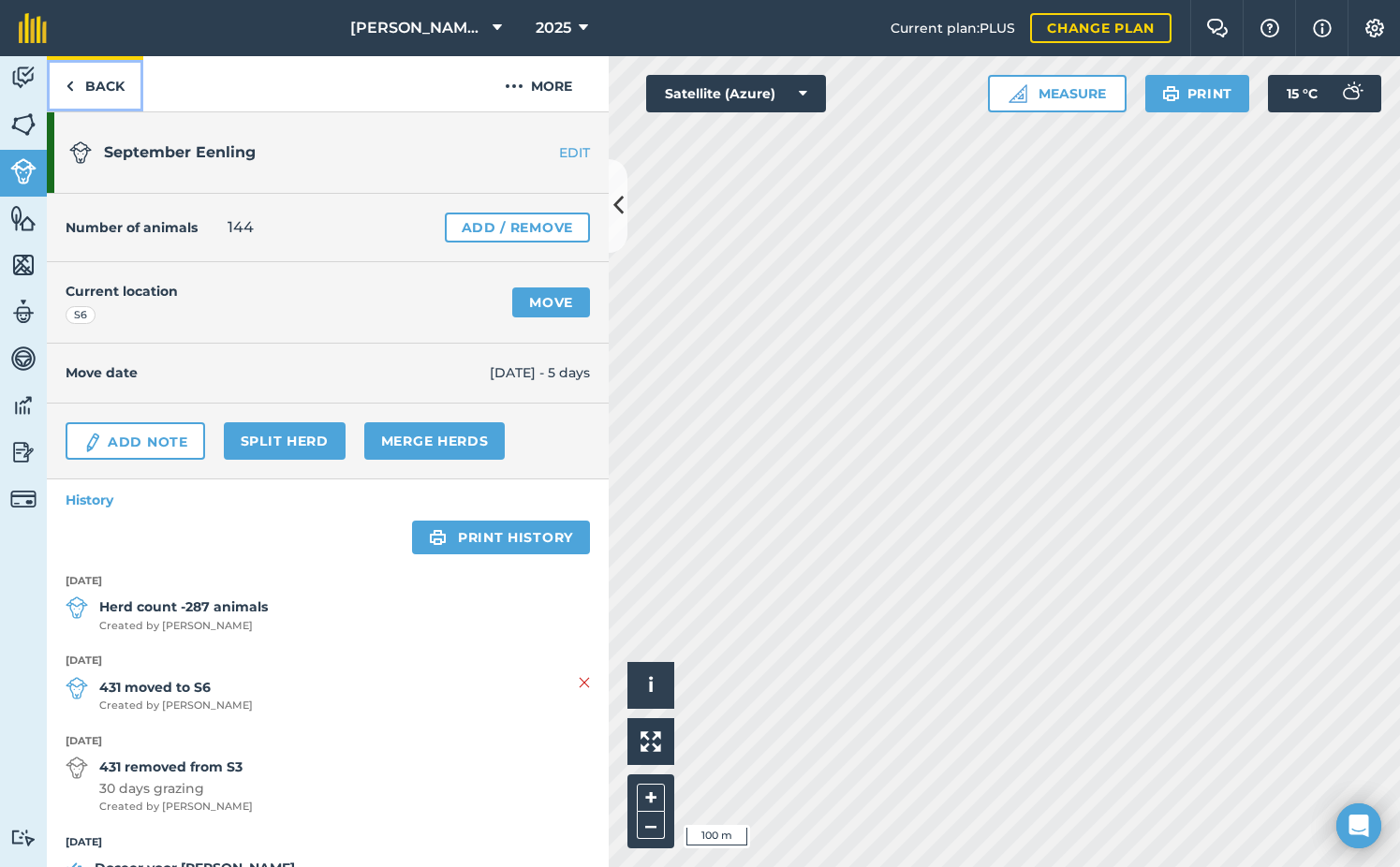
click at [94, 79] on link "Back" at bounding box center [95, 83] width 96 height 55
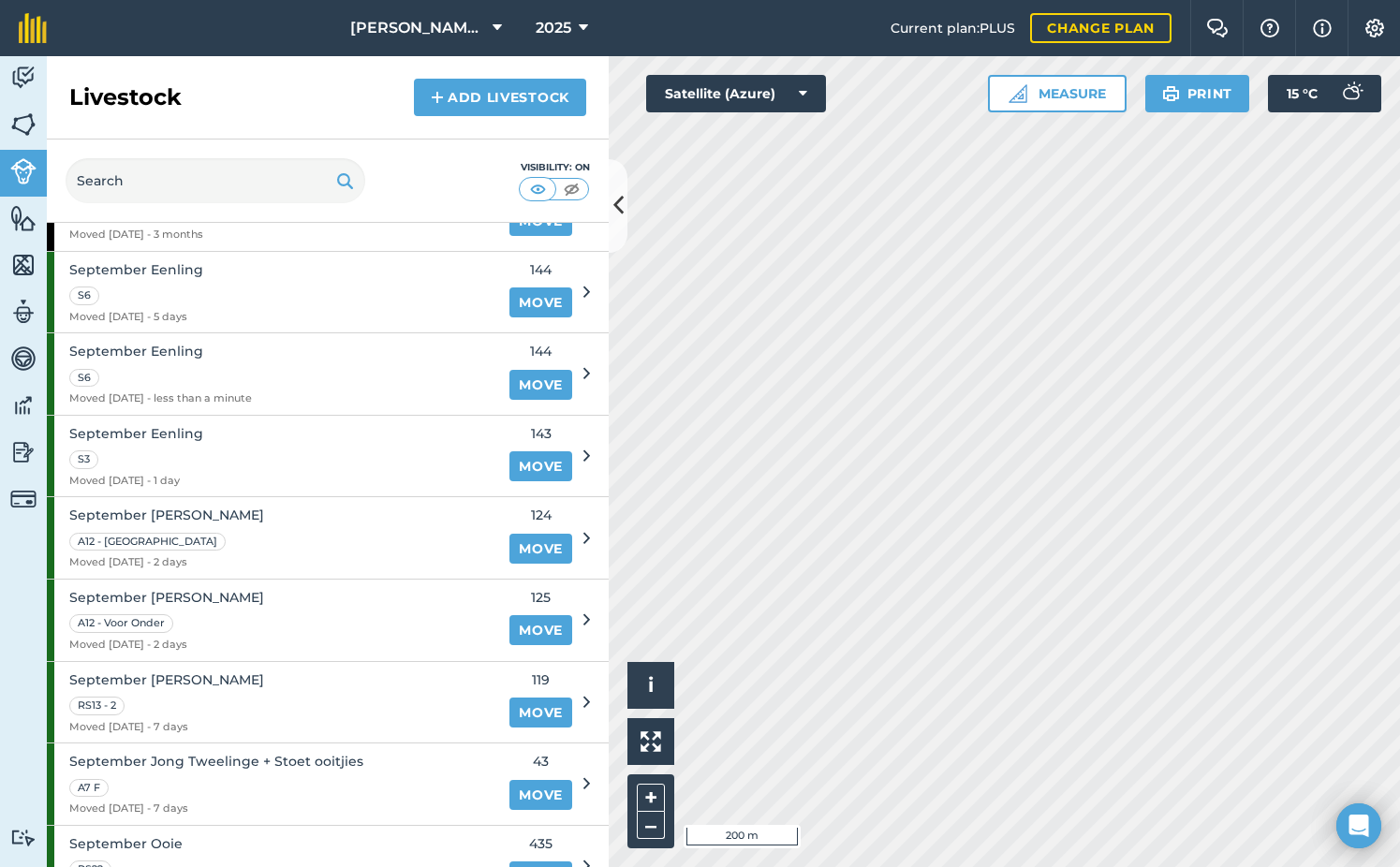
scroll to position [1124, 0]
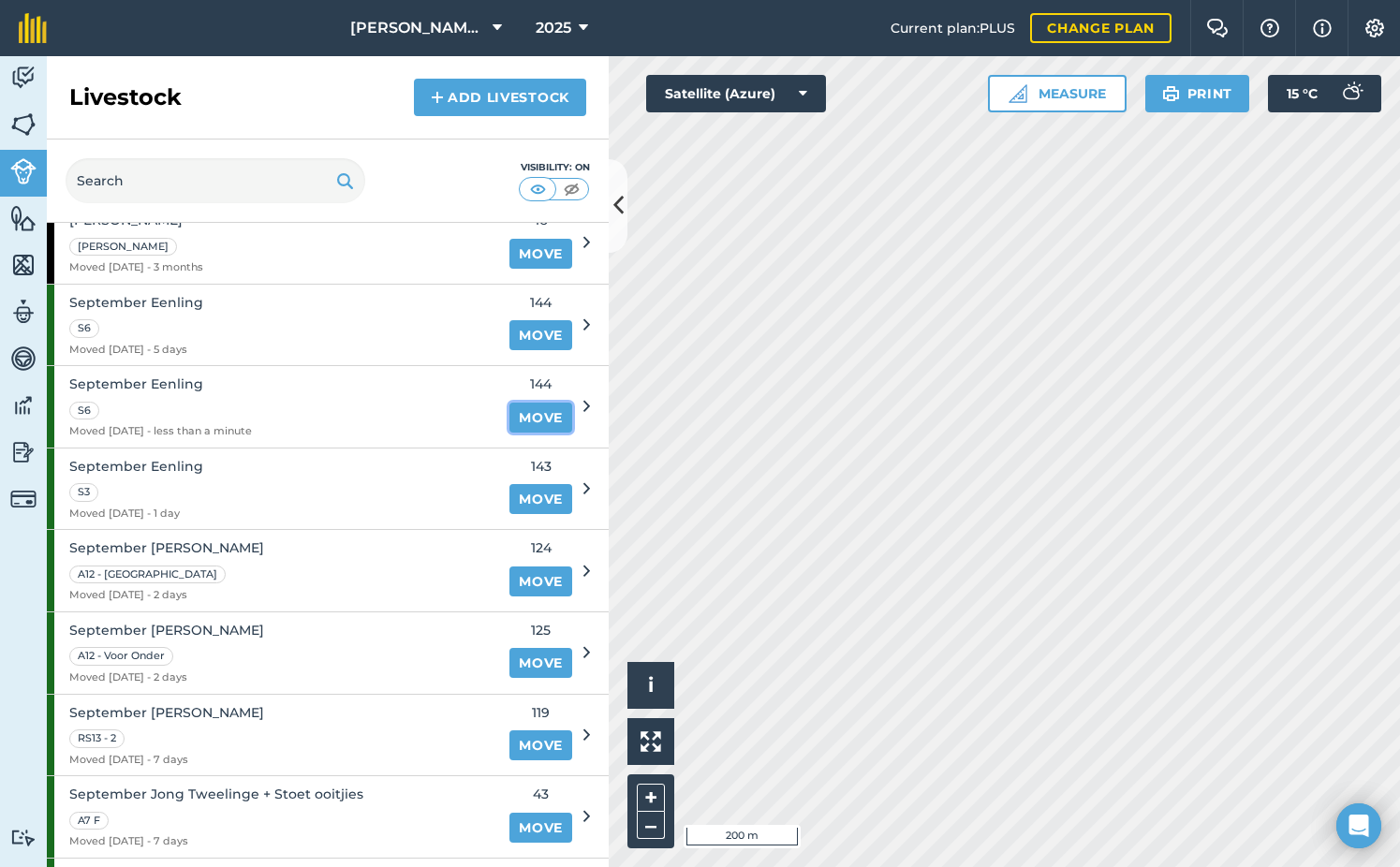
click at [518, 413] on link "Move" at bounding box center [540, 417] width 62 height 30
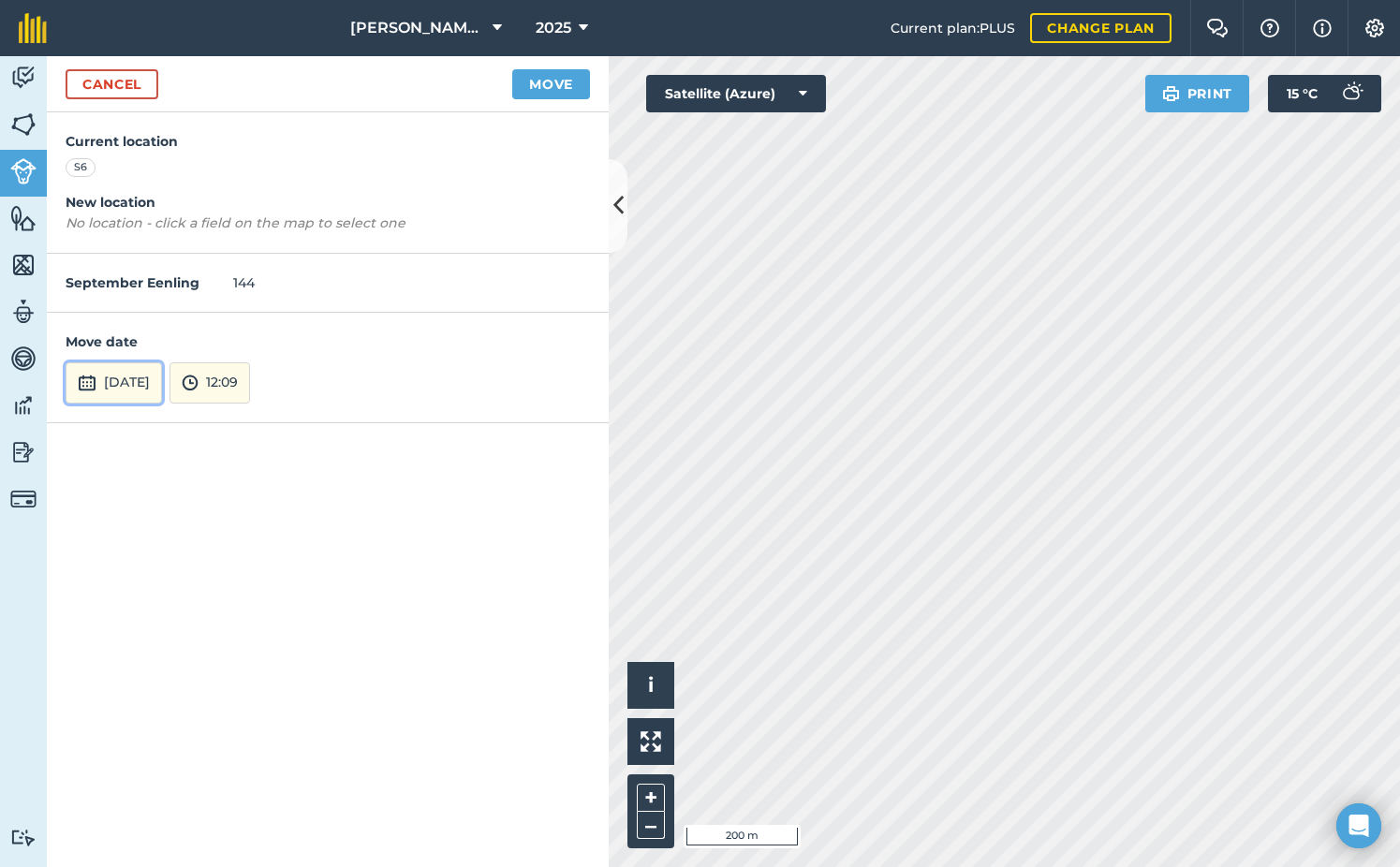
click at [146, 390] on button "[DATE]" at bounding box center [113, 383] width 96 height 42
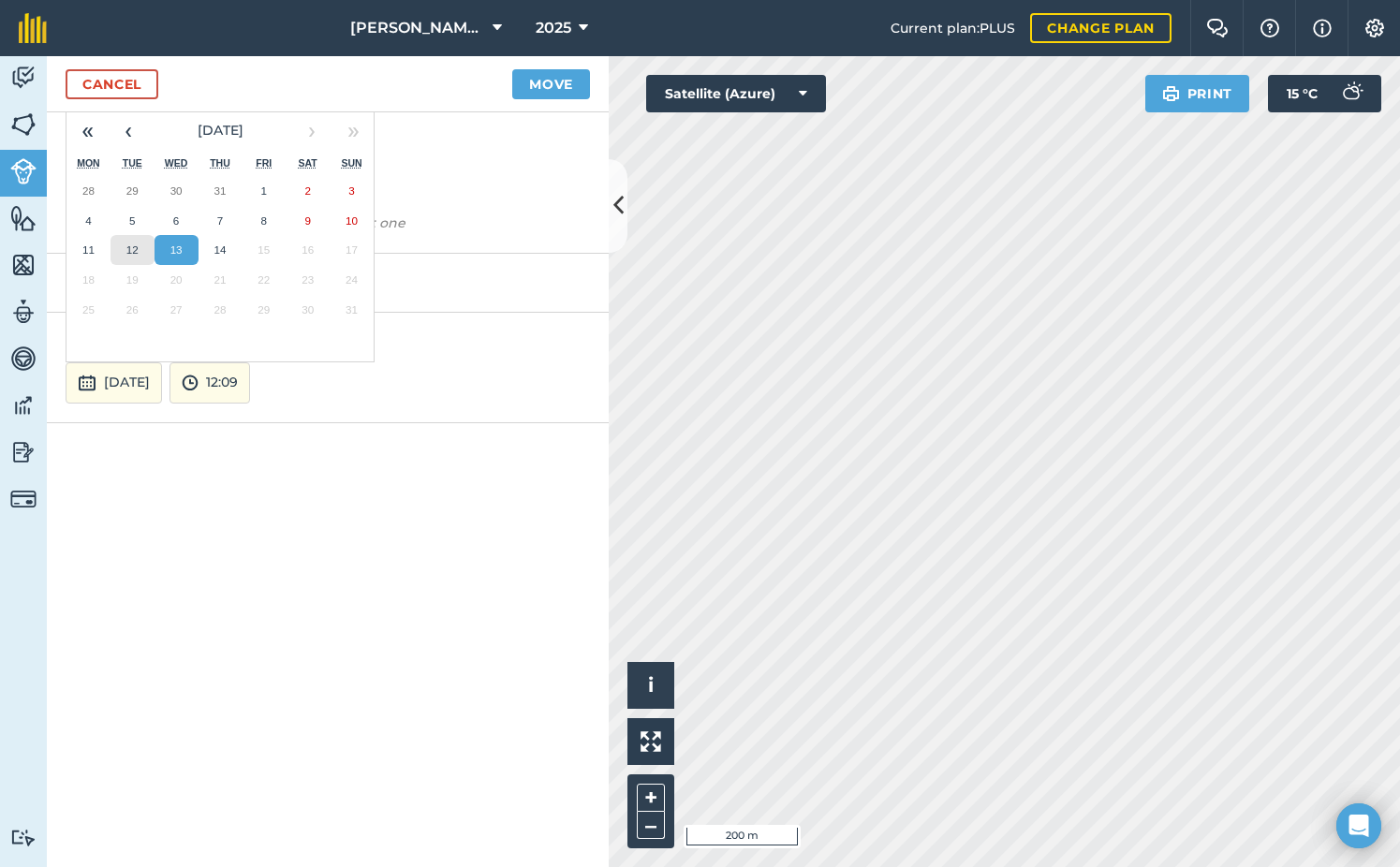
click at [145, 243] on button "12" at bounding box center [132, 250] width 44 height 30
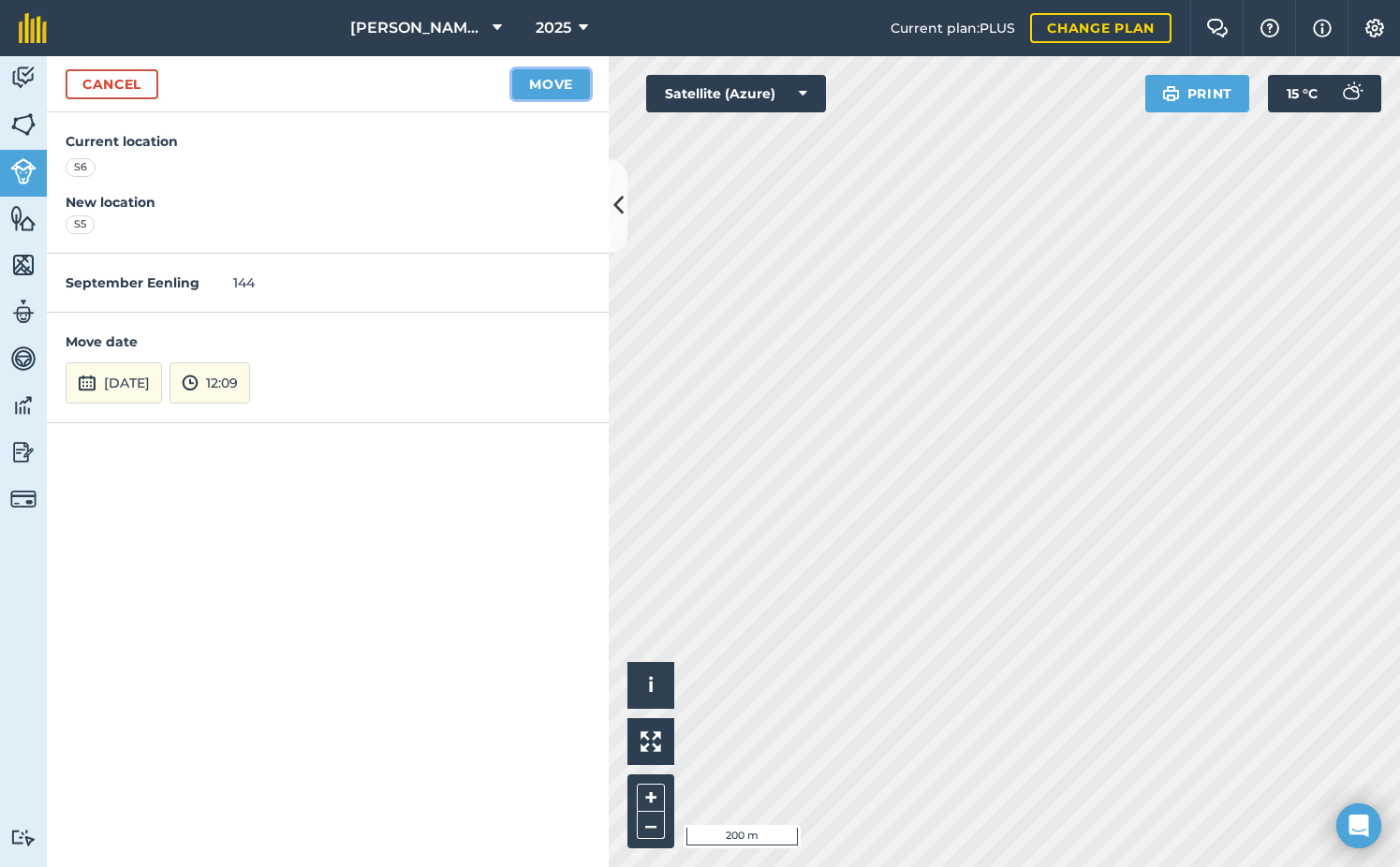
click at [537, 80] on button "Move" at bounding box center [551, 84] width 77 height 30
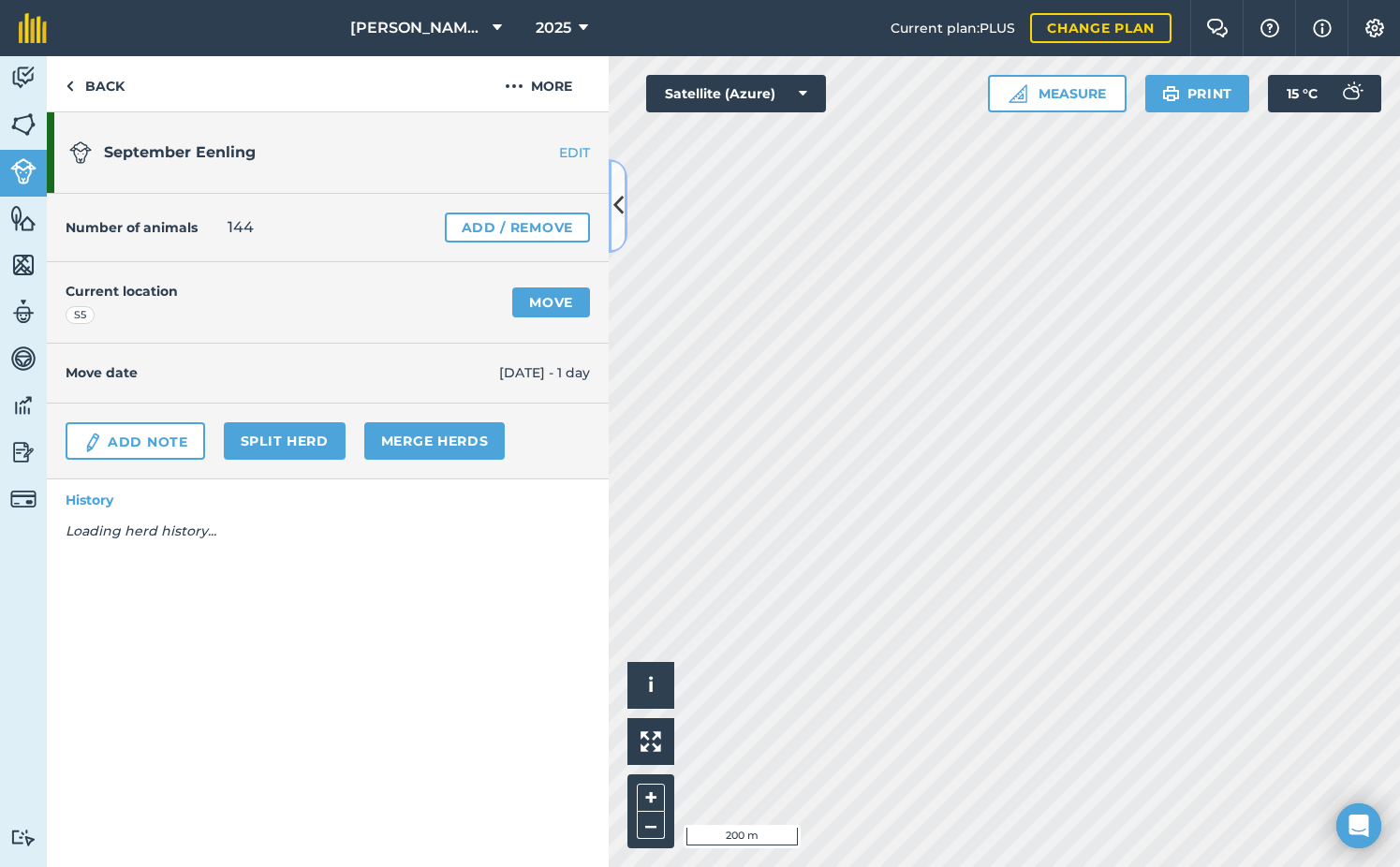
click at [621, 213] on icon at bounding box center [618, 205] width 10 height 33
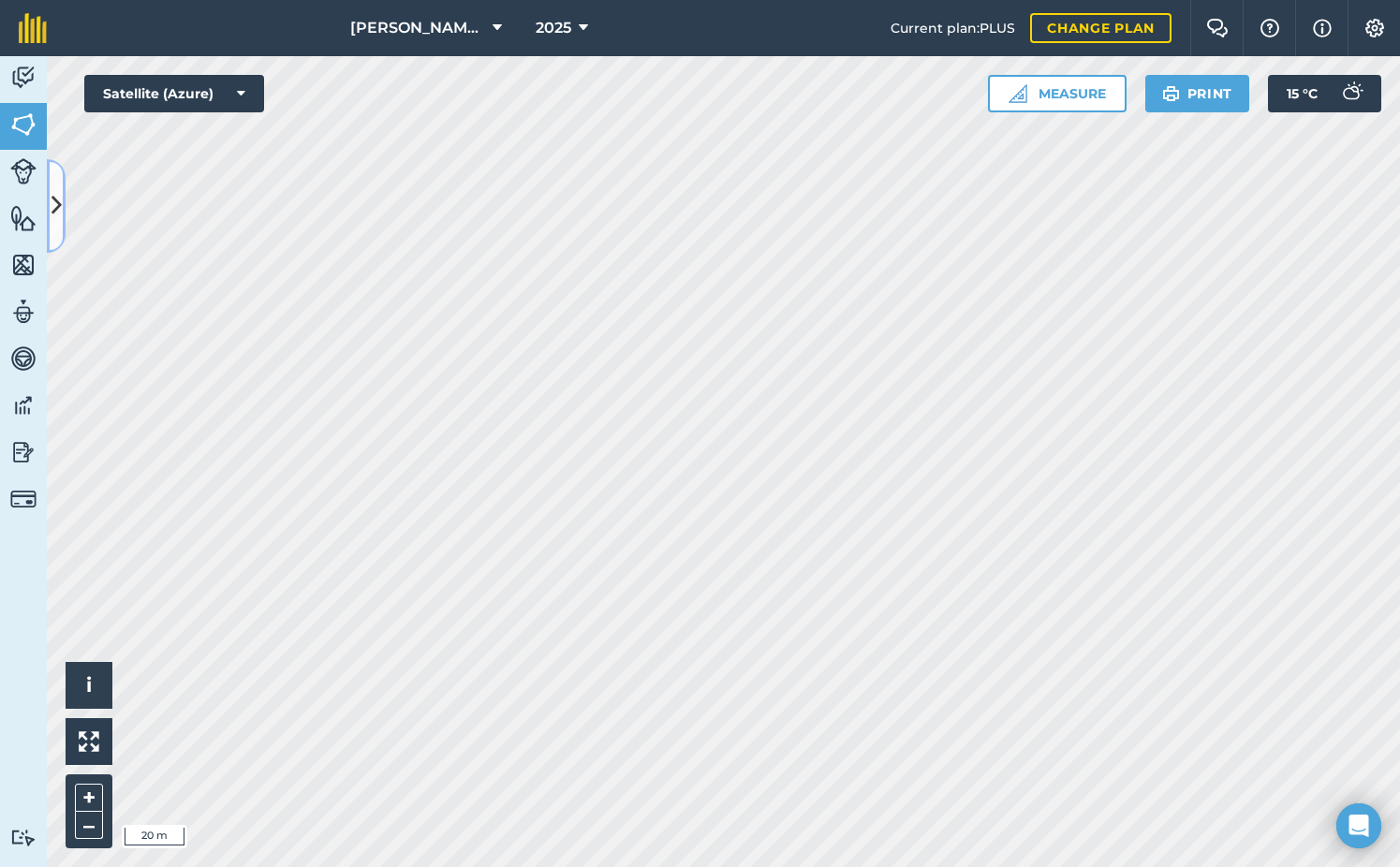
click at [63, 196] on button at bounding box center [57, 206] width 19 height 94
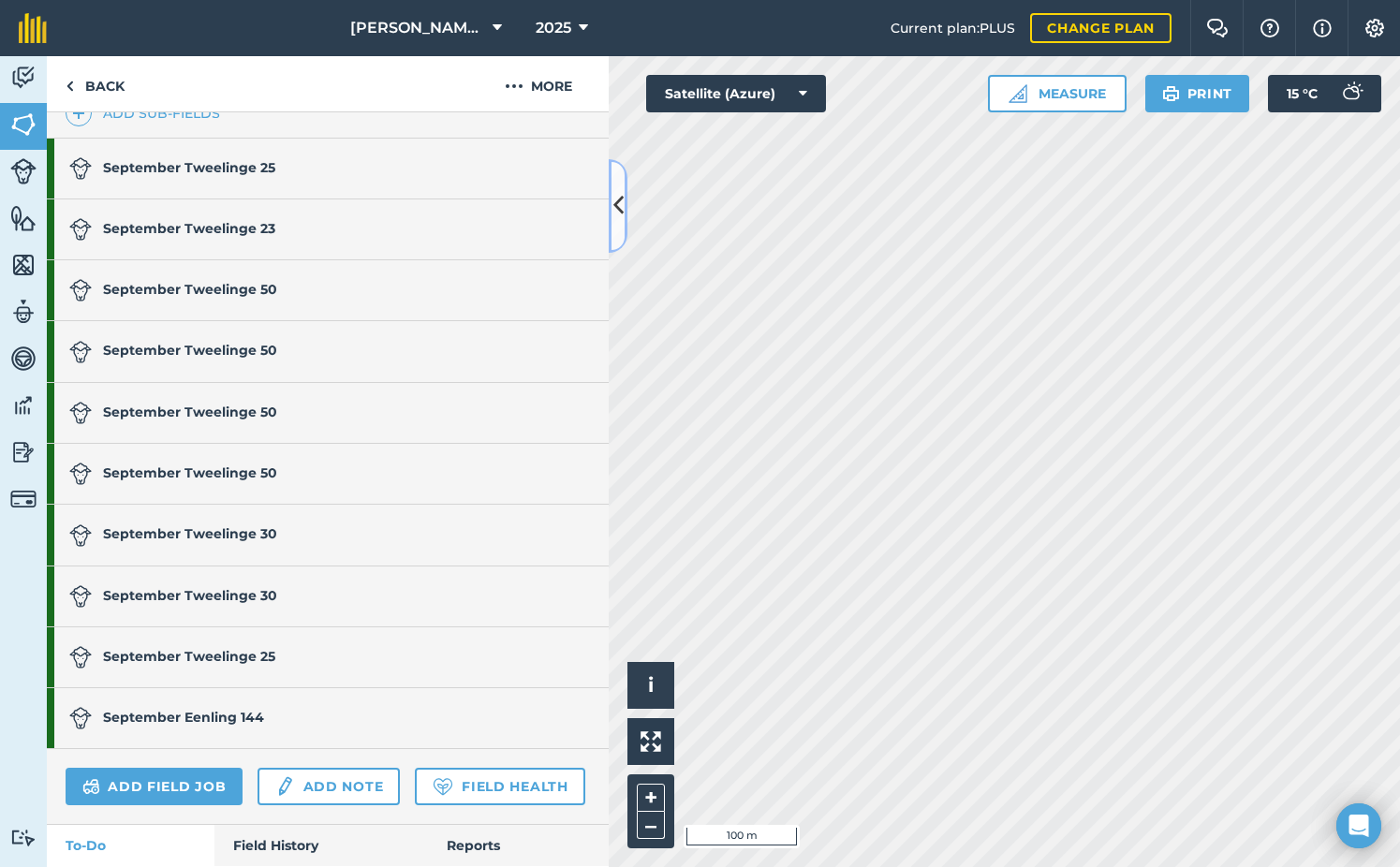
scroll to position [655, 0]
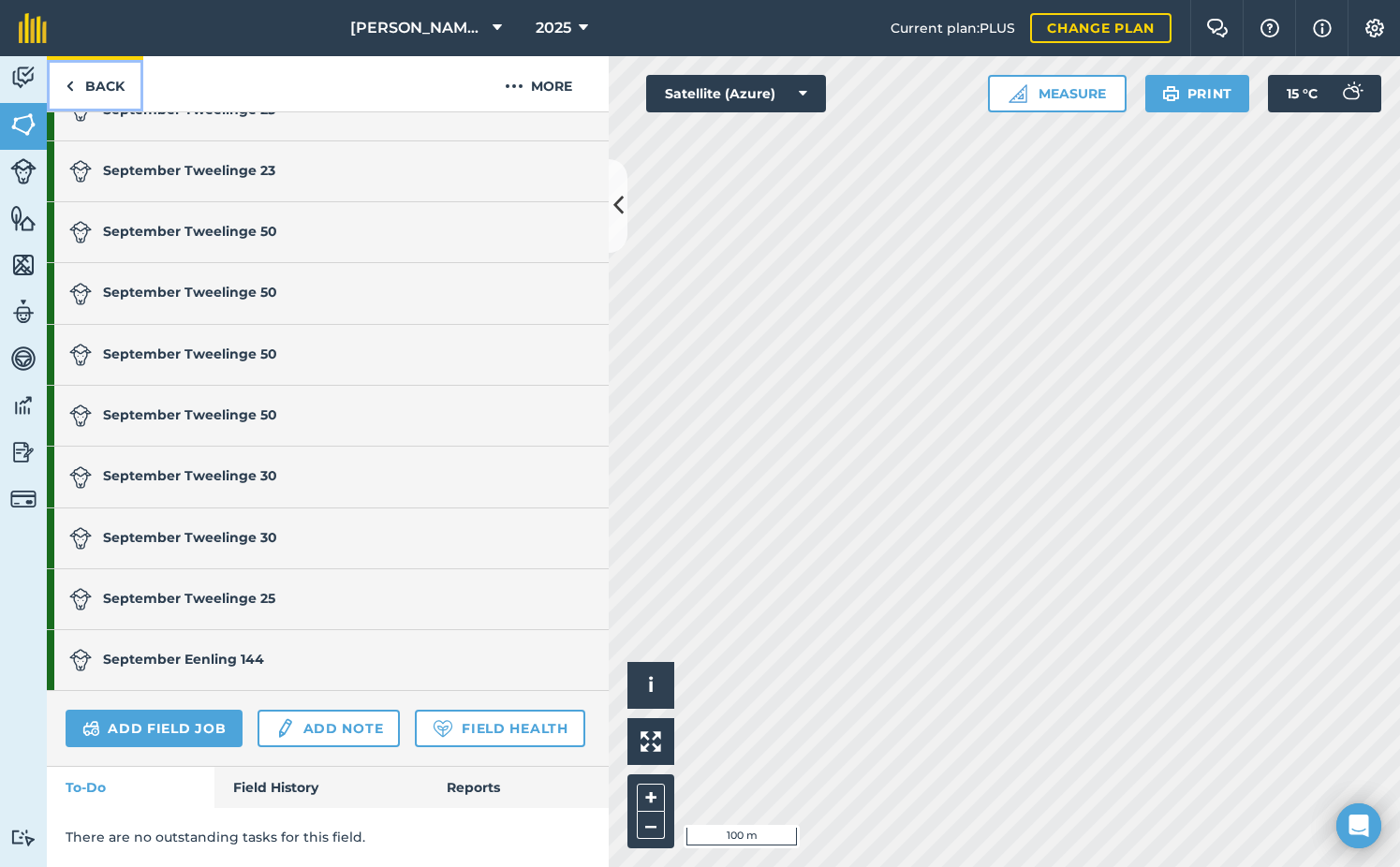
click at [111, 87] on link "Back" at bounding box center [95, 83] width 96 height 55
click at [24, 30] on img at bounding box center [33, 28] width 28 height 30
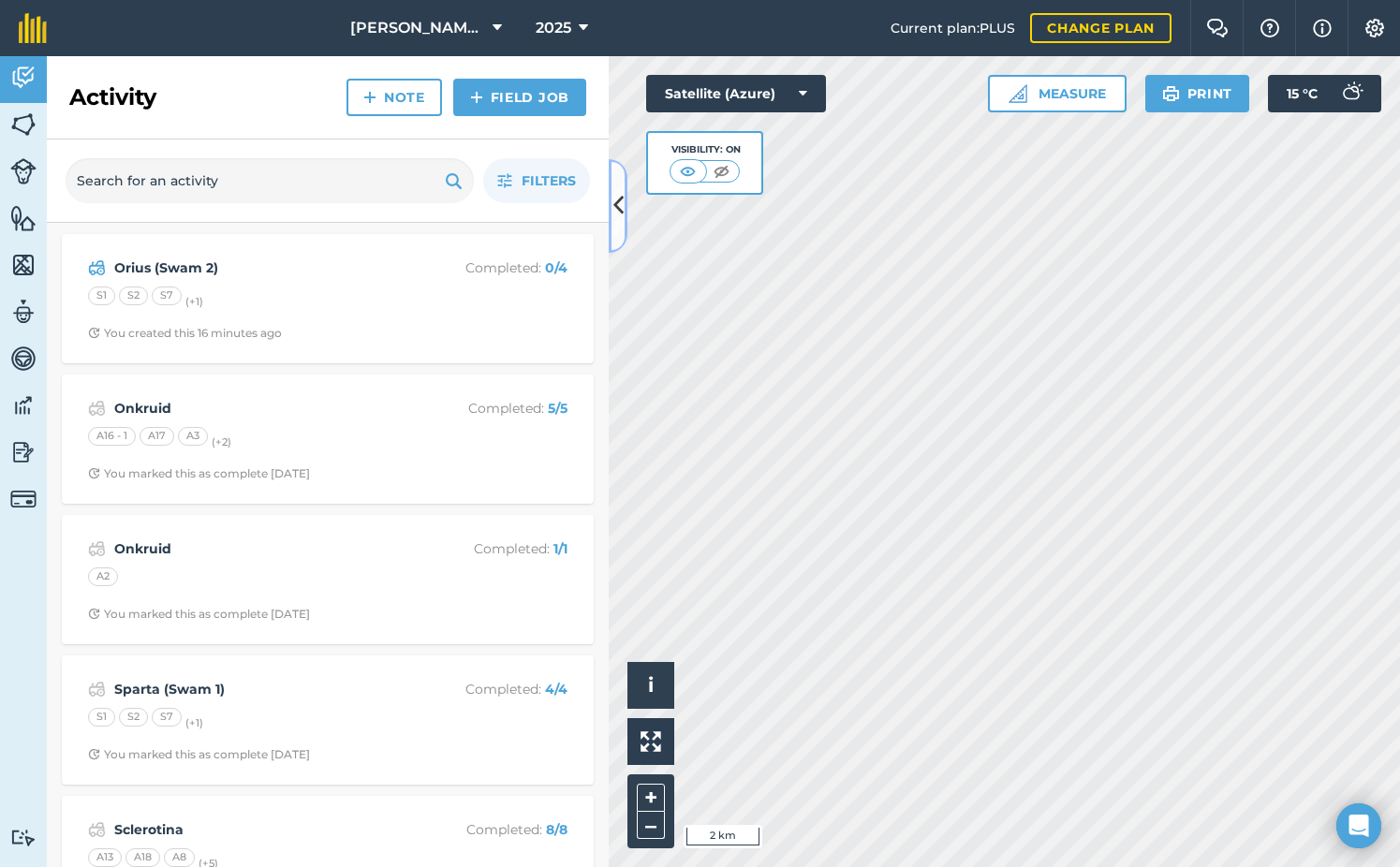
click at [620, 182] on button at bounding box center [618, 206] width 19 height 94
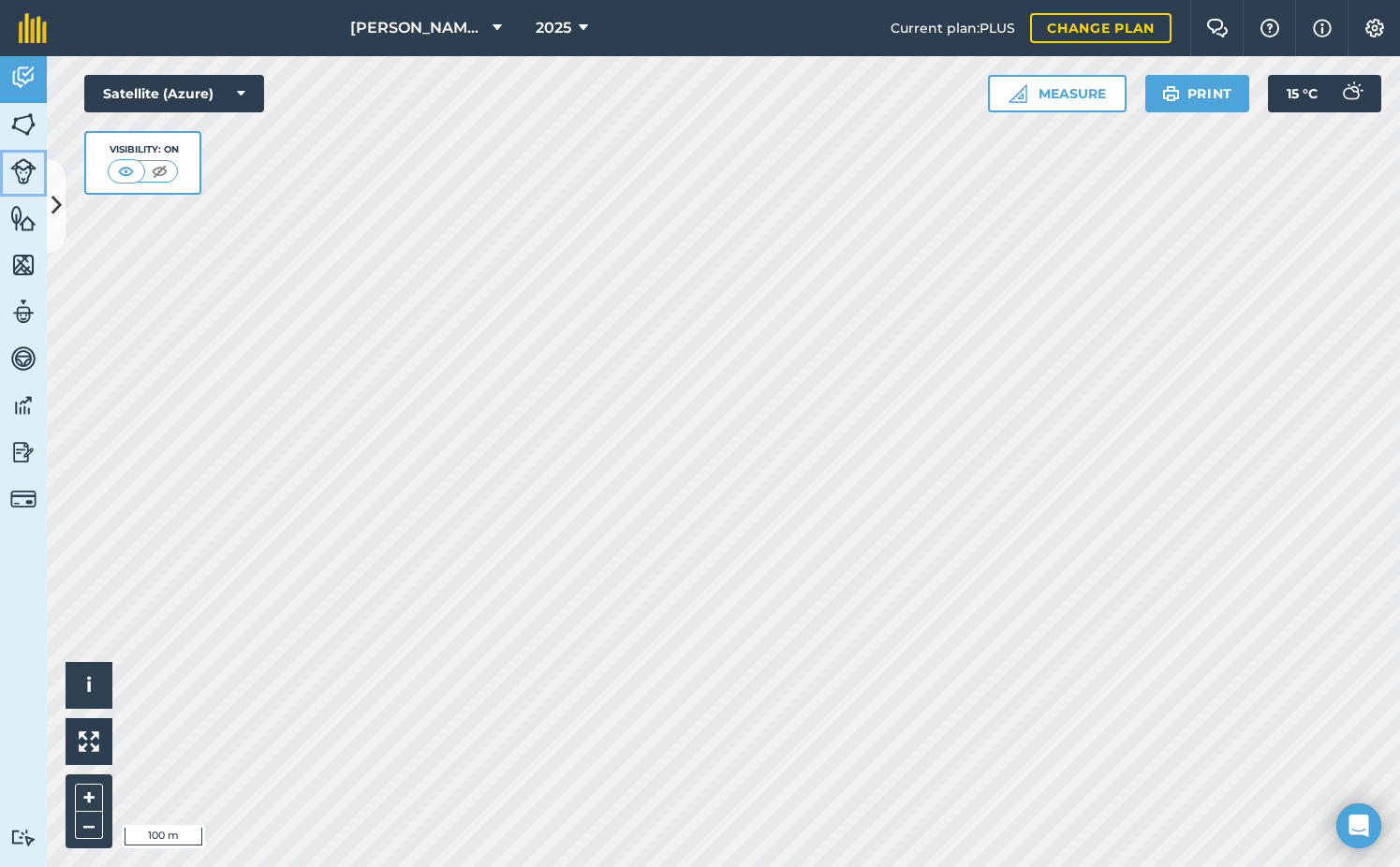
click at [12, 171] on img at bounding box center [24, 172] width 26 height 26
click at [56, 192] on icon at bounding box center [57, 205] width 10 height 33
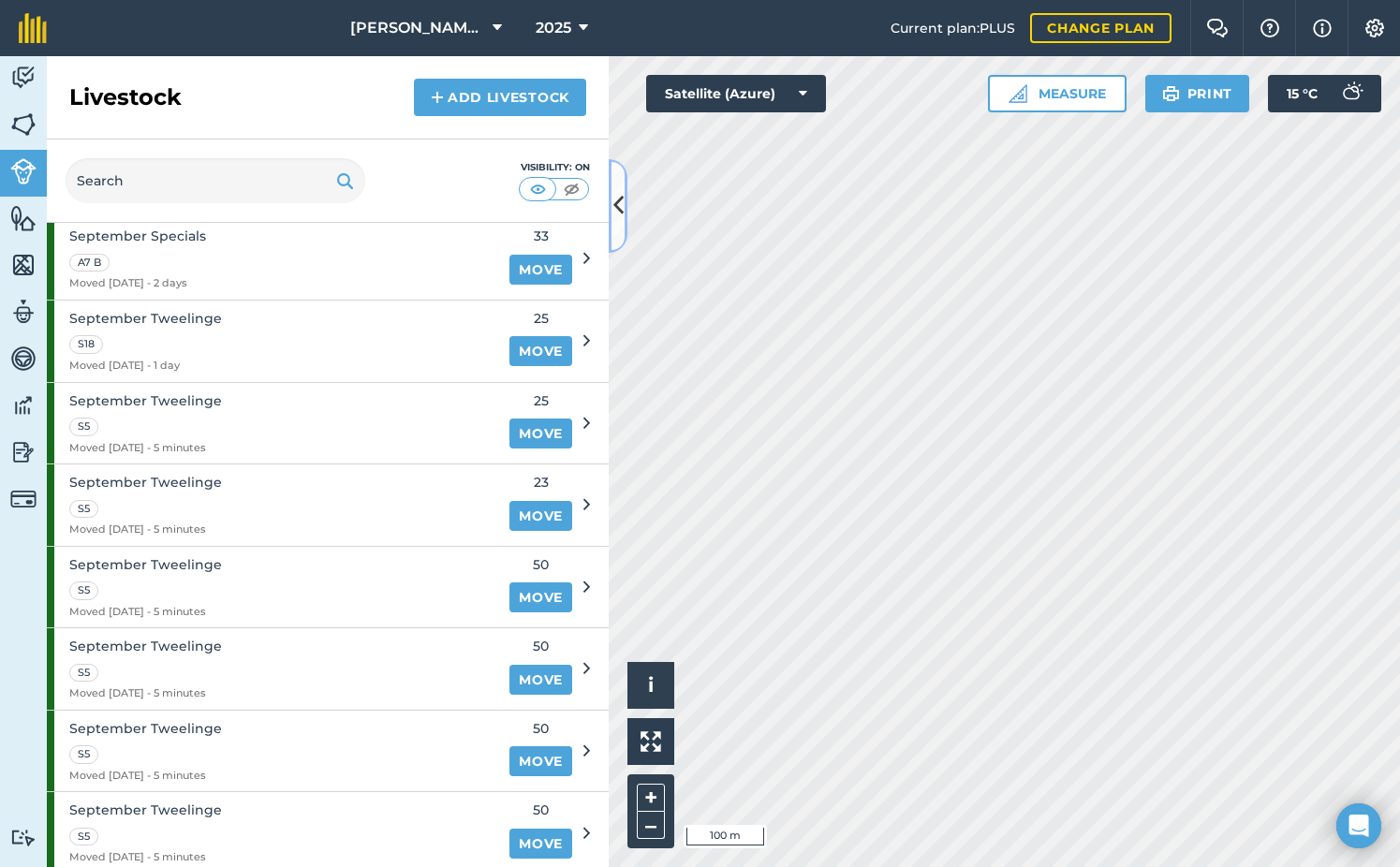
scroll to position [1873, 0]
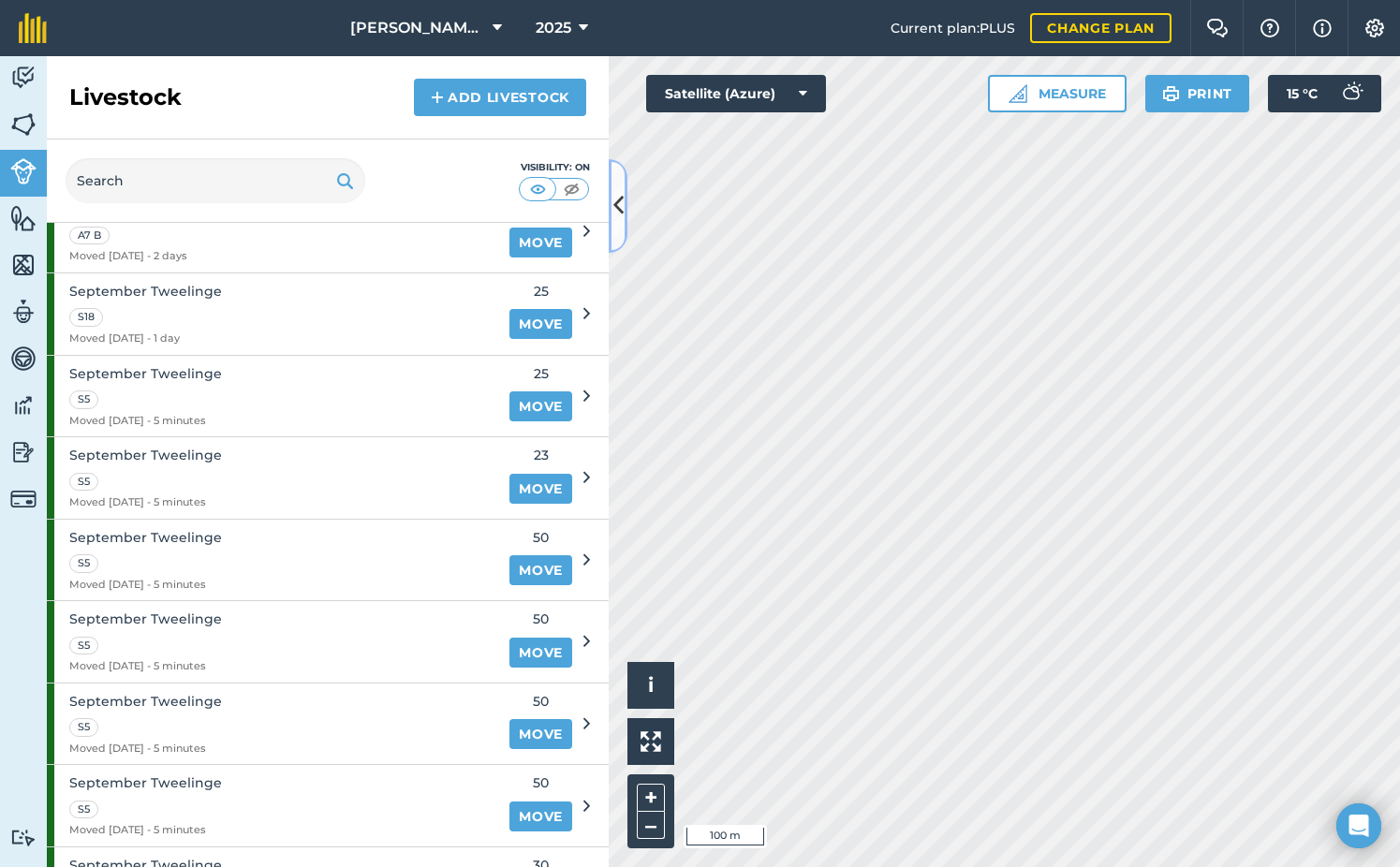
click at [623, 185] on button at bounding box center [618, 206] width 19 height 94
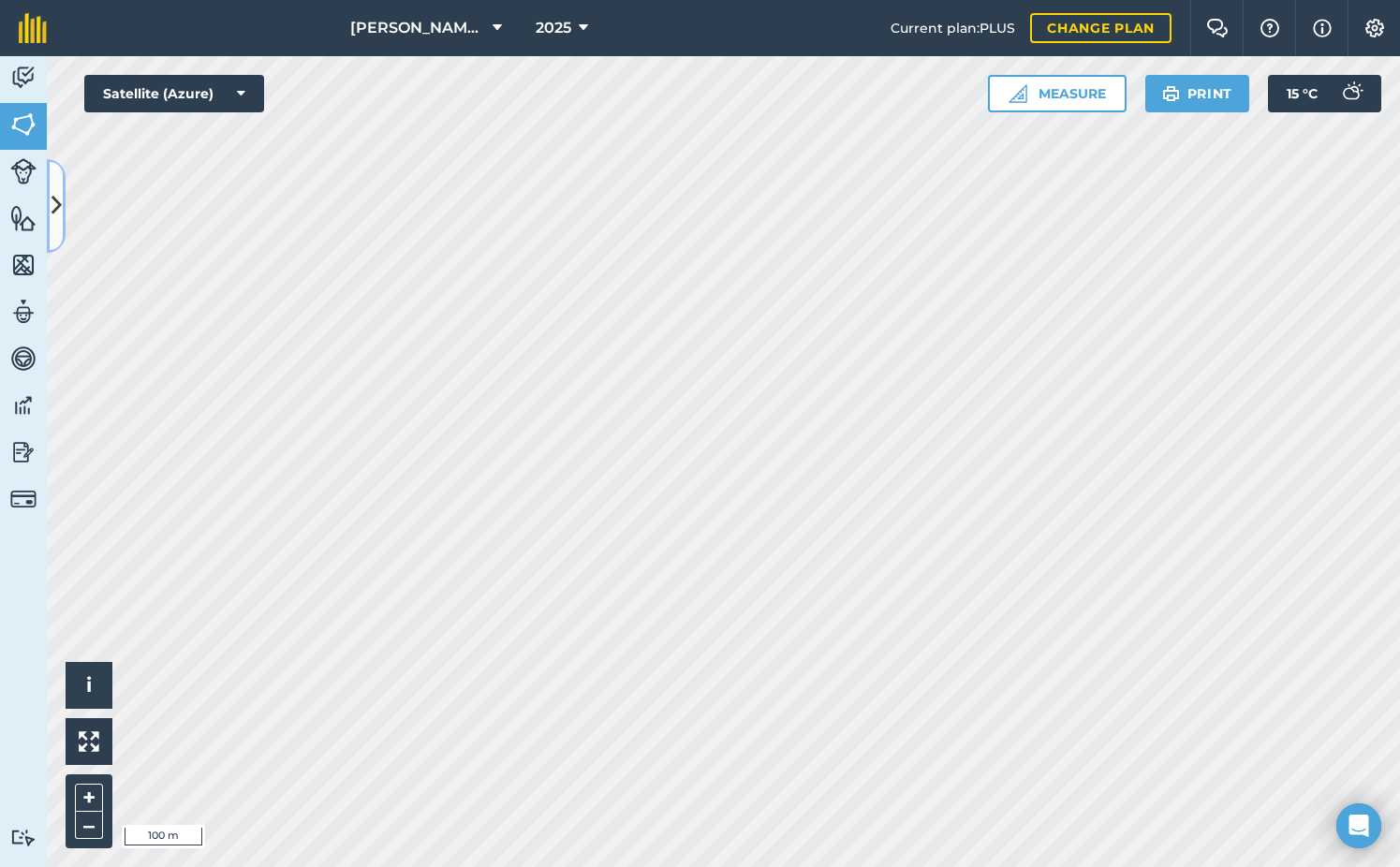
click at [53, 191] on icon at bounding box center [57, 205] width 10 height 33
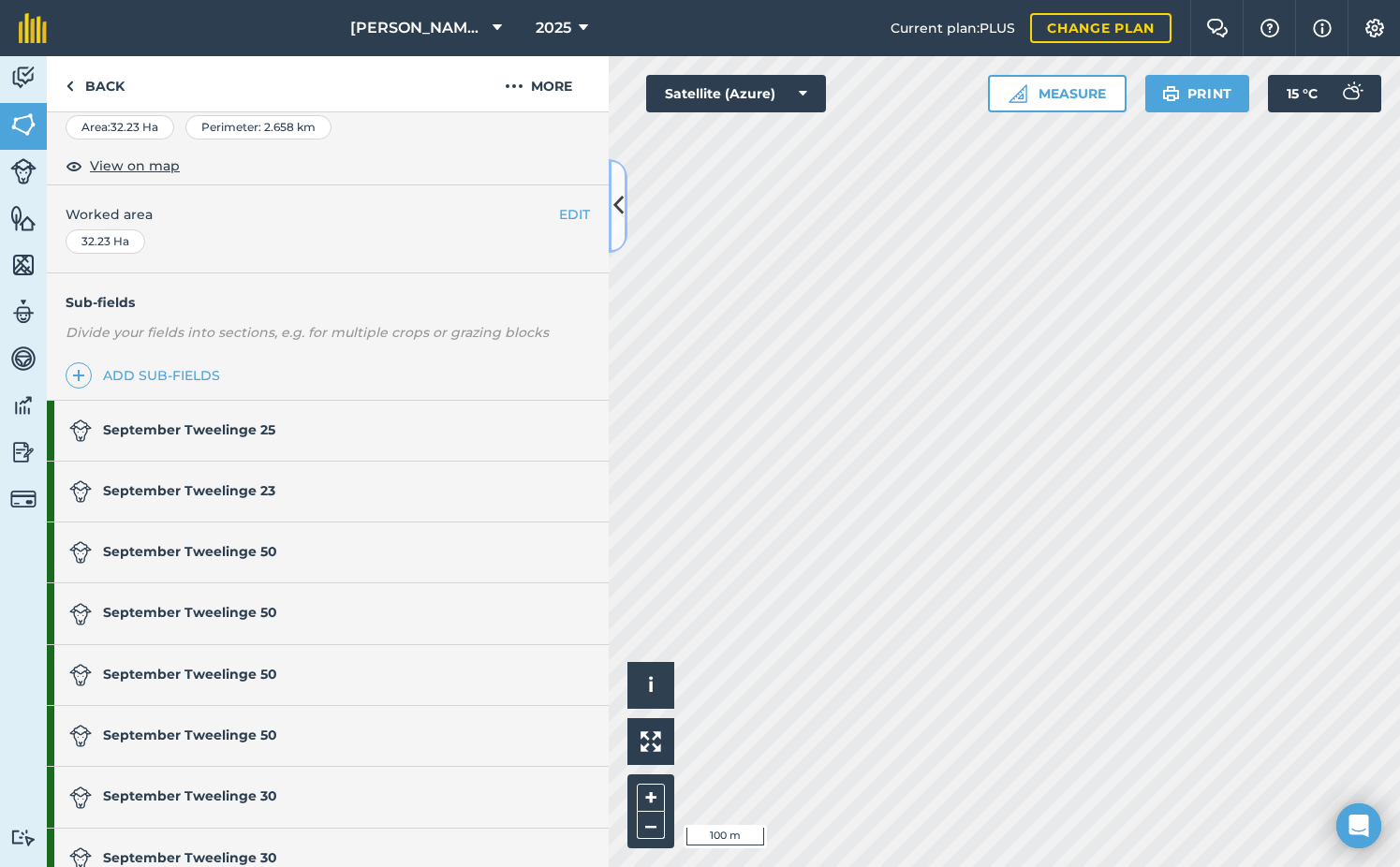
scroll to position [303, 0]
click at [6, 165] on link "Livestock" at bounding box center [24, 174] width 47 height 47
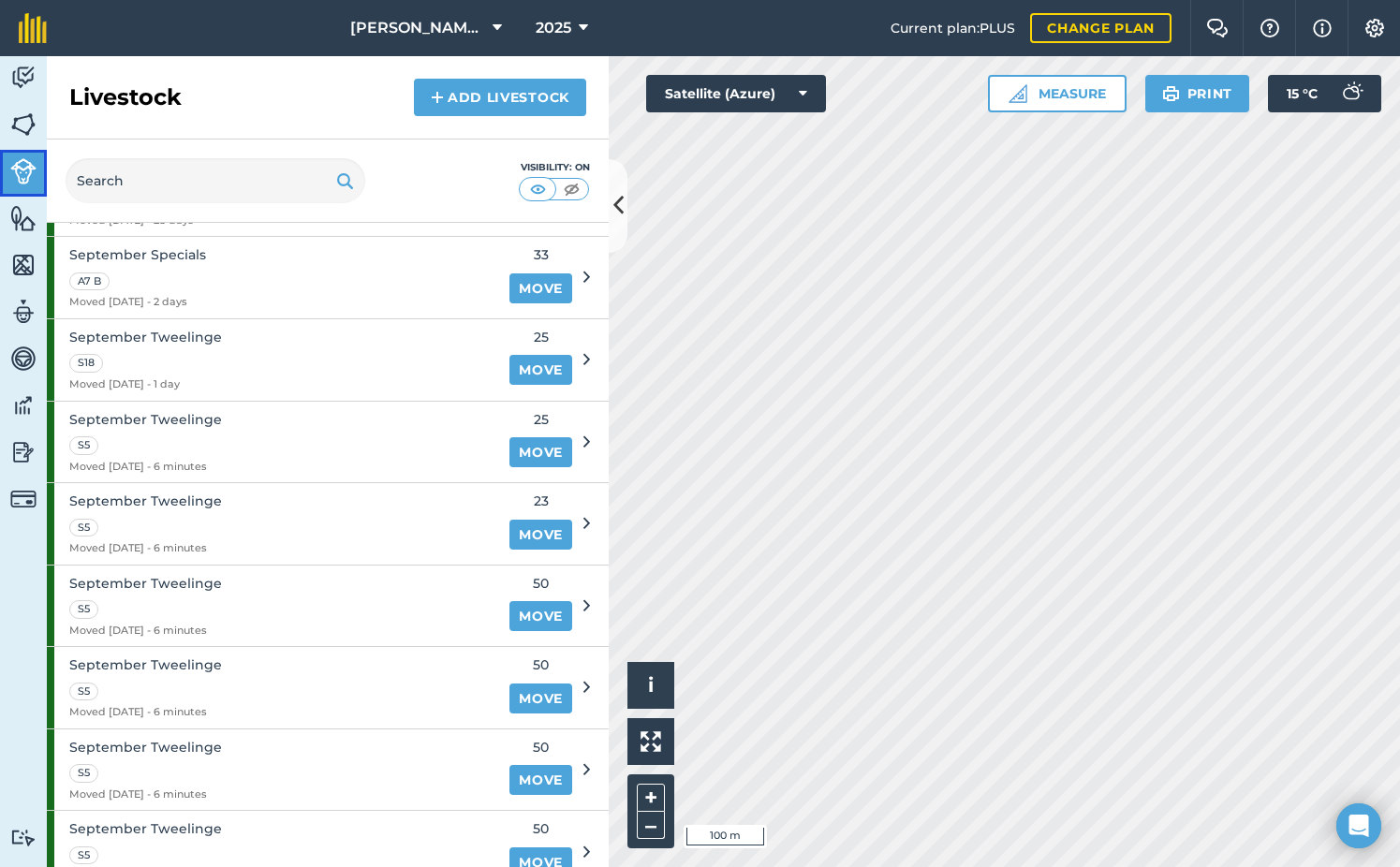
scroll to position [1873, 0]
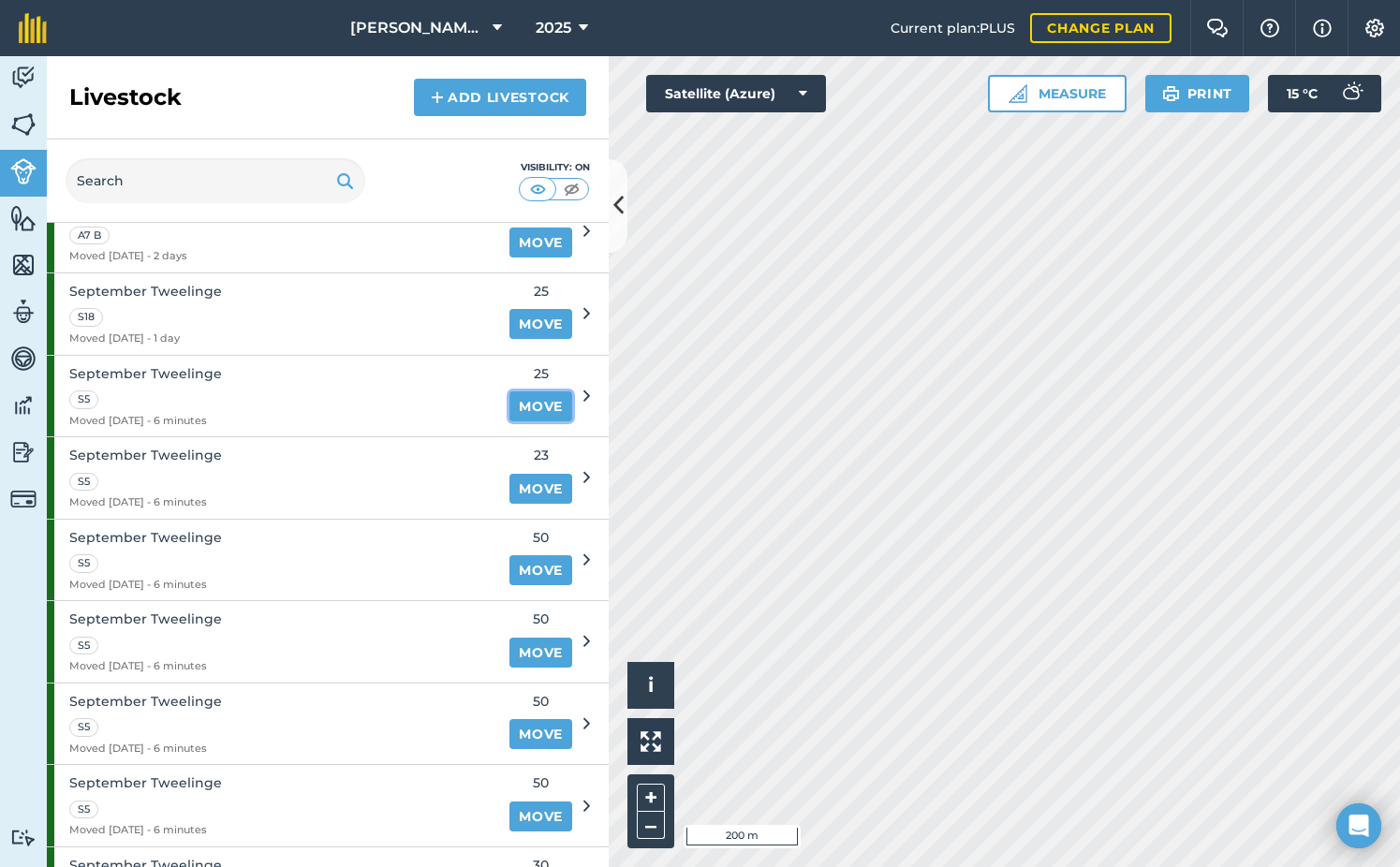
click at [535, 410] on link "Move" at bounding box center [540, 406] width 62 height 30
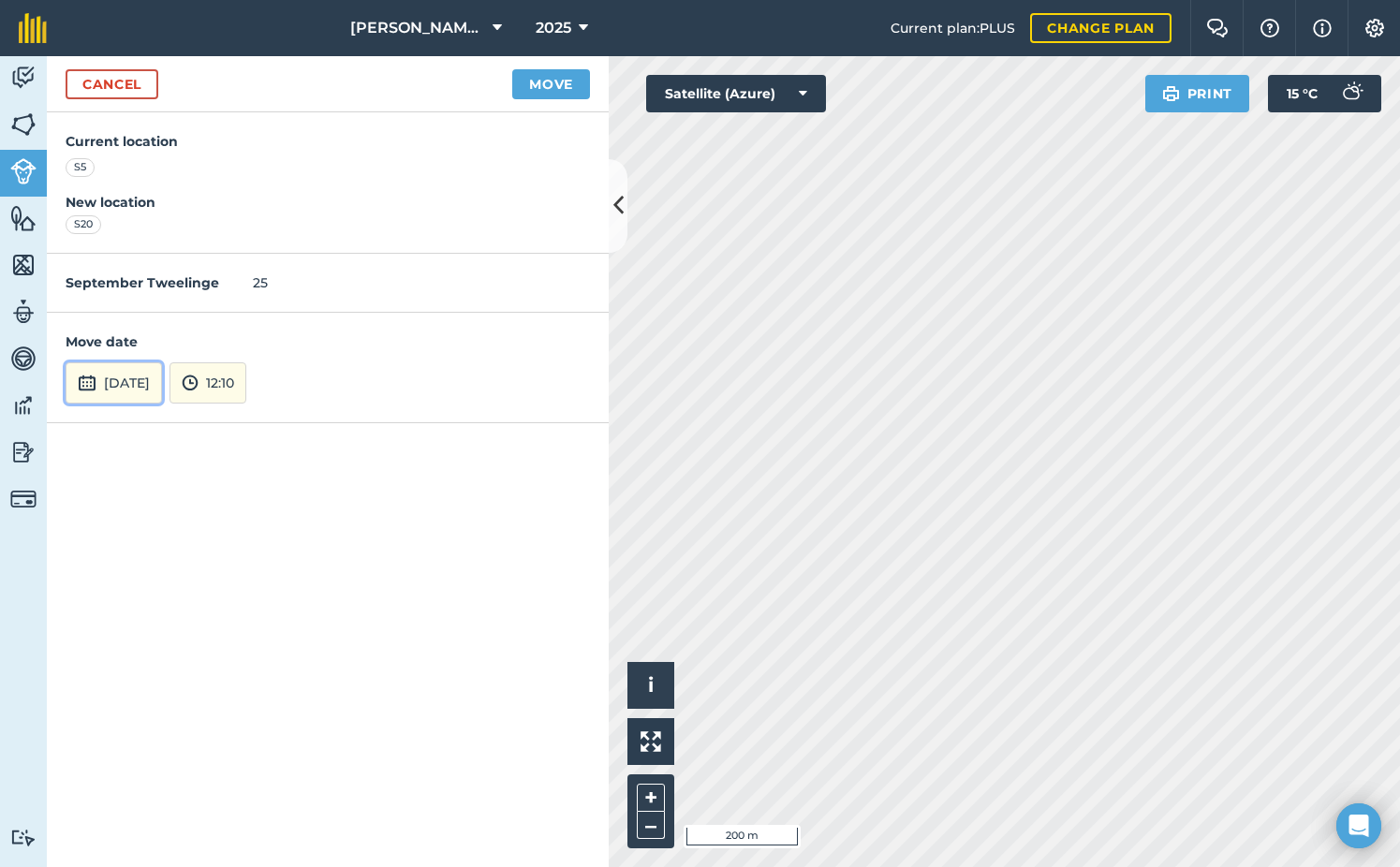
click at [137, 381] on button "[DATE]" at bounding box center [113, 383] width 96 height 42
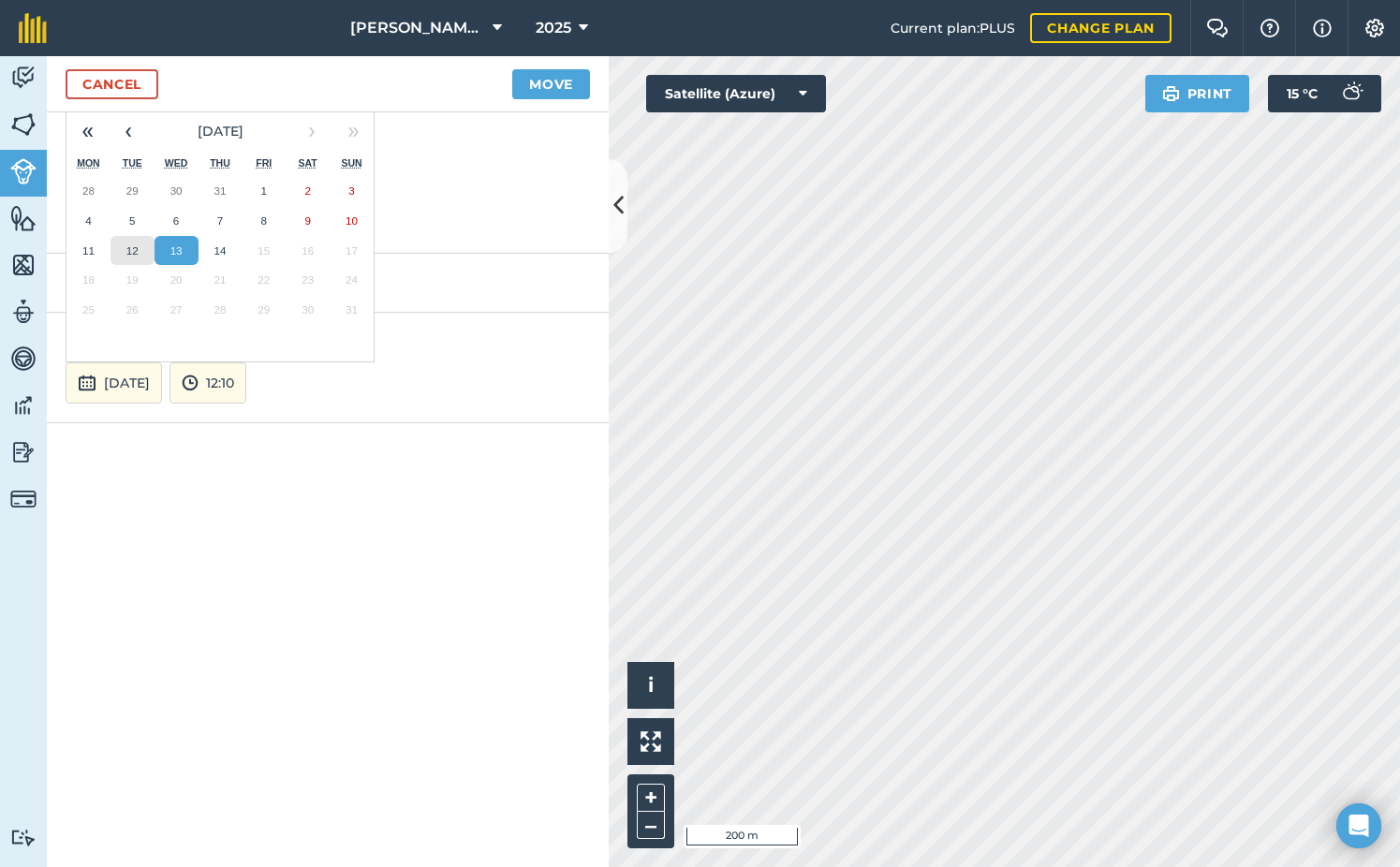
click at [131, 243] on button "12" at bounding box center [132, 251] width 44 height 30
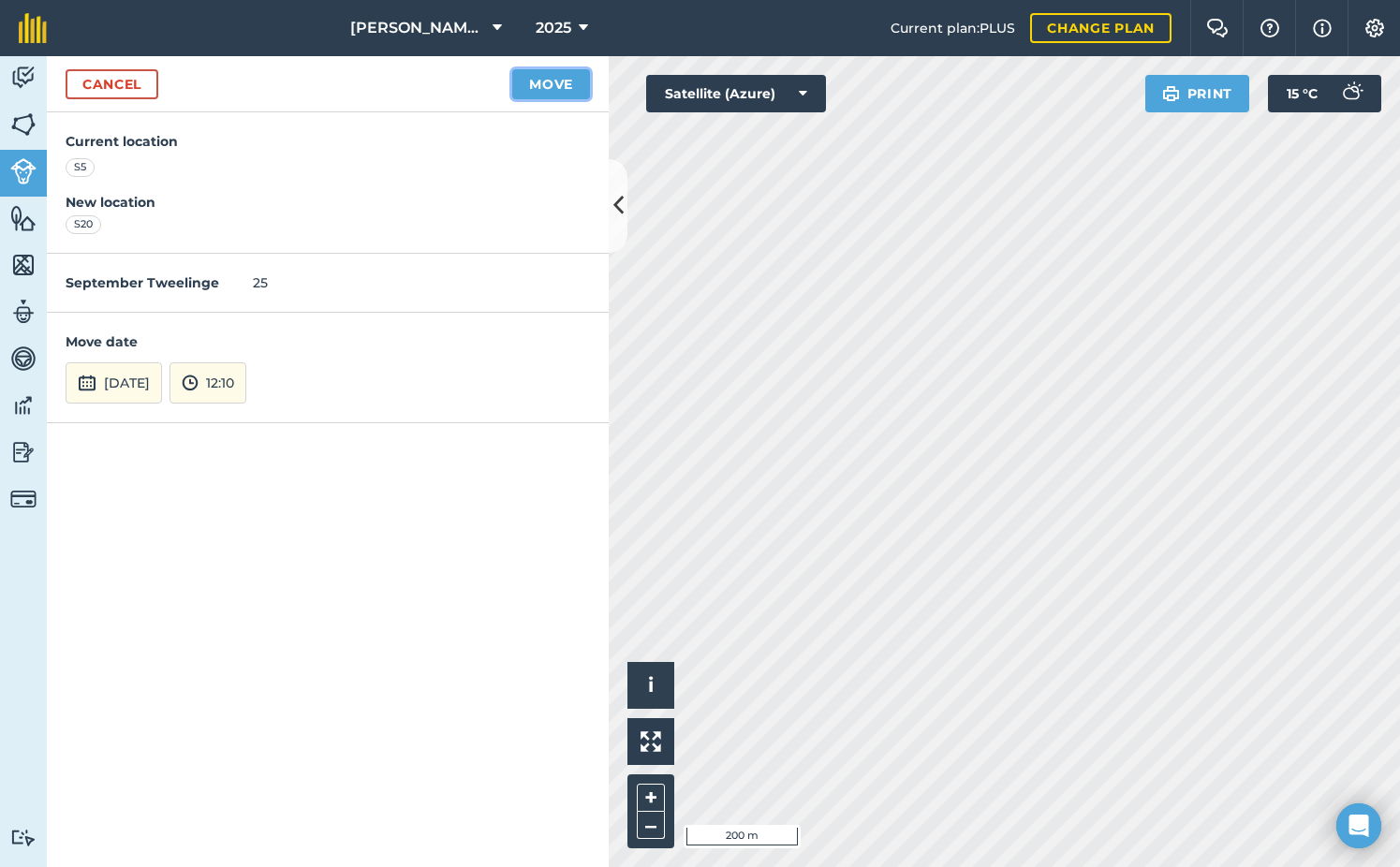
click at [556, 86] on button "Move" at bounding box center [551, 84] width 77 height 30
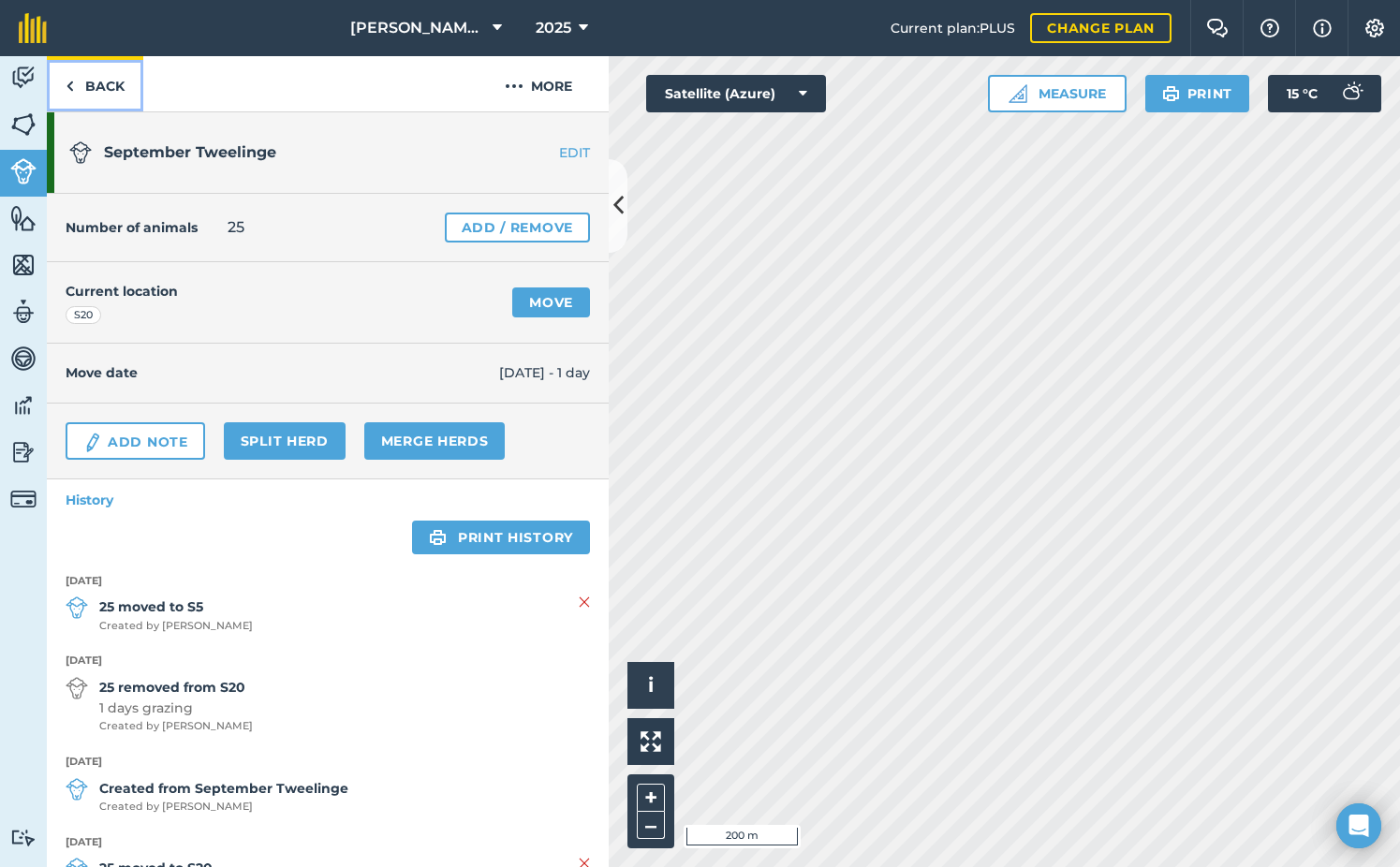
click at [94, 90] on link "Back" at bounding box center [95, 83] width 96 height 55
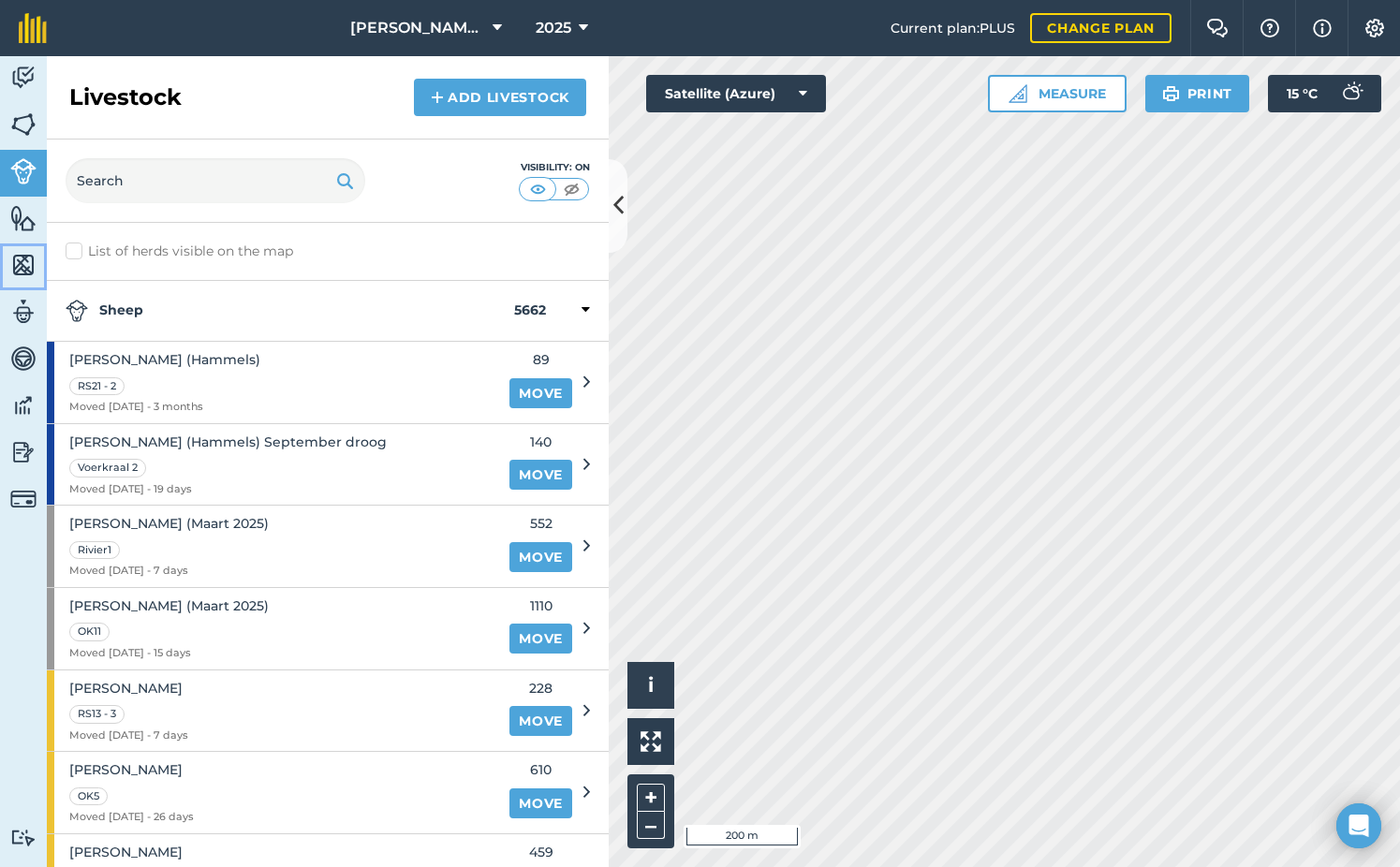
click at [36, 270] on img at bounding box center [24, 265] width 26 height 28
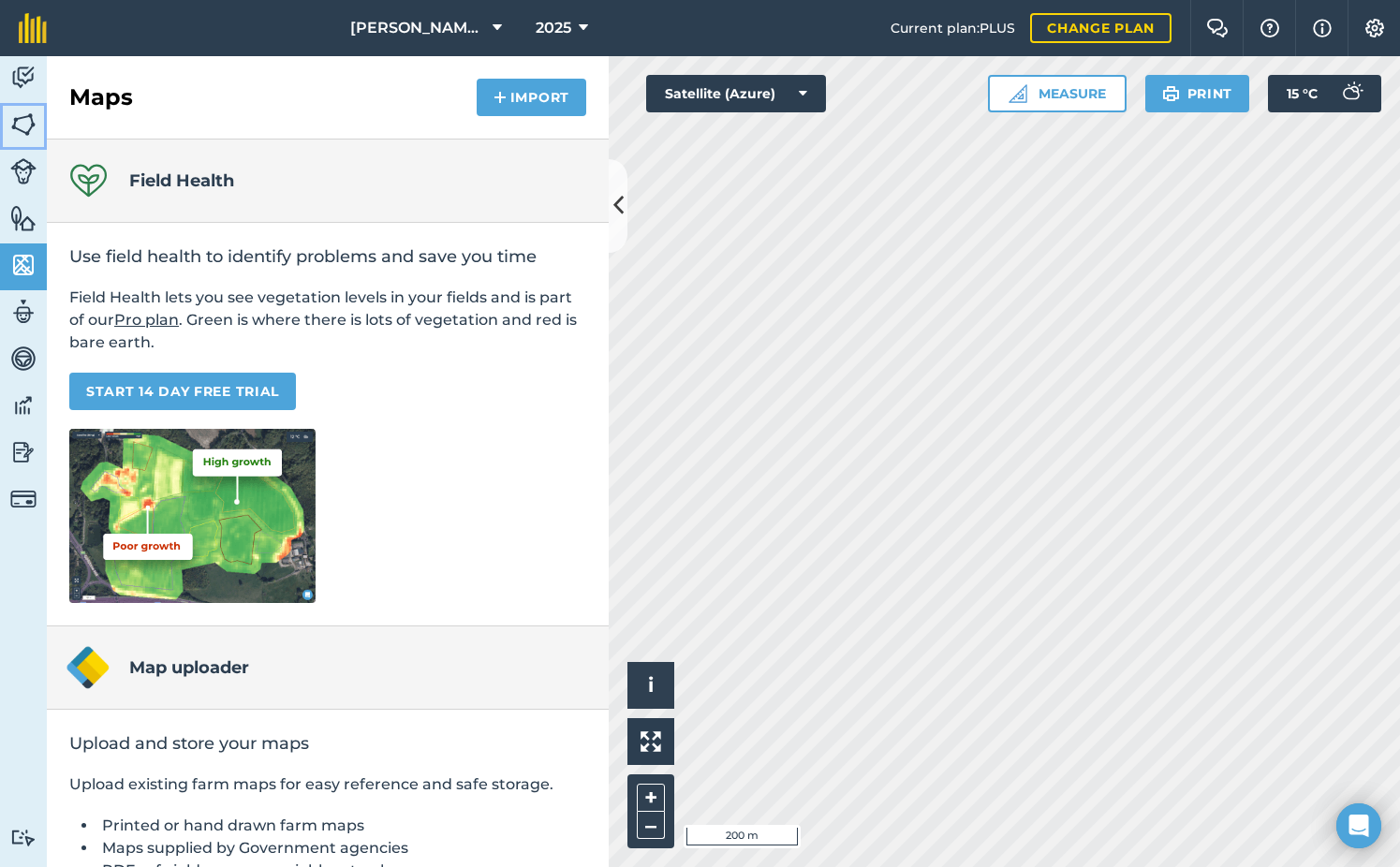
click at [40, 125] on link "Fields" at bounding box center [24, 127] width 47 height 47
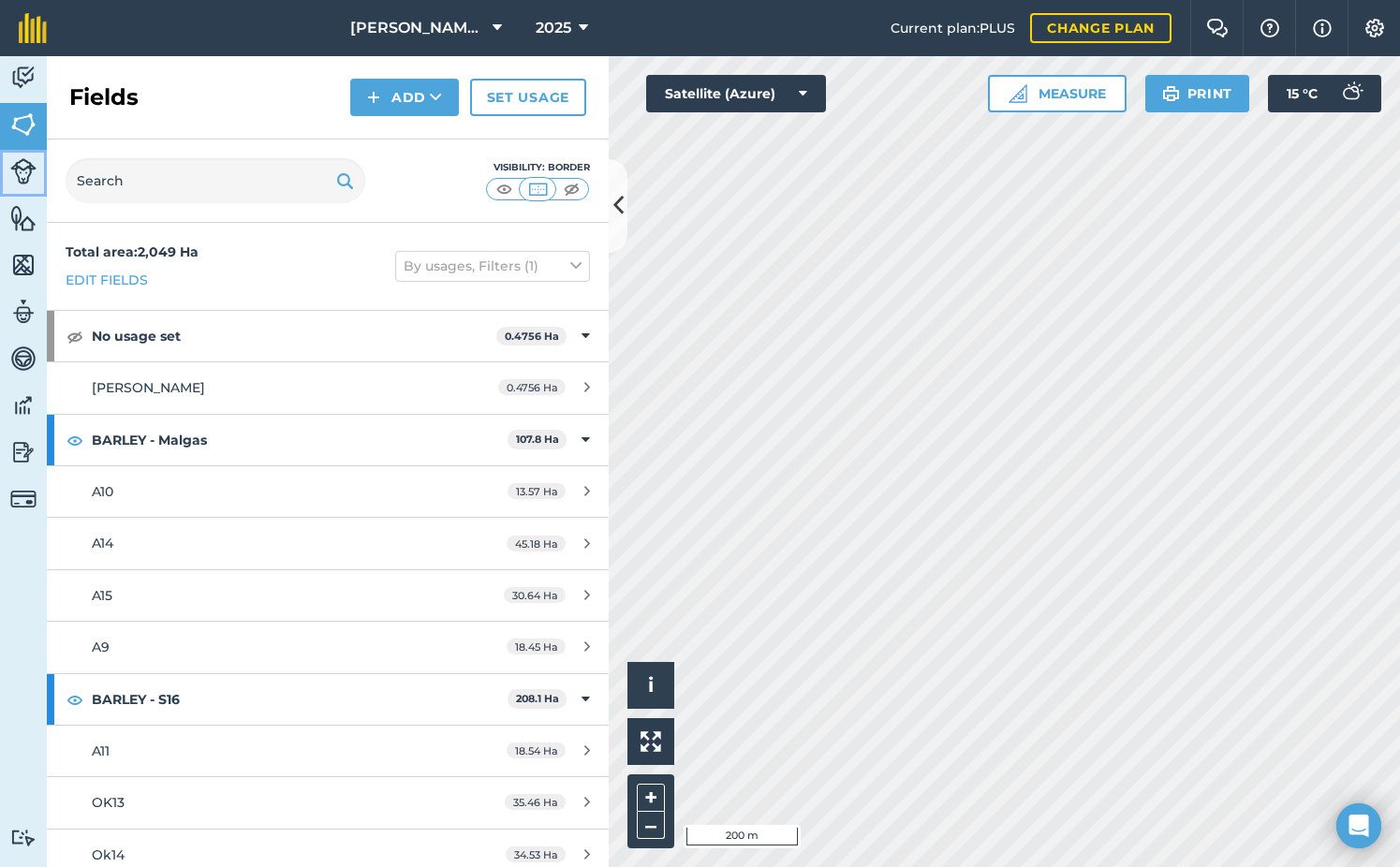
click at [38, 183] on link "Livestock" at bounding box center [24, 174] width 47 height 47
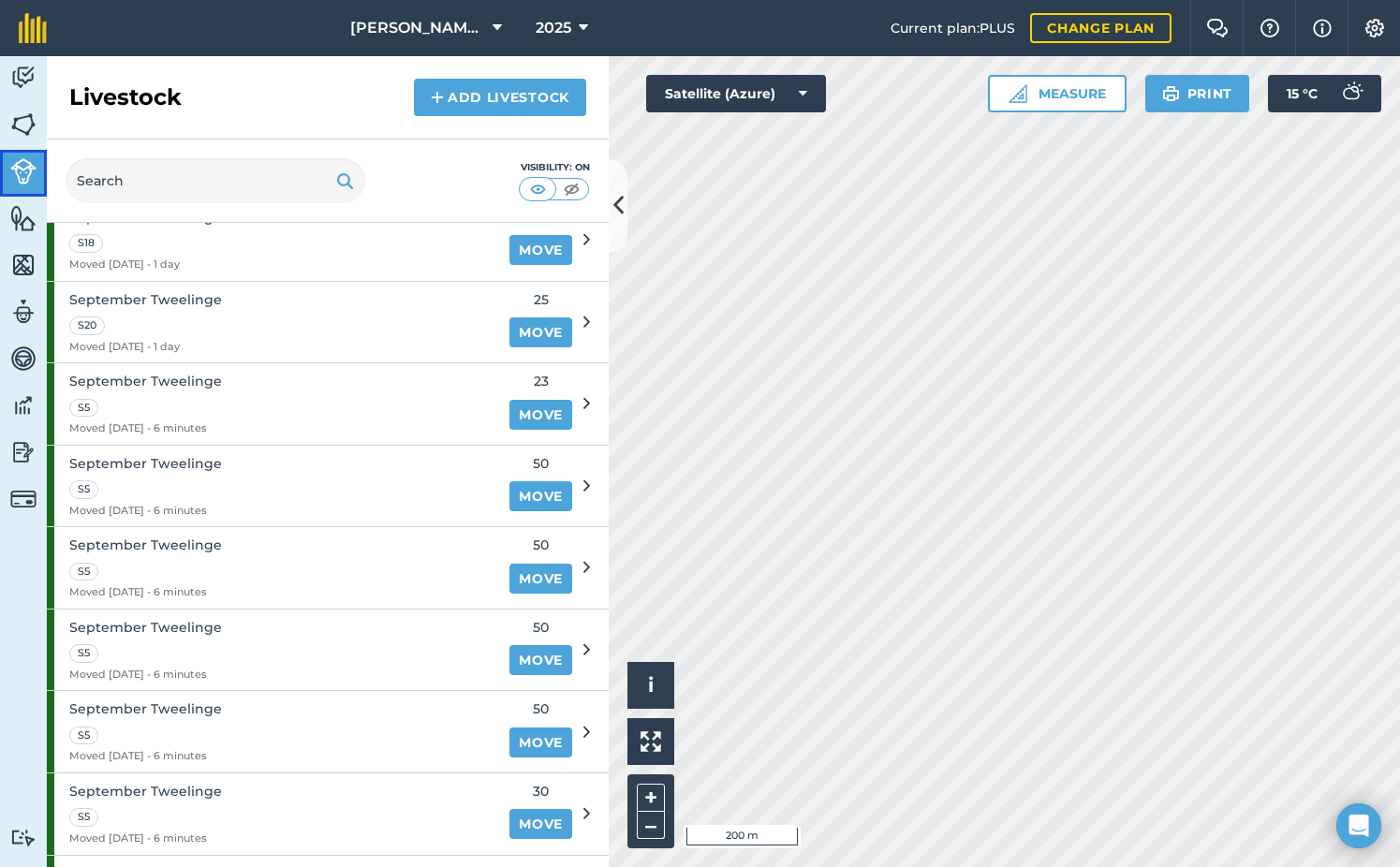
scroll to position [1966, 0]
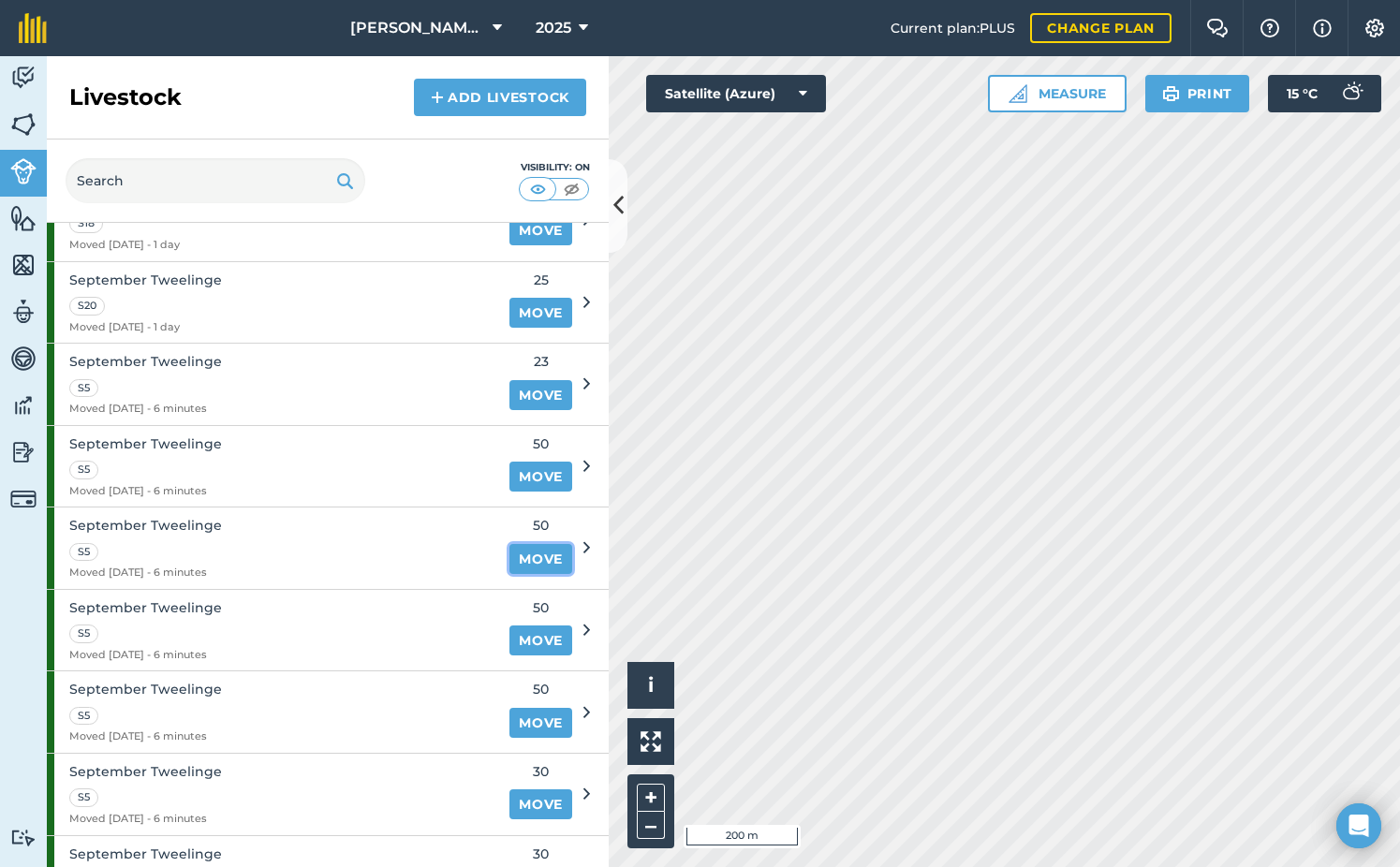
click at [525, 563] on link "Move" at bounding box center [540, 559] width 62 height 30
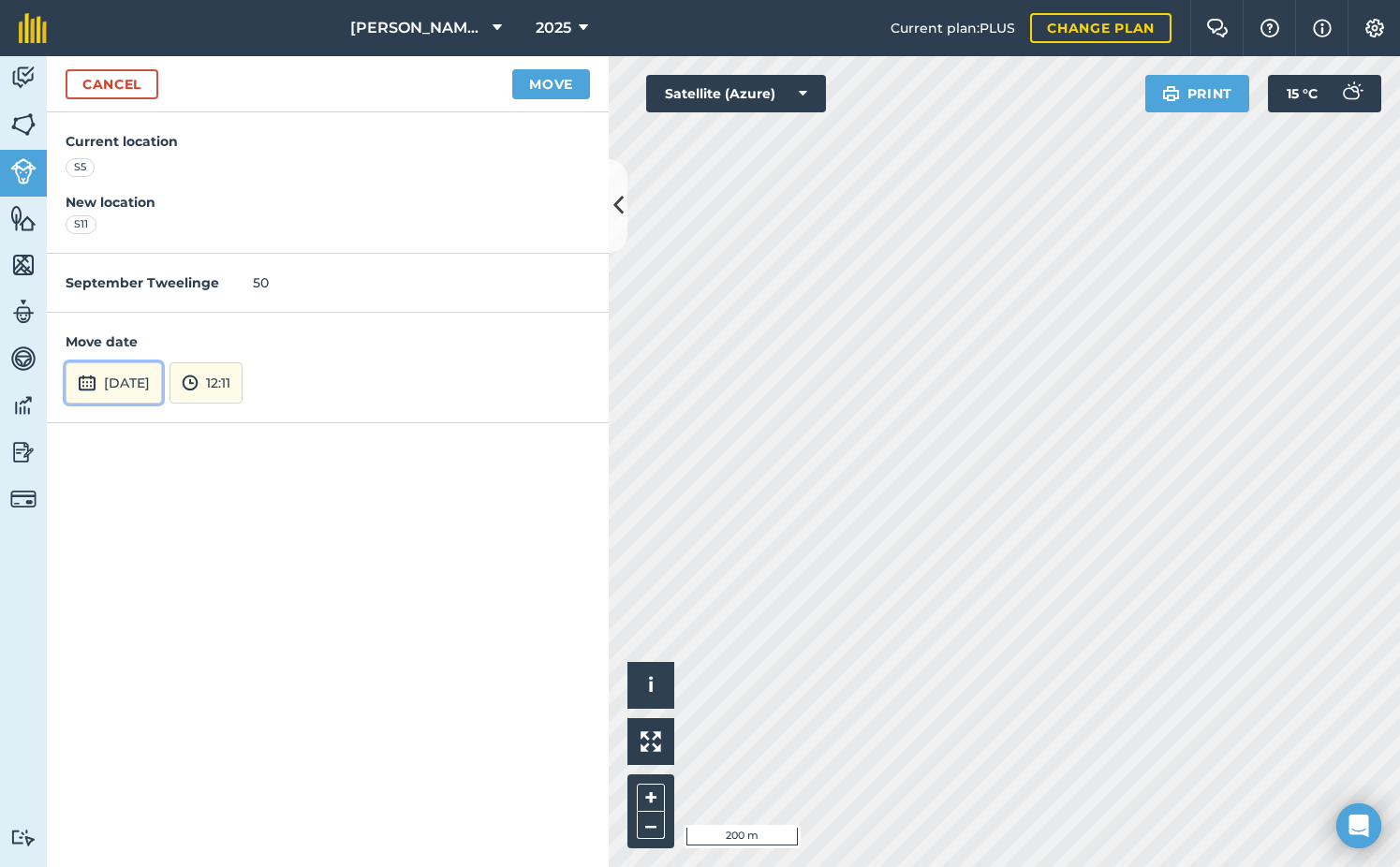
click at [131, 382] on button "[DATE]" at bounding box center [113, 383] width 96 height 42
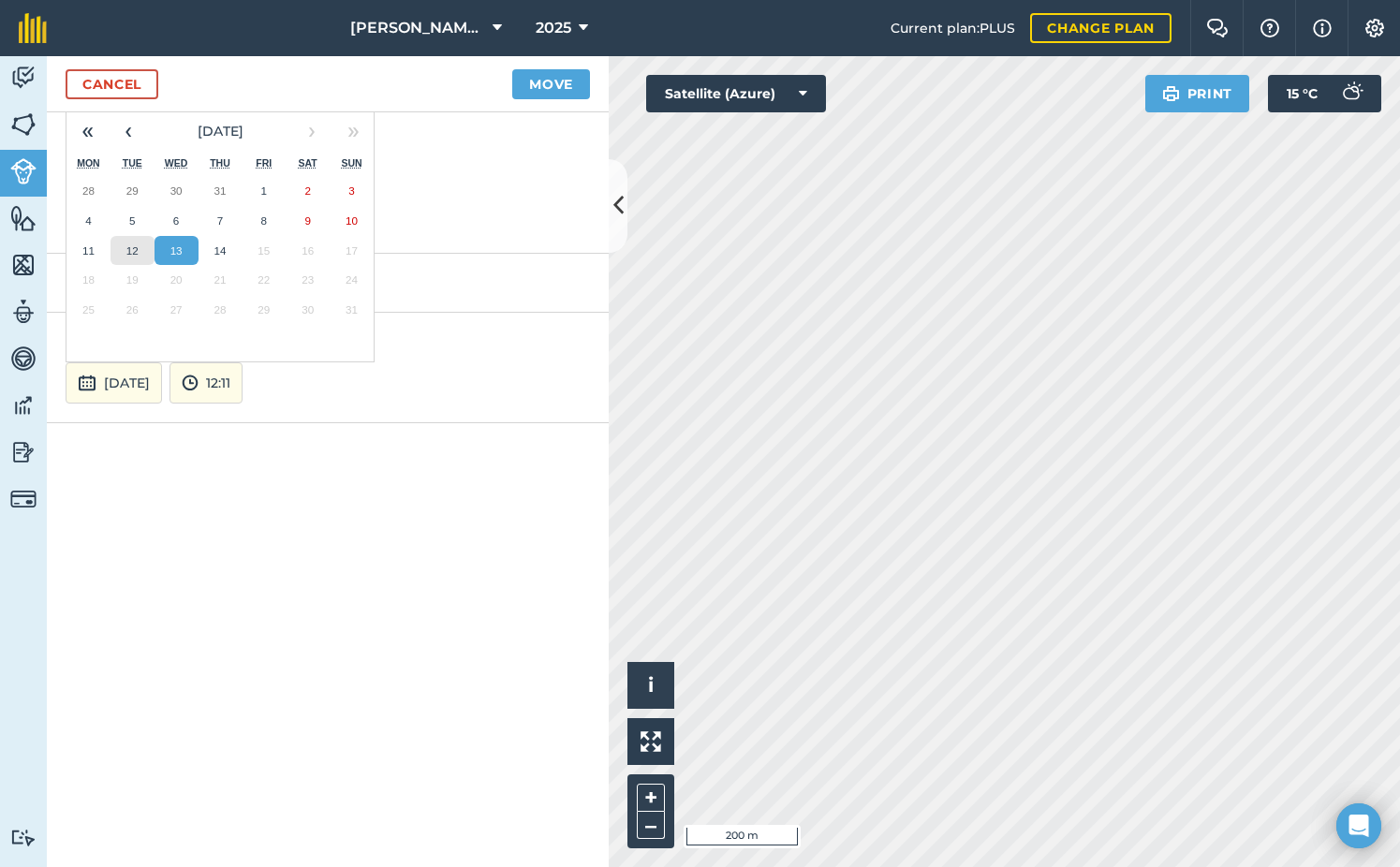
click at [136, 250] on abbr "12" at bounding box center [132, 250] width 12 height 12
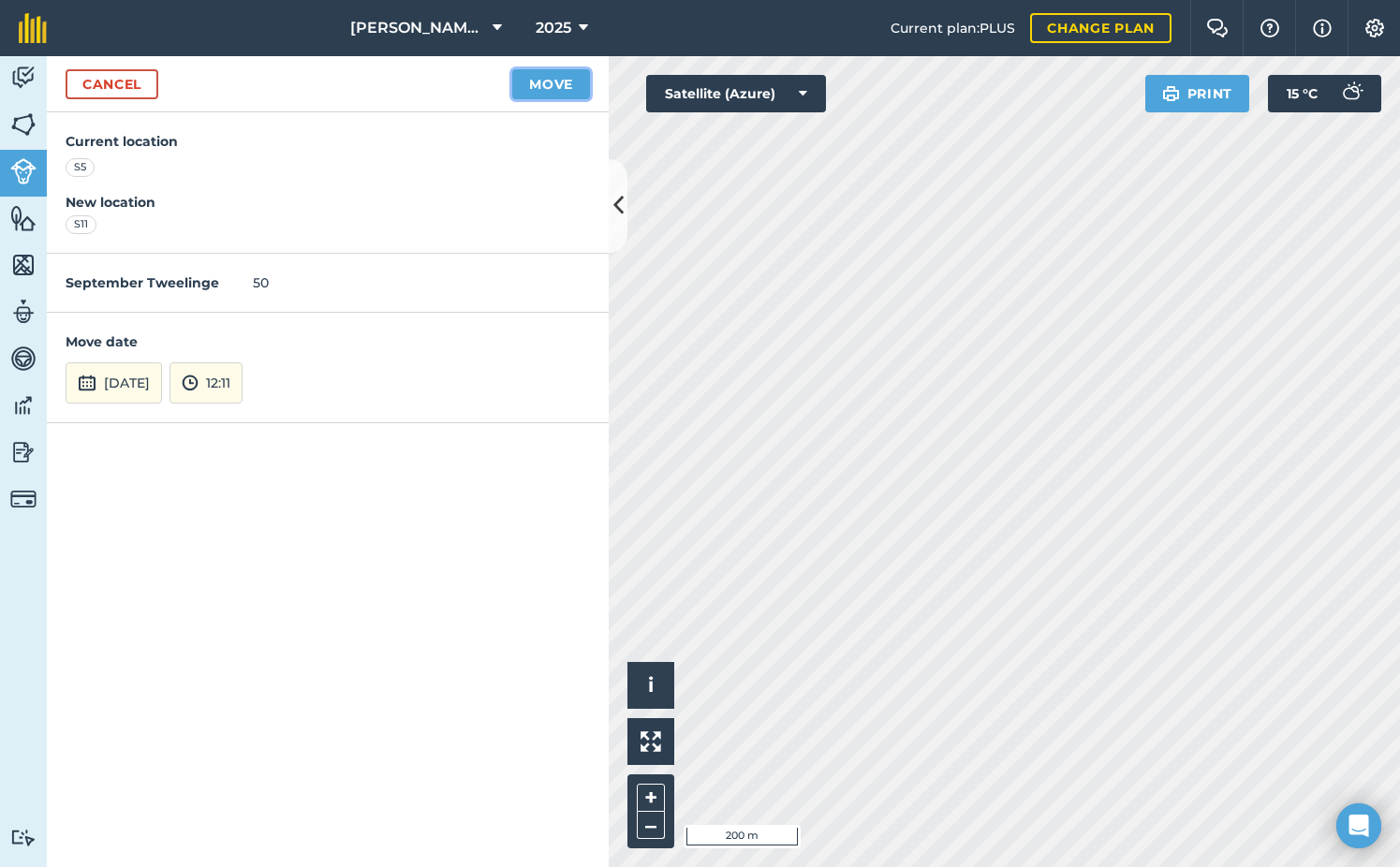
click at [554, 87] on button "Move" at bounding box center [551, 84] width 77 height 30
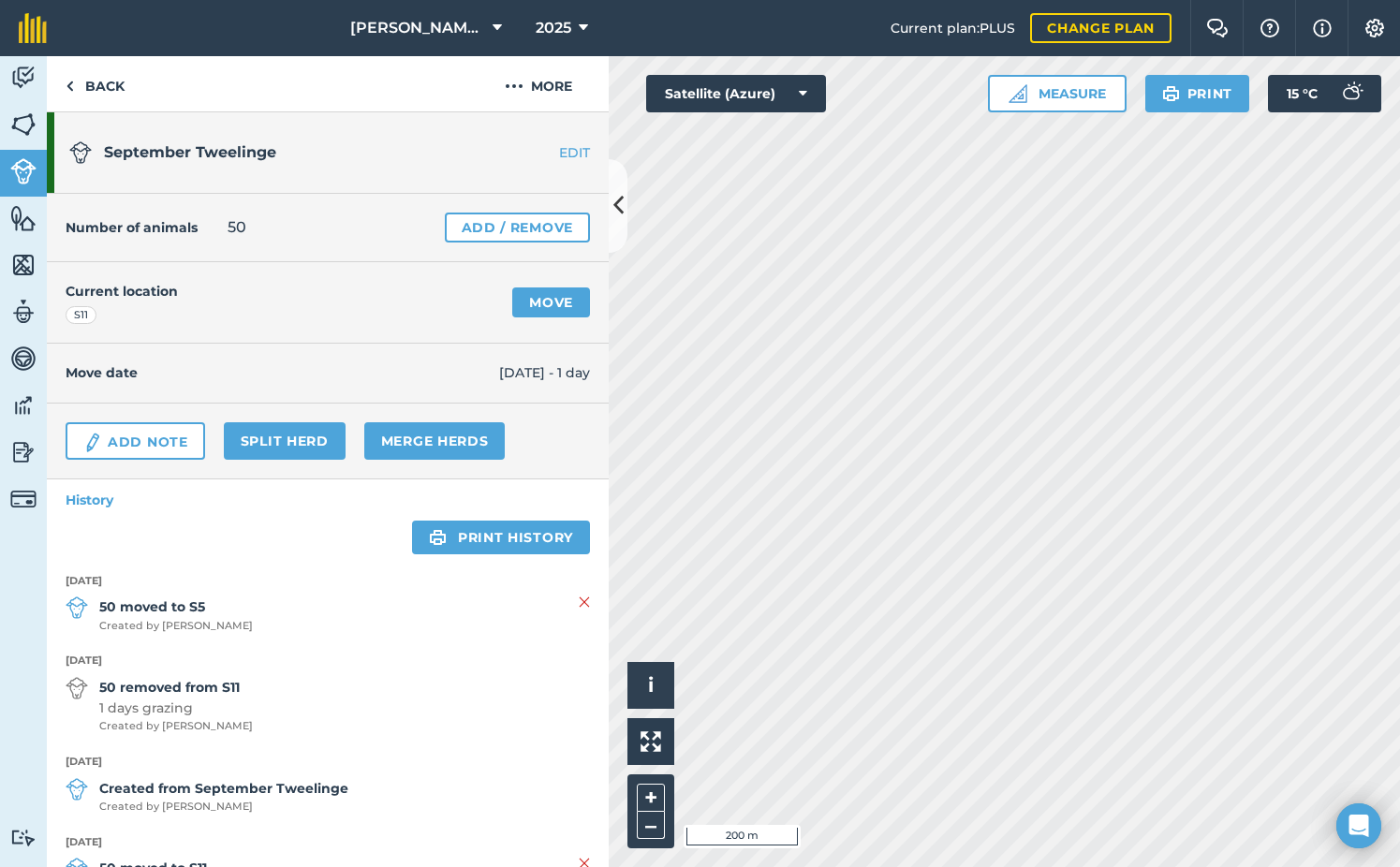
click at [454, 235] on div "Activity Fields Livestock Features Maps Team Vehicles Data Reporting Billing Tu…" at bounding box center [700, 461] width 1400 height 810
click at [103, 81] on link "Back" at bounding box center [95, 83] width 96 height 55
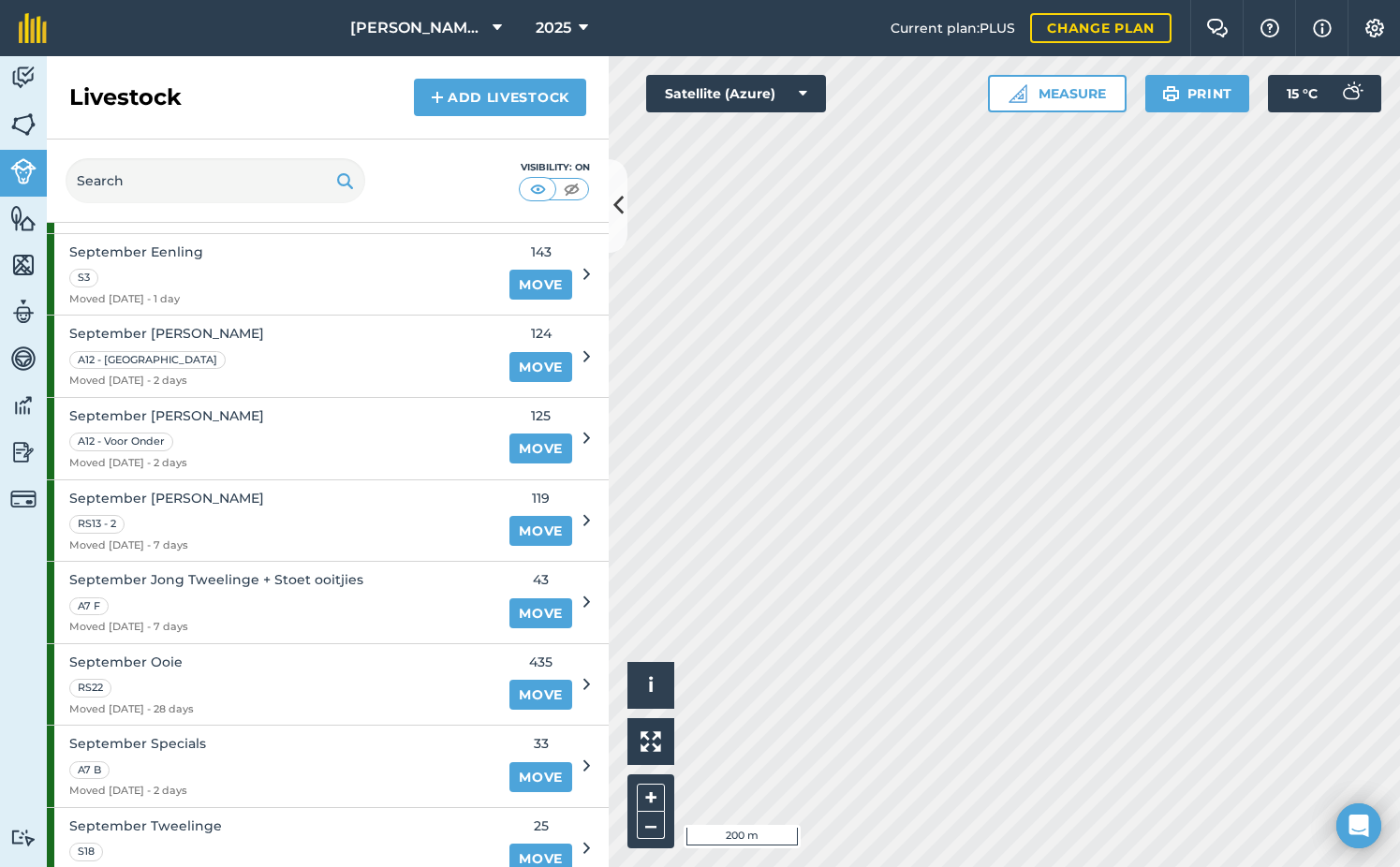
scroll to position [1591, 0]
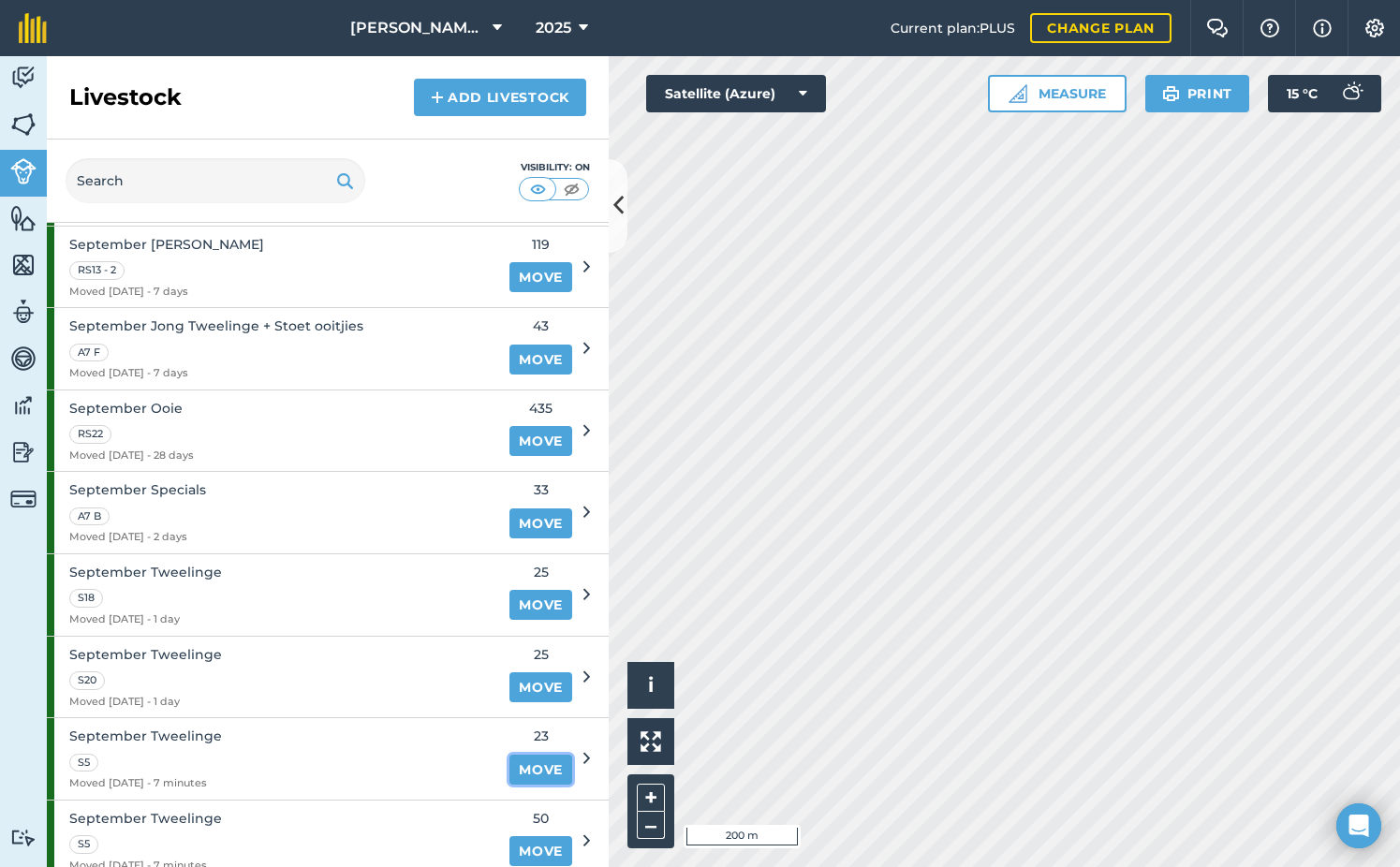
click at [528, 766] on link "Move" at bounding box center [540, 770] width 62 height 30
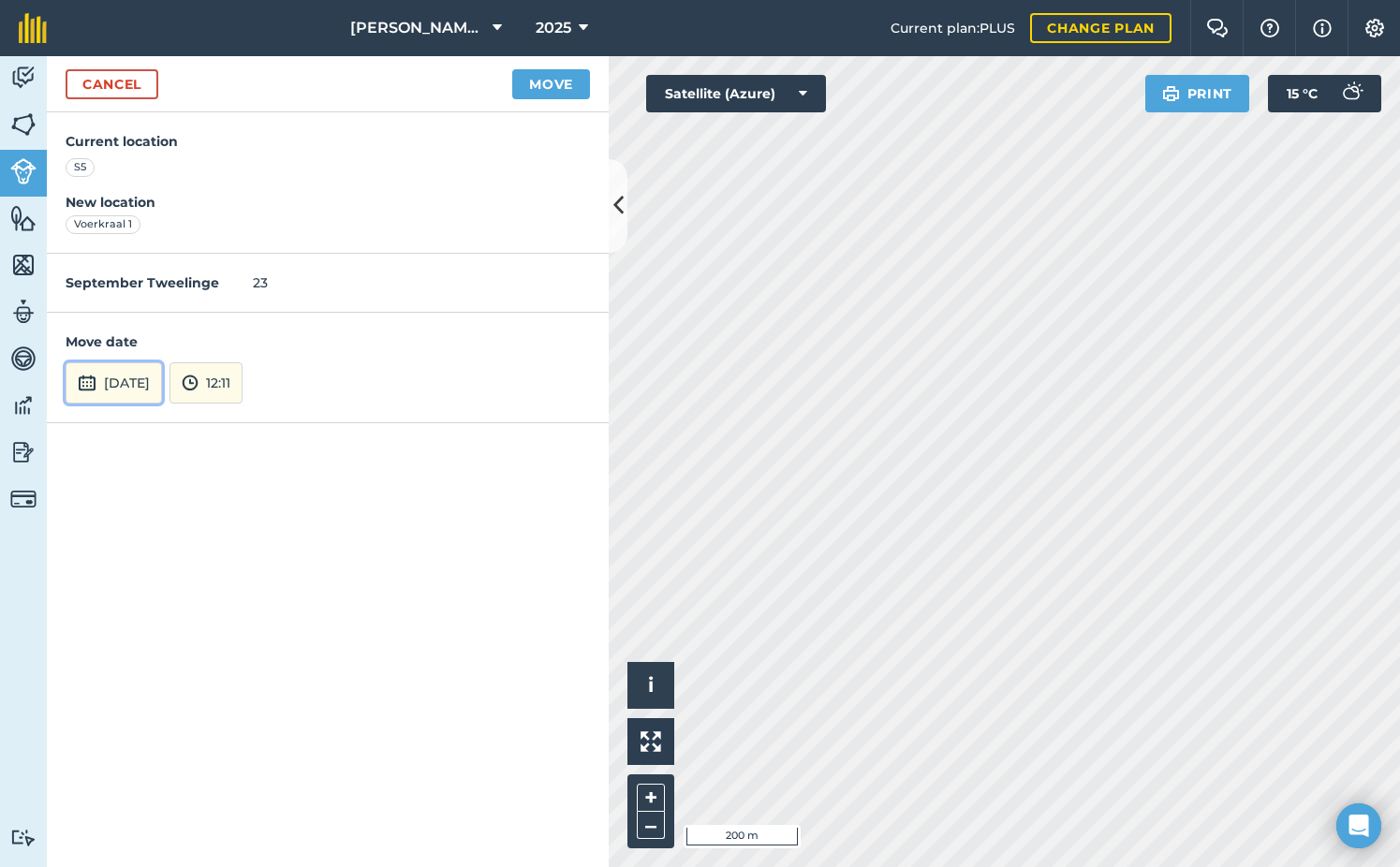
click at [162, 382] on button "[DATE]" at bounding box center [113, 383] width 96 height 42
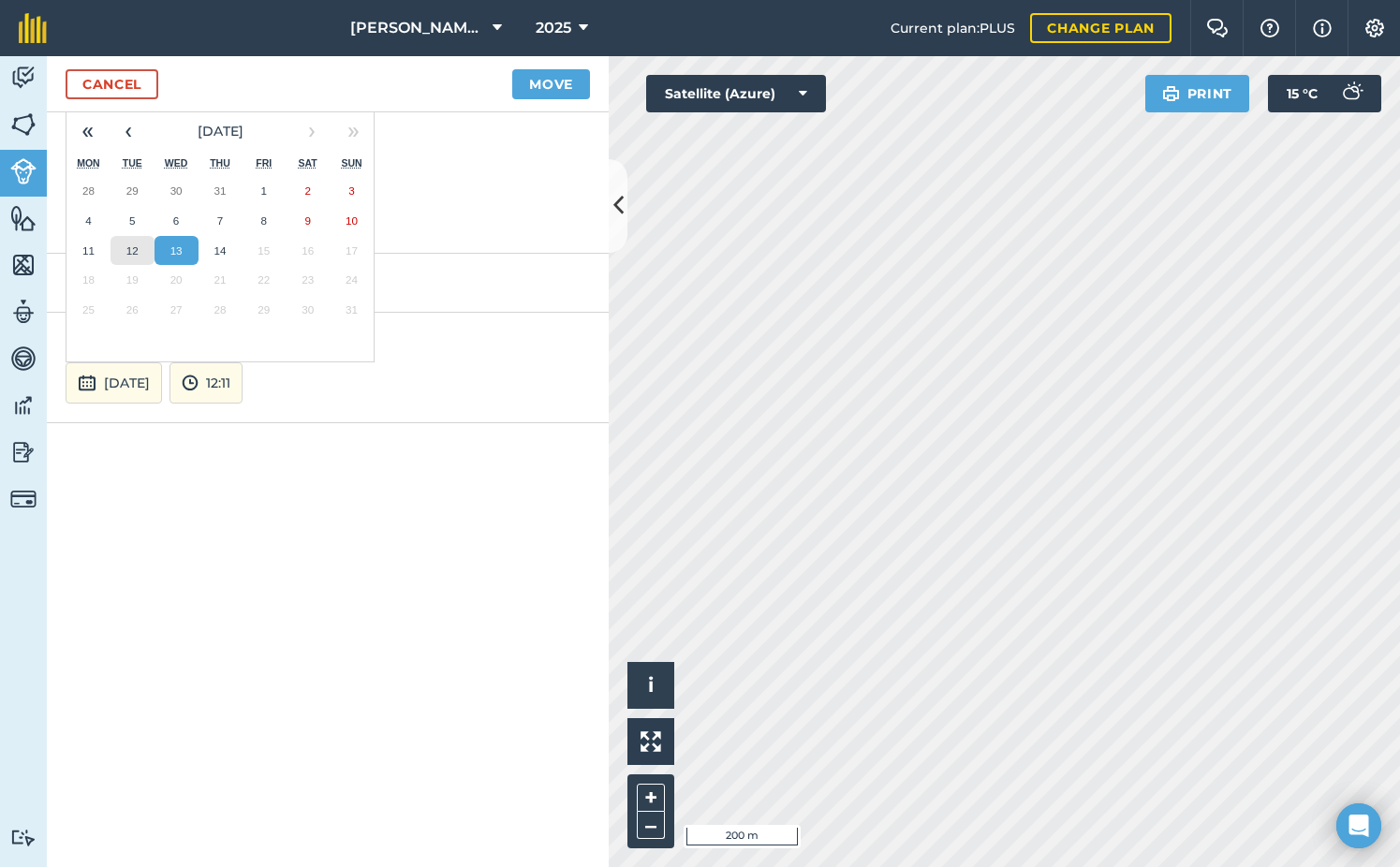
click at [118, 245] on button "12" at bounding box center [132, 251] width 44 height 30
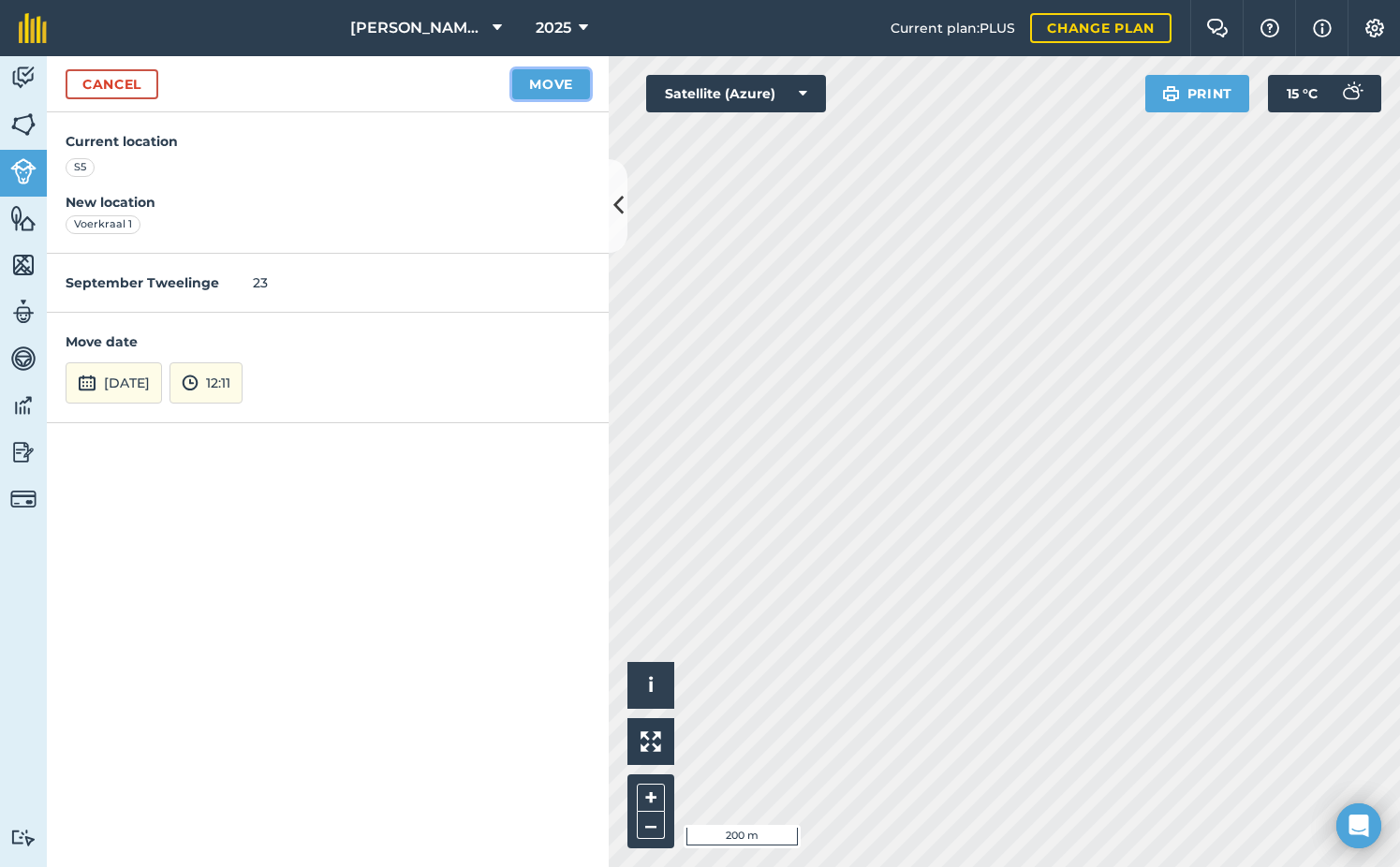
click at [551, 91] on button "Move" at bounding box center [551, 84] width 77 height 30
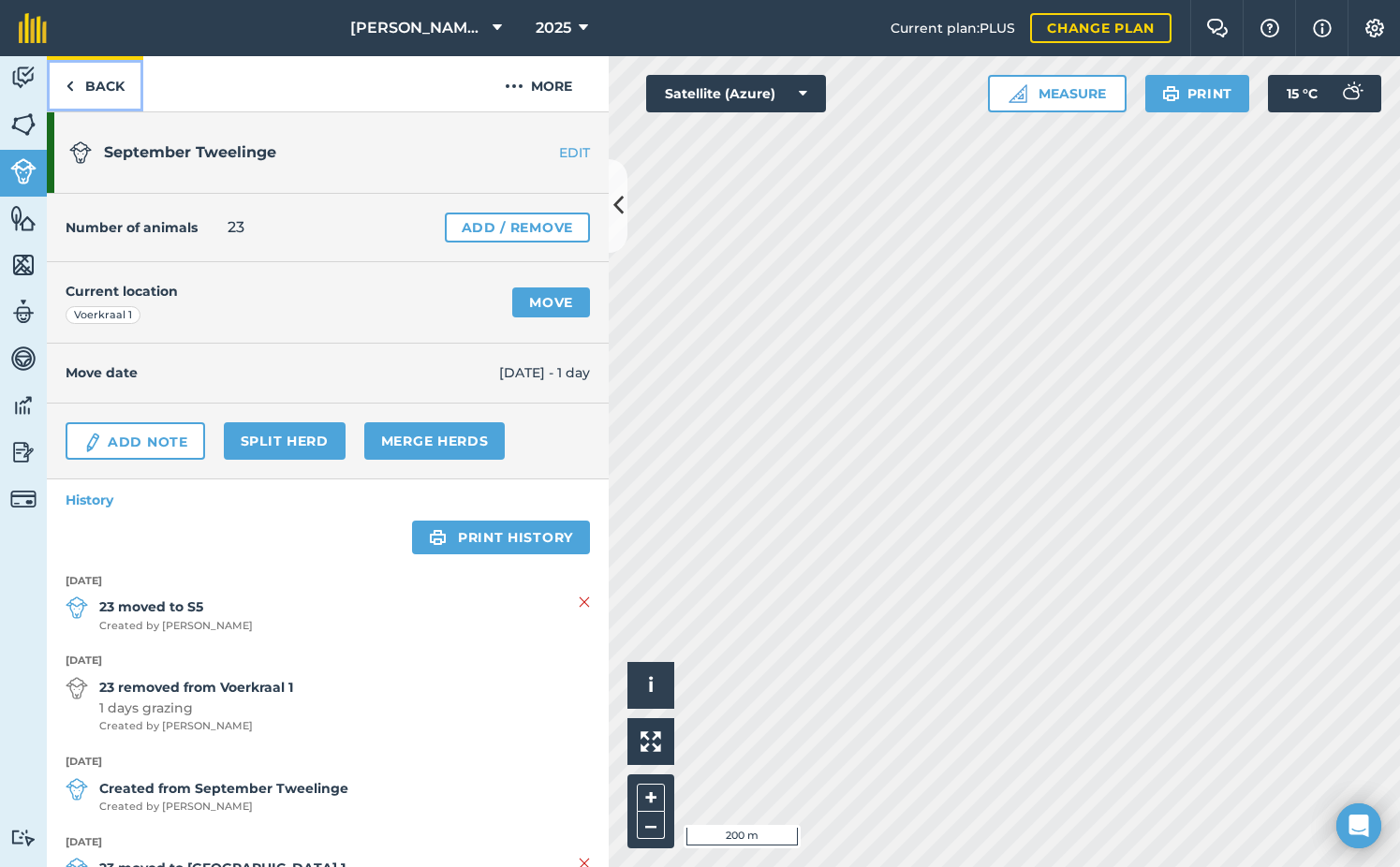
click at [86, 80] on link "Back" at bounding box center [95, 83] width 96 height 55
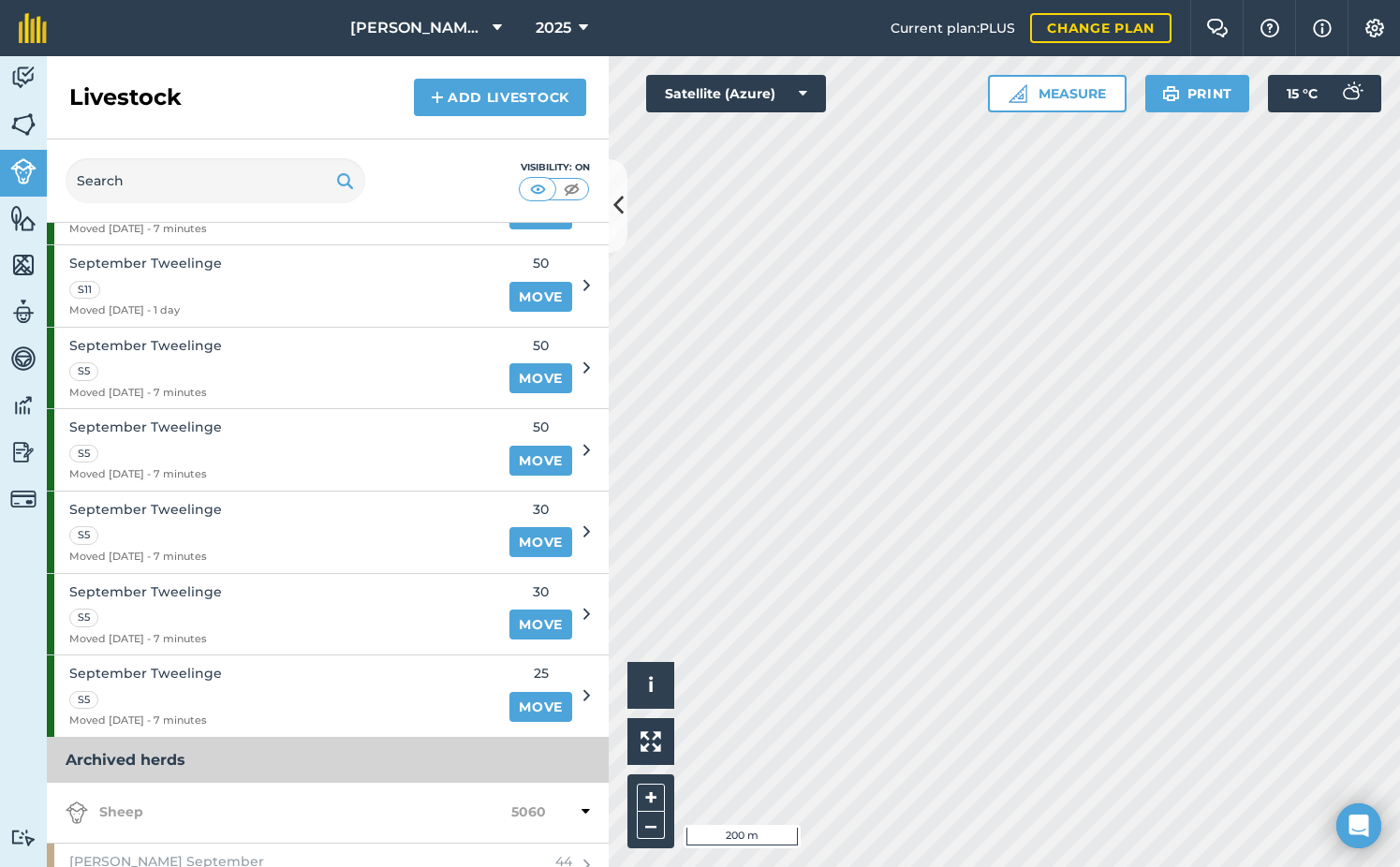
scroll to position [2340, 0]
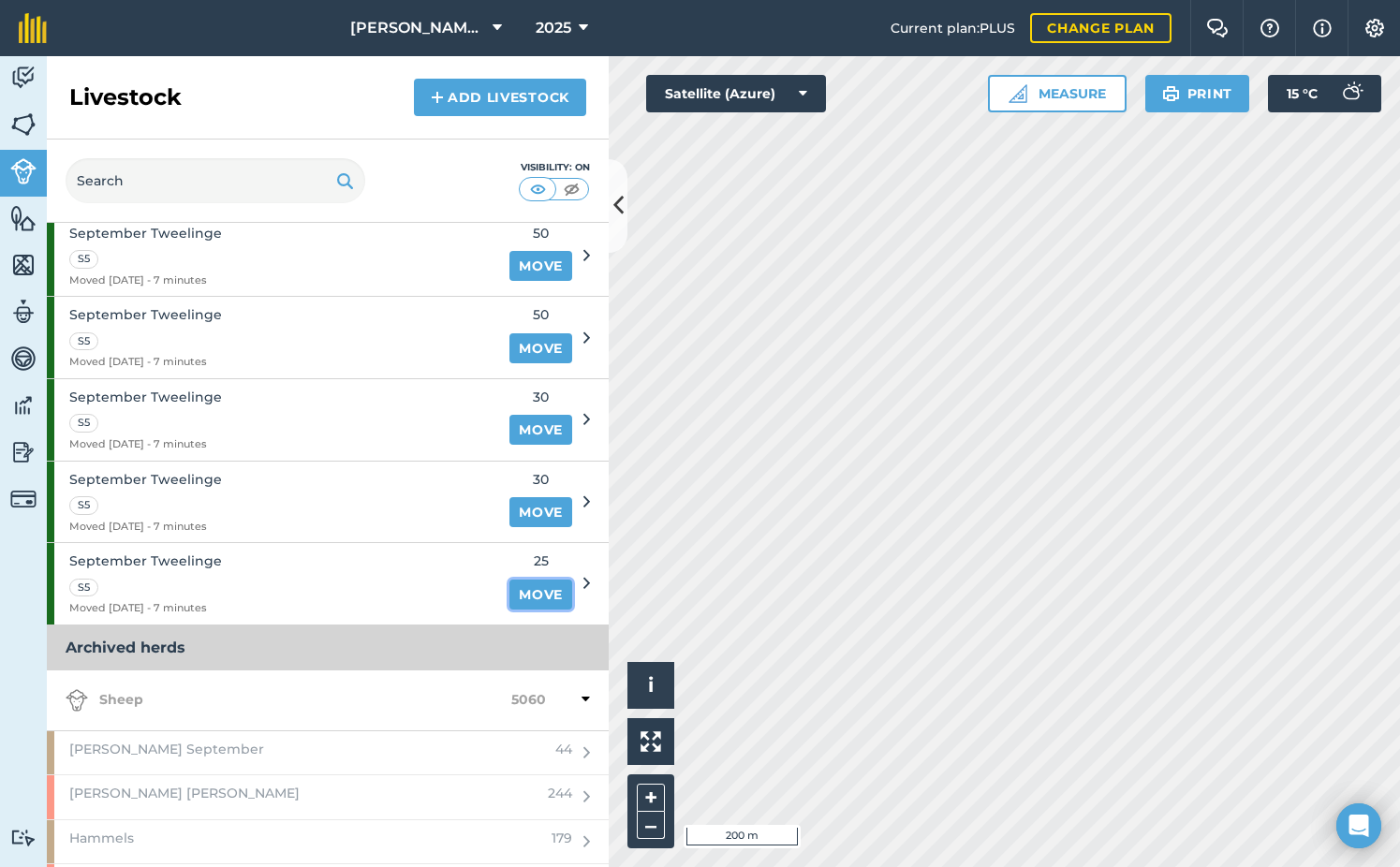
click at [512, 596] on link "Move" at bounding box center [540, 595] width 62 height 30
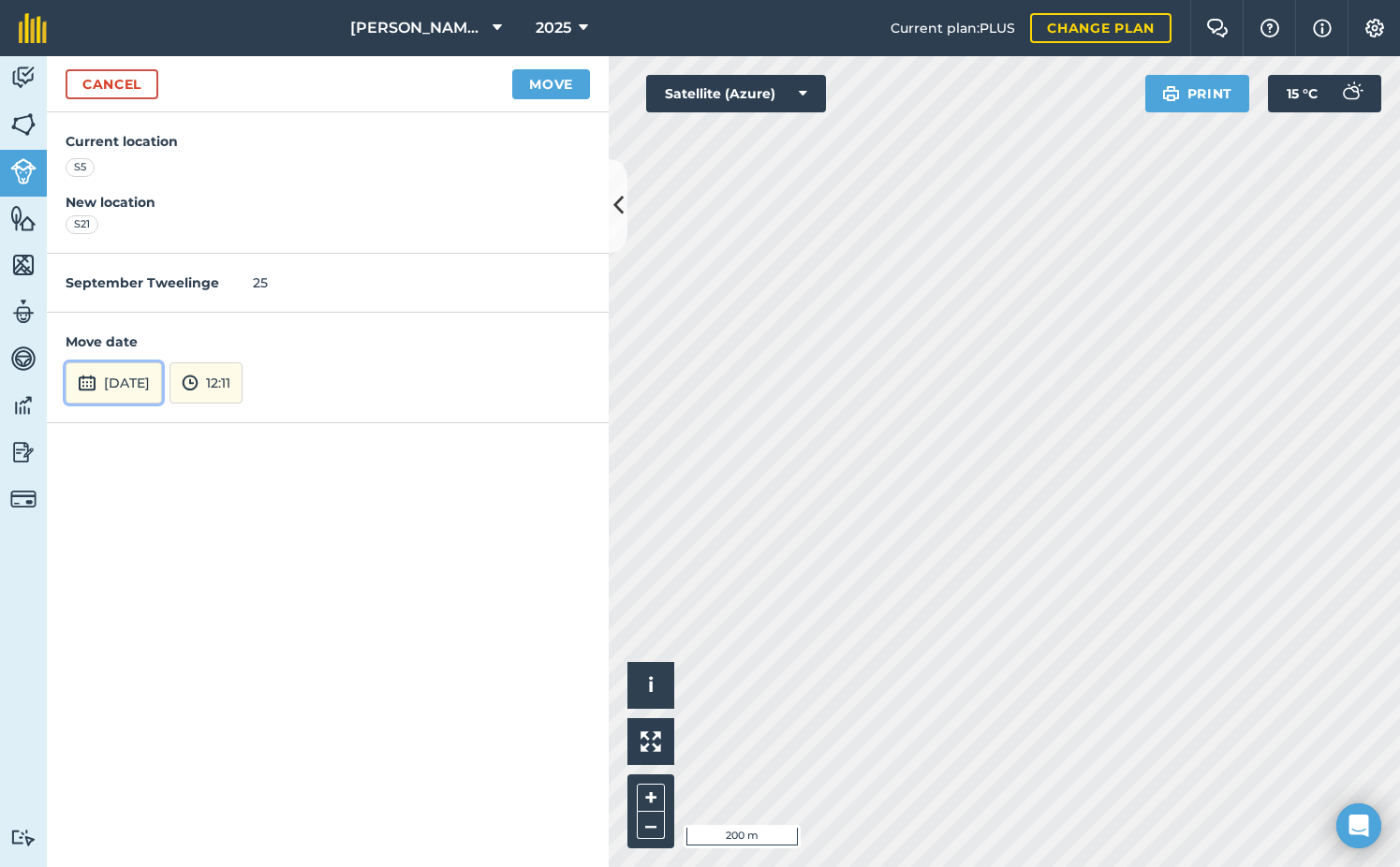
click at [154, 382] on button "[DATE]" at bounding box center [113, 383] width 96 height 42
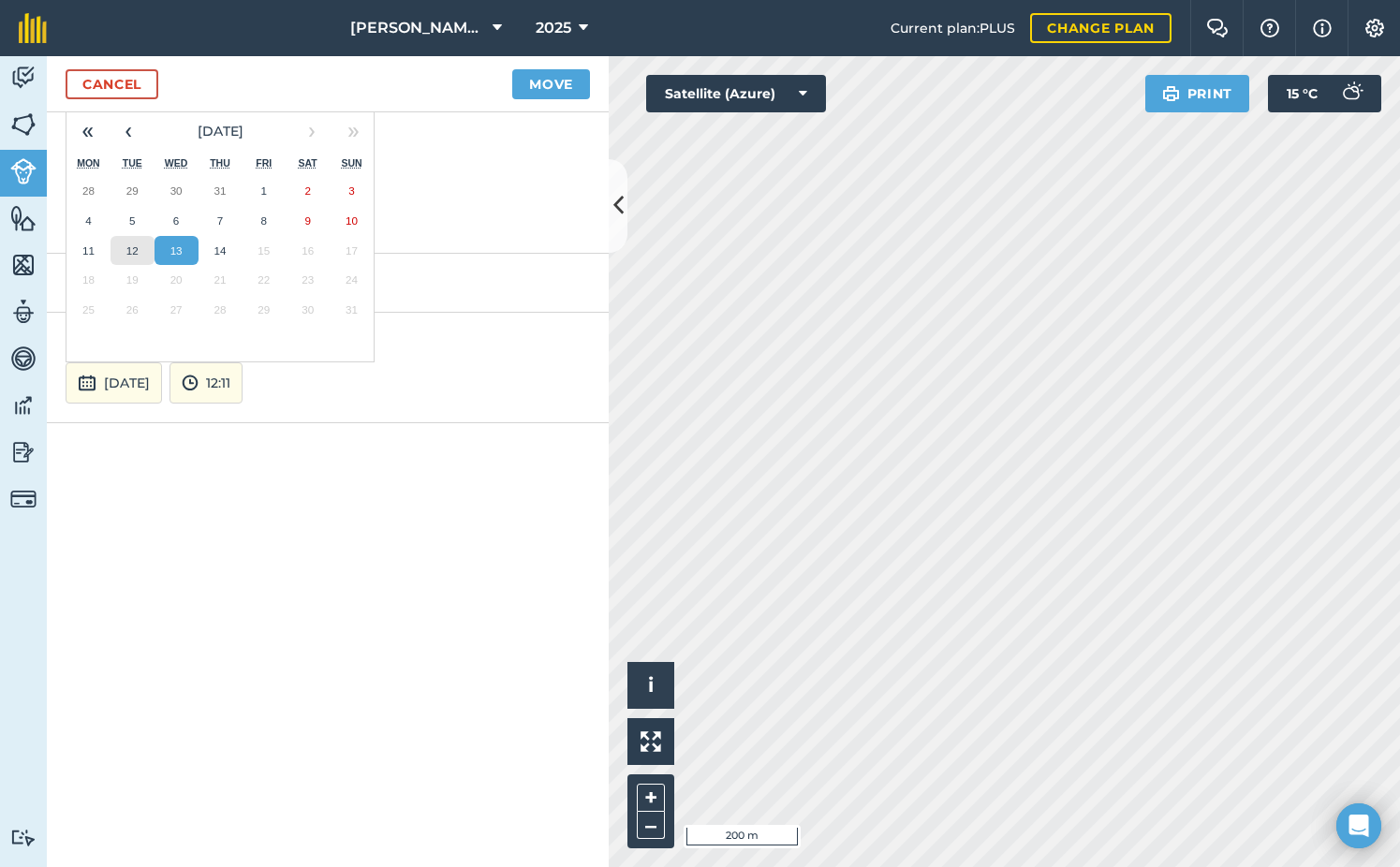
click at [145, 245] on button "12" at bounding box center [132, 251] width 44 height 30
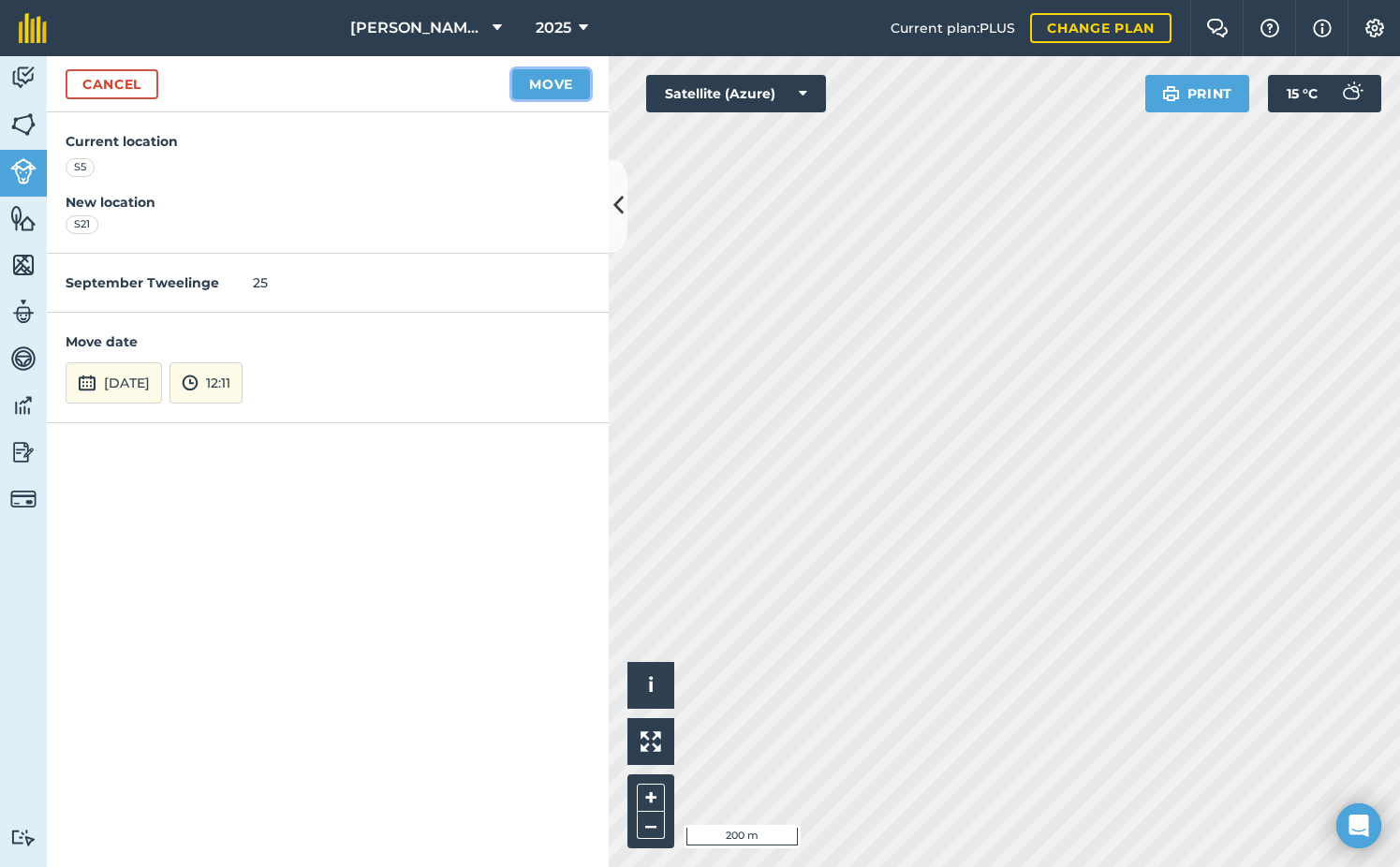
click at [517, 79] on button "Move" at bounding box center [551, 84] width 77 height 30
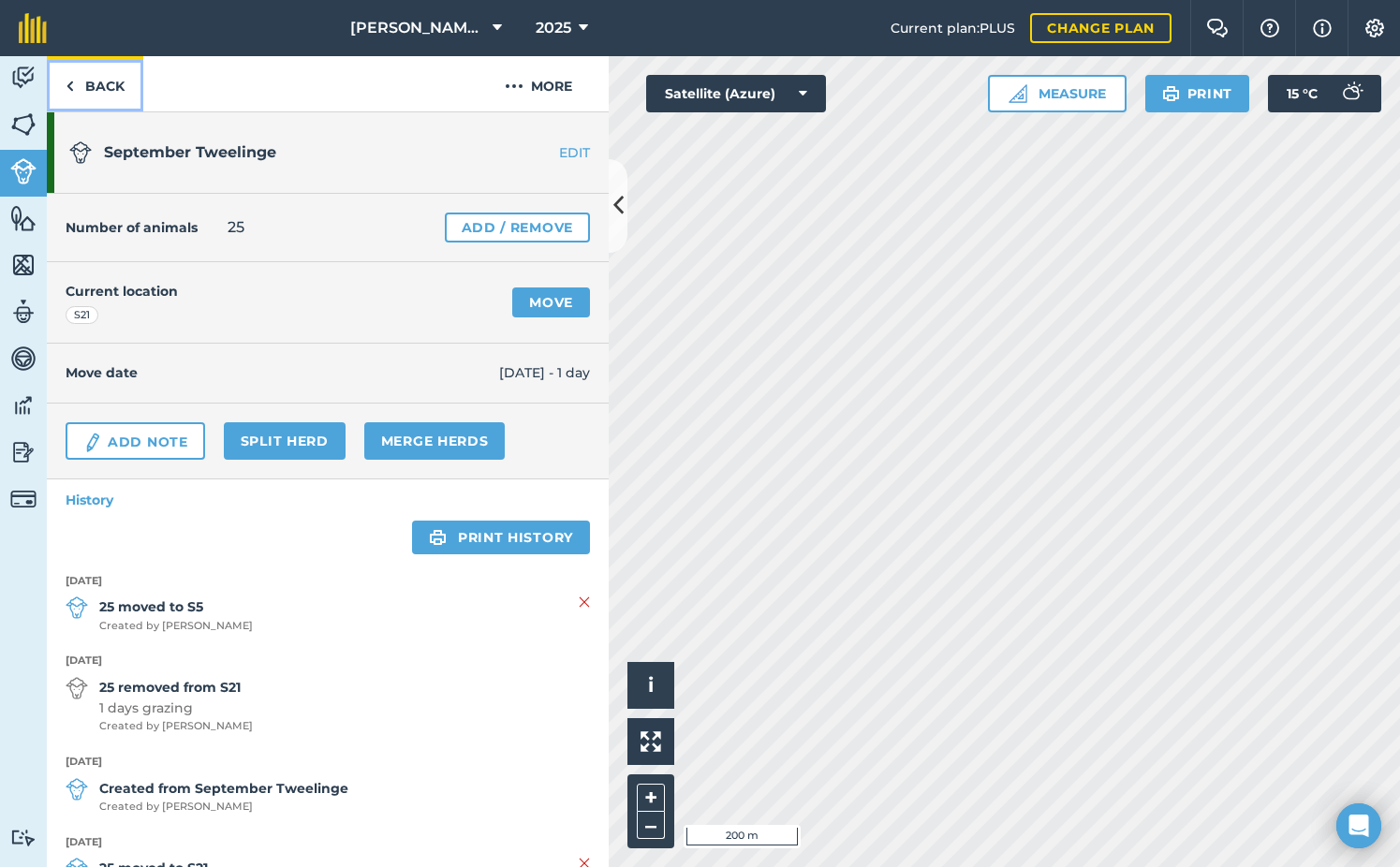
click at [108, 78] on link "Back" at bounding box center [95, 83] width 96 height 55
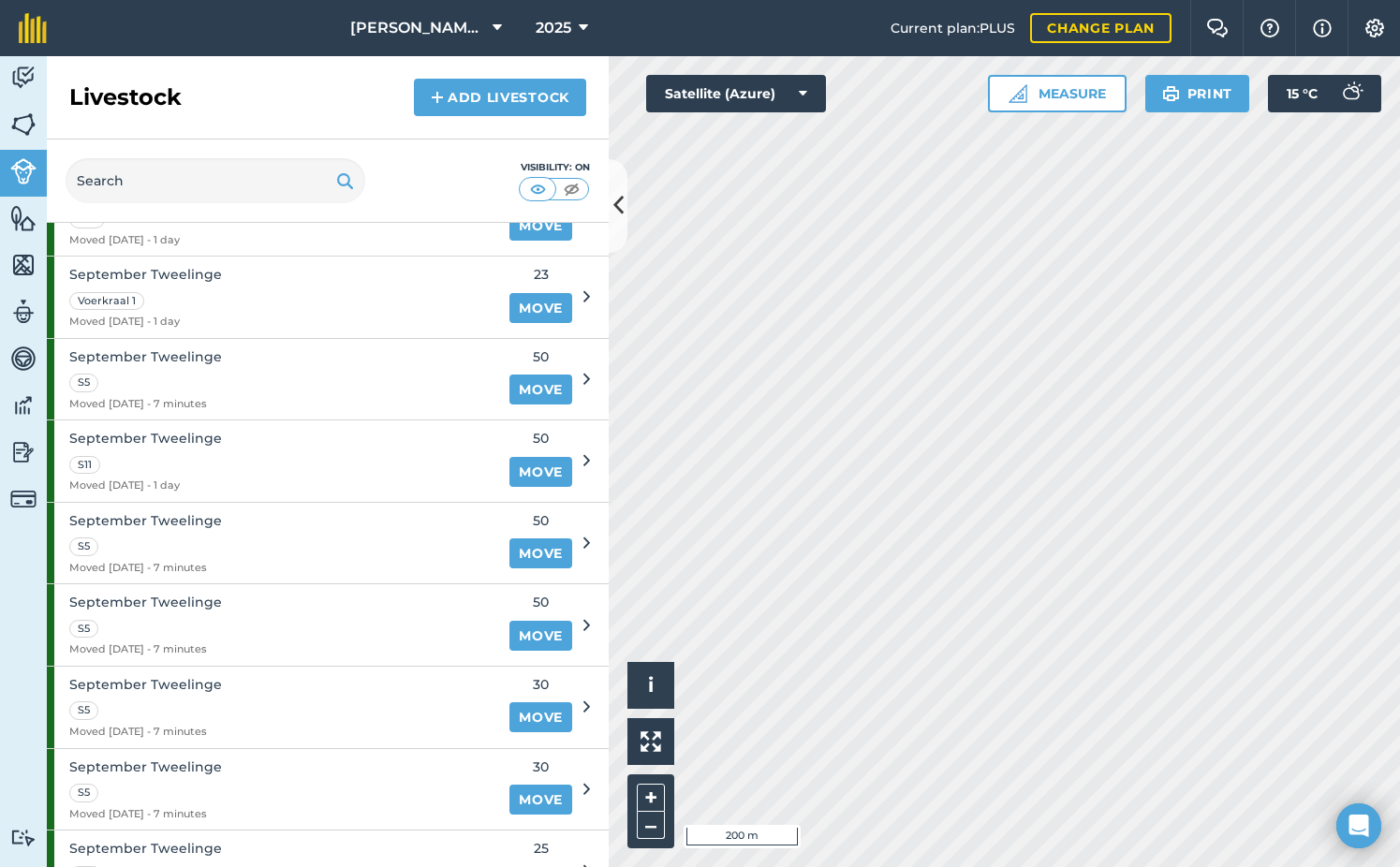
scroll to position [2060, 0]
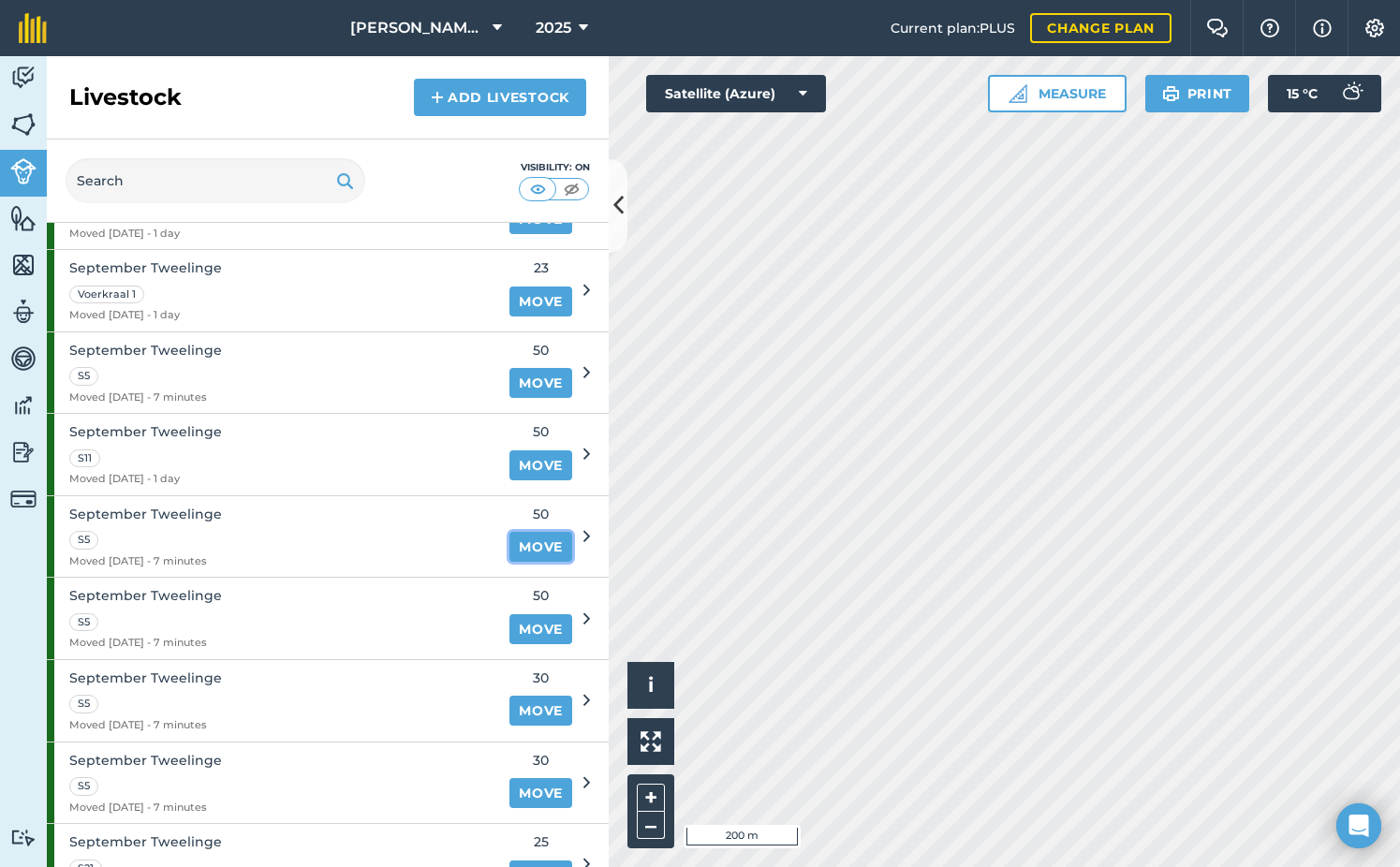
click at [528, 550] on link "Move" at bounding box center [540, 547] width 62 height 30
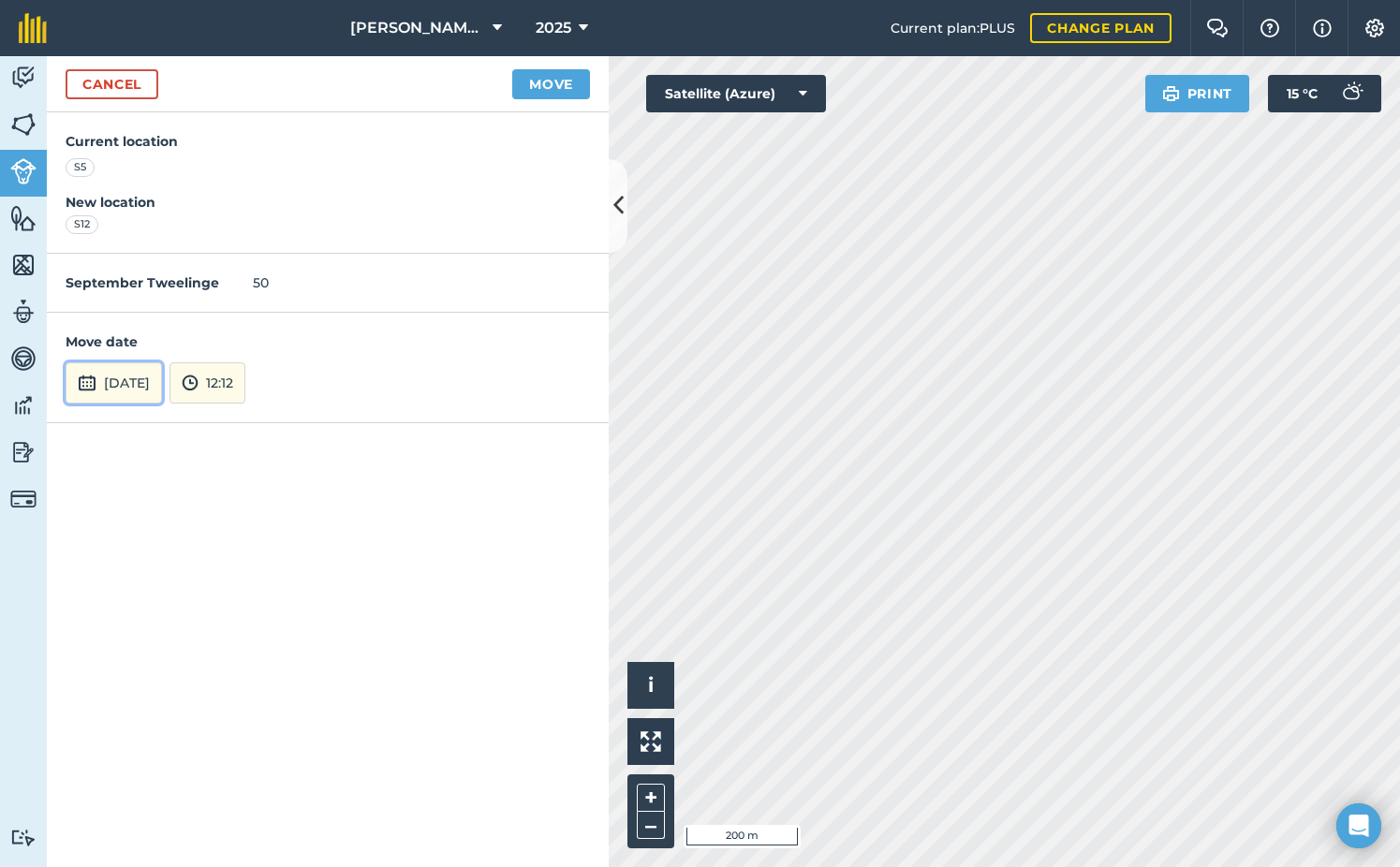
click at [162, 384] on button "[DATE]" at bounding box center [113, 383] width 96 height 42
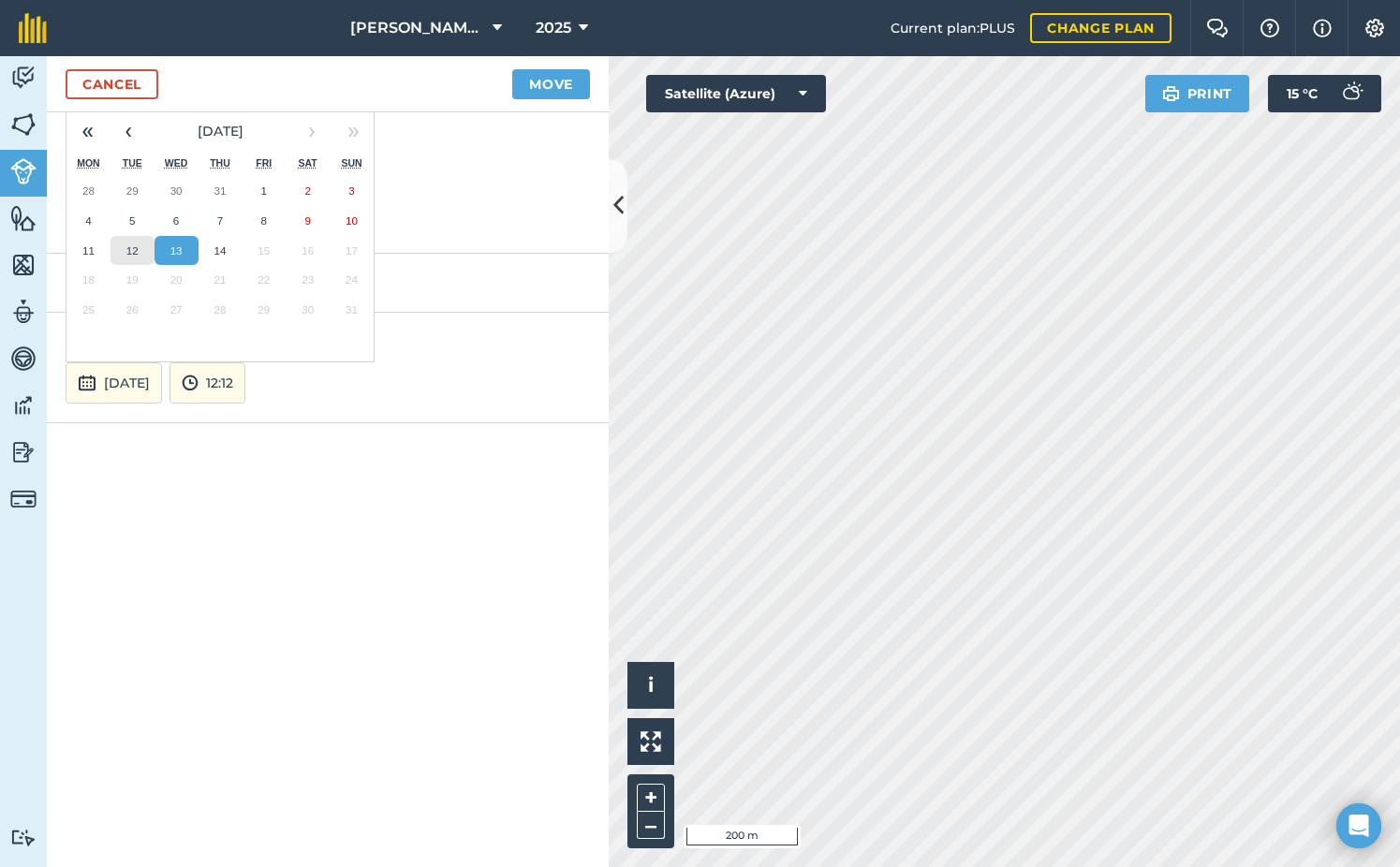
click at [144, 253] on button "12" at bounding box center [132, 251] width 44 height 30
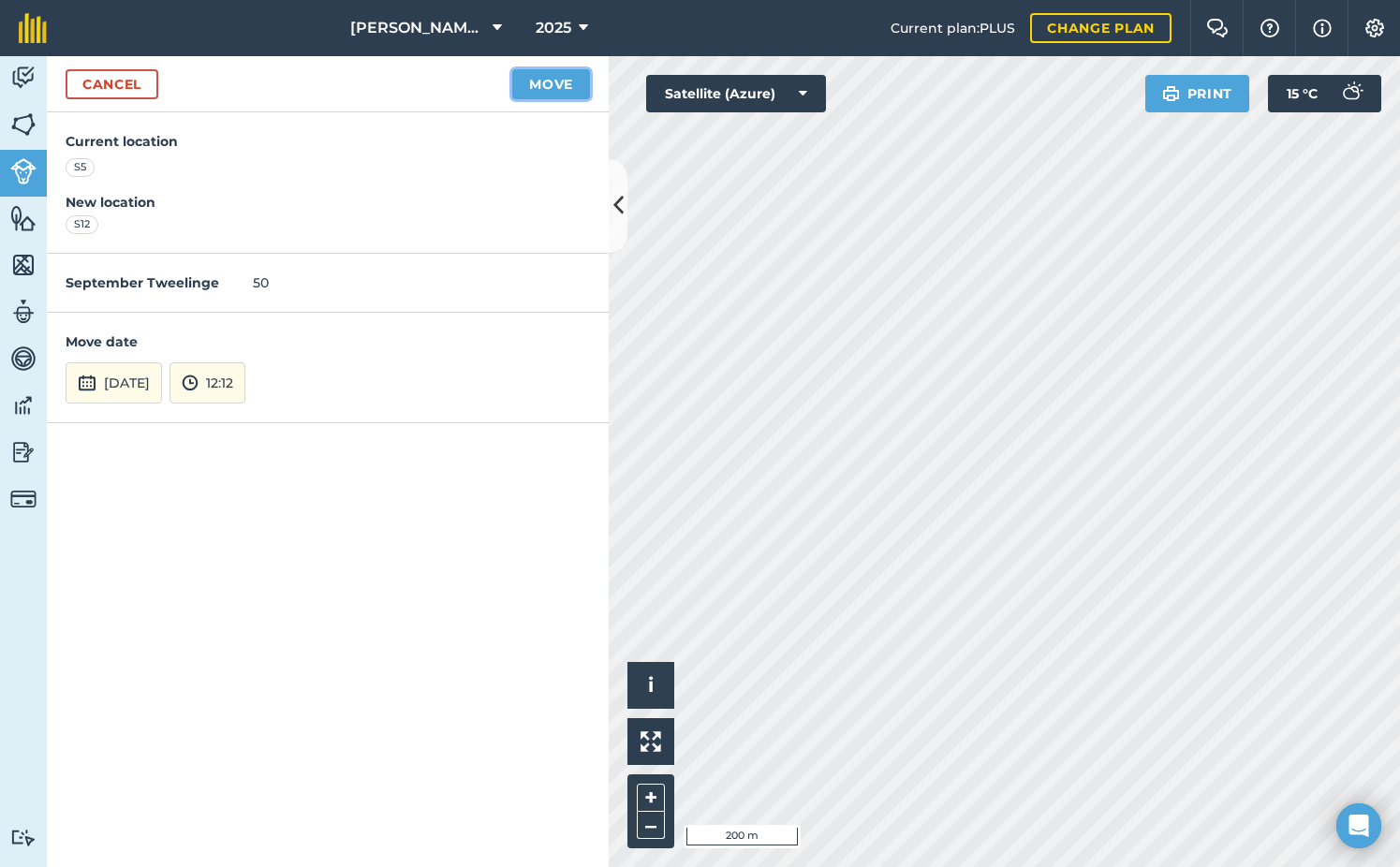
click at [548, 76] on button "Move" at bounding box center [551, 84] width 77 height 30
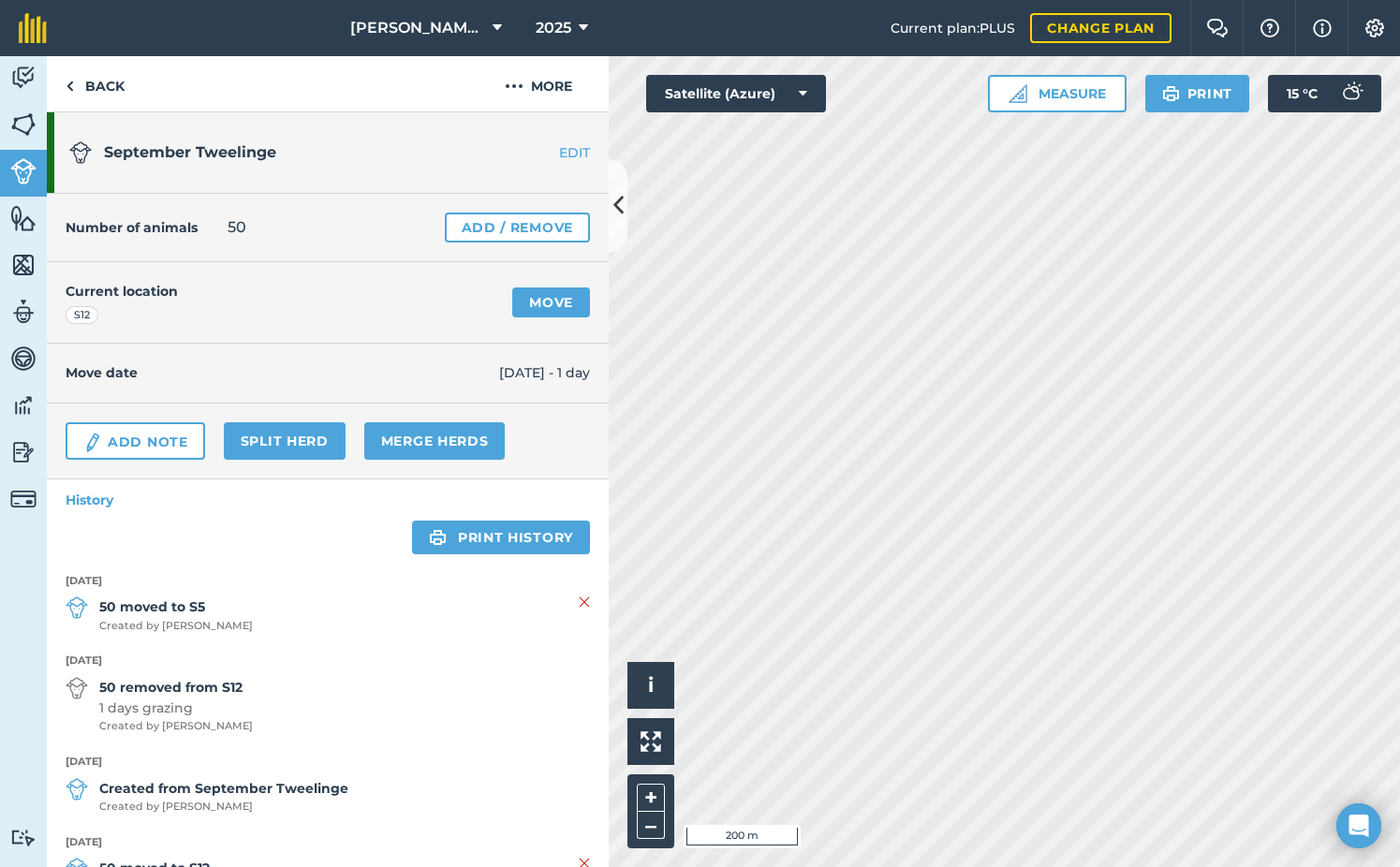
click at [190, 711] on span "1 days grazing" at bounding box center [176, 708] width 154 height 21
click at [83, 92] on link "Back" at bounding box center [95, 83] width 96 height 55
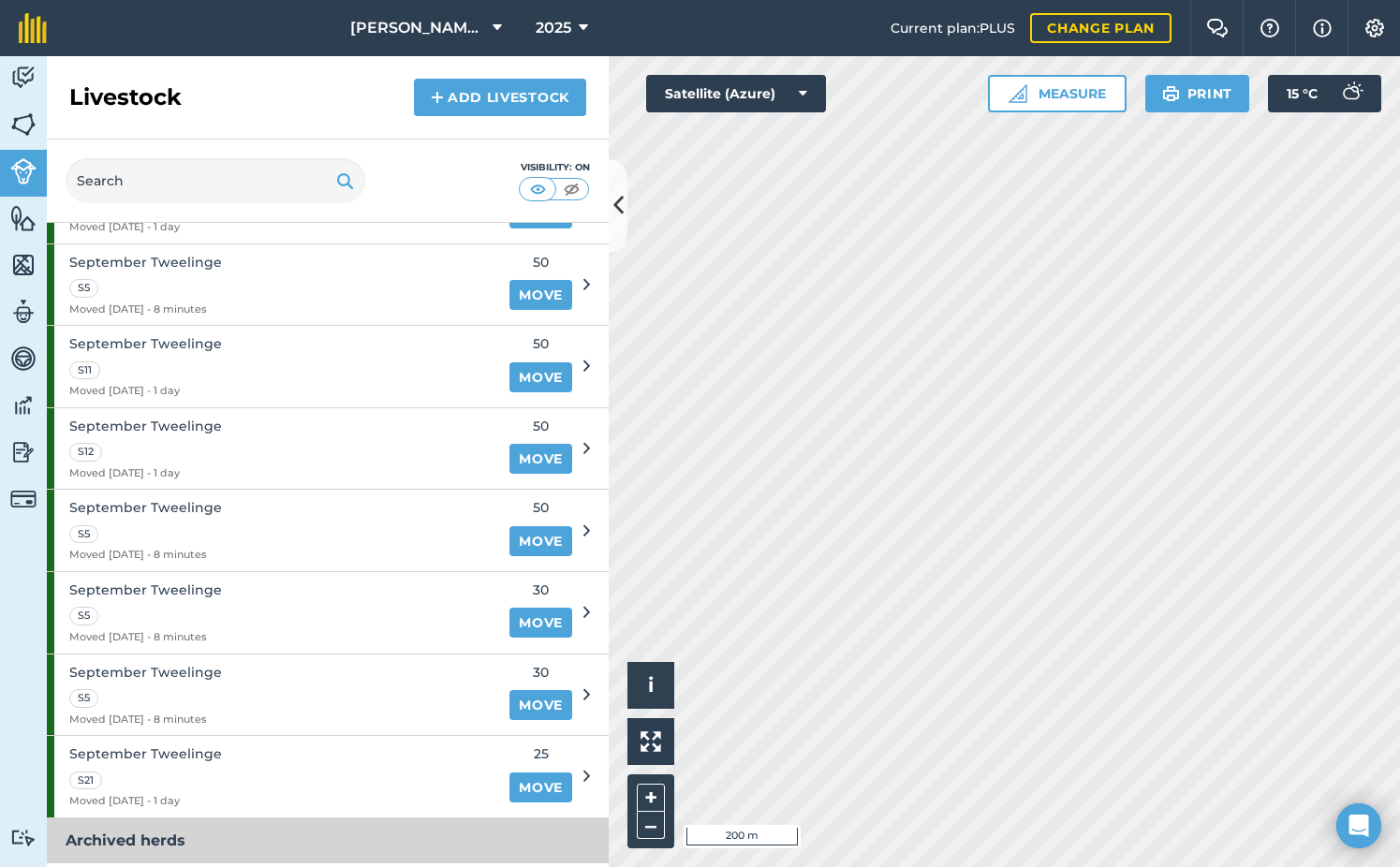
scroll to position [2153, 0]
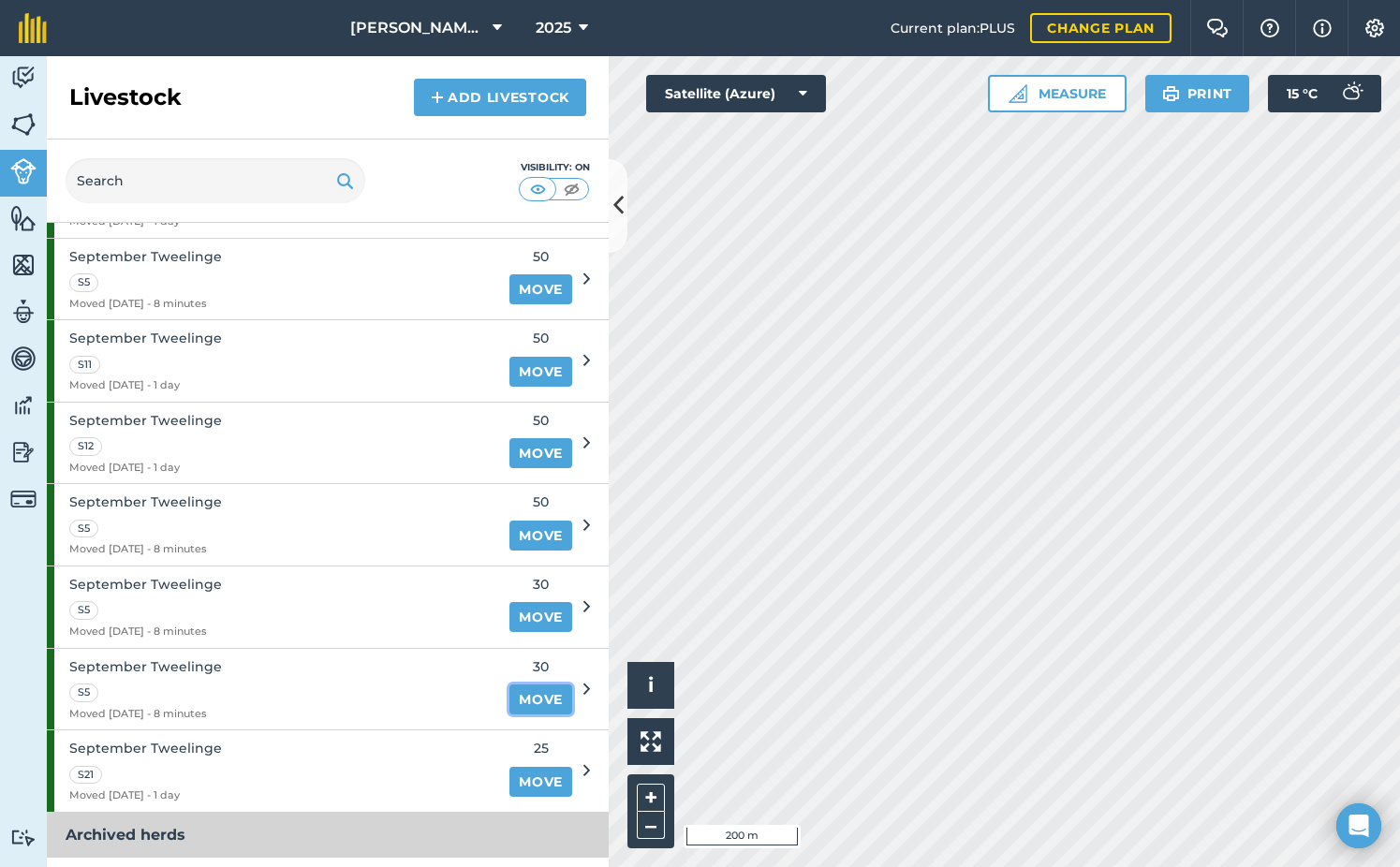
click at [528, 698] on link "Move" at bounding box center [540, 700] width 62 height 30
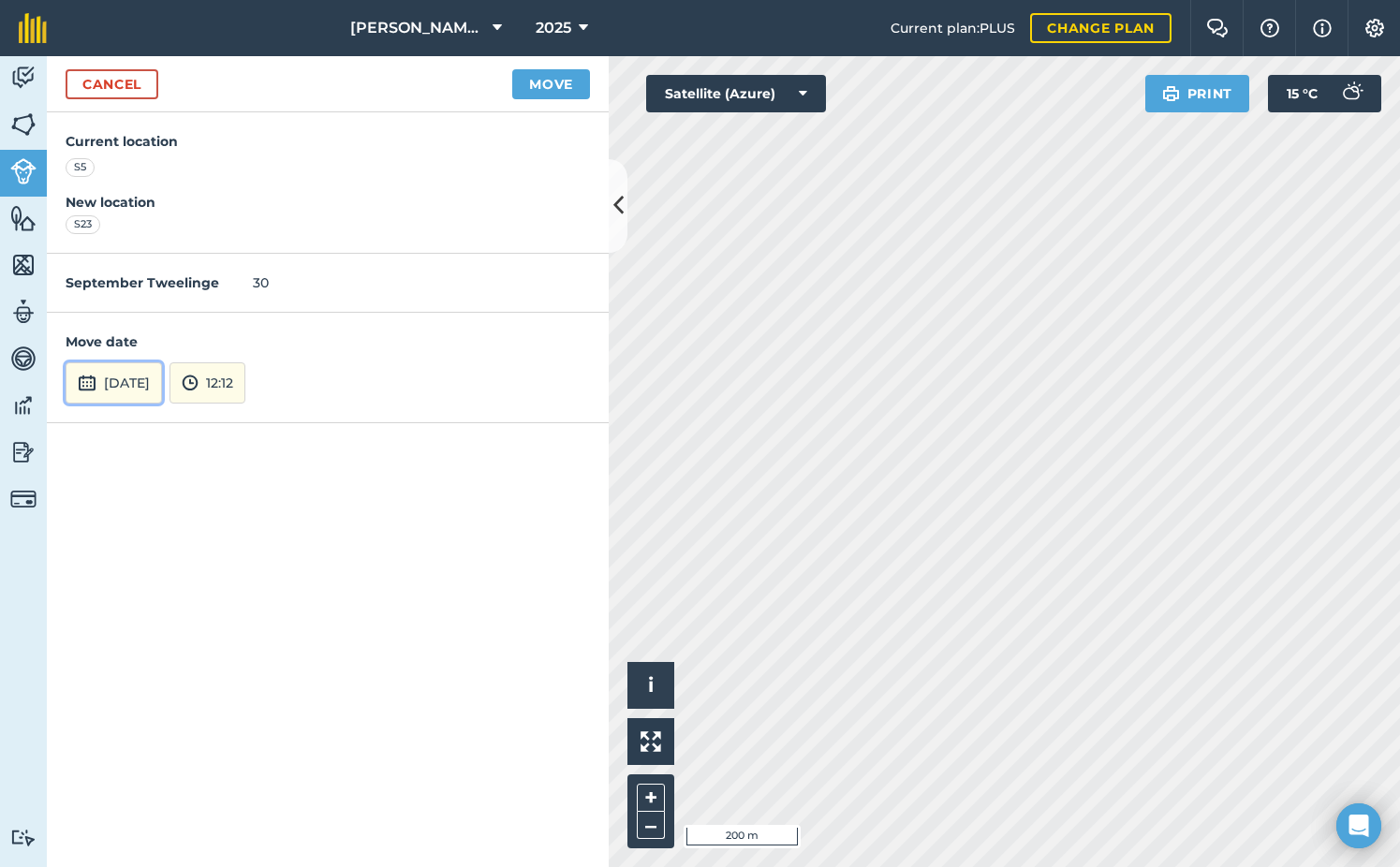
click at [127, 386] on button "[DATE]" at bounding box center [113, 383] width 96 height 42
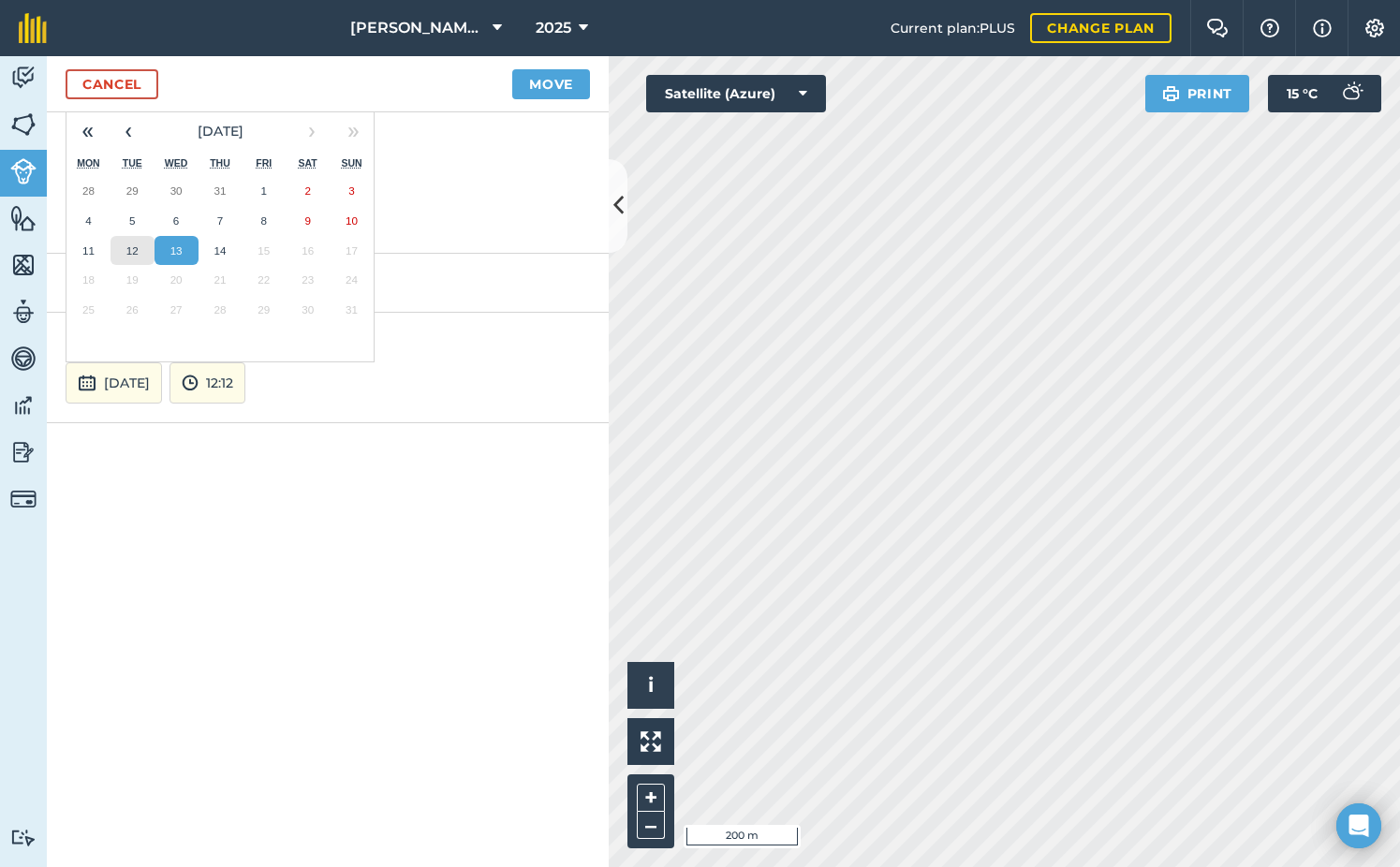
click at [132, 245] on abbr "12" at bounding box center [132, 250] width 12 height 12
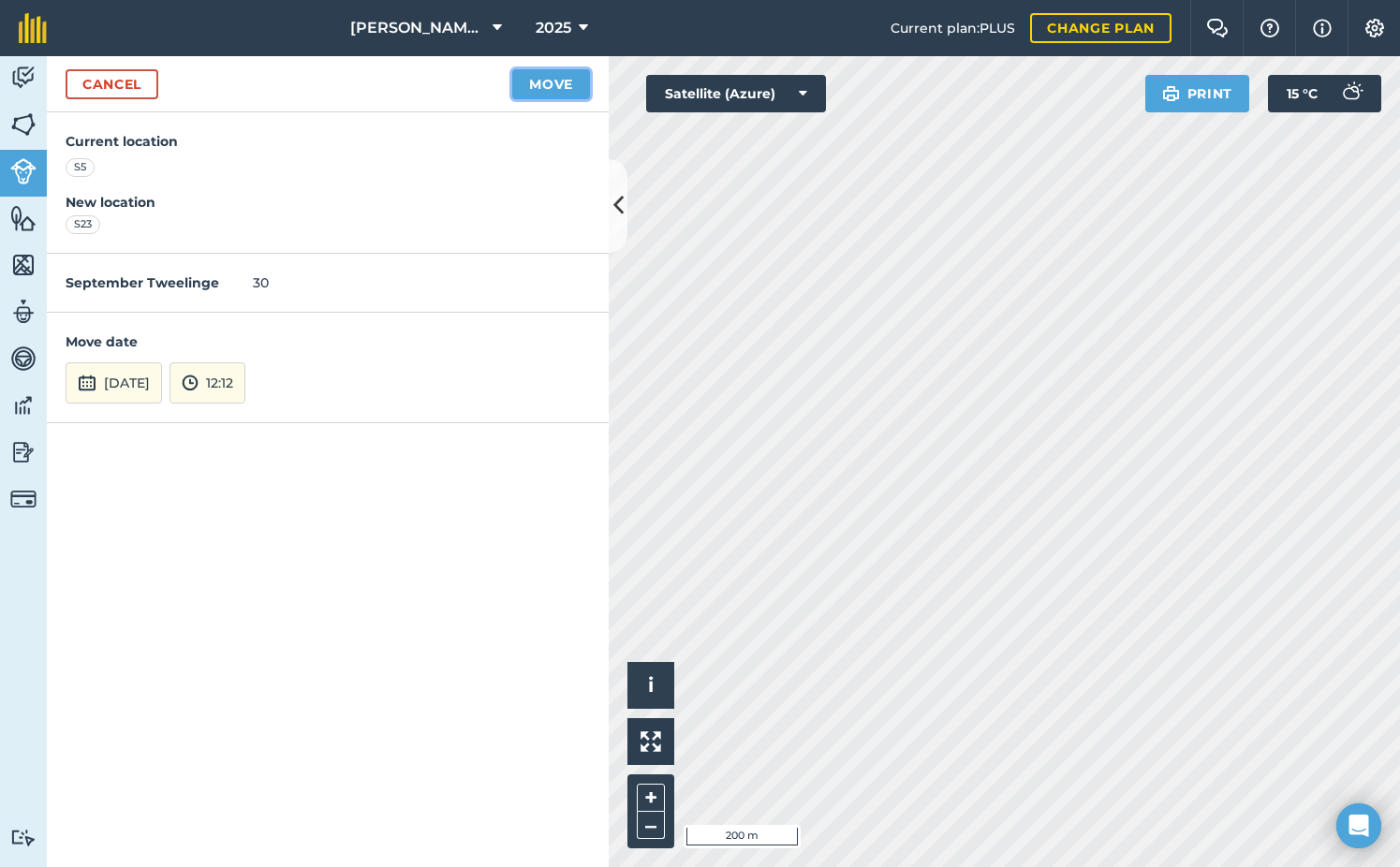
click at [566, 78] on button "Move" at bounding box center [551, 84] width 77 height 30
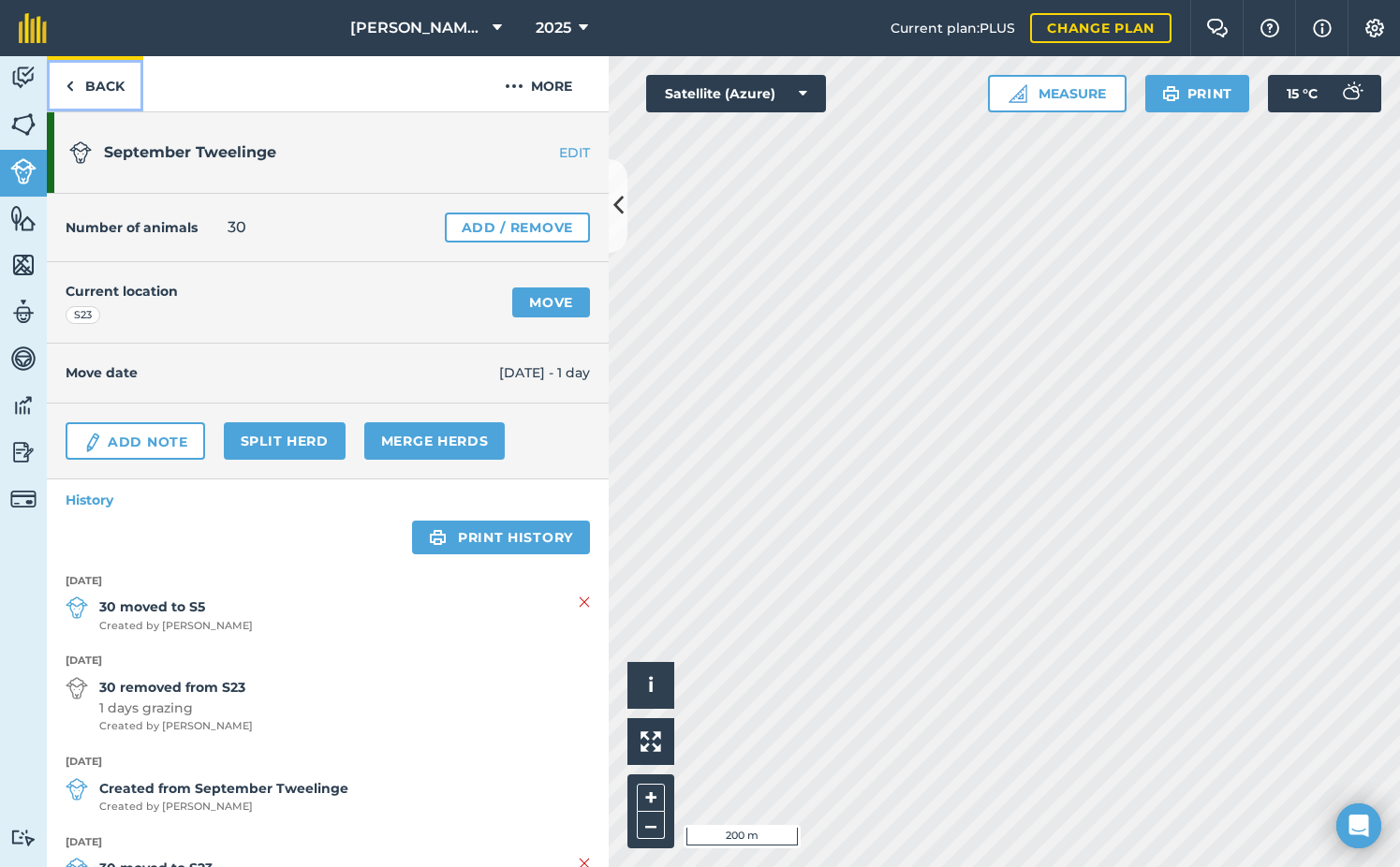
click at [89, 87] on link "Back" at bounding box center [95, 83] width 96 height 55
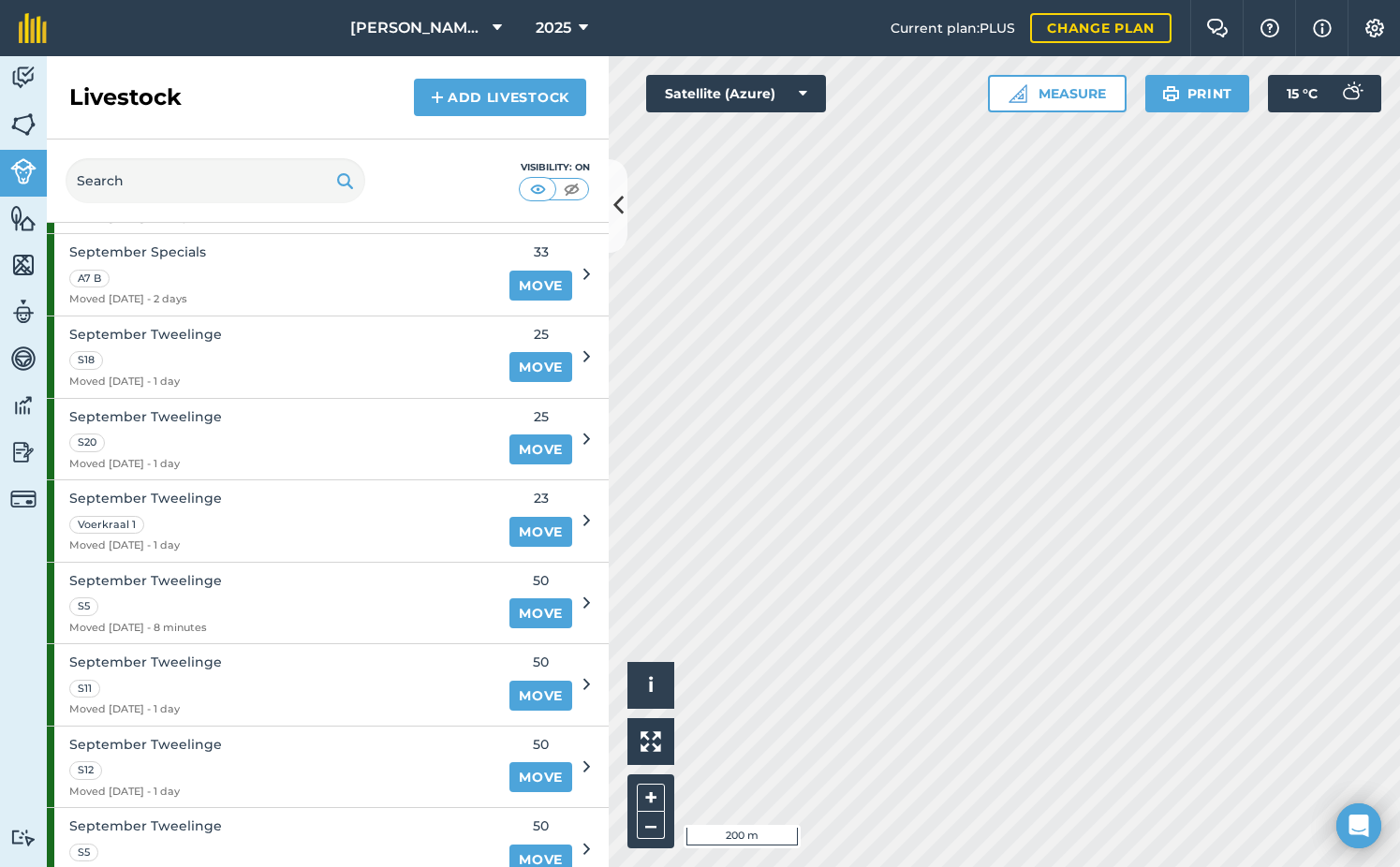
scroll to position [1873, 0]
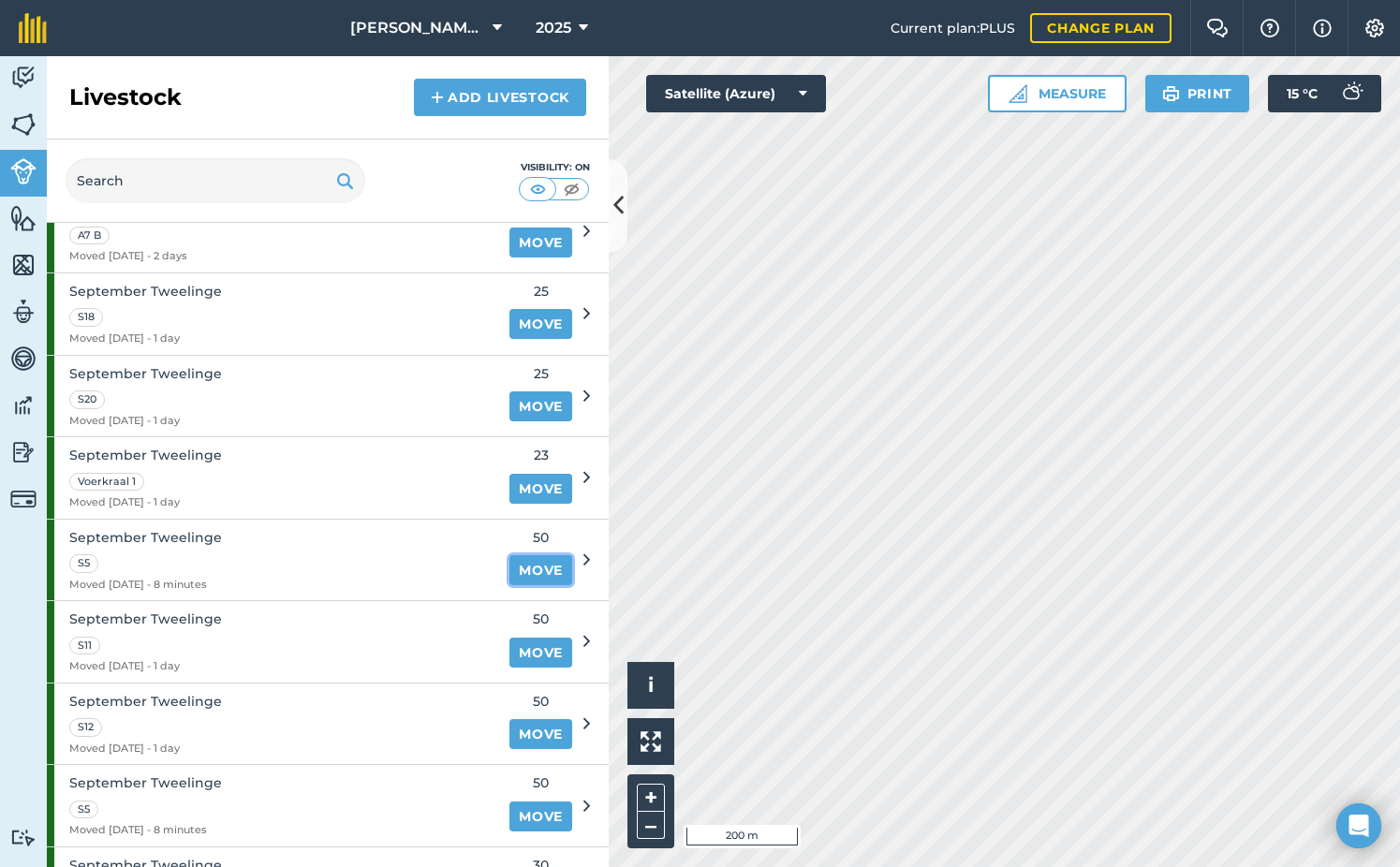
click at [519, 560] on link "Move" at bounding box center [540, 570] width 62 height 30
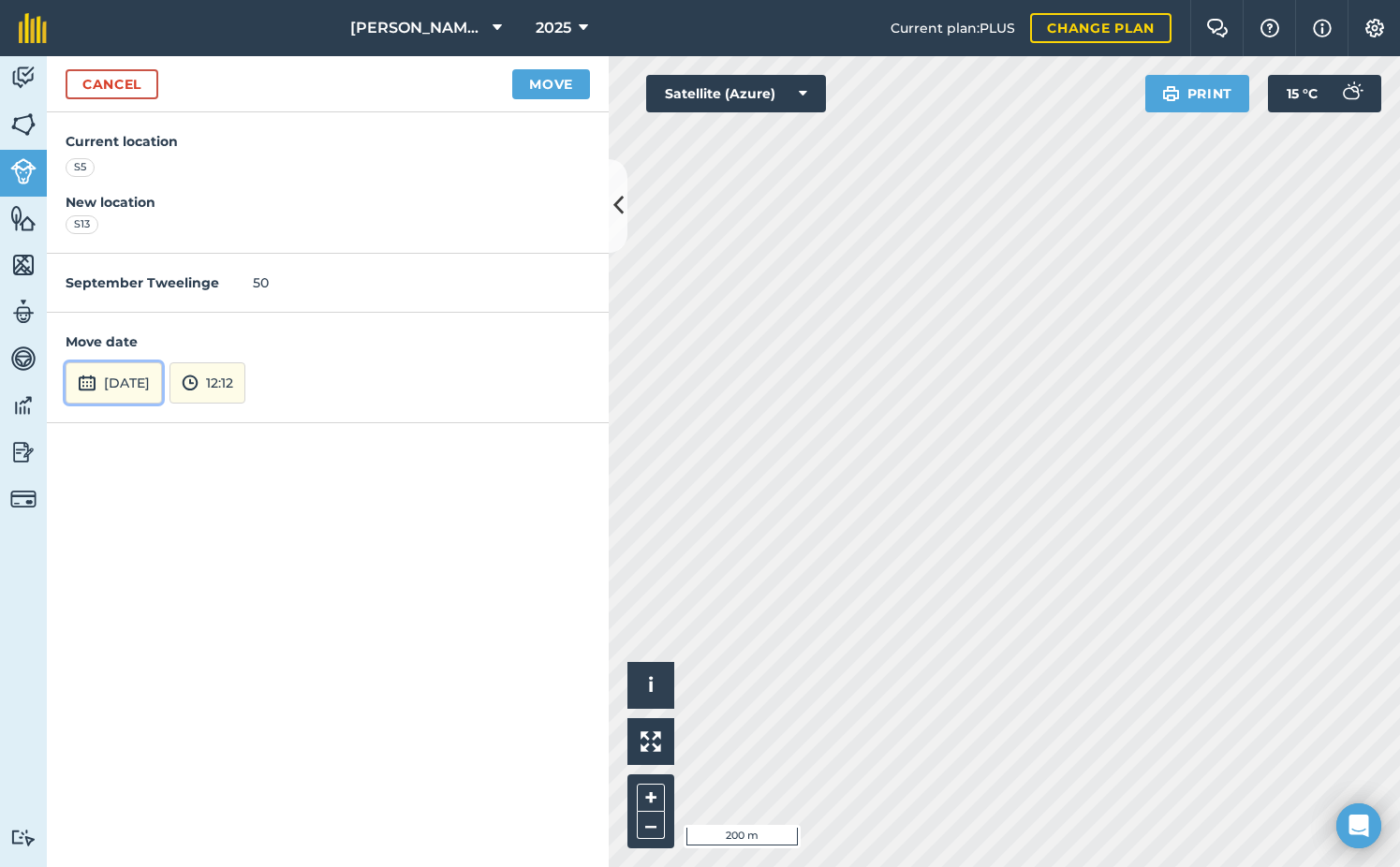
click at [132, 386] on button "[DATE]" at bounding box center [113, 383] width 96 height 42
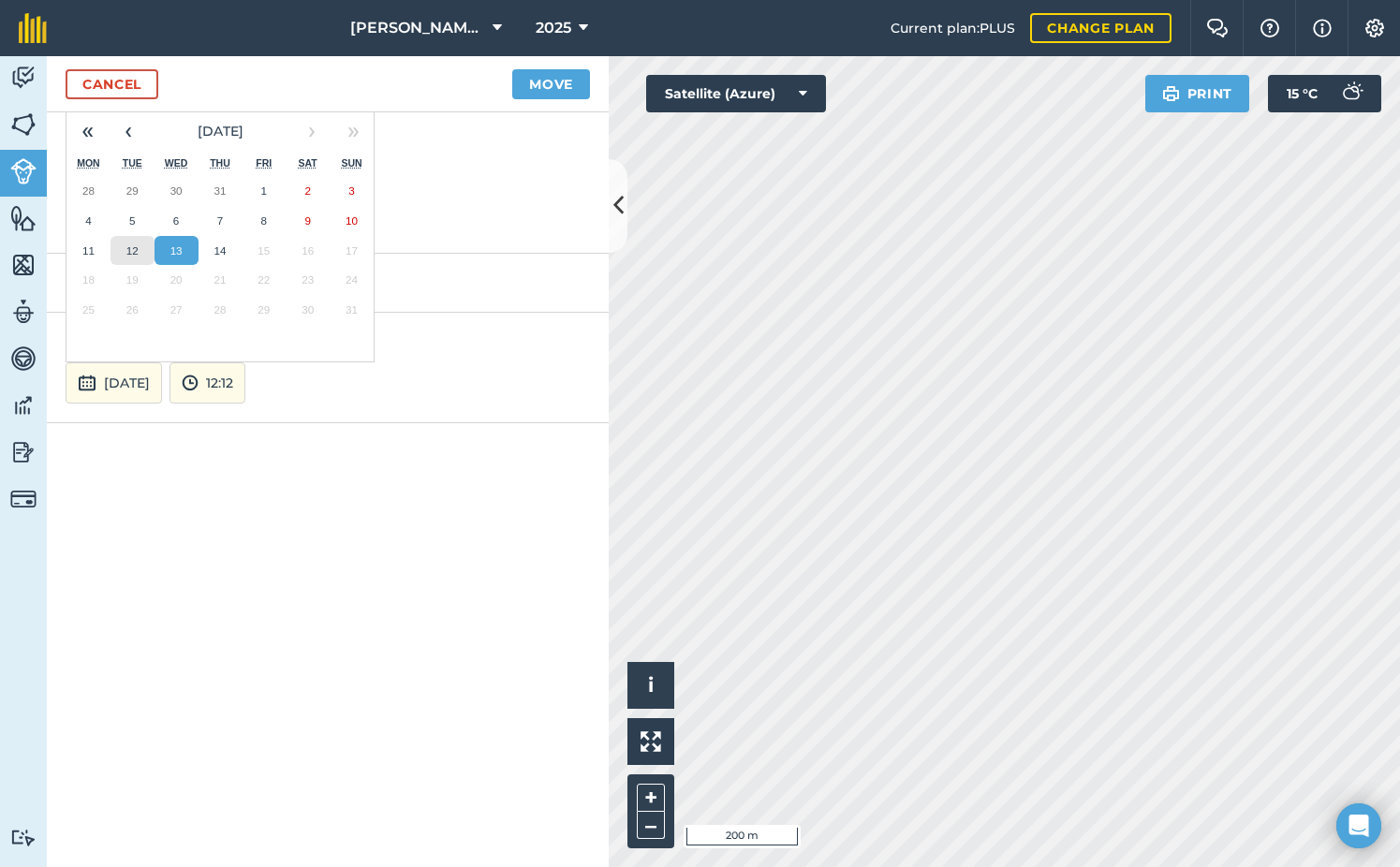
click at [133, 245] on abbr "12" at bounding box center [132, 250] width 12 height 12
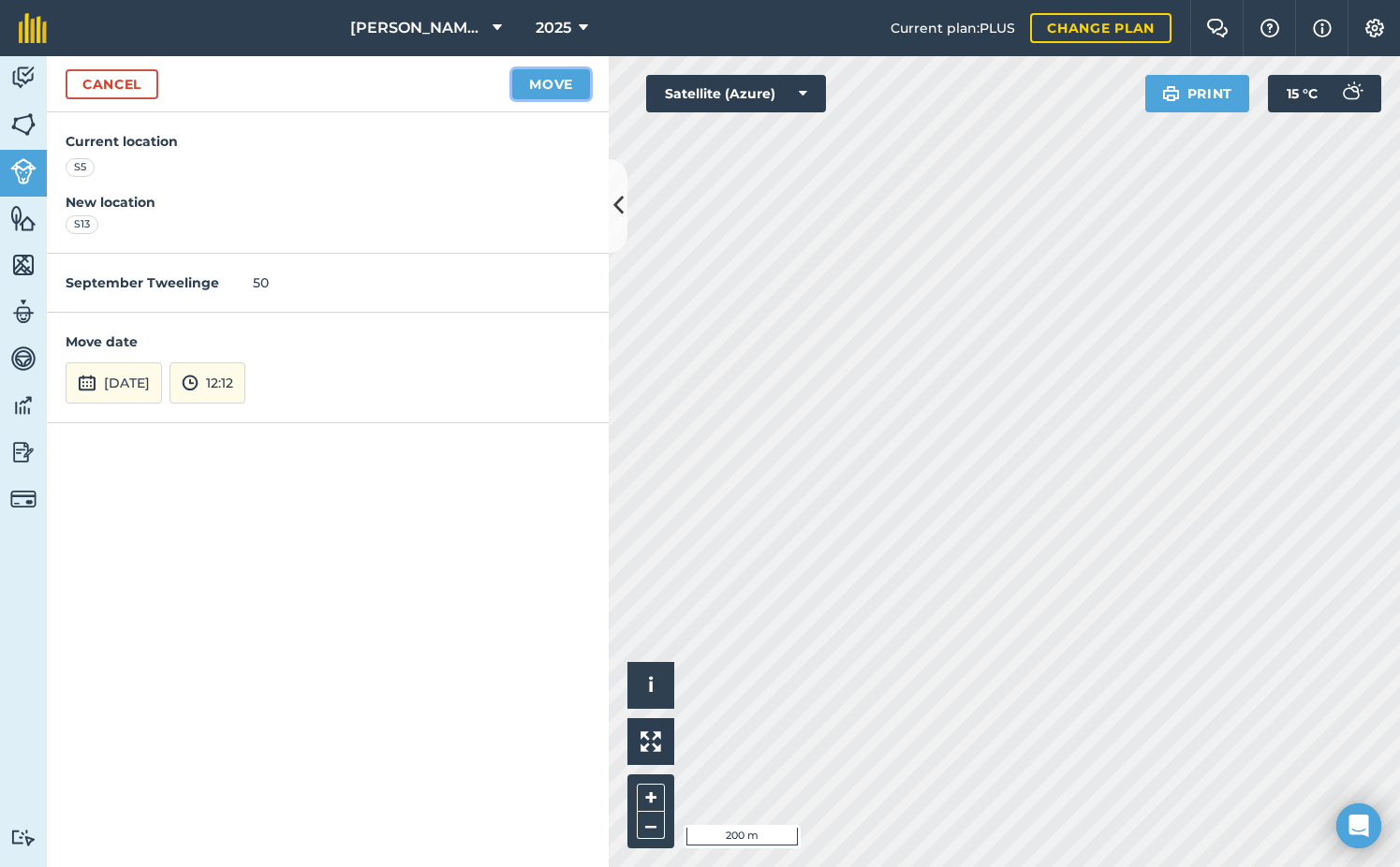
click at [539, 83] on button "Move" at bounding box center [551, 84] width 77 height 30
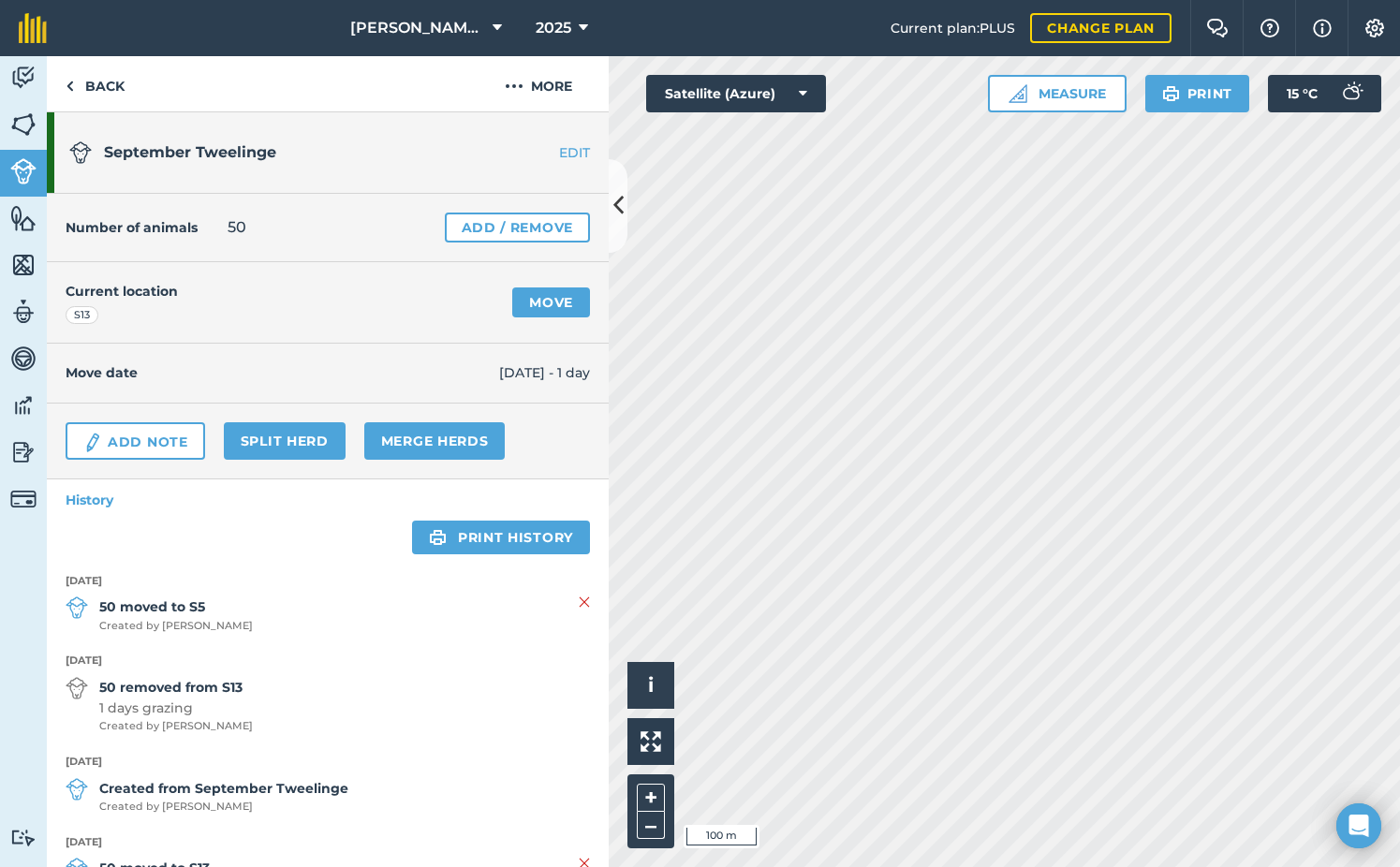
click at [709, 18] on div "[PERSON_NAME] Sandfontein BK 2025 Current plan : PLUS Change plan Farm Chat Hel…" at bounding box center [700, 434] width 1400 height 867
click at [75, 77] on link "Back" at bounding box center [95, 83] width 96 height 55
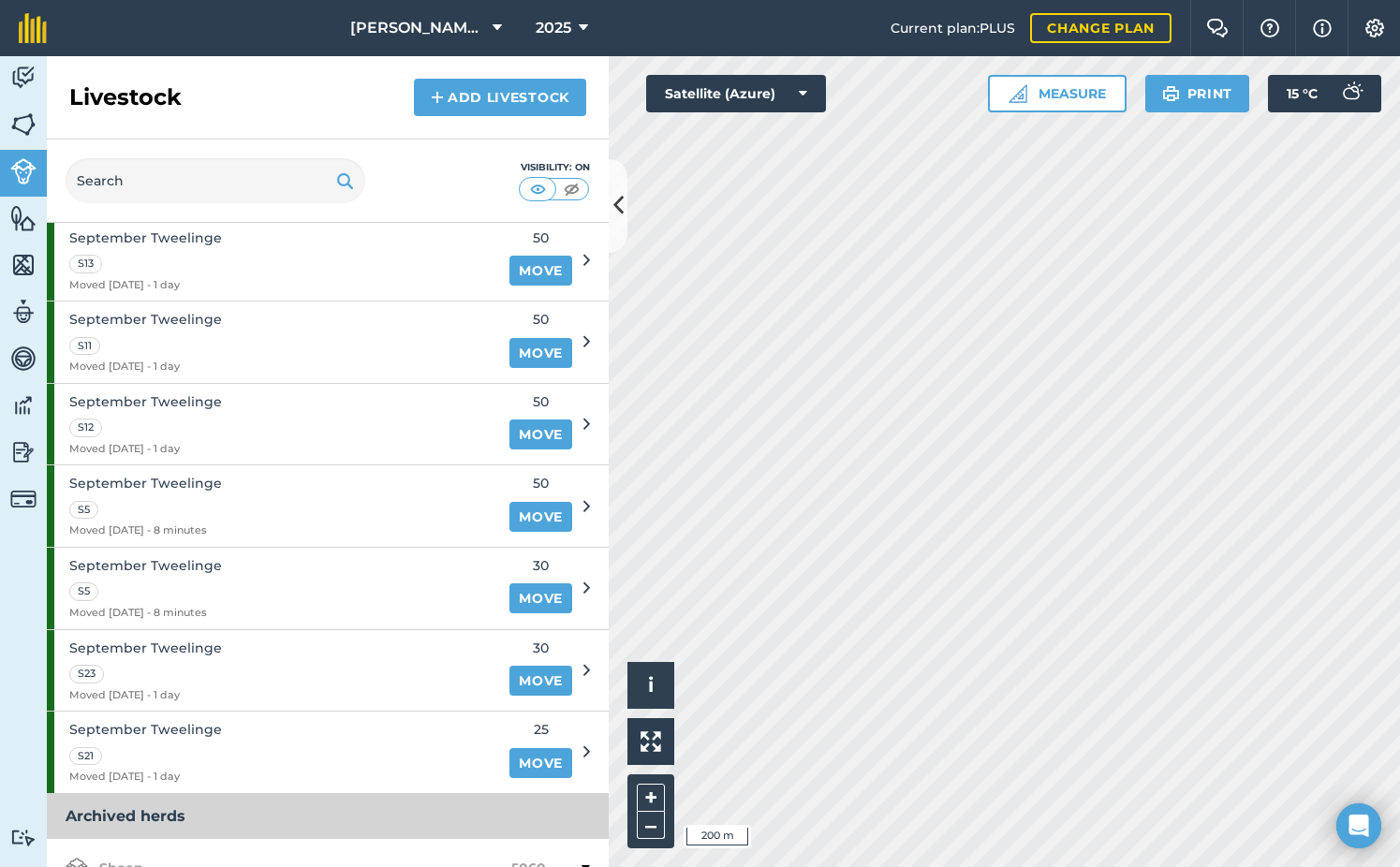
scroll to position [2247, 0]
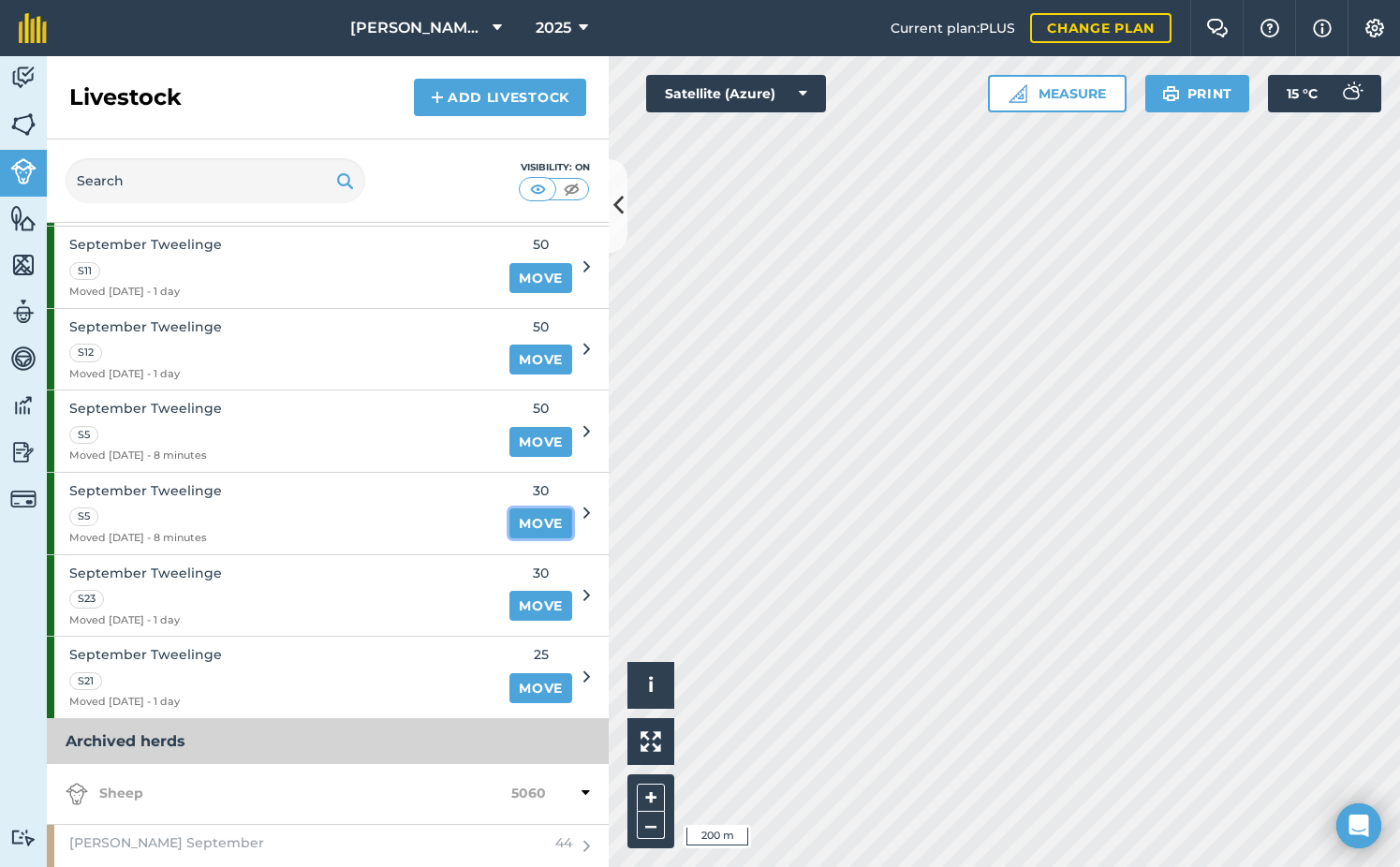
click at [519, 517] on link "Move" at bounding box center [540, 523] width 62 height 30
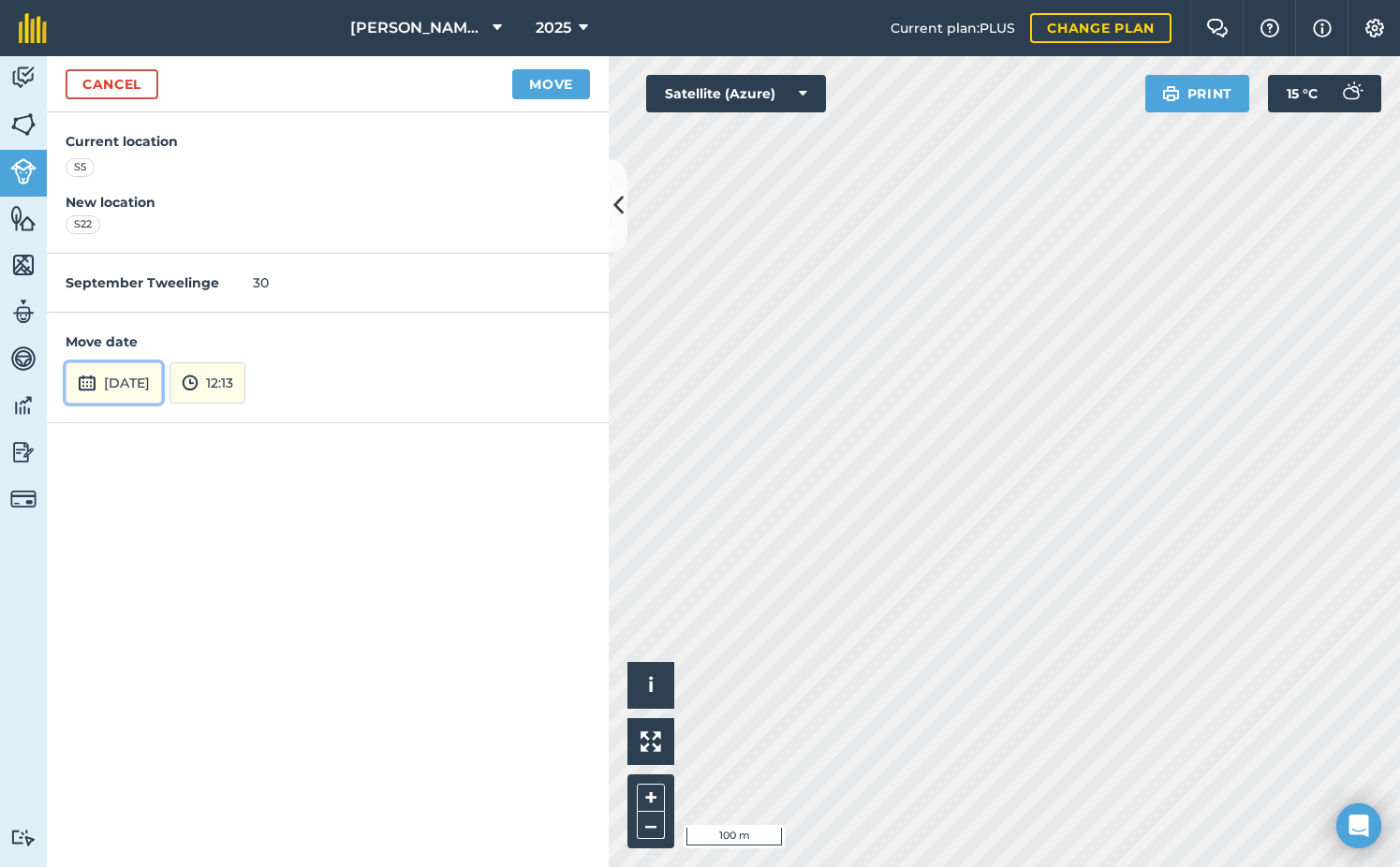
click at [126, 376] on button "[DATE]" at bounding box center [113, 383] width 96 height 42
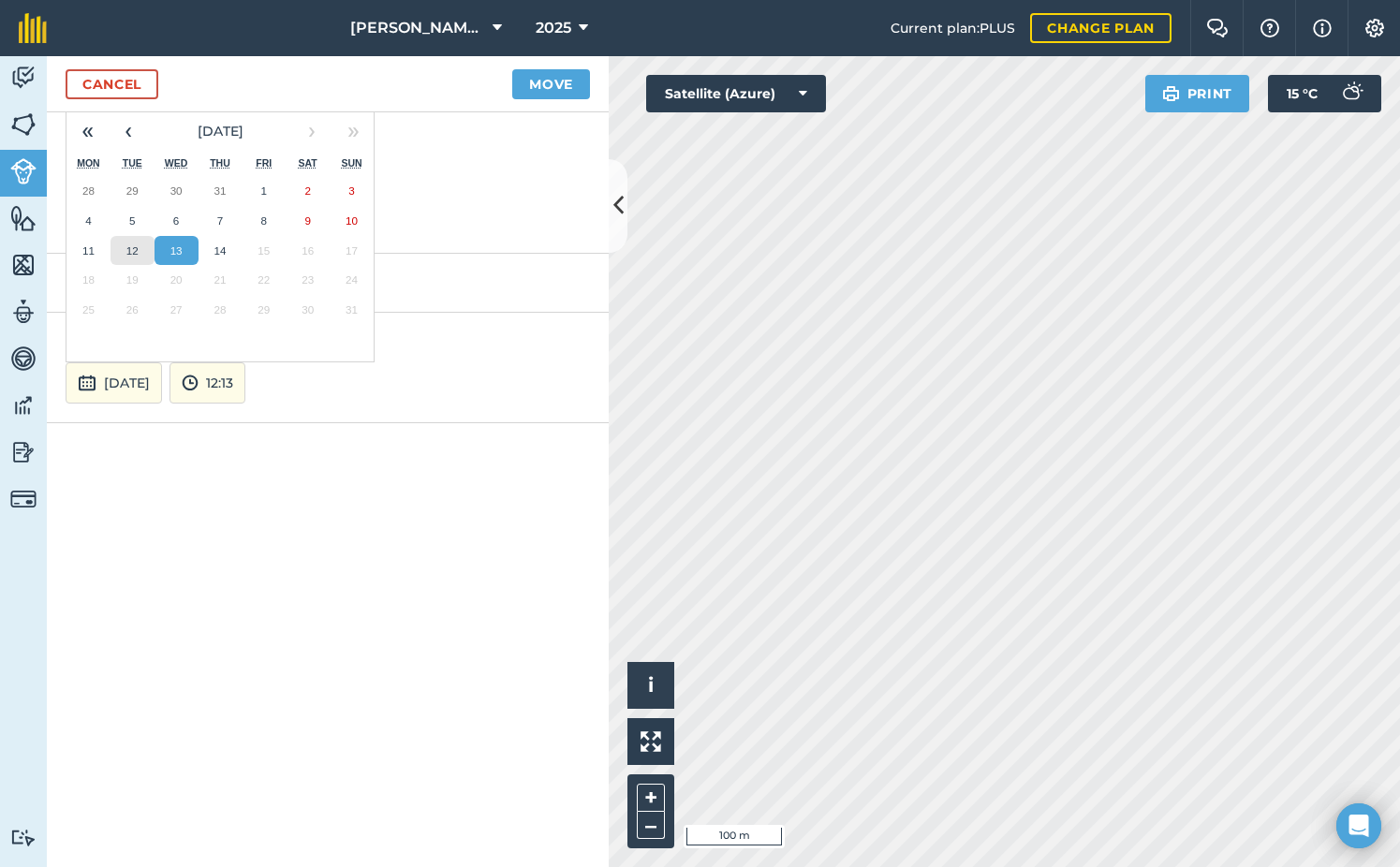
click at [136, 243] on button "12" at bounding box center [132, 251] width 44 height 30
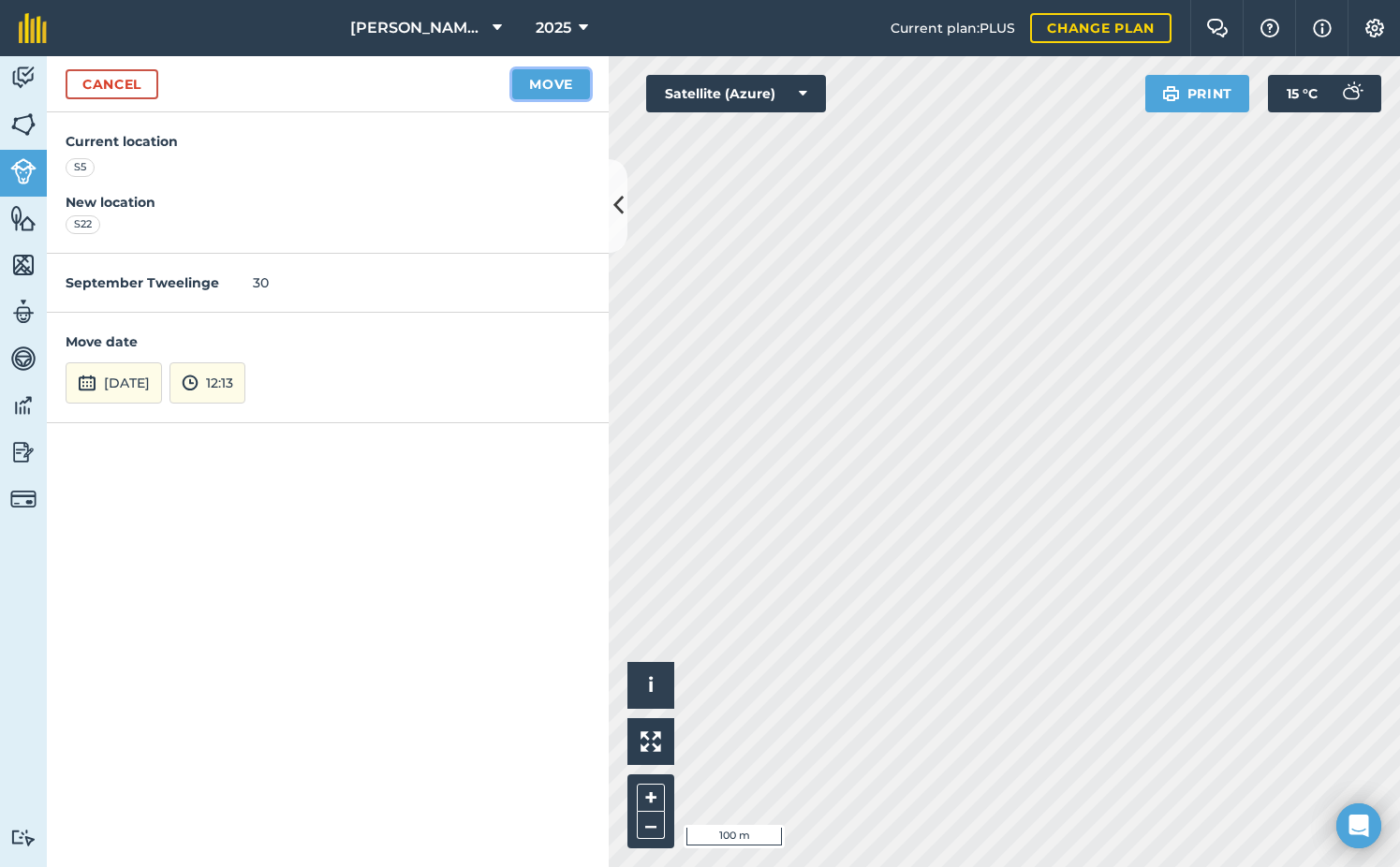
click at [566, 75] on button "Move" at bounding box center [551, 84] width 77 height 30
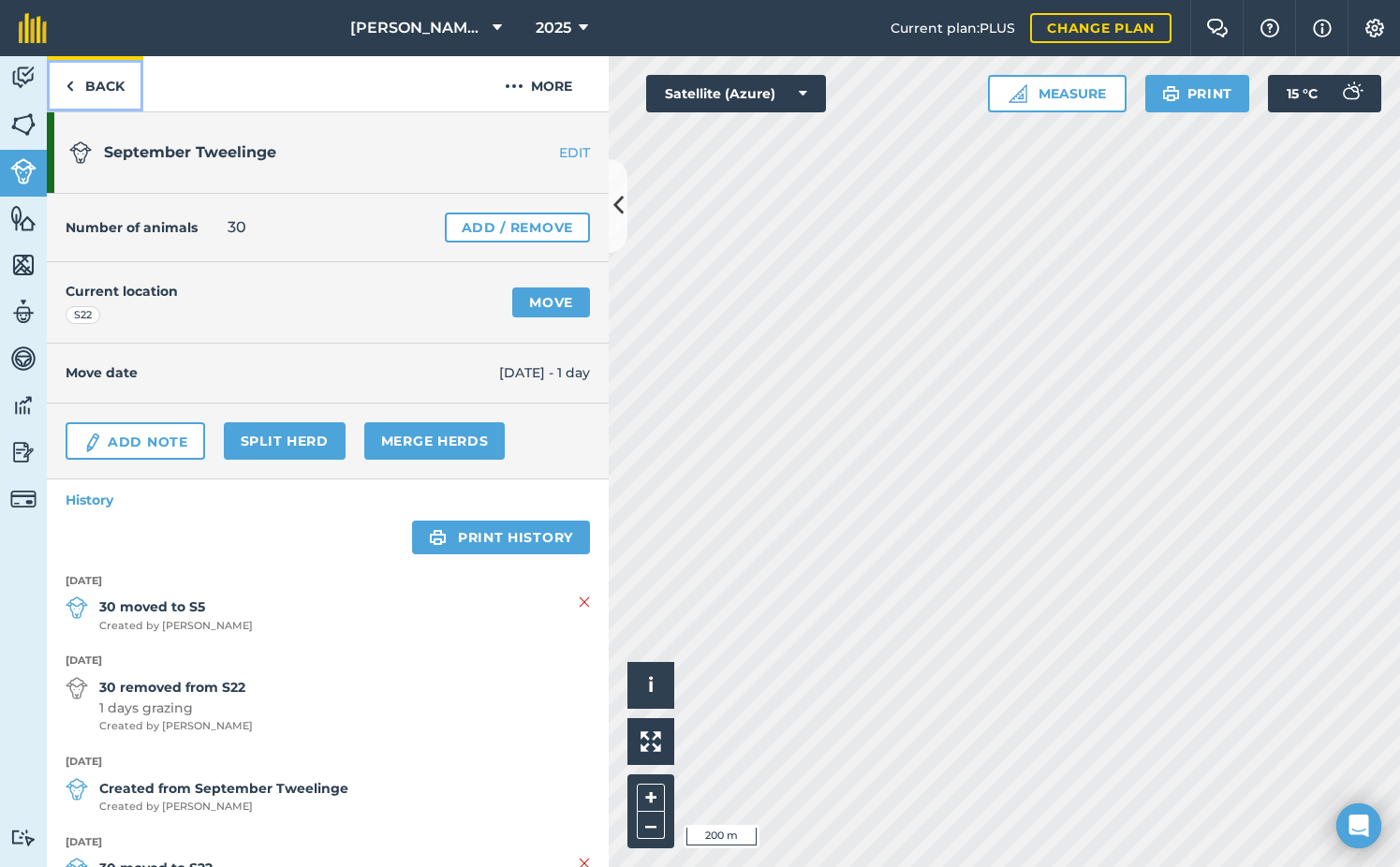
click at [58, 93] on link "Back" at bounding box center [95, 83] width 96 height 55
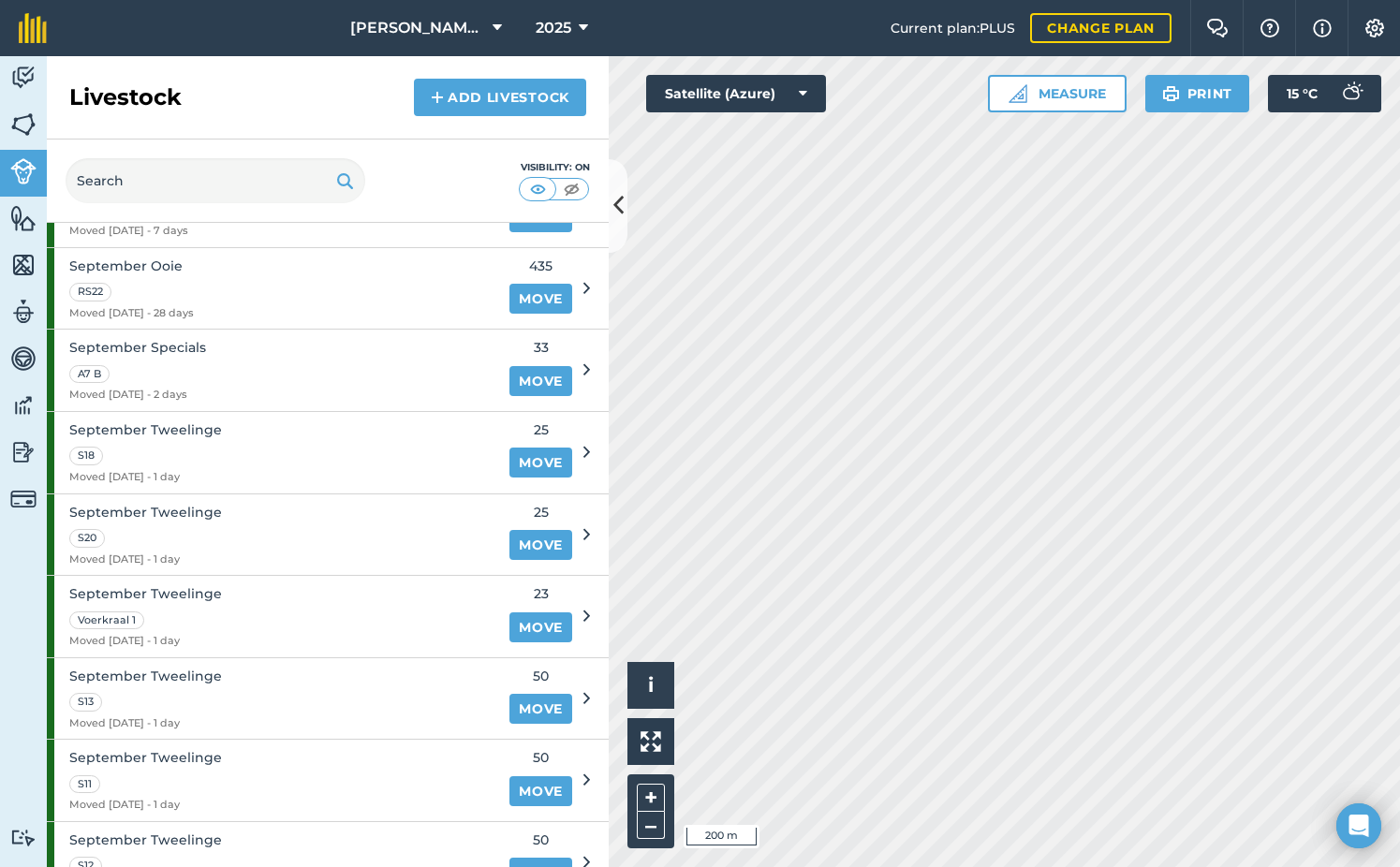
scroll to position [2340, 0]
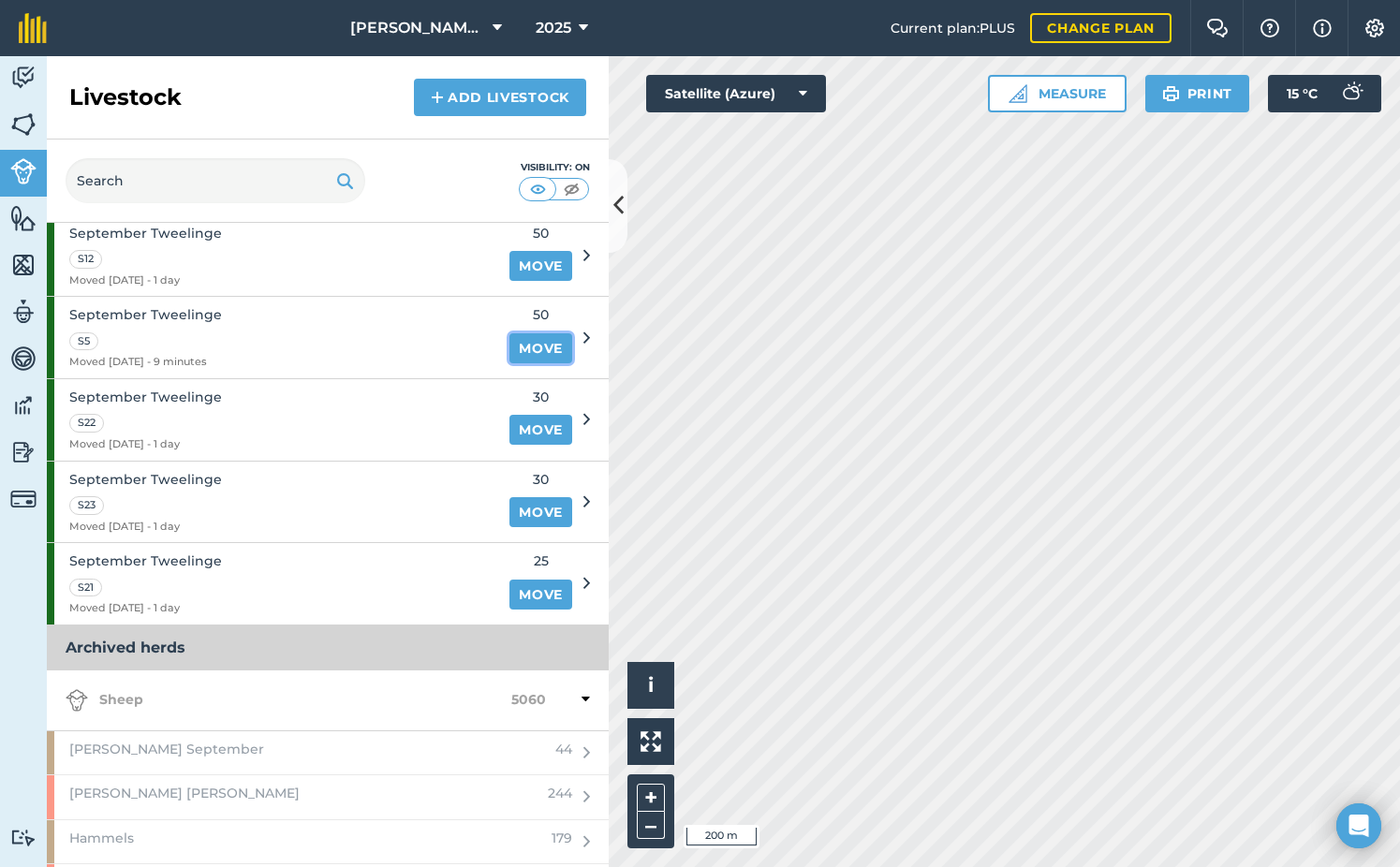
click at [509, 349] on link "Move" at bounding box center [540, 348] width 62 height 30
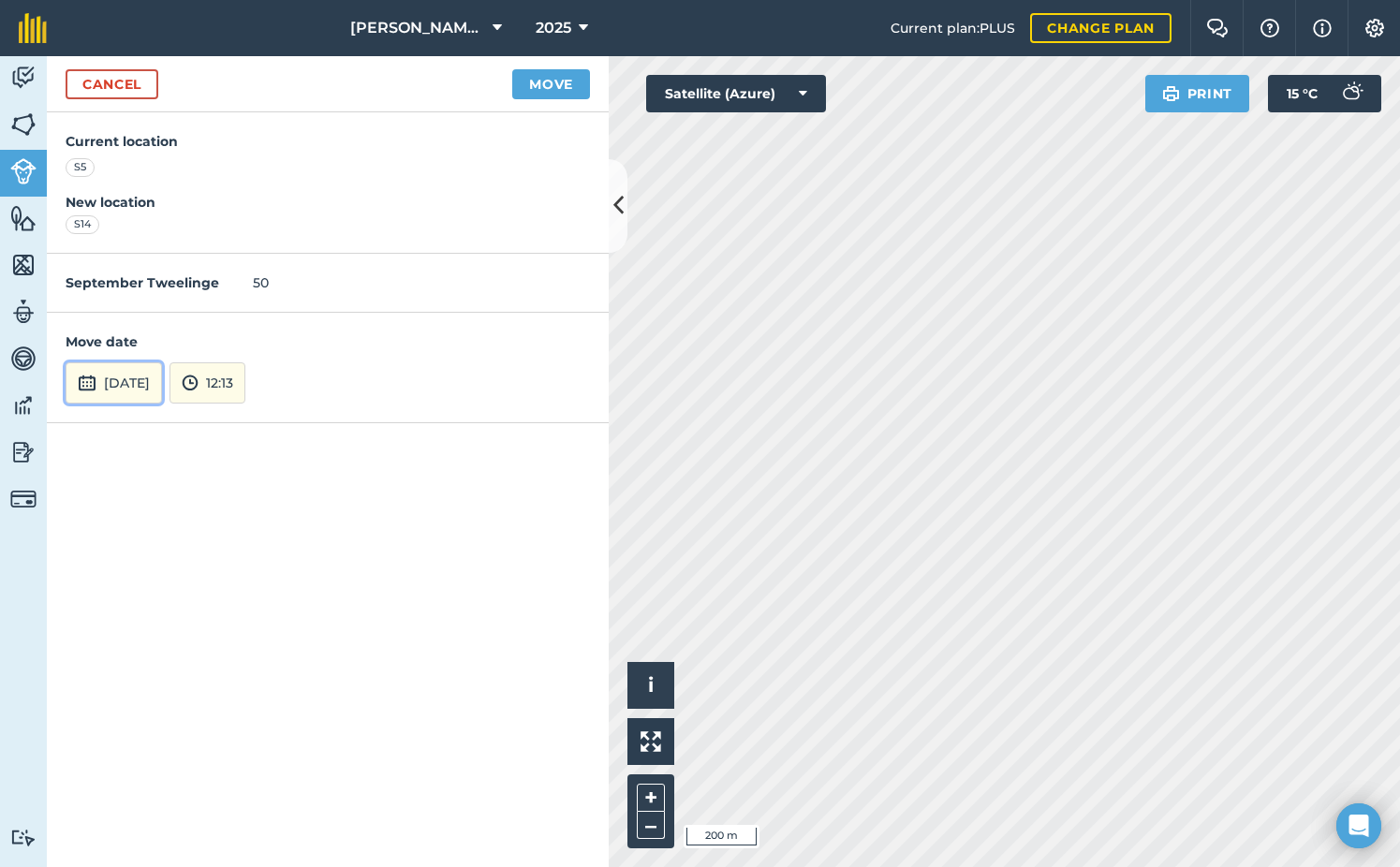
click at [94, 389] on img at bounding box center [87, 383] width 19 height 23
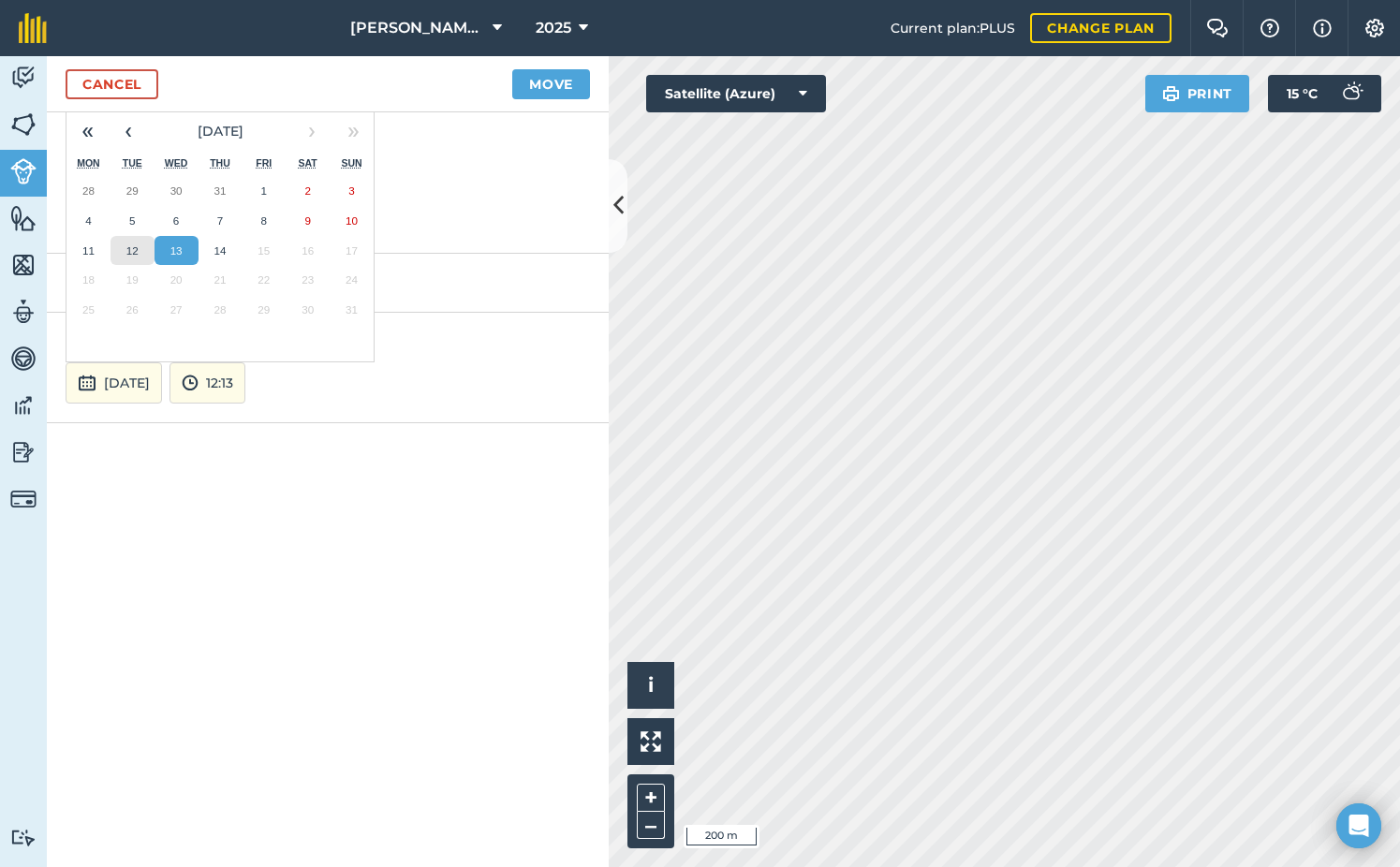
click at [138, 256] on abbr "12" at bounding box center [132, 250] width 12 height 12
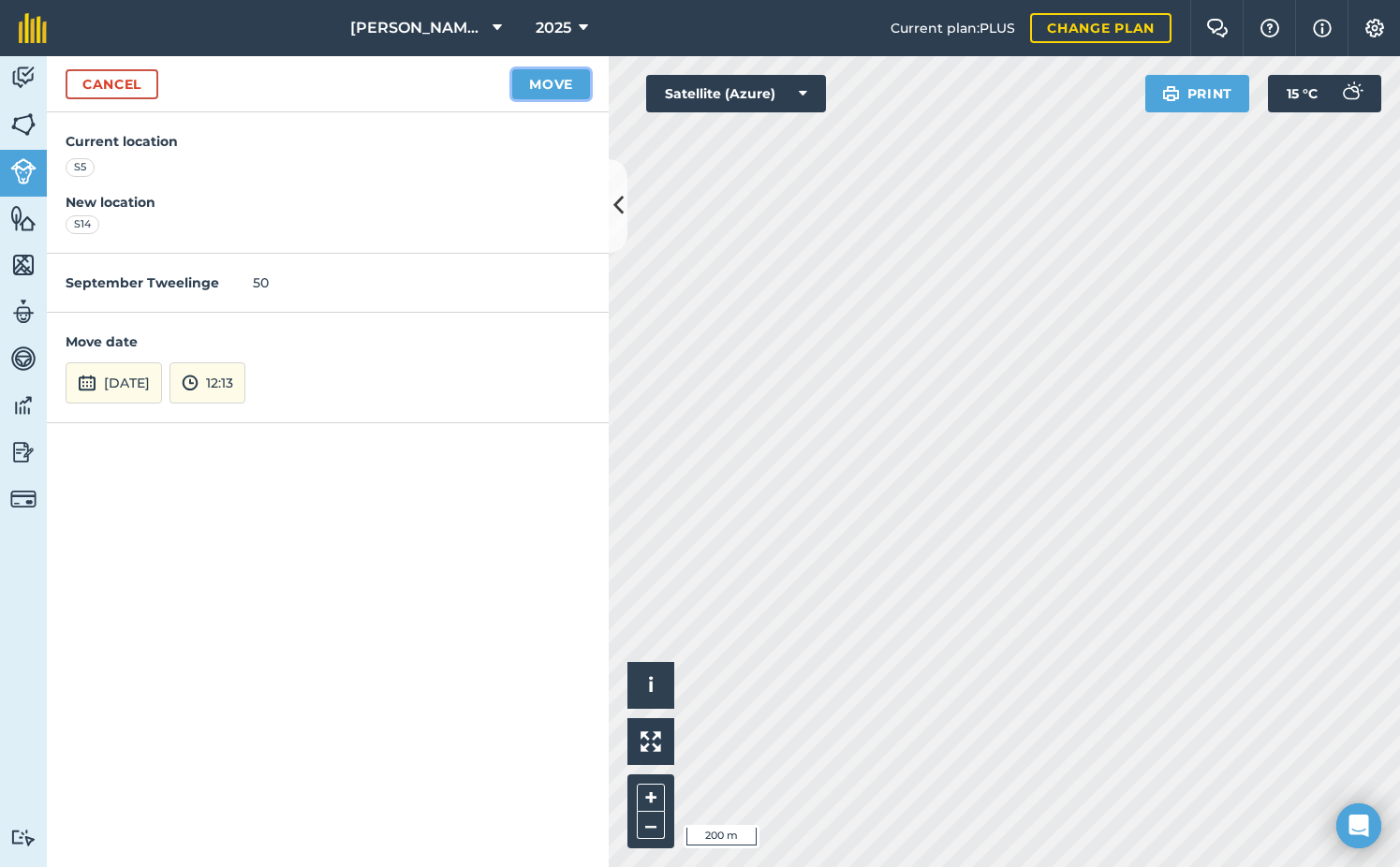
click at [540, 82] on button "Move" at bounding box center [551, 84] width 77 height 30
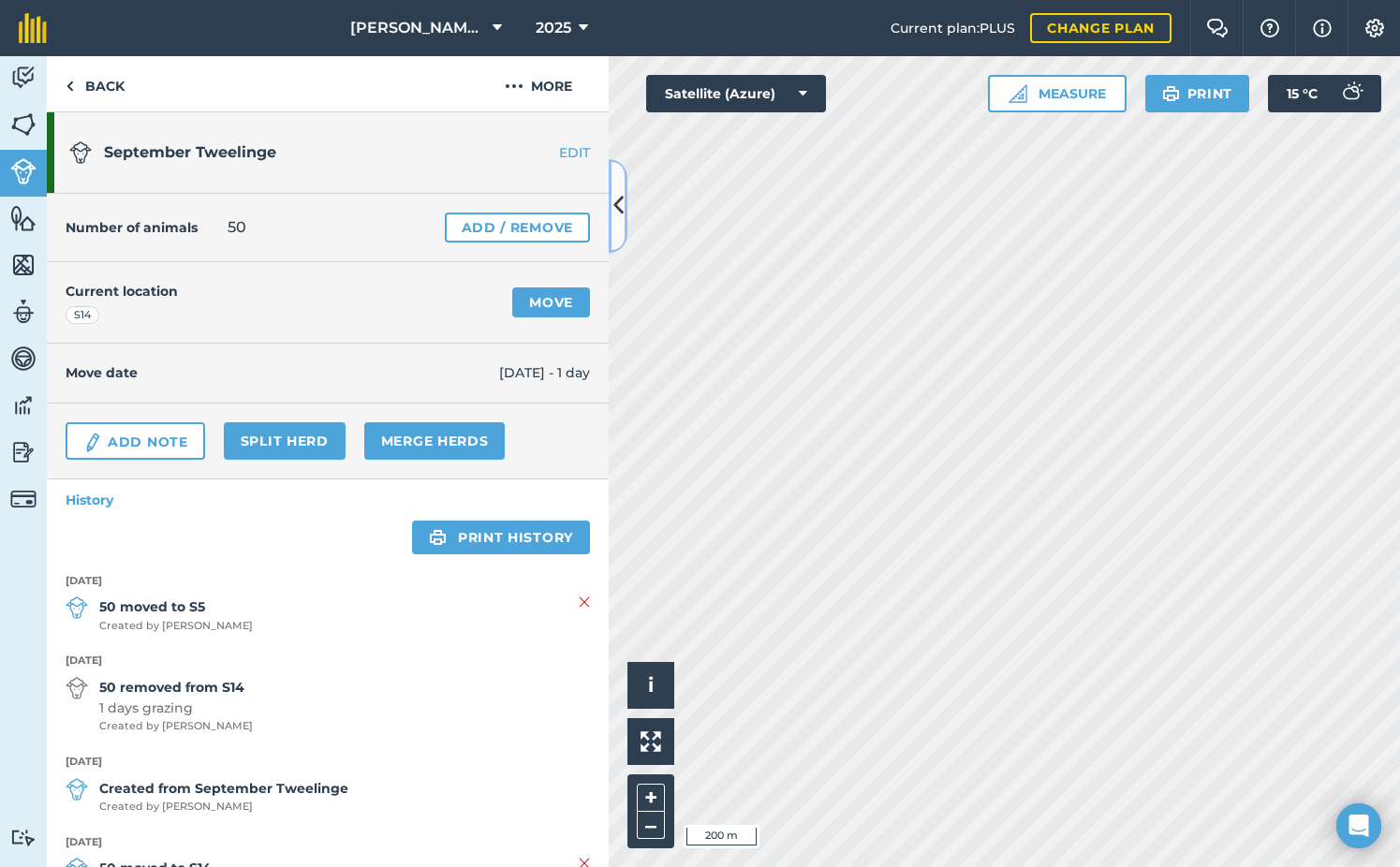
click at [620, 210] on icon at bounding box center [618, 205] width 10 height 33
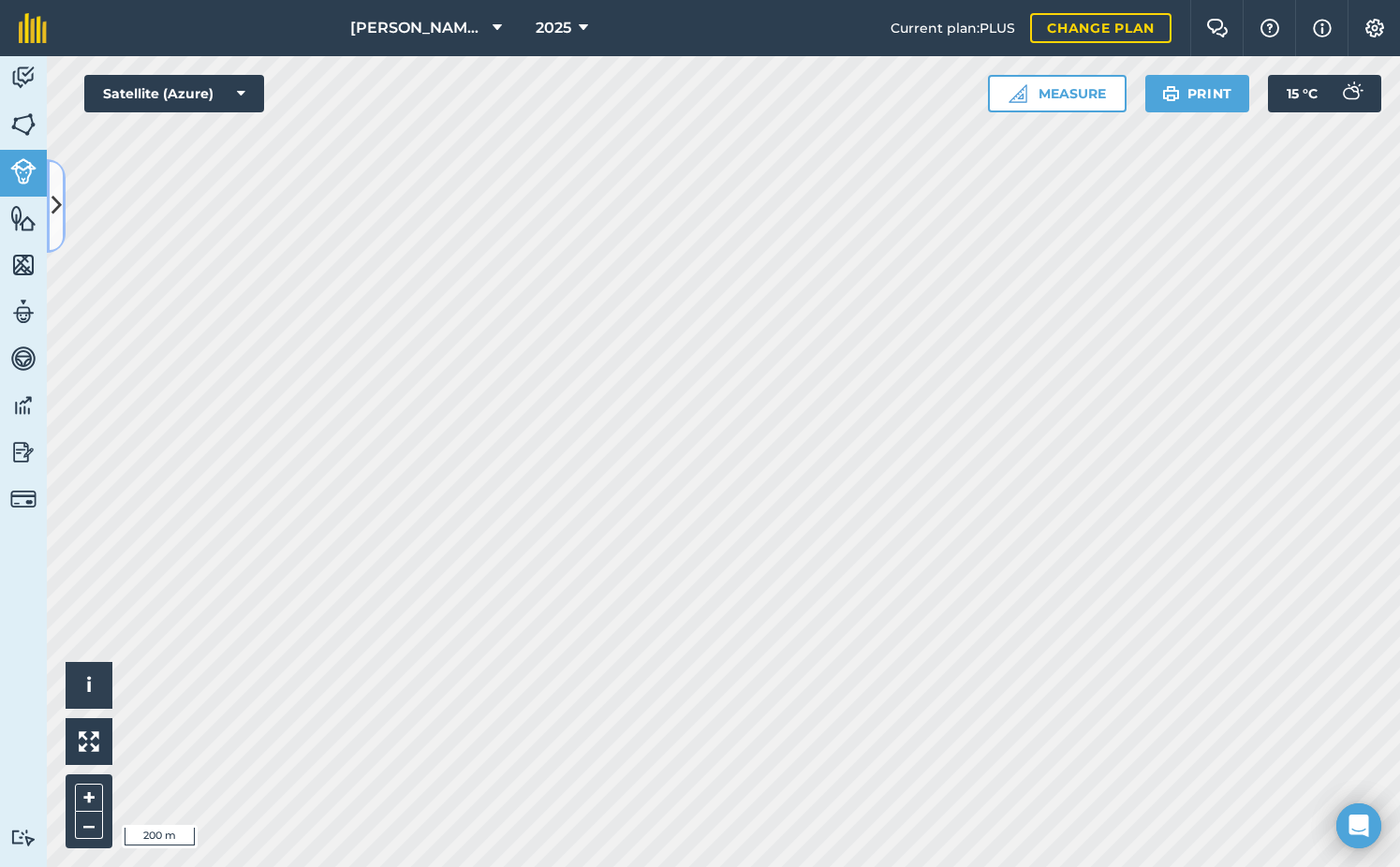
click at [55, 190] on icon at bounding box center [57, 205] width 10 height 33
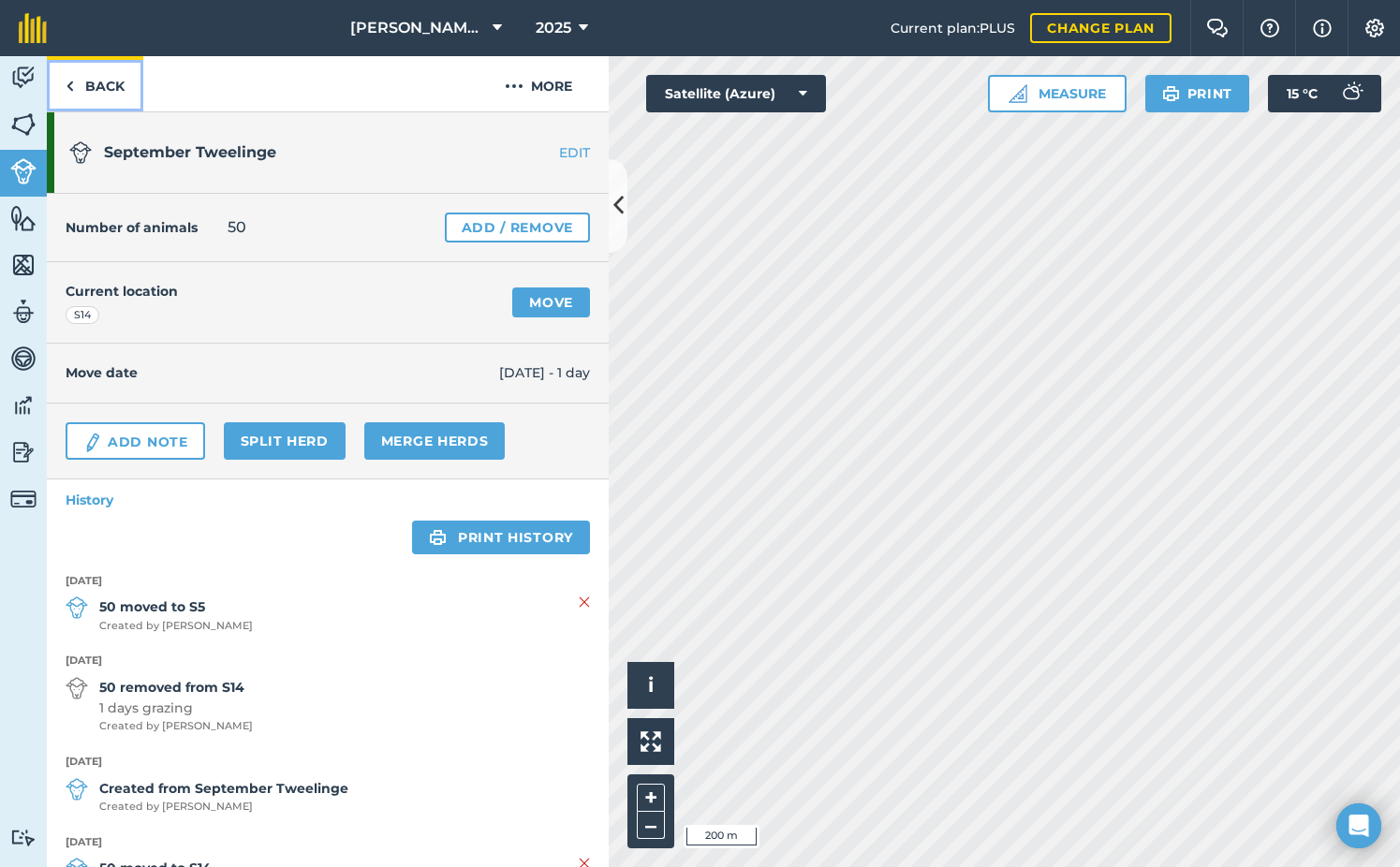
click at [83, 82] on link "Back" at bounding box center [95, 83] width 96 height 55
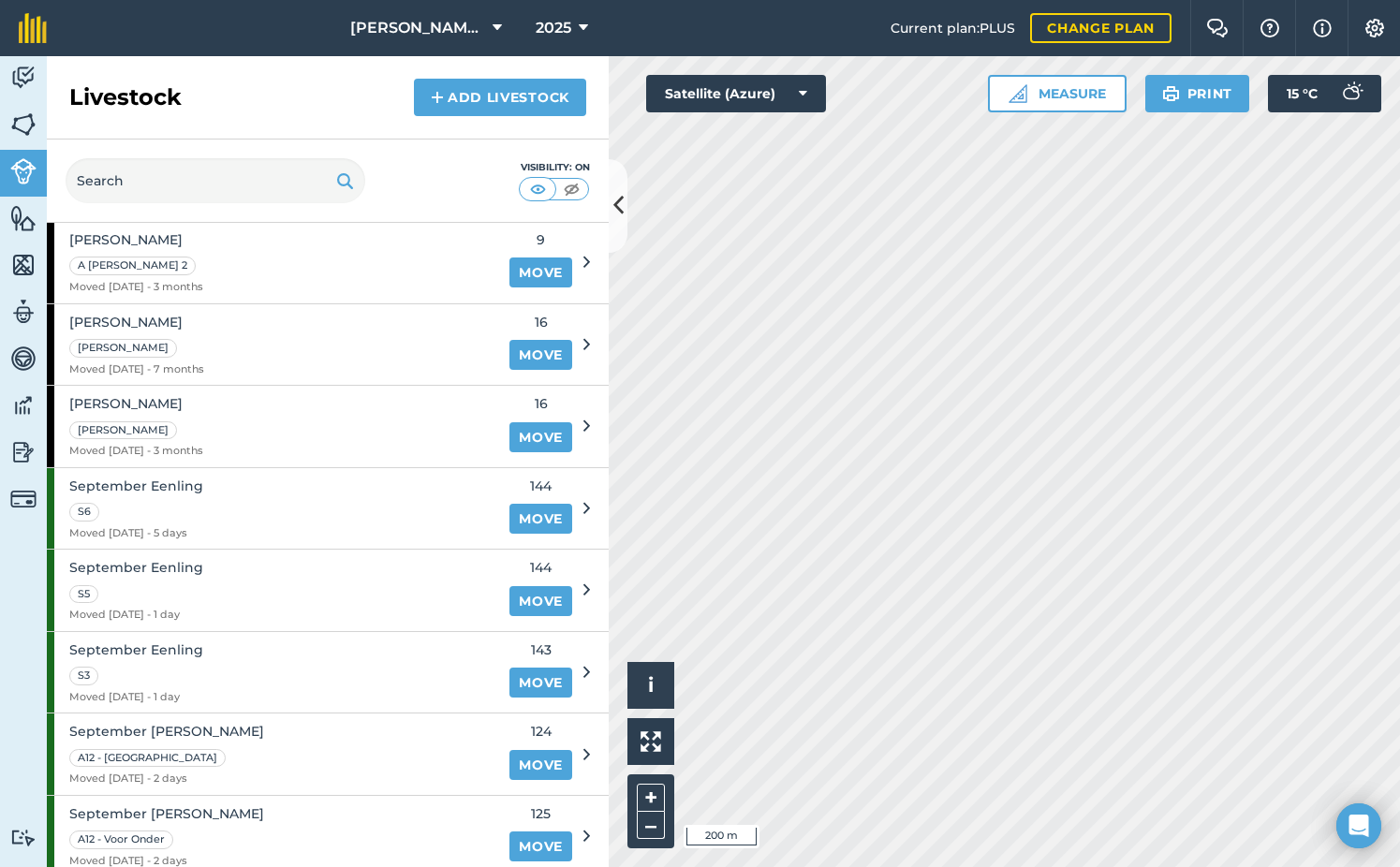
scroll to position [936, 0]
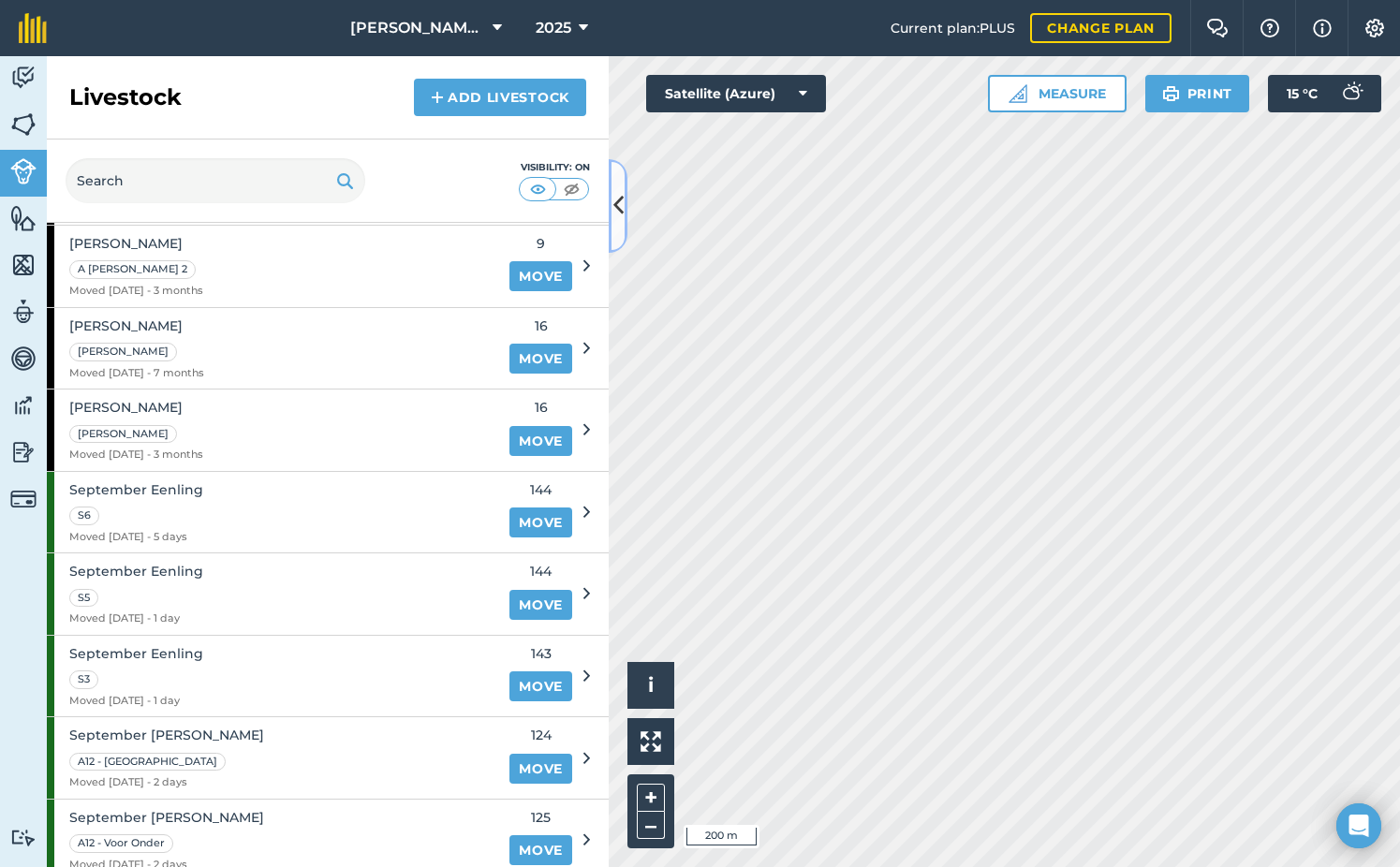
click at [611, 200] on button at bounding box center [618, 206] width 19 height 94
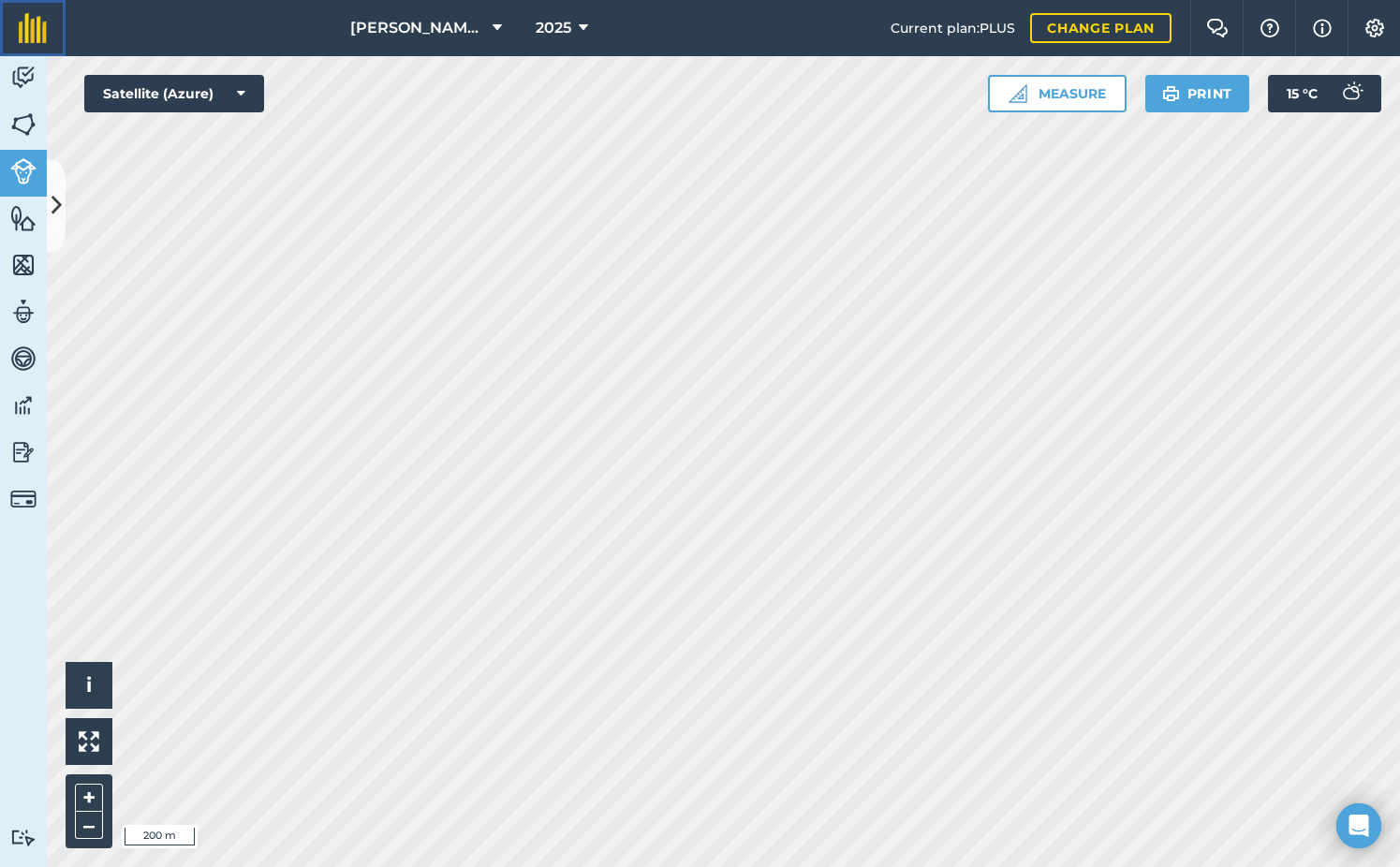
click at [29, 27] on img at bounding box center [33, 28] width 28 height 30
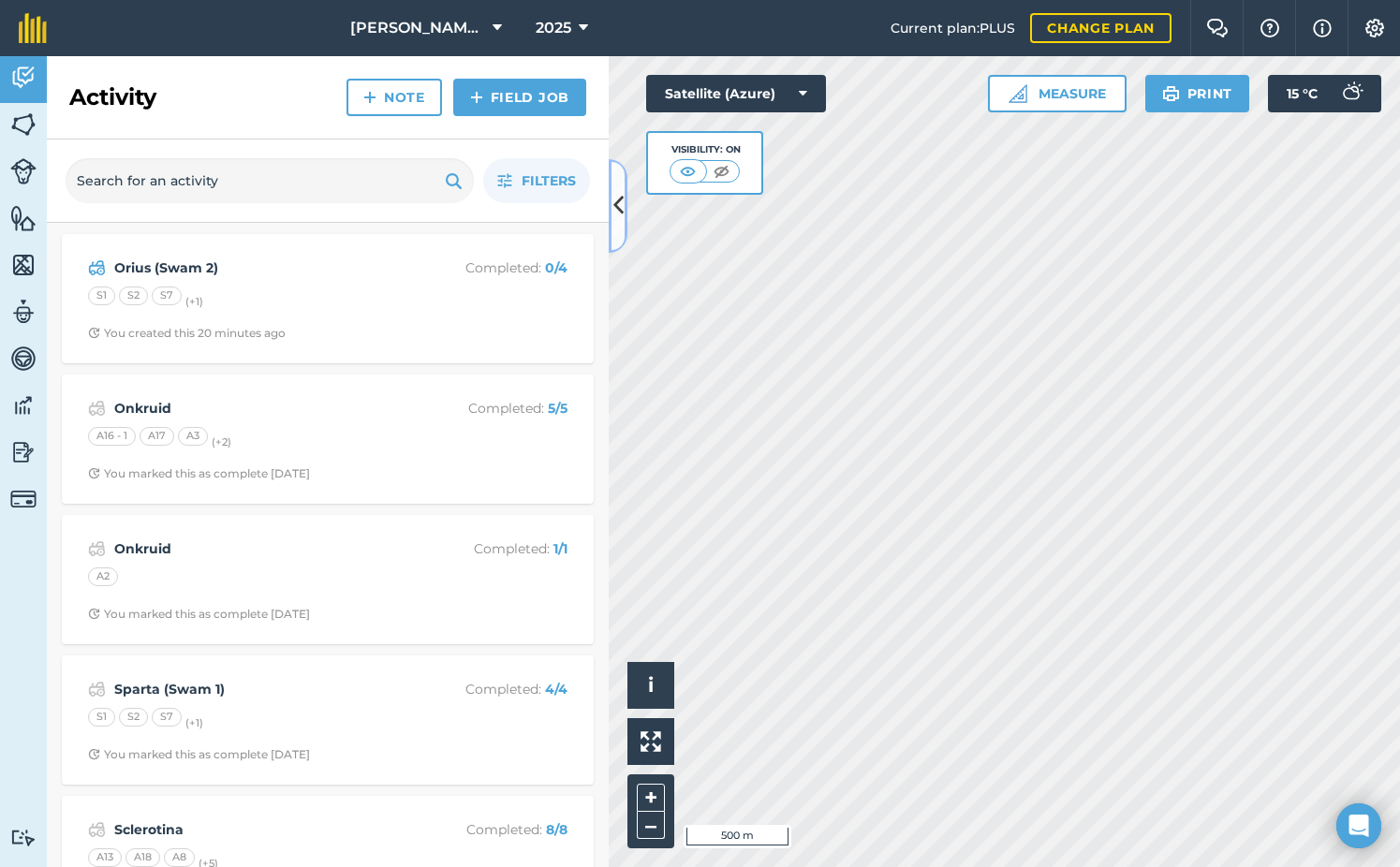
click at [614, 176] on button at bounding box center [618, 206] width 19 height 94
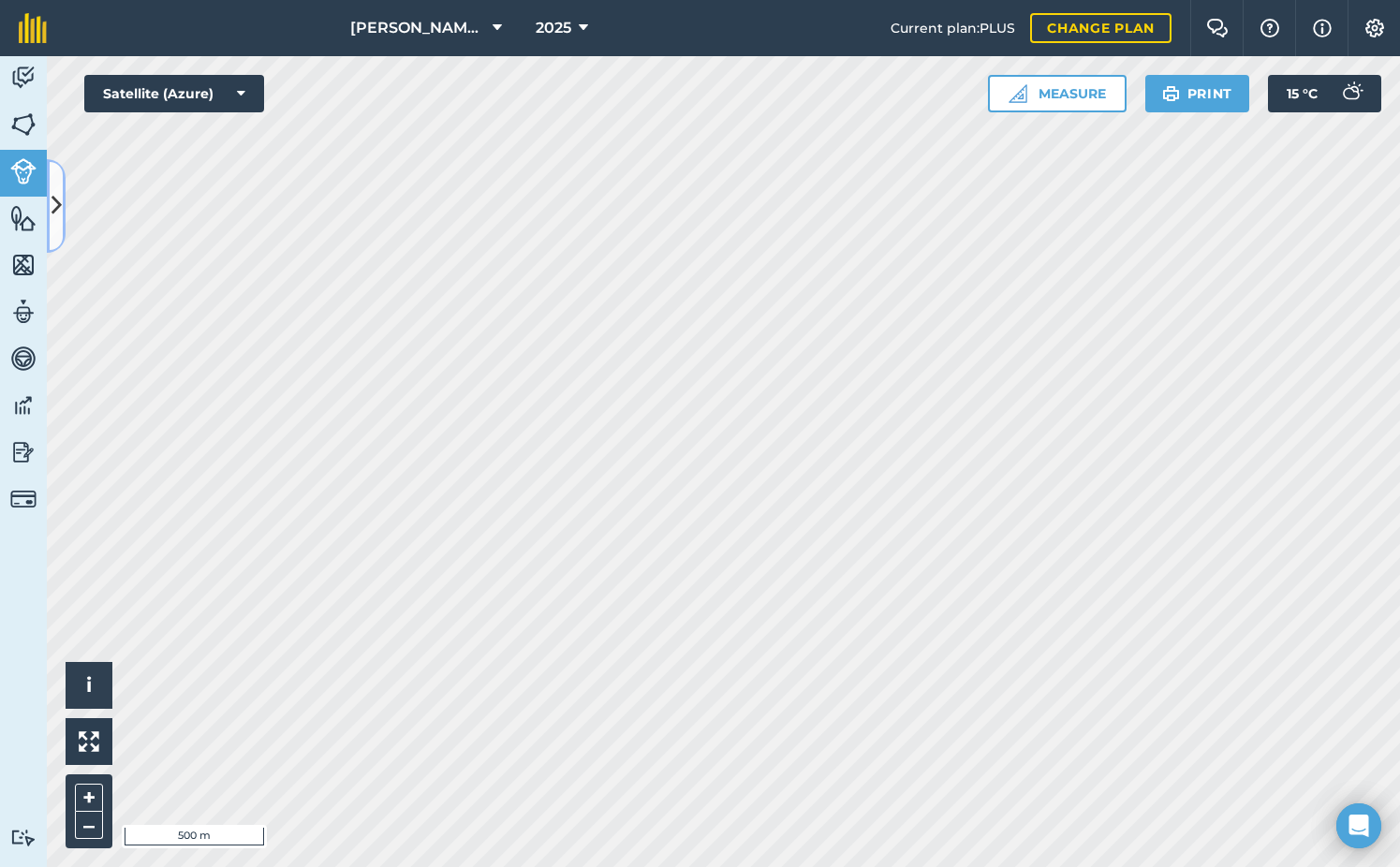
click at [58, 199] on icon at bounding box center [57, 205] width 10 height 33
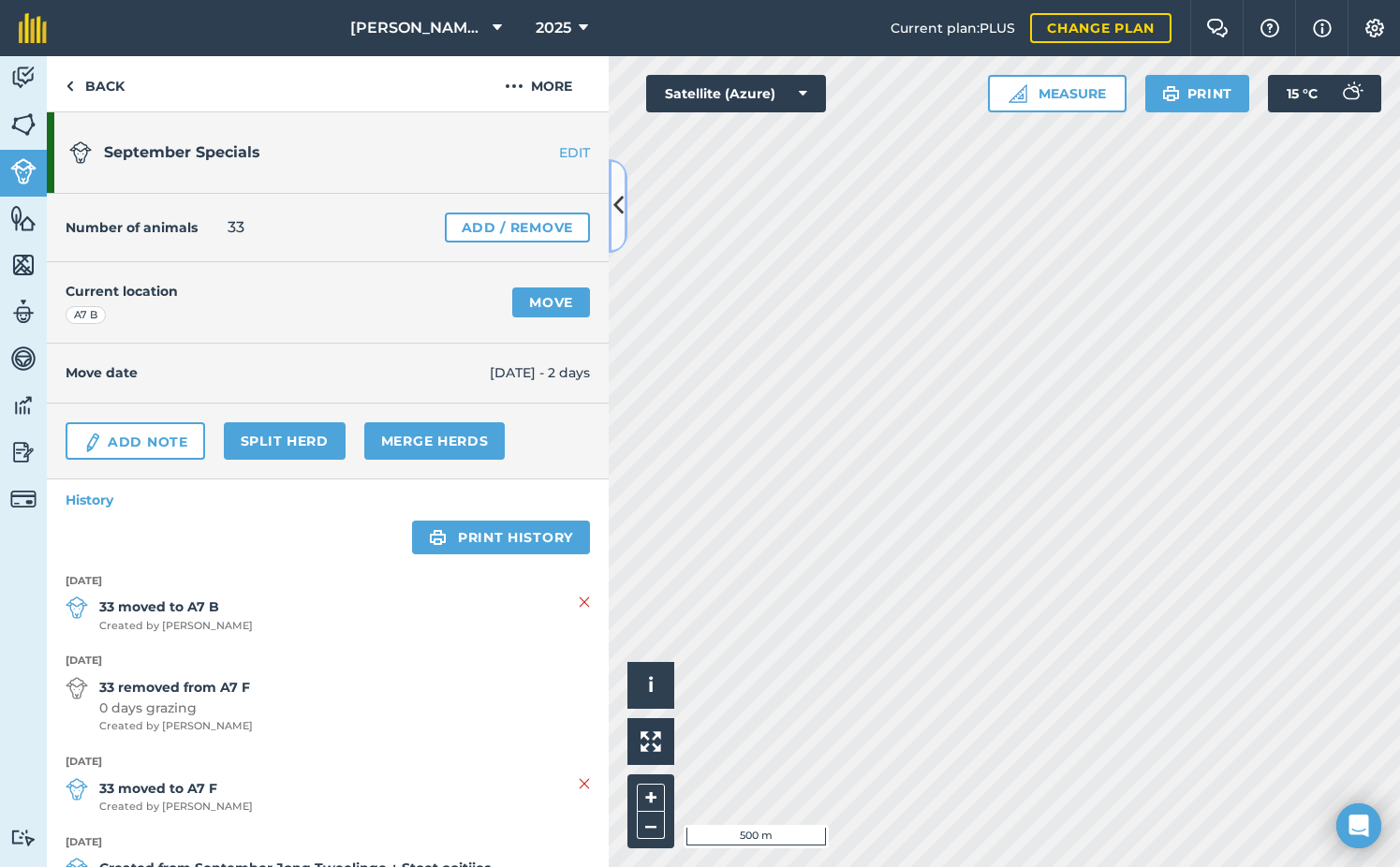
click at [623, 191] on button at bounding box center [618, 206] width 19 height 94
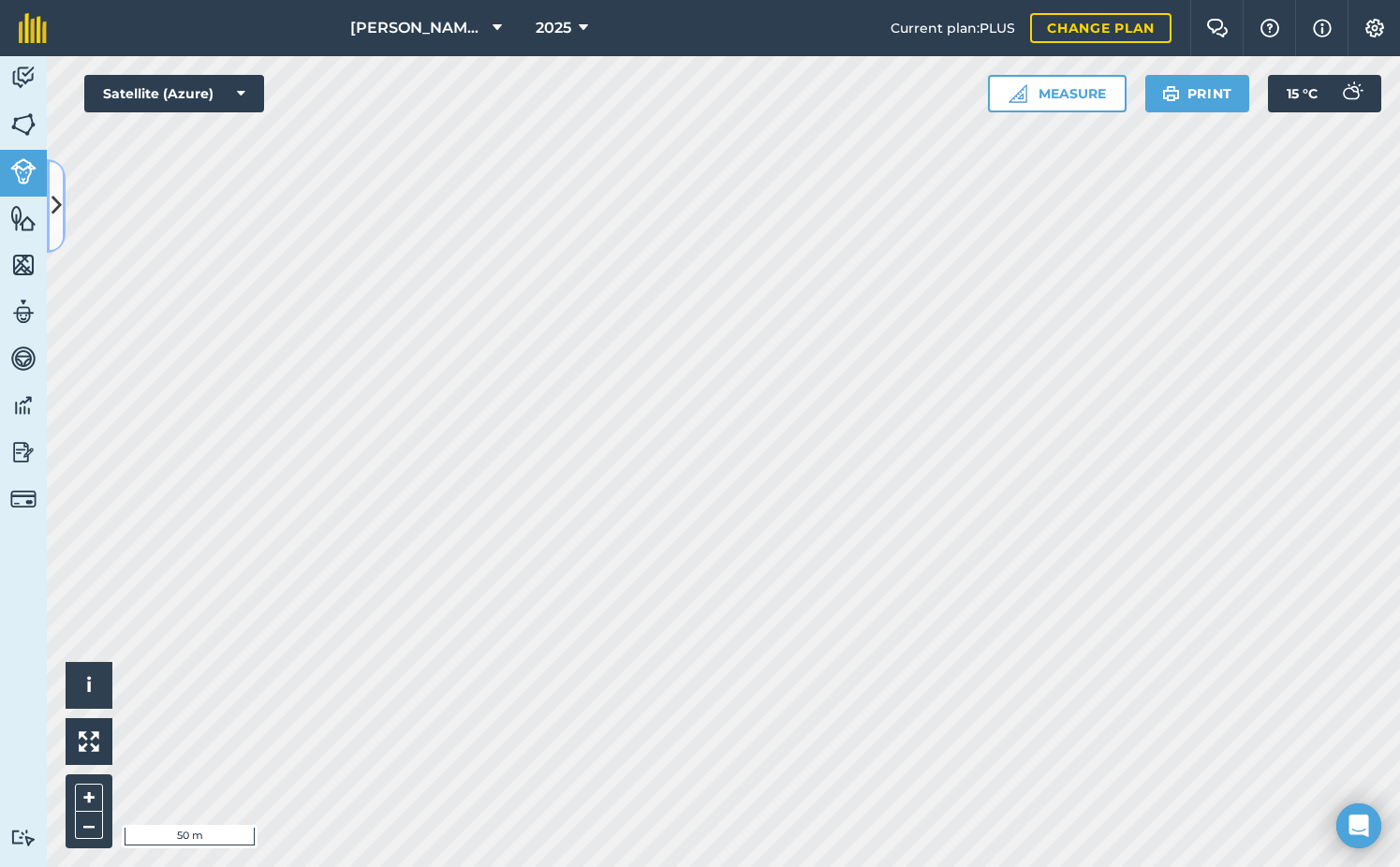
drag, startPoint x: 56, startPoint y: 186, endPoint x: 122, endPoint y: 214, distance: 71.7
click at [56, 186] on button at bounding box center [57, 206] width 19 height 94
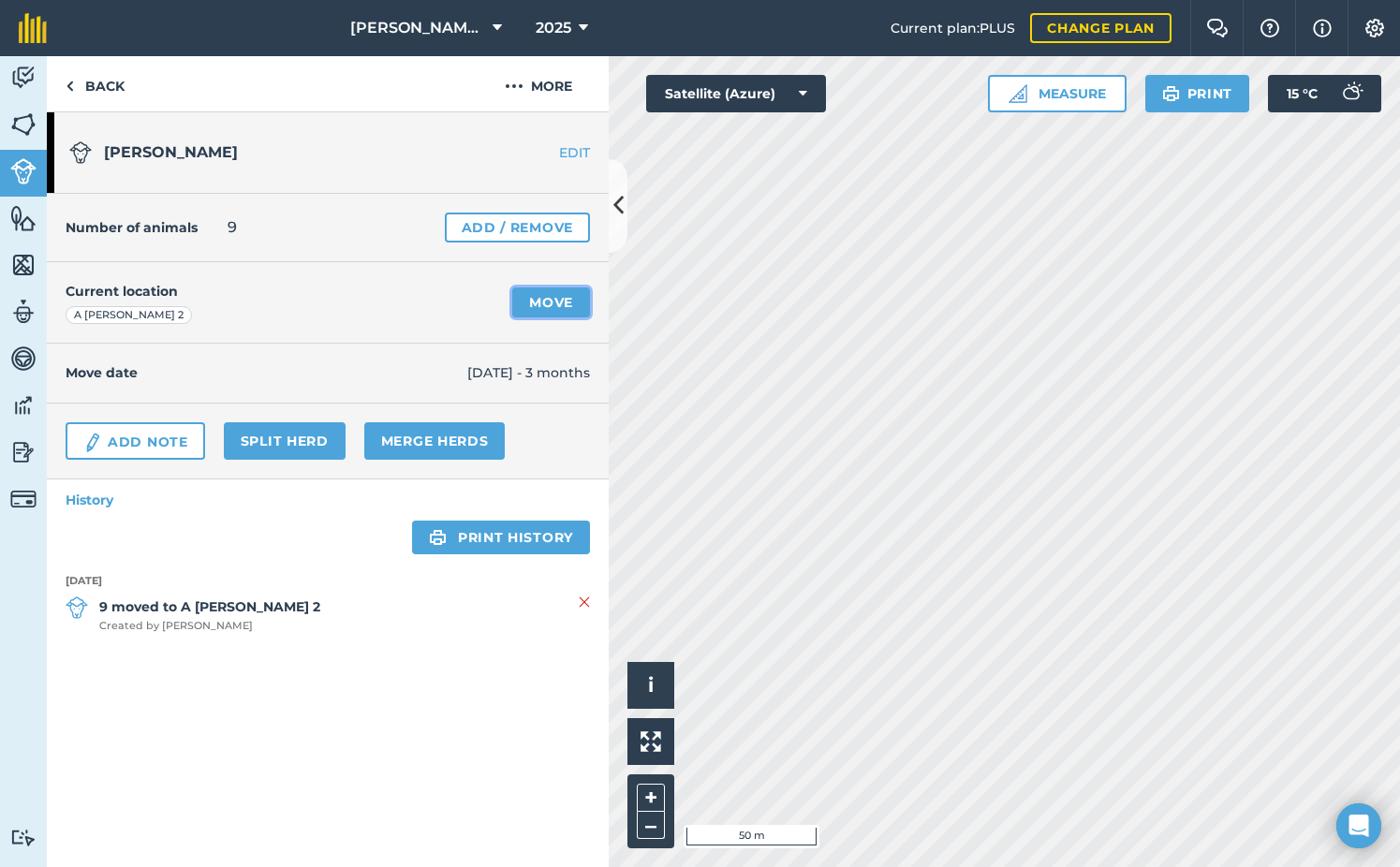
click at [555, 305] on link "Move" at bounding box center [551, 302] width 77 height 30
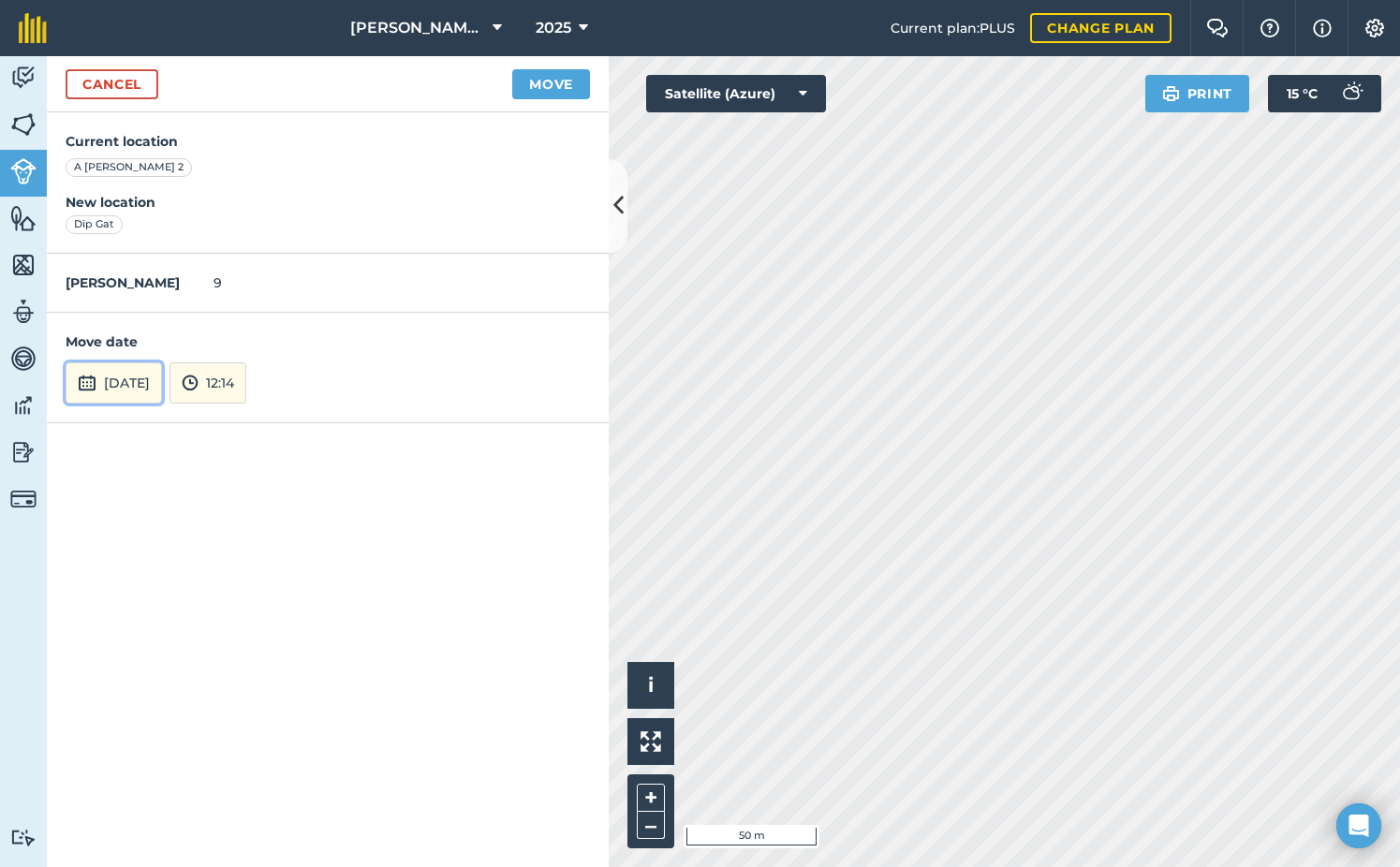
click at [162, 367] on button "[DATE]" at bounding box center [113, 383] width 96 height 42
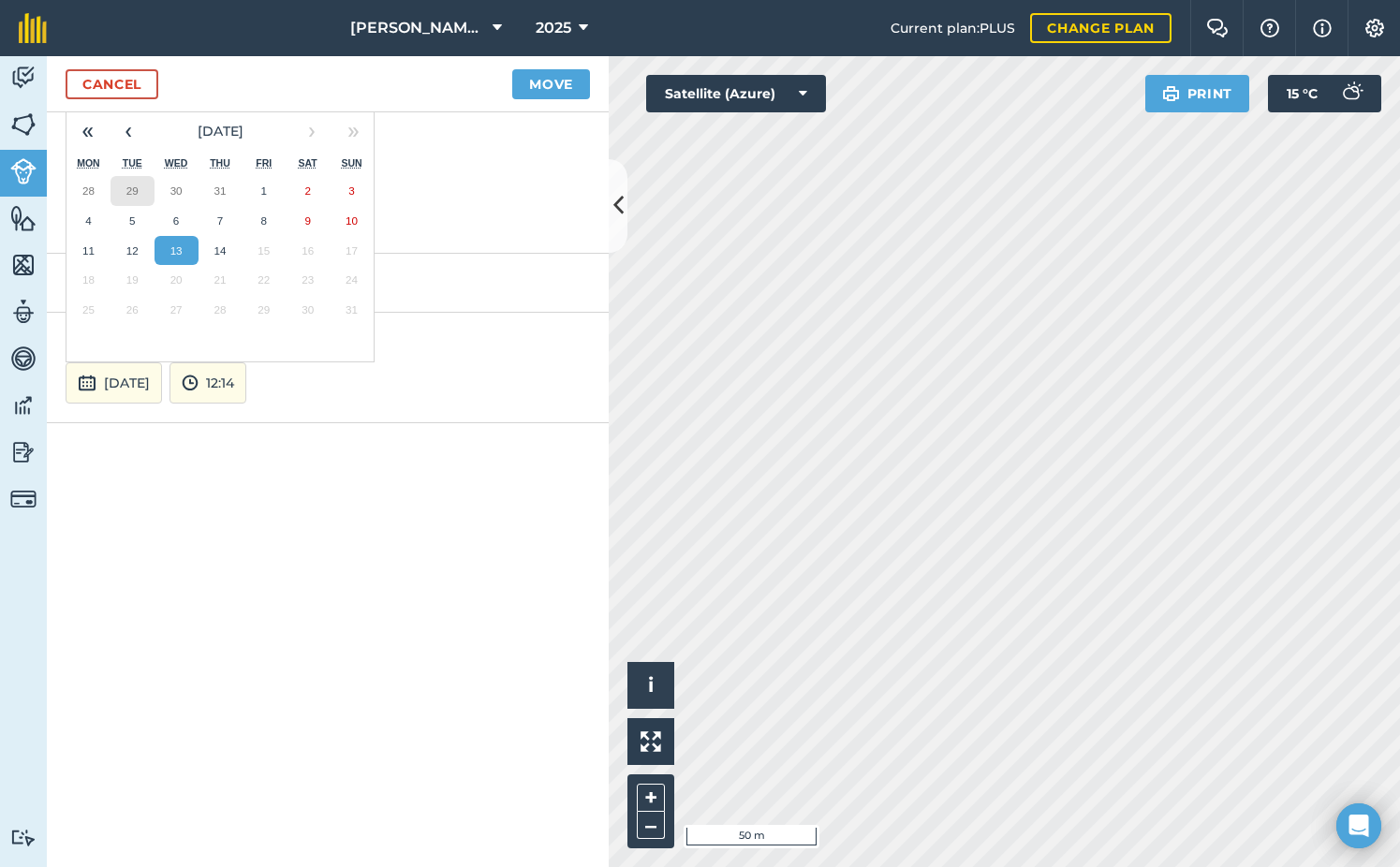
click at [129, 194] on abbr "29" at bounding box center [132, 190] width 12 height 12
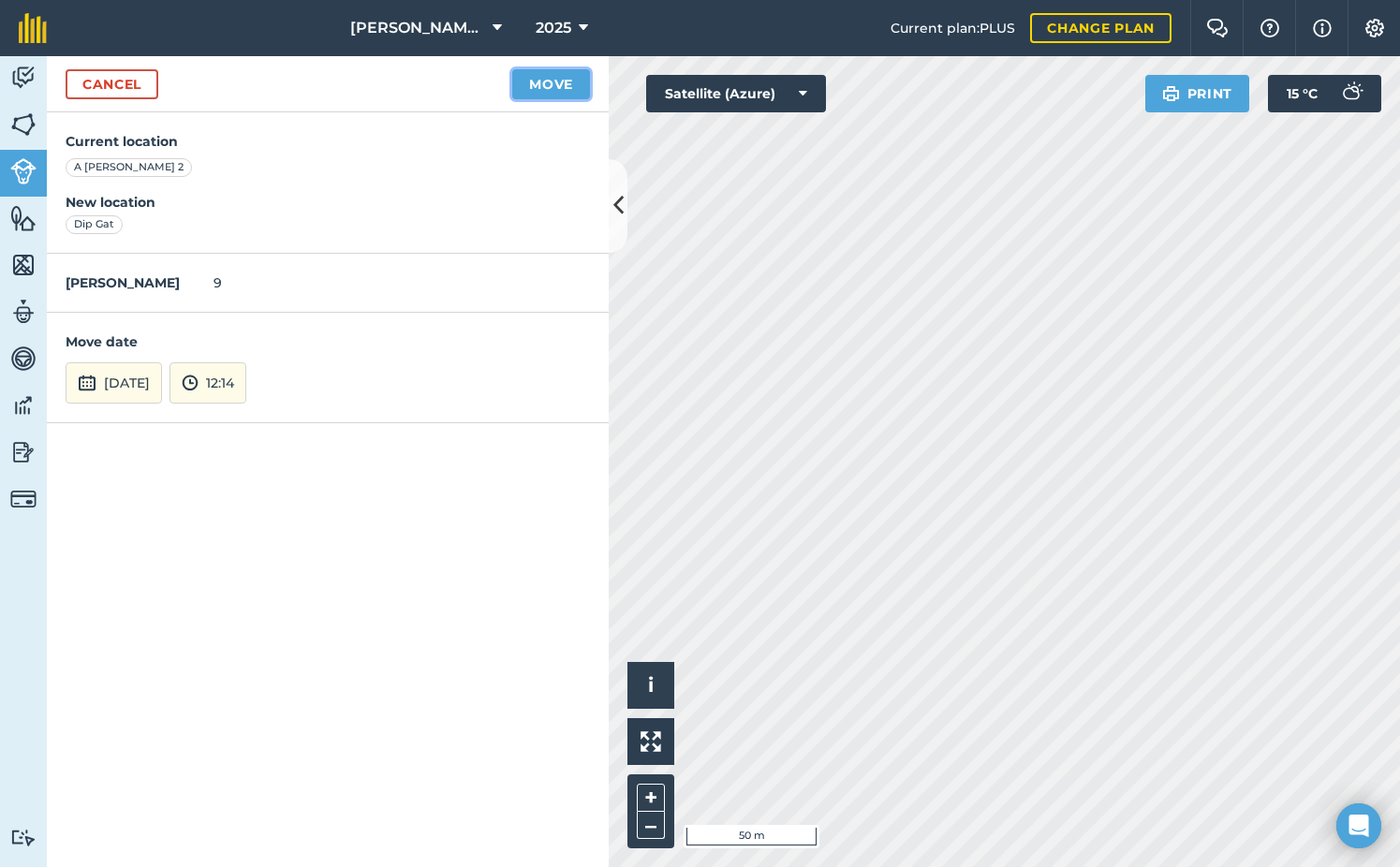
click at [542, 87] on button "Move" at bounding box center [551, 84] width 77 height 30
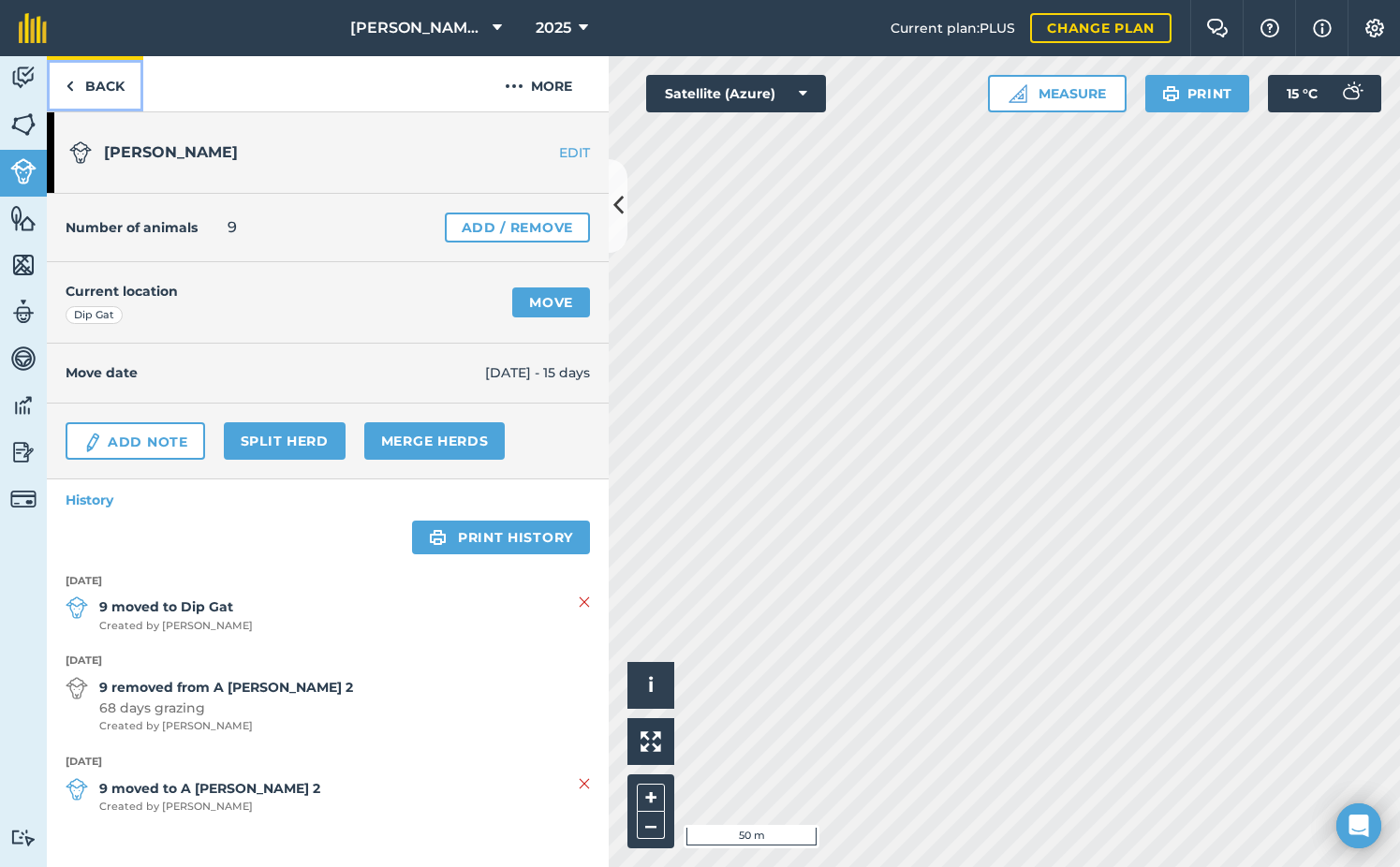
click at [112, 86] on link "Back" at bounding box center [95, 83] width 96 height 55
click at [85, 83] on link "Back" at bounding box center [95, 83] width 96 height 55
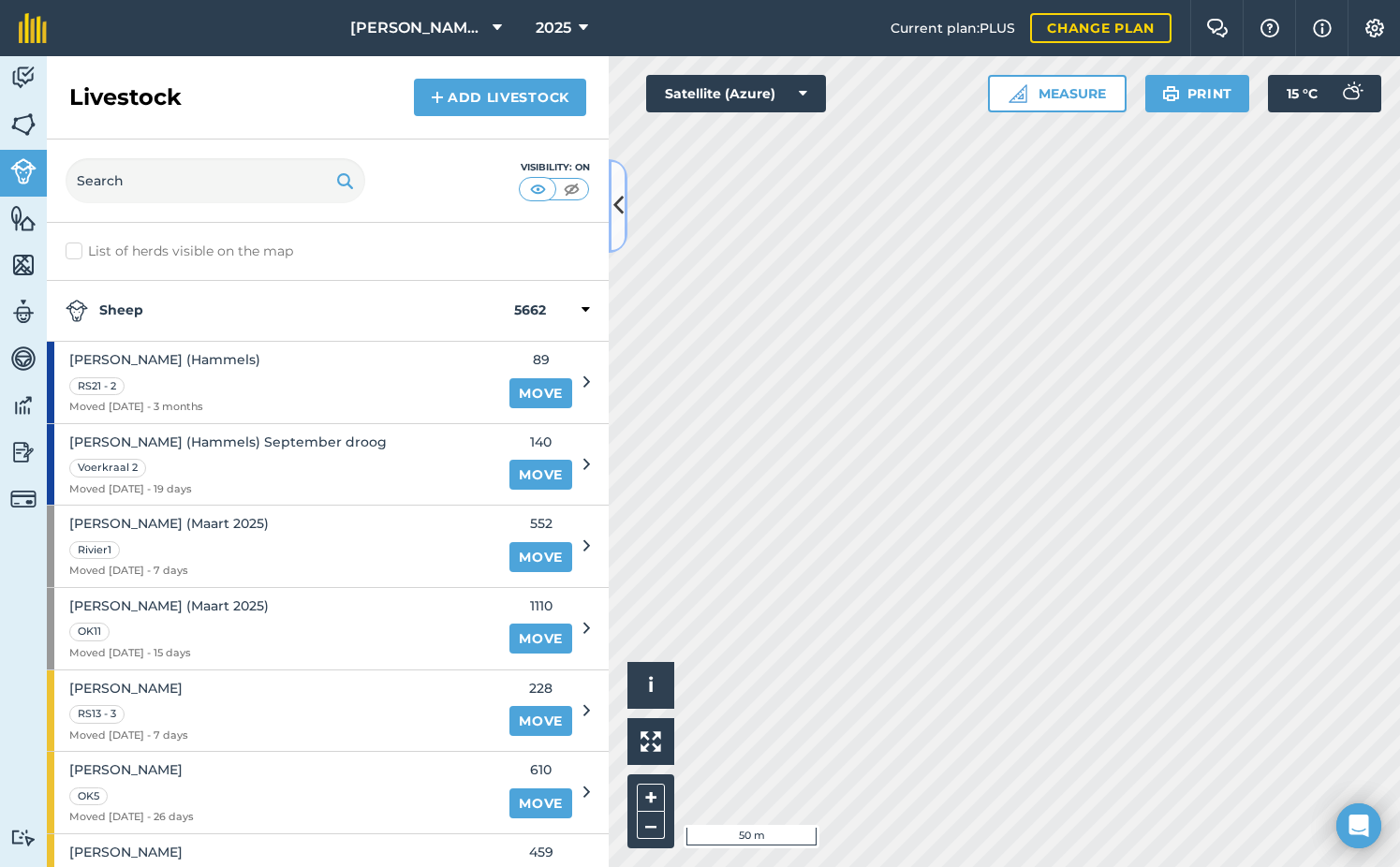
click at [618, 208] on icon at bounding box center [618, 205] width 10 height 33
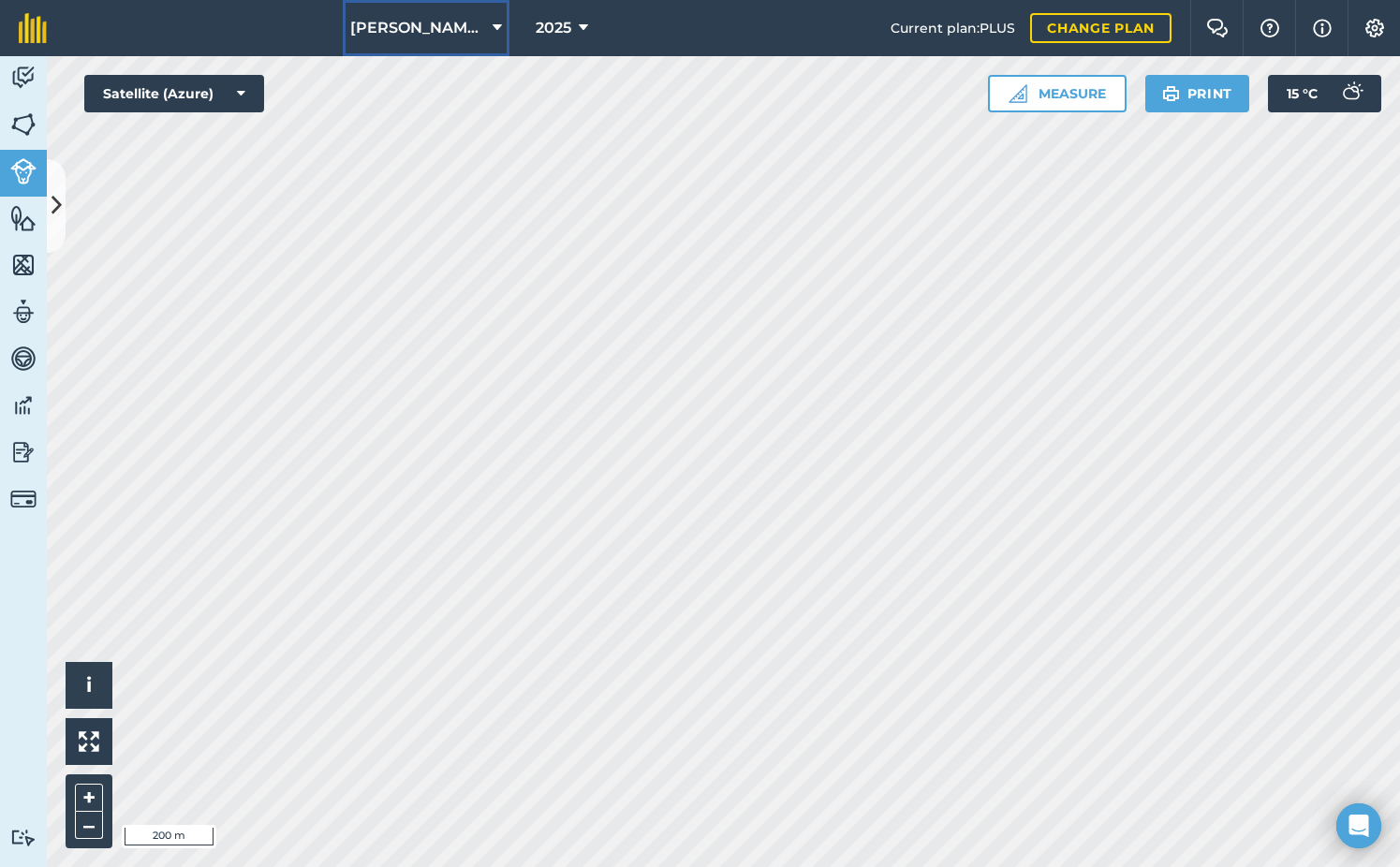
click at [474, 36] on span "[PERSON_NAME] Sandfontein BK" at bounding box center [418, 28] width 135 height 23
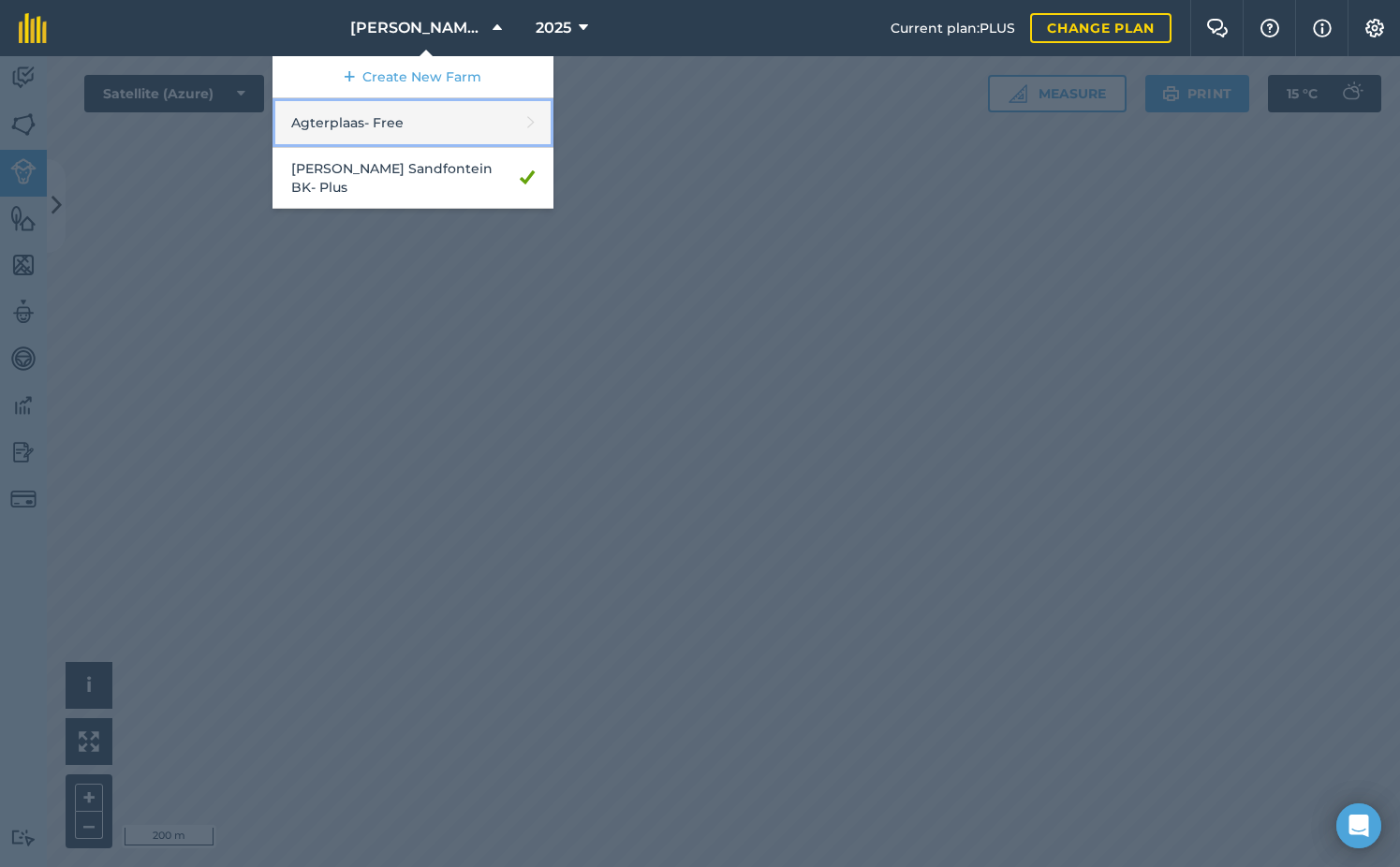
click at [404, 118] on link "Agterplaas - Free" at bounding box center [412, 123] width 281 height 50
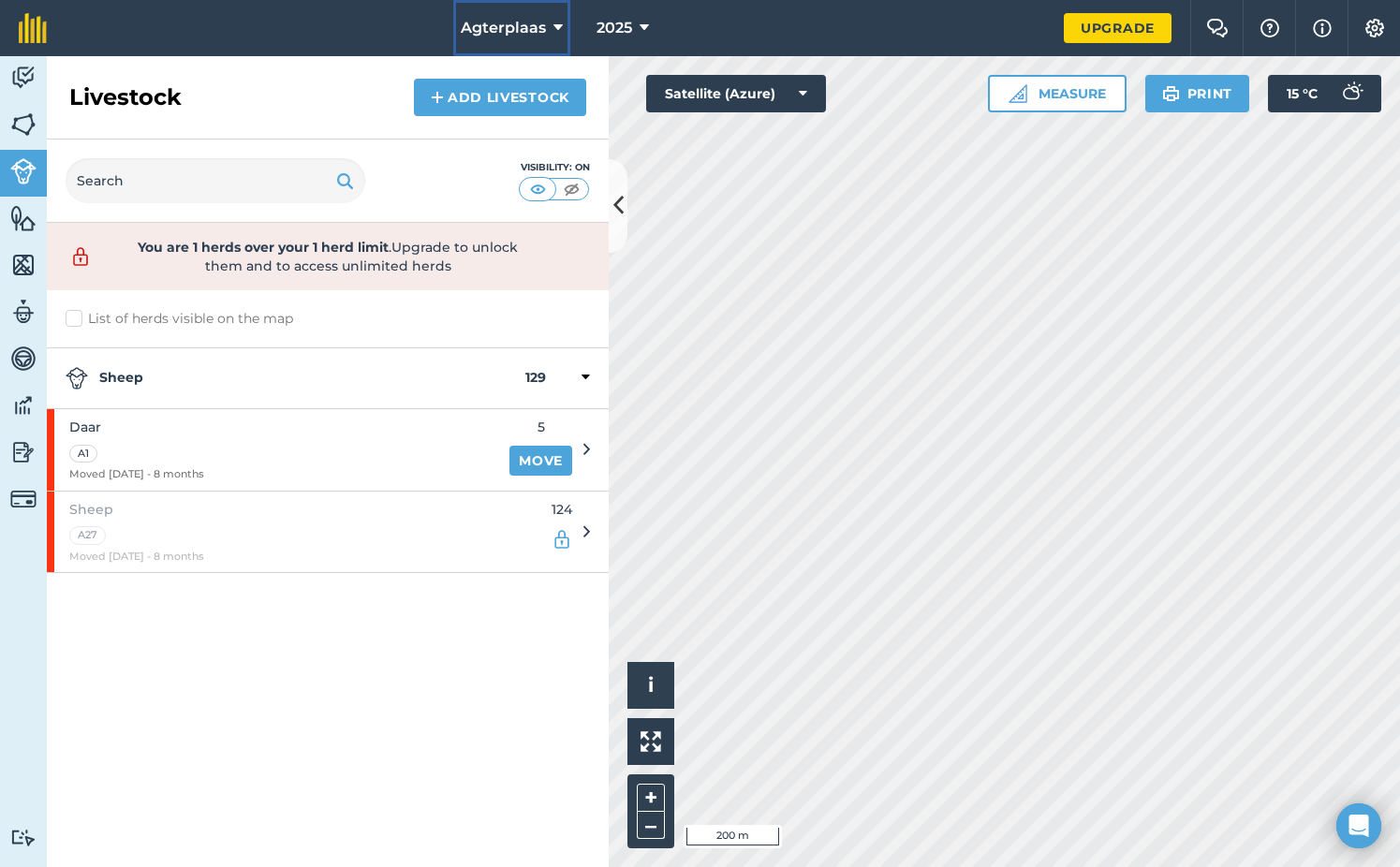
click at [500, 36] on span "Agterplaas" at bounding box center [504, 28] width 85 height 23
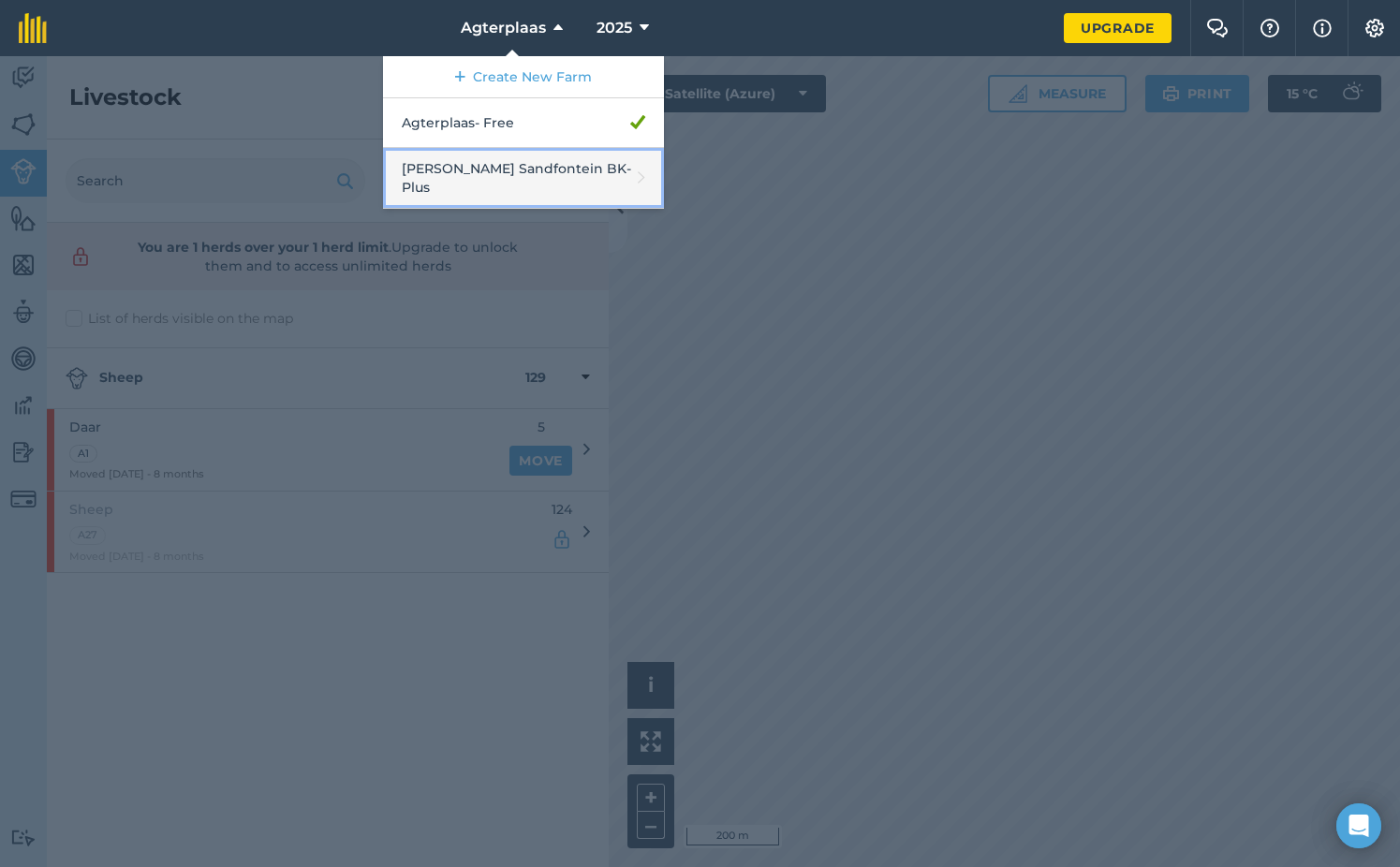
click at [467, 177] on link "[PERSON_NAME] Sandfontein BK - Plus" at bounding box center [522, 178] width 281 height 60
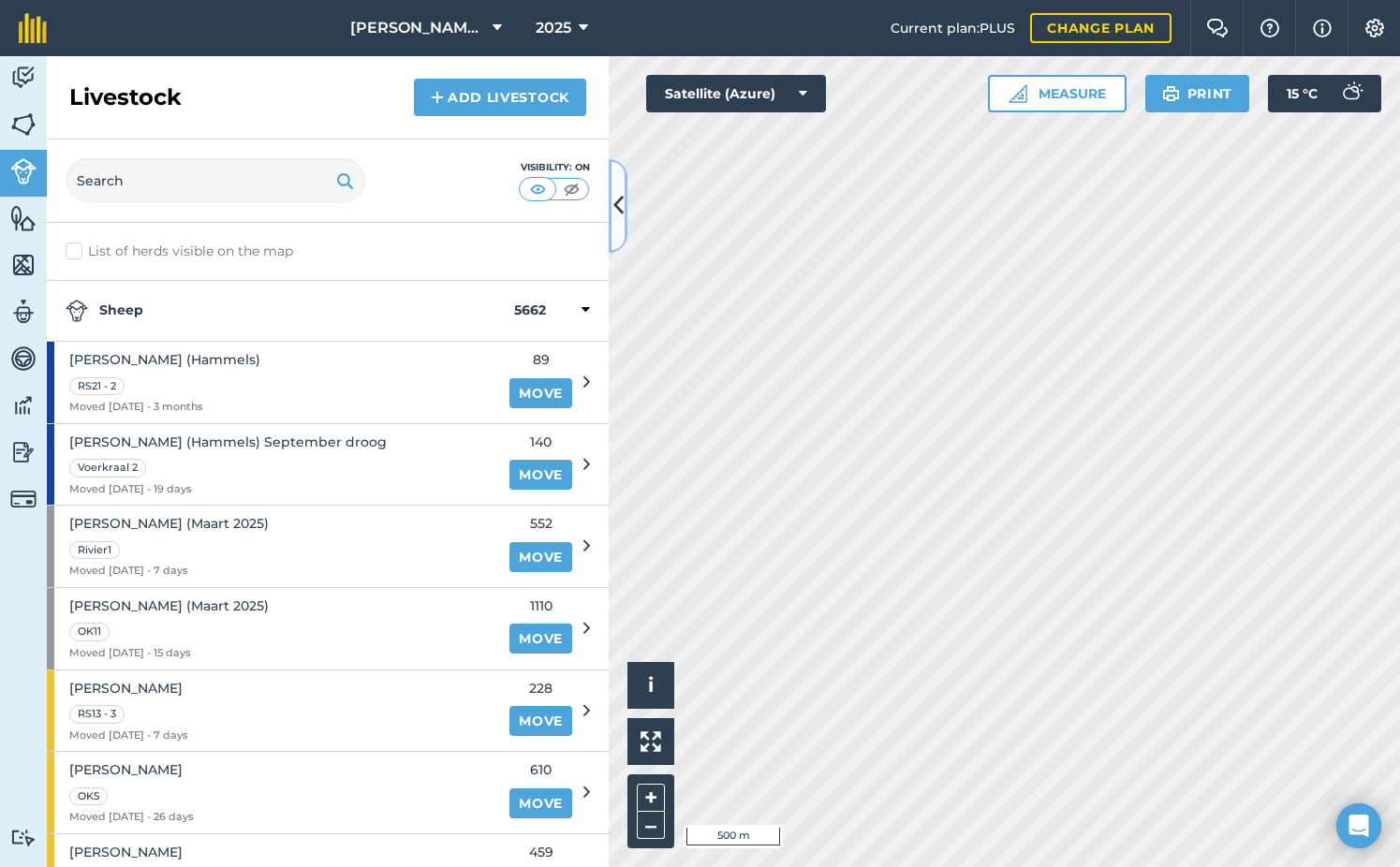
click at [617, 185] on button at bounding box center [618, 206] width 19 height 94
